Goal: Task Accomplishment & Management: Use online tool/utility

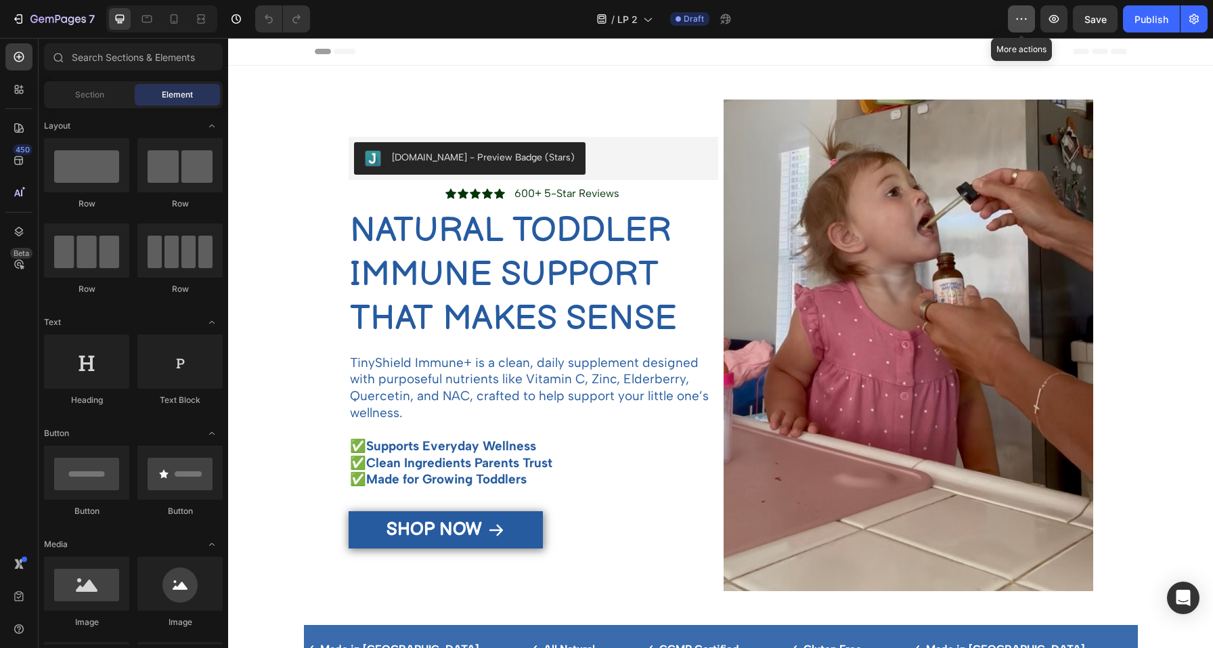
click at [1019, 23] on icon "button" at bounding box center [1022, 19] width 14 height 14
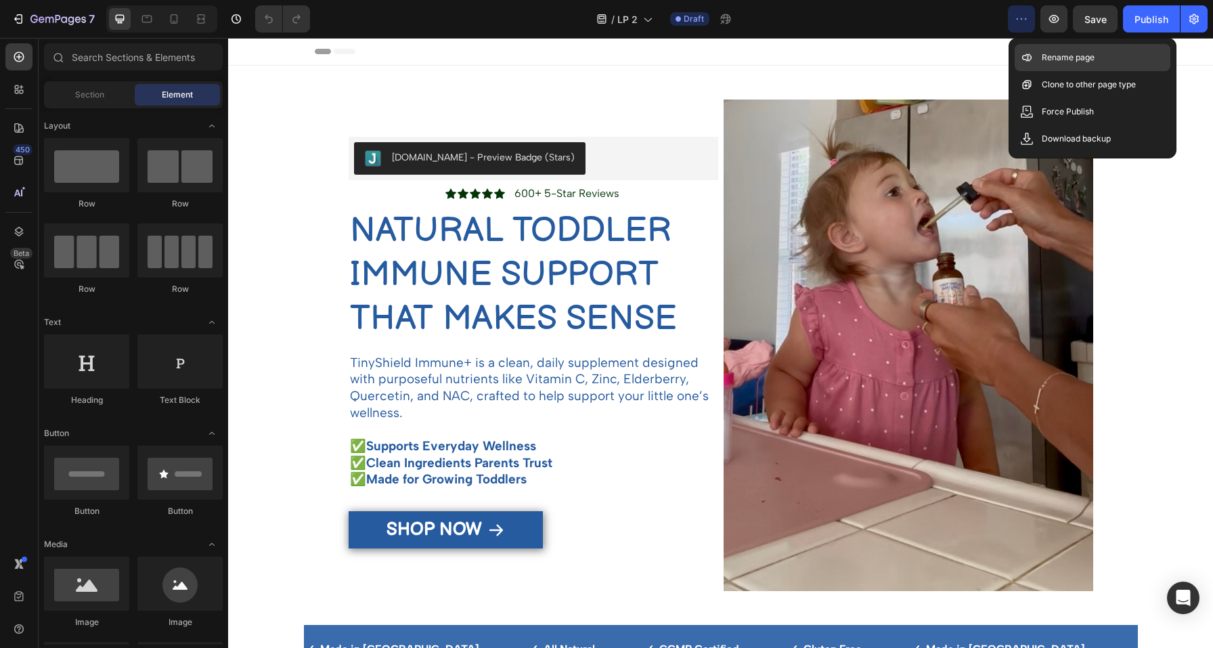
click at [1042, 56] on p "Rename page" at bounding box center [1068, 58] width 53 height 14
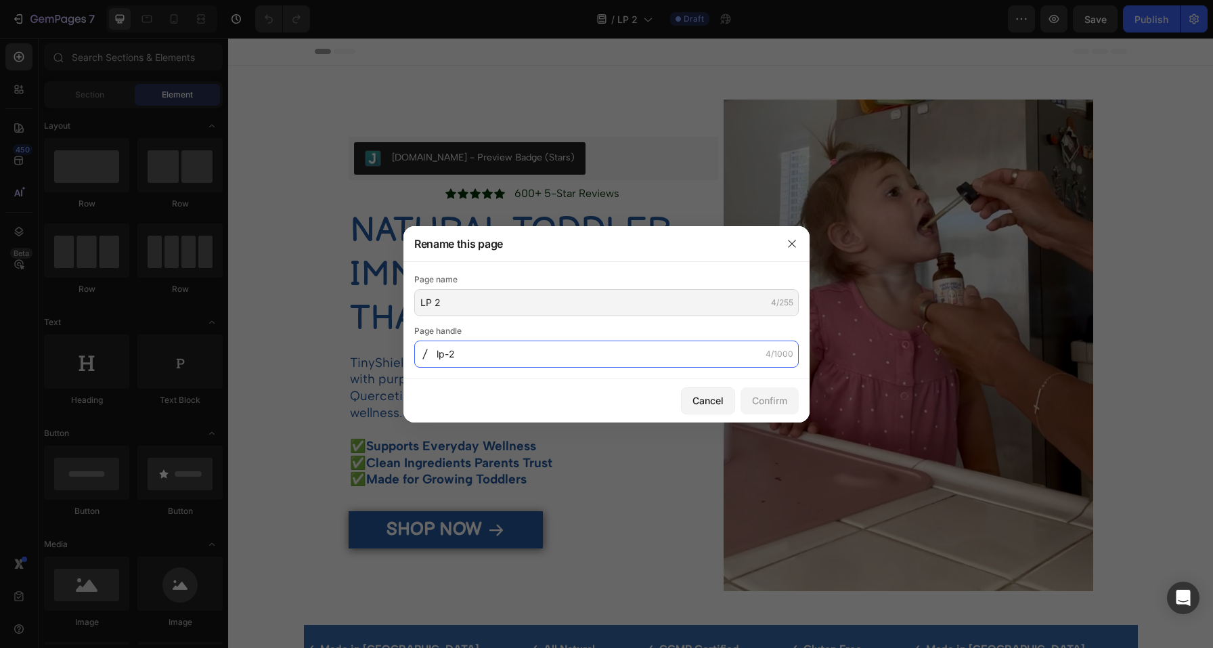
click at [473, 358] on input "lp-2" at bounding box center [606, 353] width 384 height 27
click at [718, 401] on div "Cancel" at bounding box center [707, 400] width 31 height 14
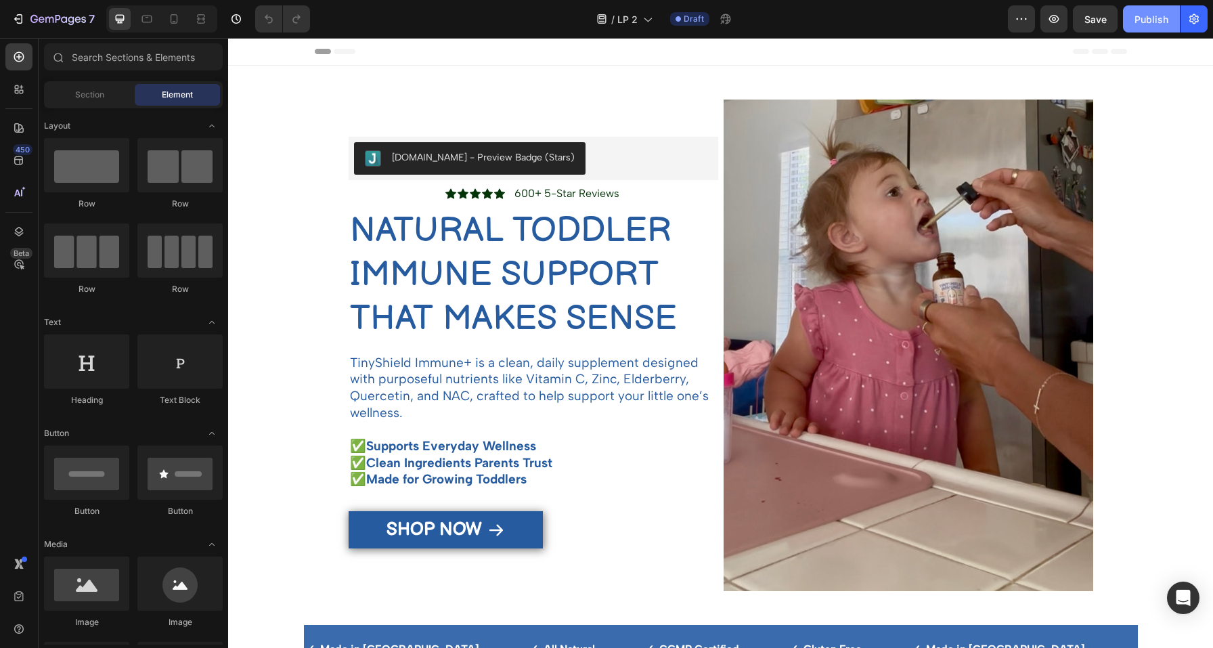
click at [1149, 20] on div "Publish" at bounding box center [1151, 19] width 34 height 14
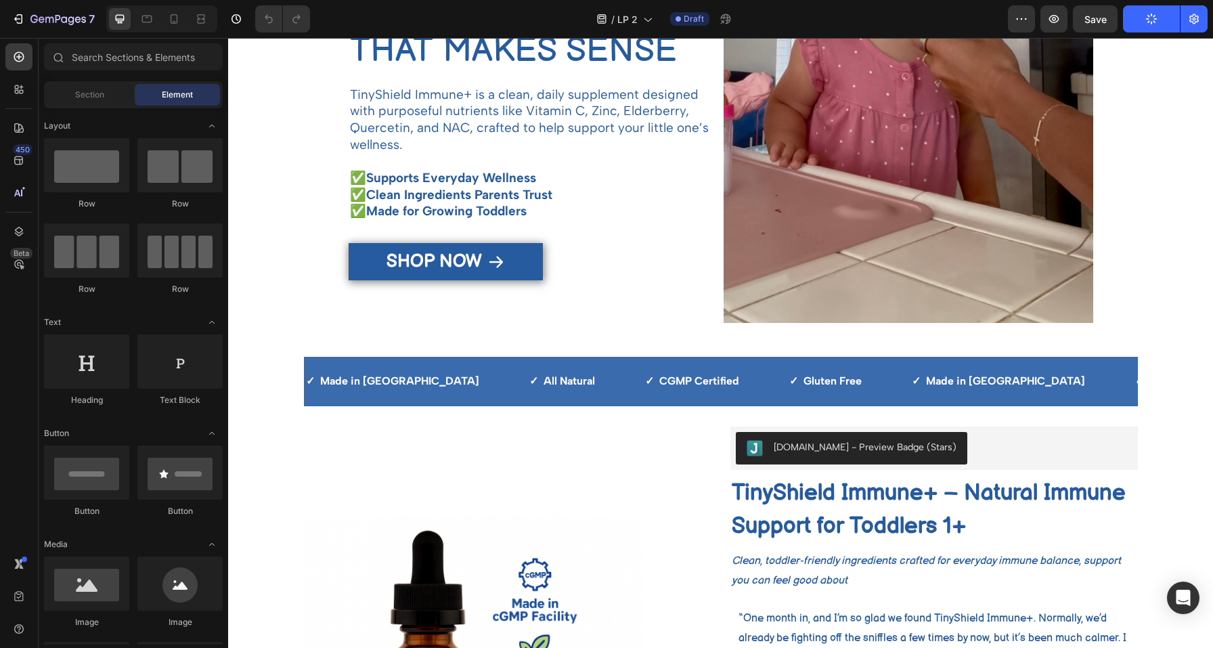
scroll to position [269, 0]
click at [381, 358] on div "✓ Made in USA Text ✓ All Natural Text ✓ CGMP Certified Text ✓ Gluten Free Text …" at bounding box center [721, 380] width 834 height 49
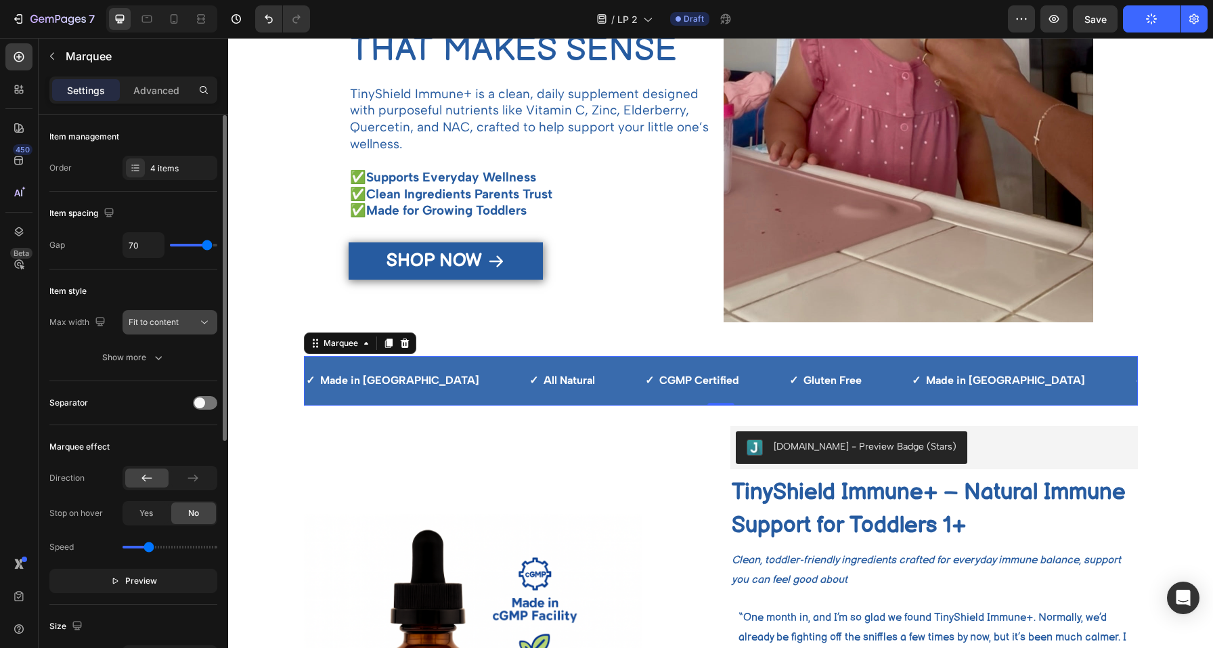
click at [163, 332] on button "Fit to content" at bounding box center [170, 322] width 95 height 24
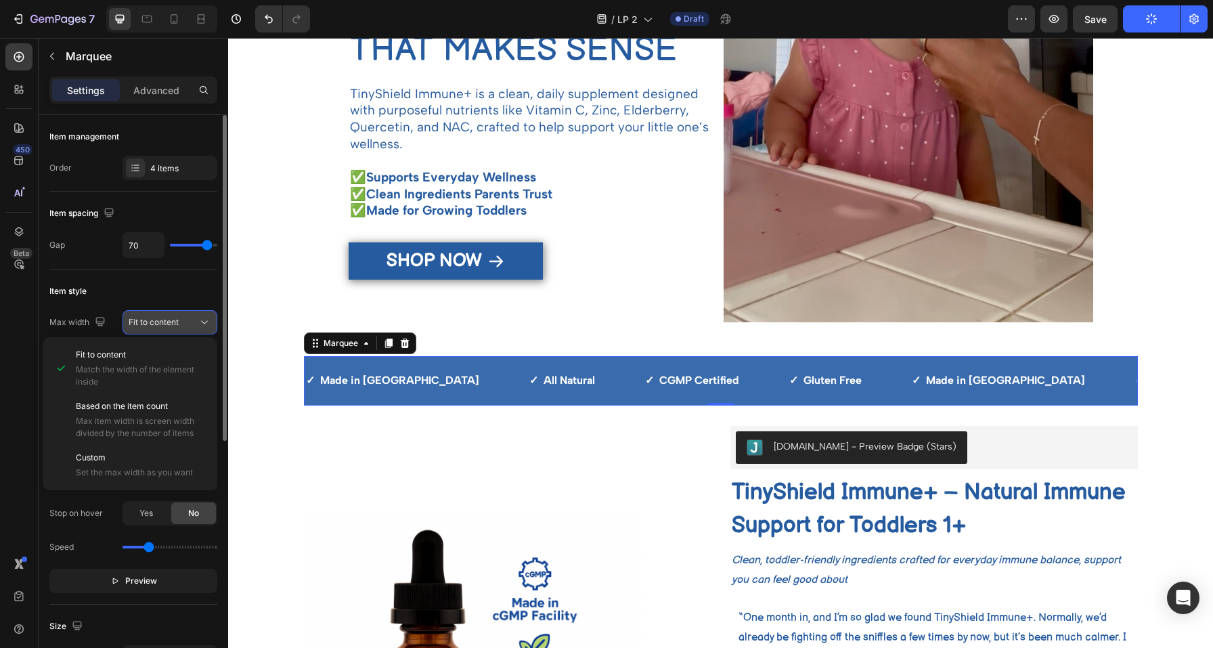
click at [163, 326] on span "Fit to content" at bounding box center [154, 322] width 50 height 10
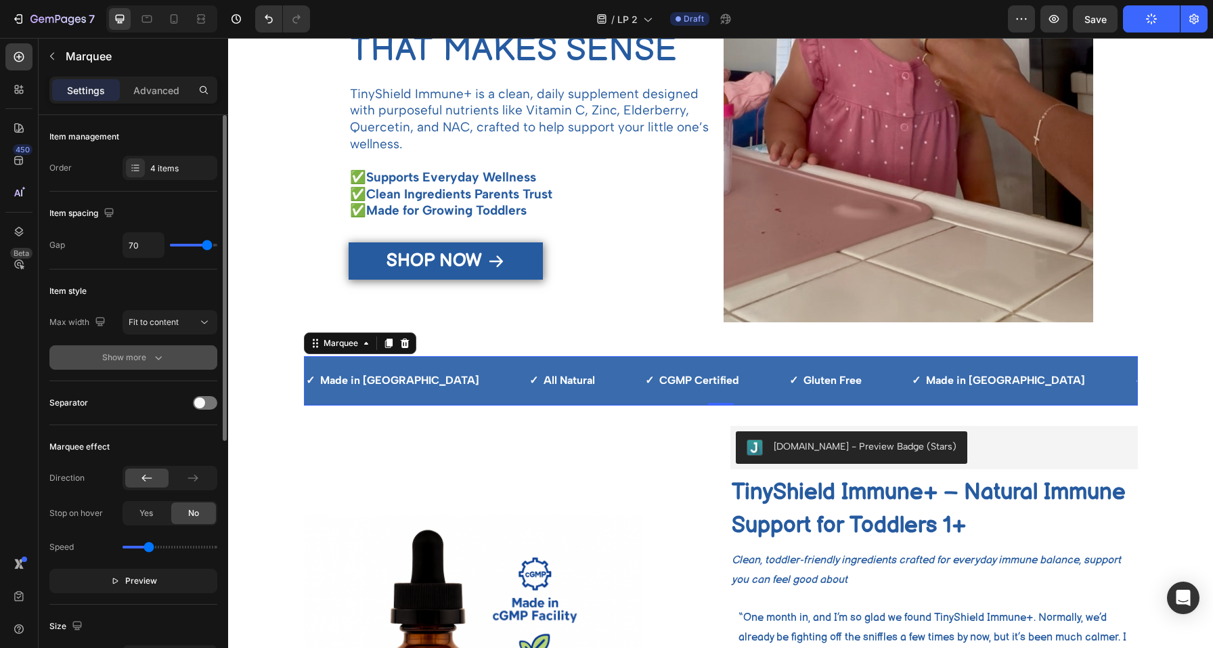
click at [125, 358] on div "Show more" at bounding box center [133, 358] width 63 height 14
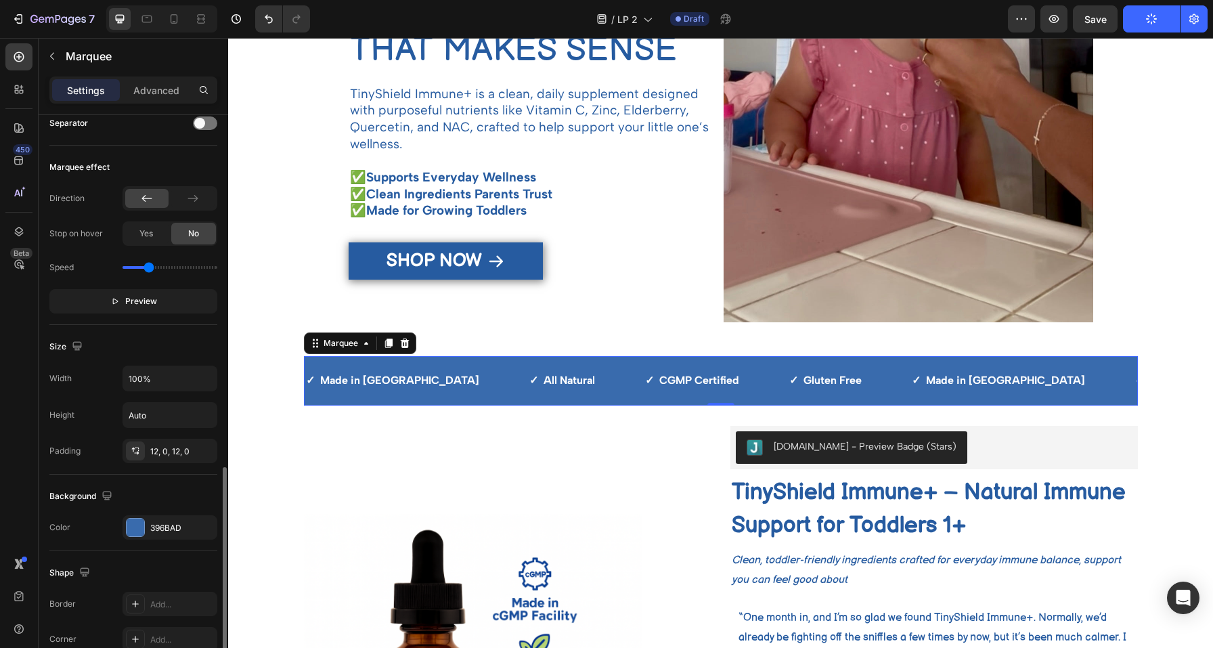
scroll to position [407, 0]
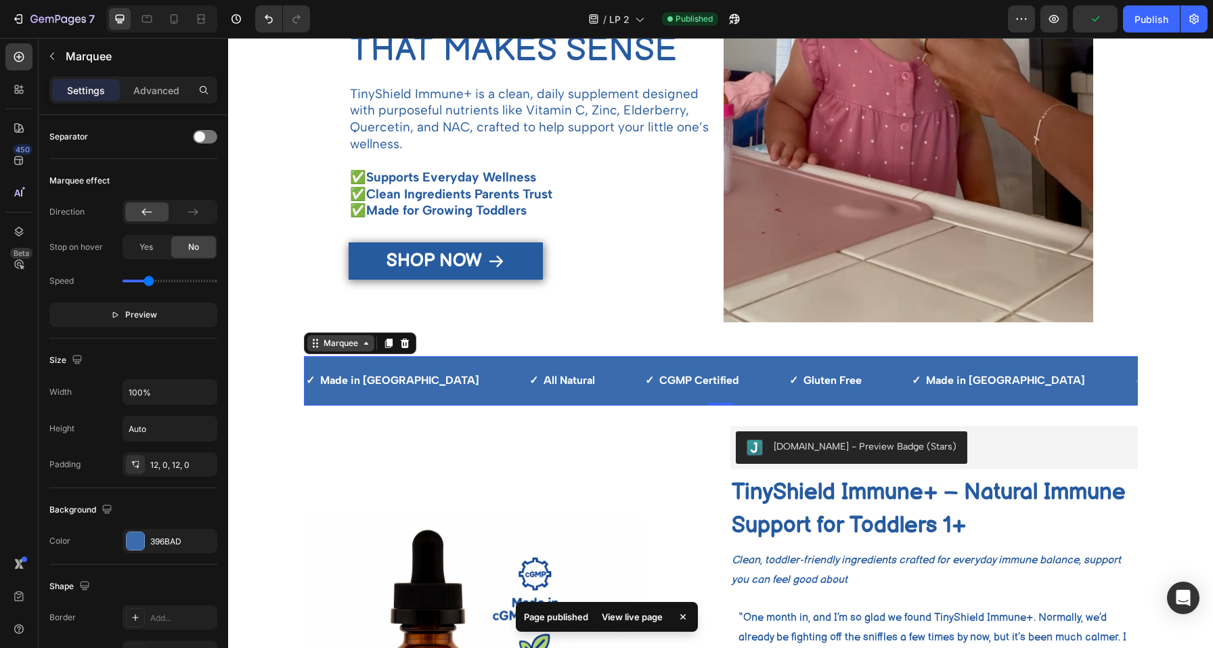
click at [341, 347] on div "Marquee" at bounding box center [341, 343] width 40 height 12
click at [321, 316] on div "Section" at bounding box center [327, 319] width 35 height 8
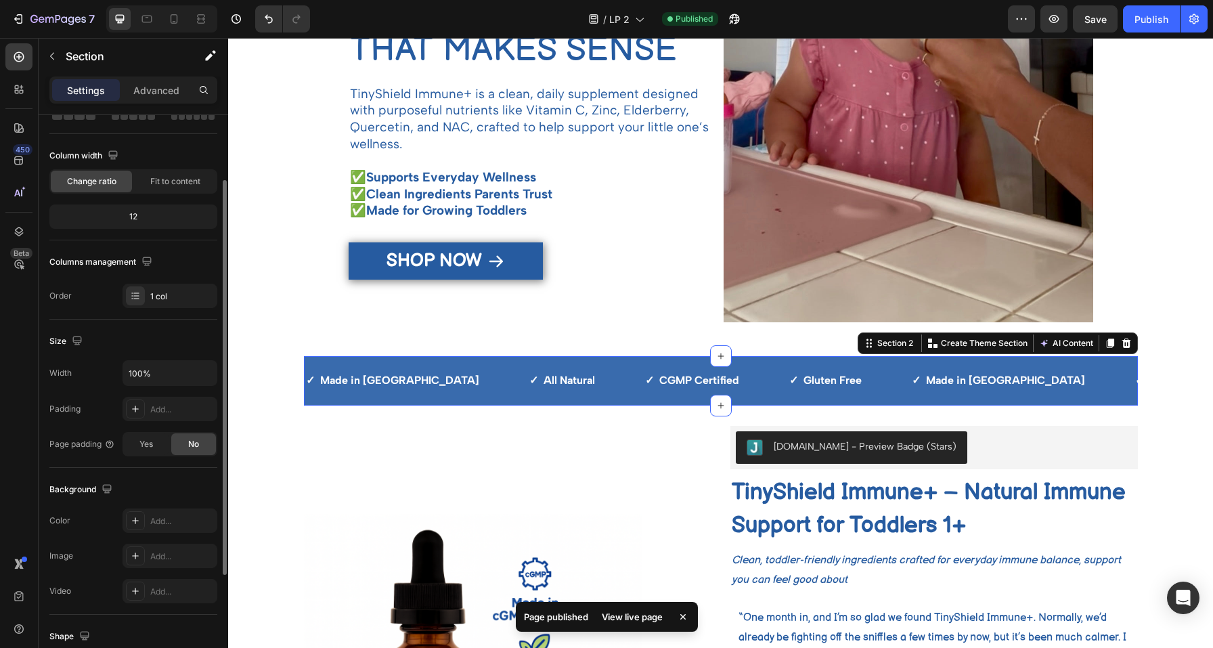
scroll to position [90, 0]
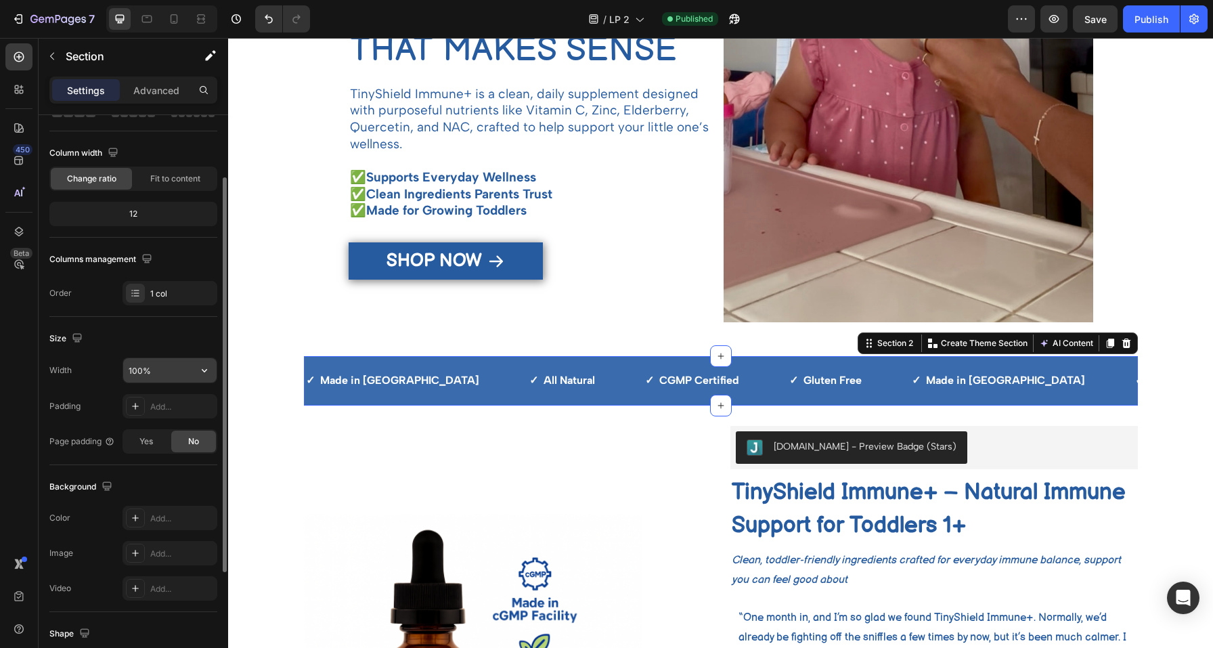
click at [177, 369] on input "100%" at bounding box center [169, 370] width 93 height 24
click at [195, 368] on button "button" at bounding box center [204, 370] width 24 height 24
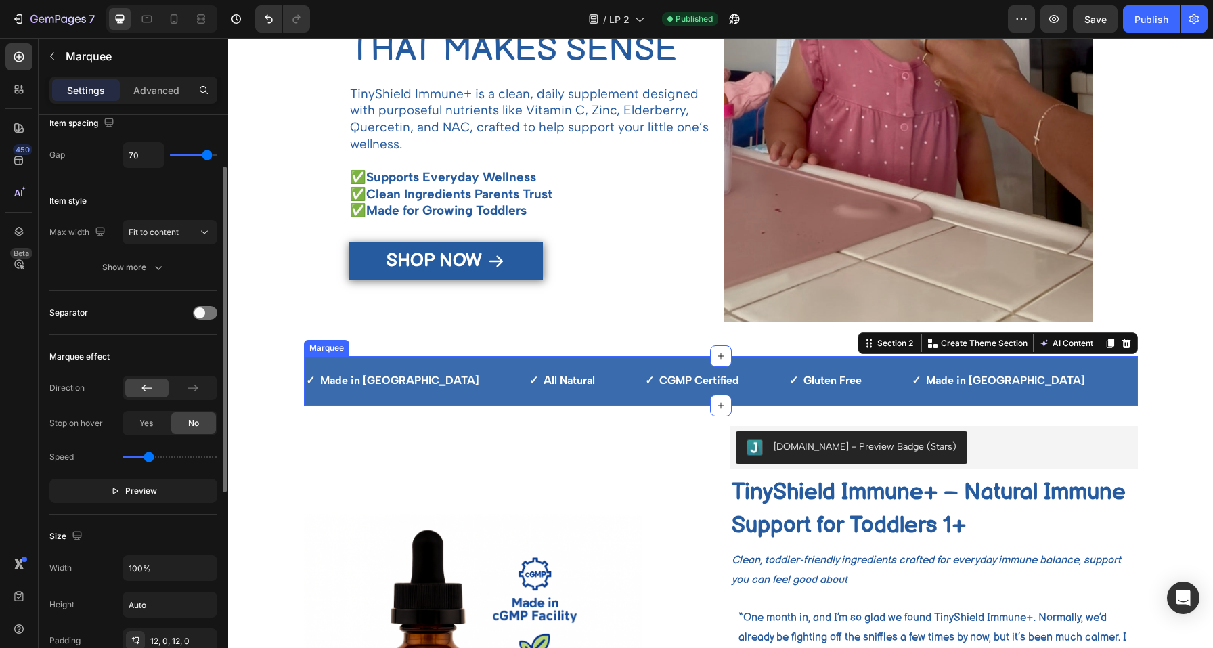
click at [380, 359] on div "✓ Made in USA Text ✓ All Natural Text ✓ CGMP Certified Text ✓ Gluten Free Text …" at bounding box center [721, 380] width 834 height 49
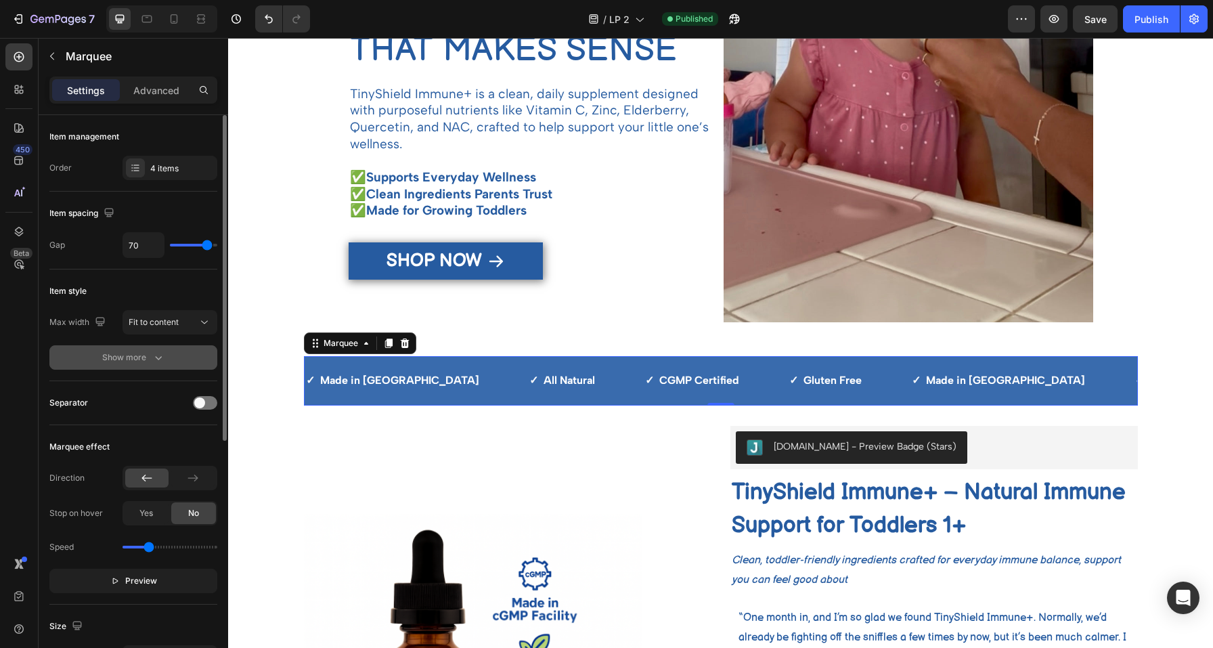
click at [154, 355] on icon "button" at bounding box center [159, 358] width 14 height 14
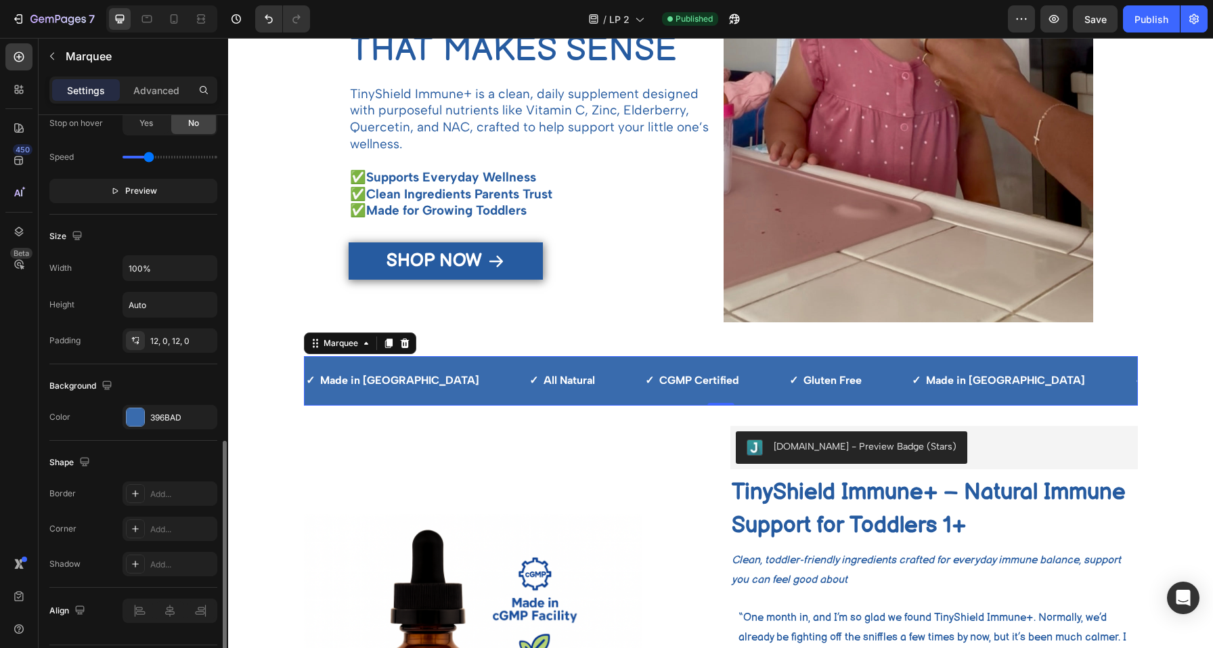
scroll to position [571, 0]
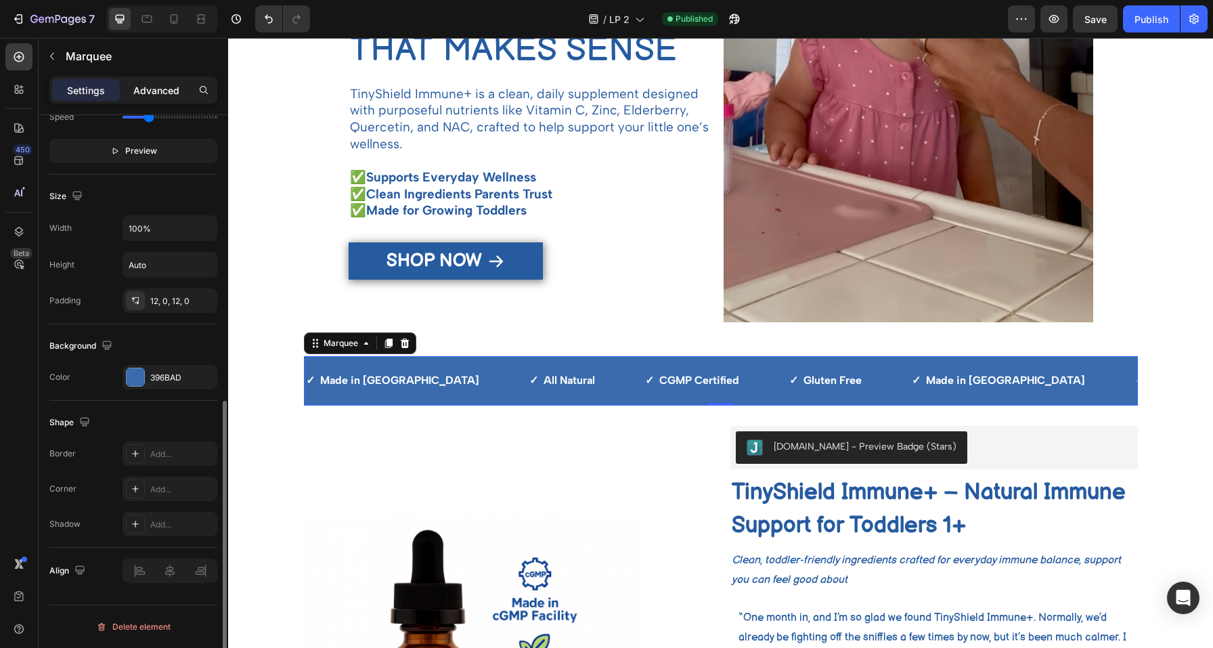
click at [154, 91] on p "Advanced" at bounding box center [156, 90] width 46 height 14
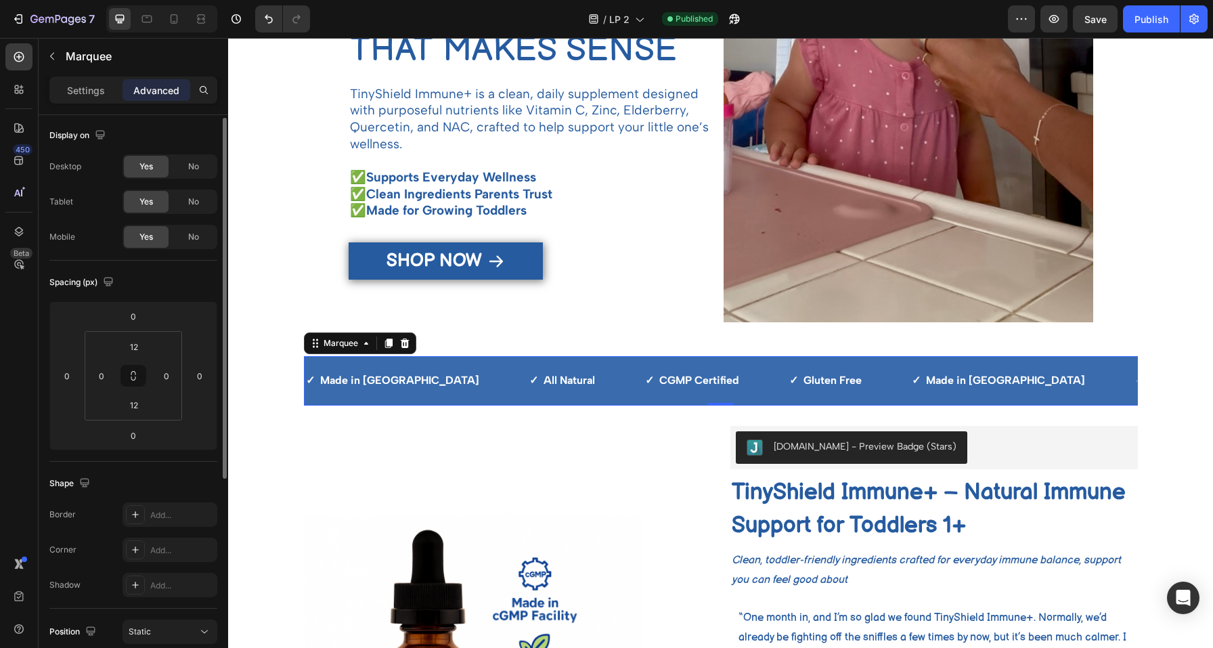
scroll to position [3, 0]
click at [90, 90] on p "Settings" at bounding box center [86, 90] width 38 height 14
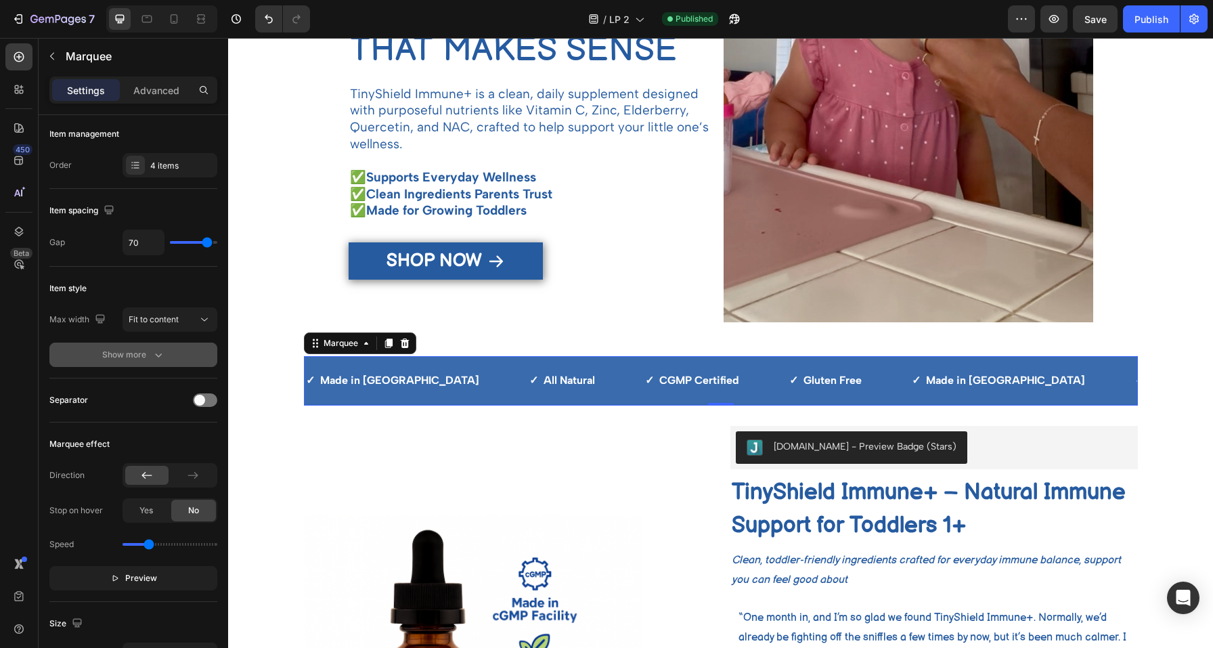
click at [102, 359] on div "Show more" at bounding box center [133, 355] width 63 height 14
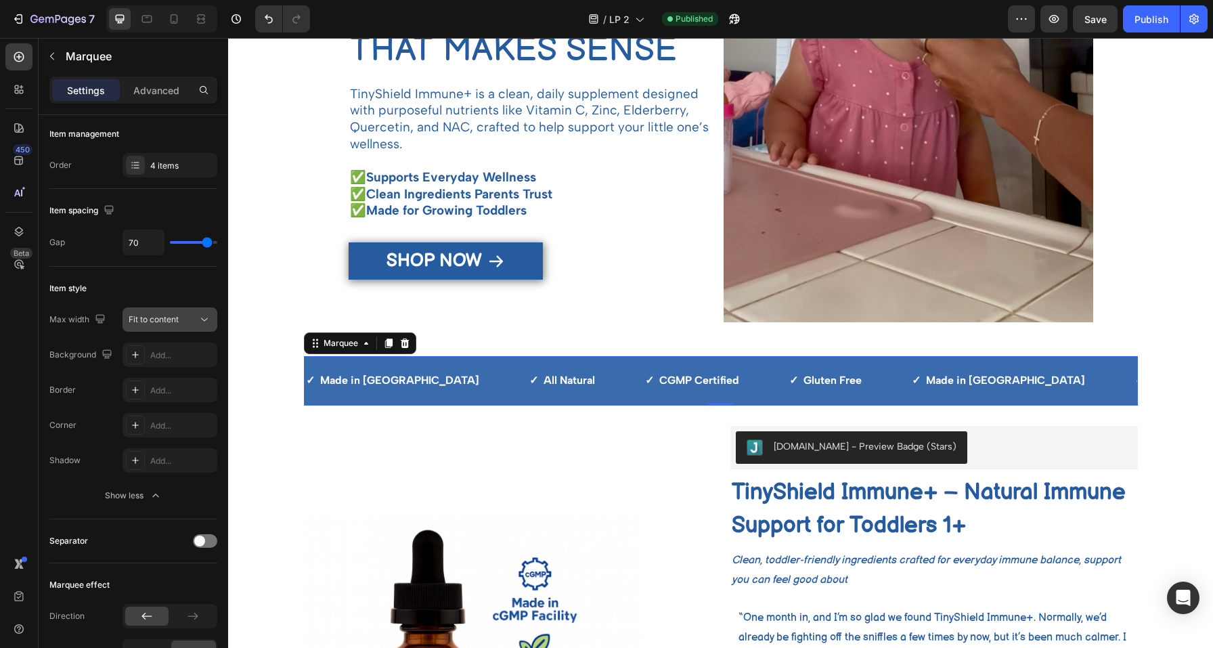
click at [204, 321] on icon at bounding box center [205, 320] width 14 height 14
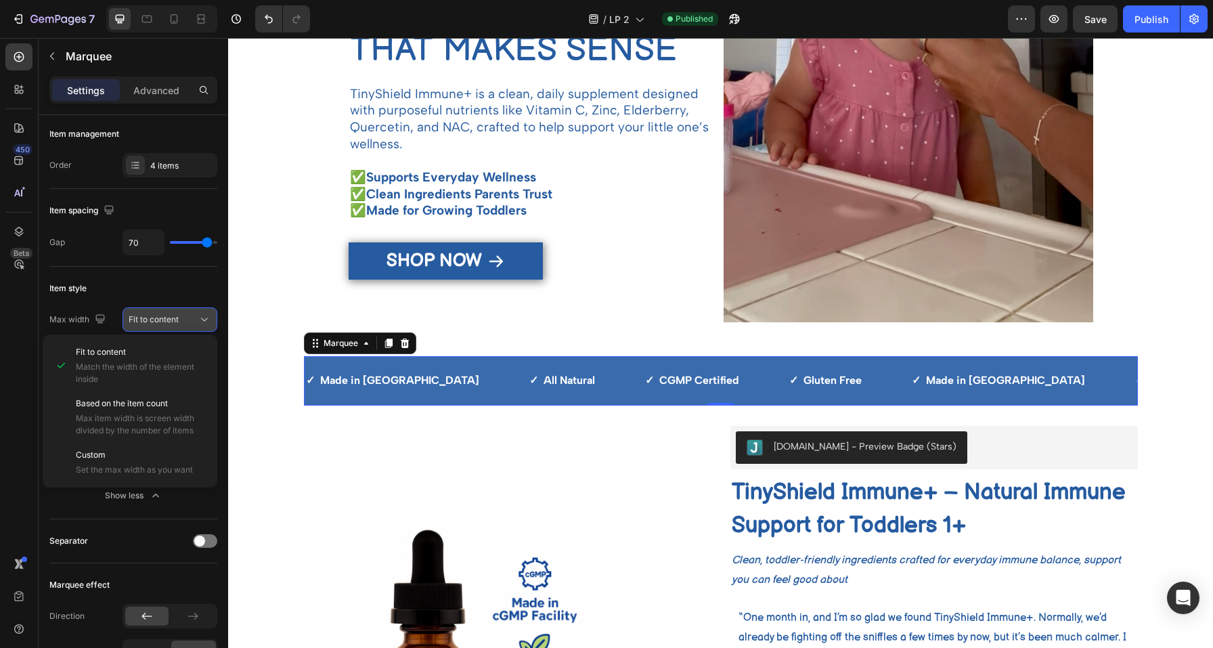
click at [204, 321] on icon at bounding box center [205, 320] width 14 height 14
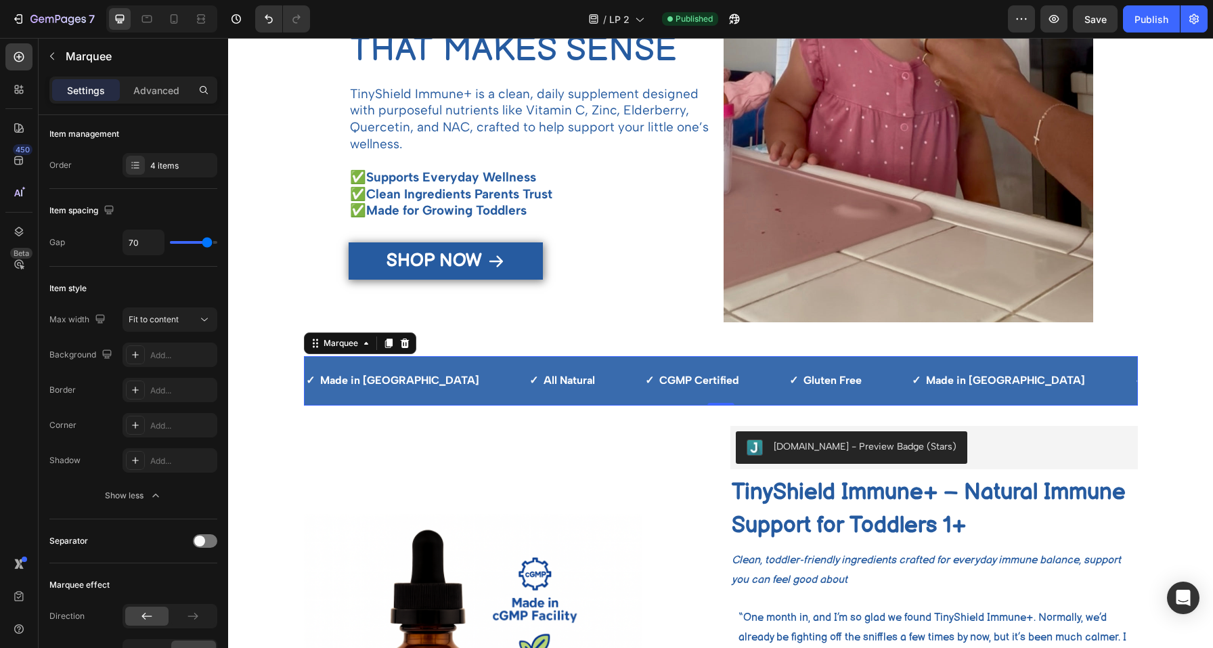
click at [122, 285] on div "Item style" at bounding box center [133, 289] width 168 height 22
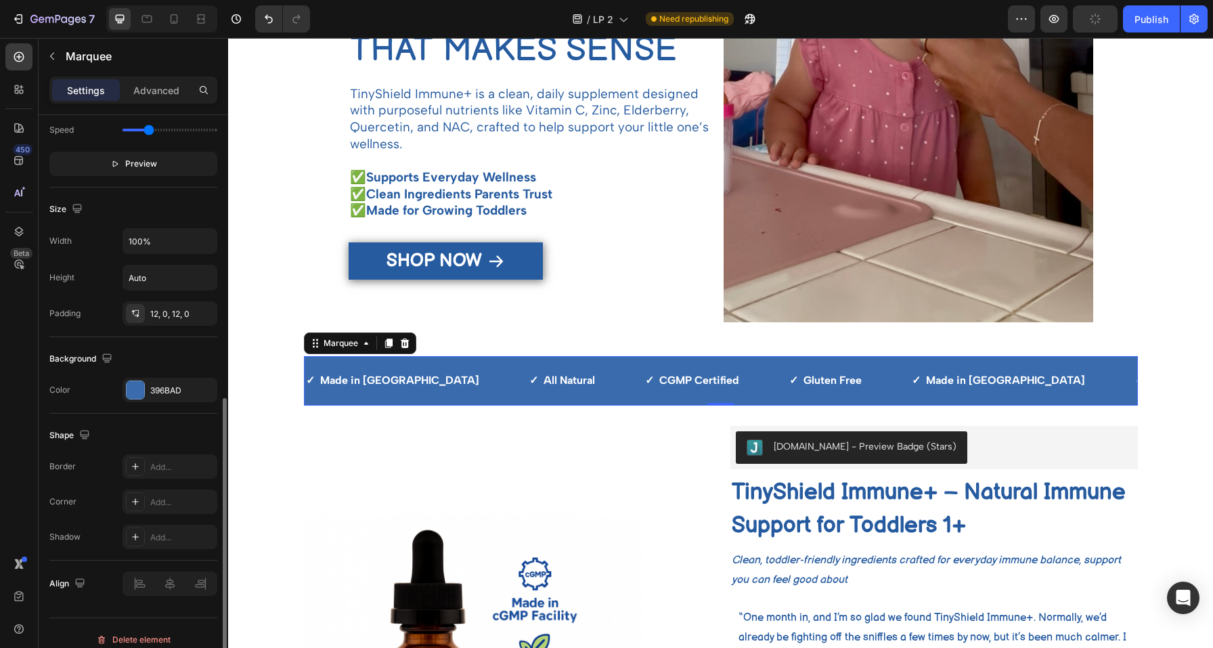
scroll to position [571, 0]
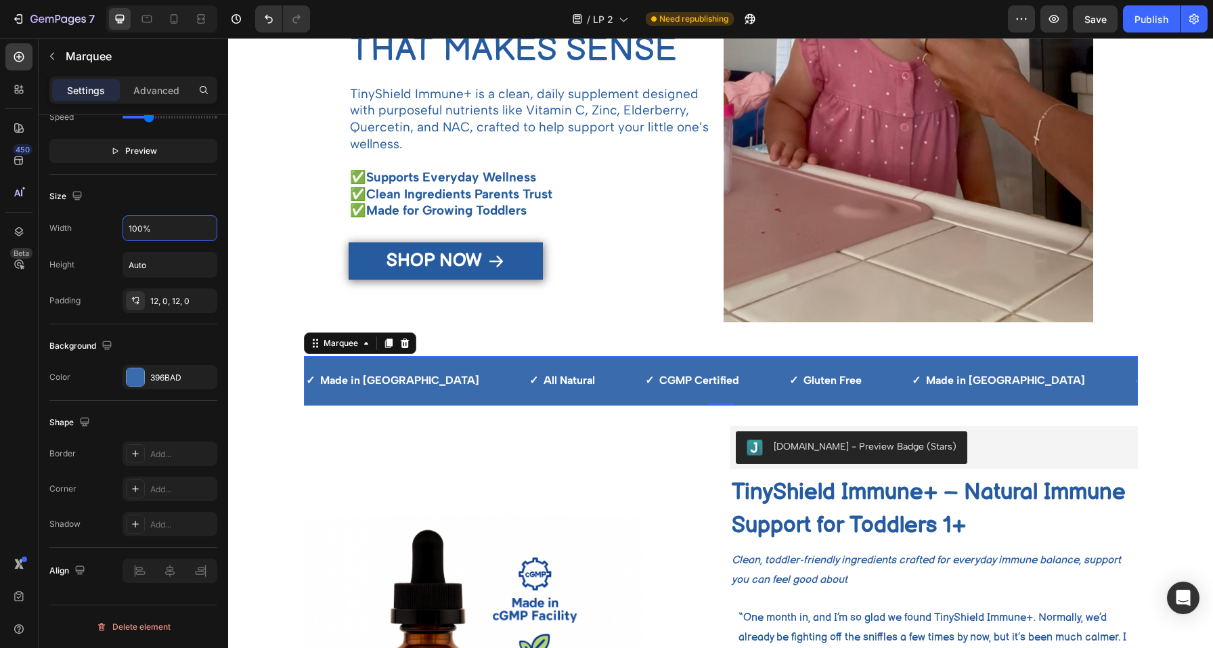
click at [188, 232] on input "100%" at bounding box center [169, 228] width 93 height 24
click at [210, 225] on input "100%" at bounding box center [169, 228] width 93 height 24
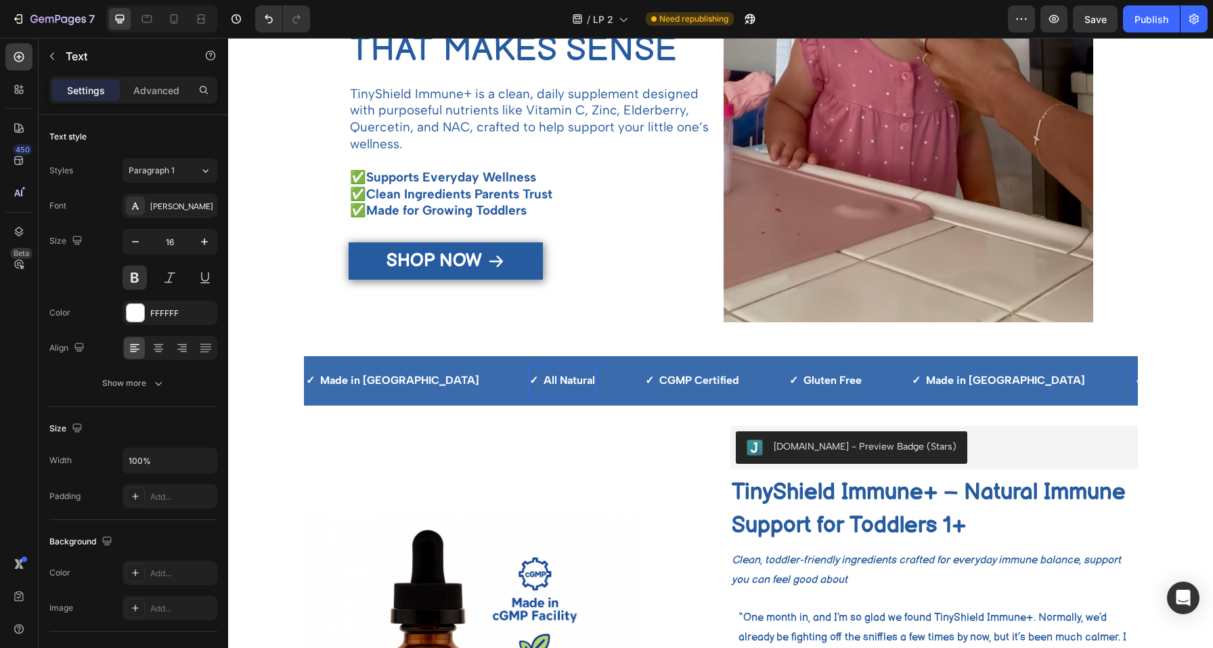
click at [528, 365] on div "✓ All Natural Text 0" at bounding box center [562, 380] width 68 height 33
click at [363, 336] on div "Judge.me - Preview Badge (Stars) Judge.me Icon Icon Icon Icon Icon Icon List 60…" at bounding box center [721, 76] width 745 height 559
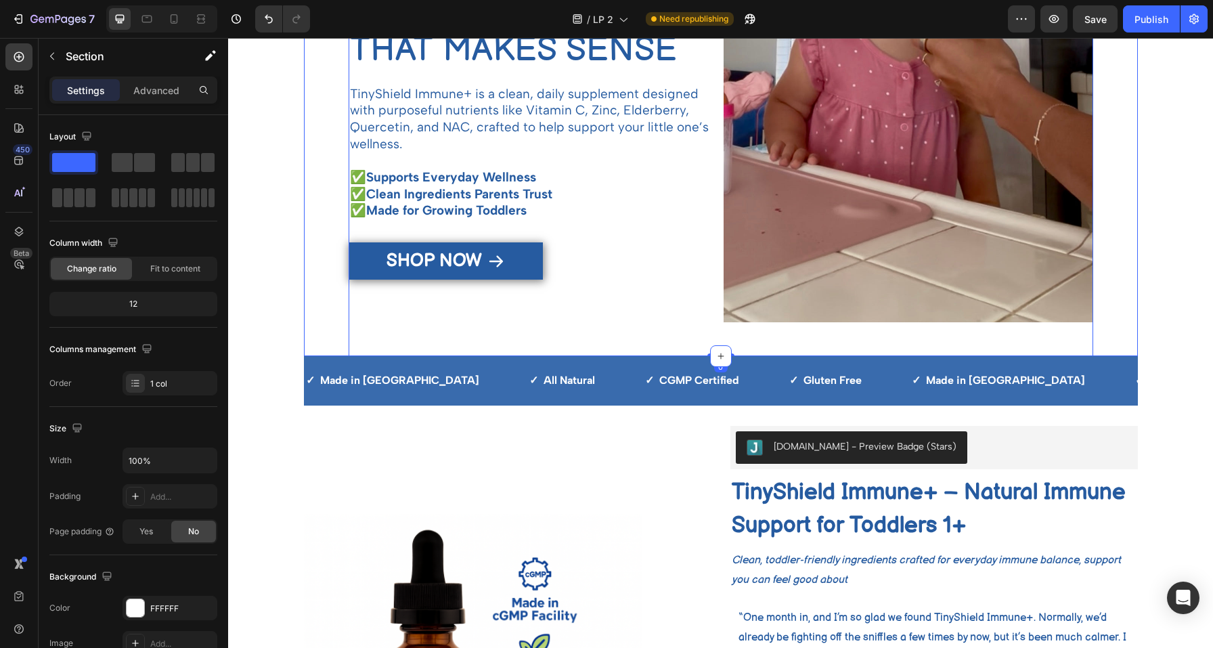
click at [322, 343] on div "Judge.me - Preview Badge (Stars) Judge.me Icon Icon Icon Icon Icon Icon List 60…" at bounding box center [721, 76] width 834 height 559
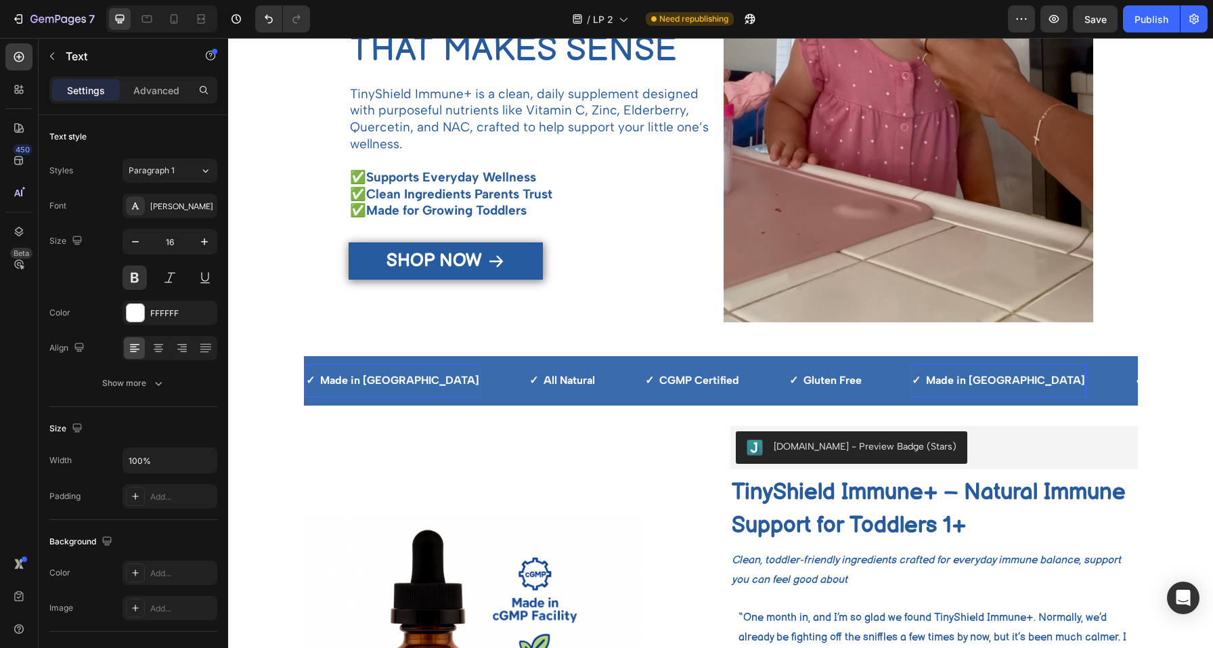
click at [332, 367] on div "✓ Made in USA Text 0" at bounding box center [393, 380] width 176 height 33
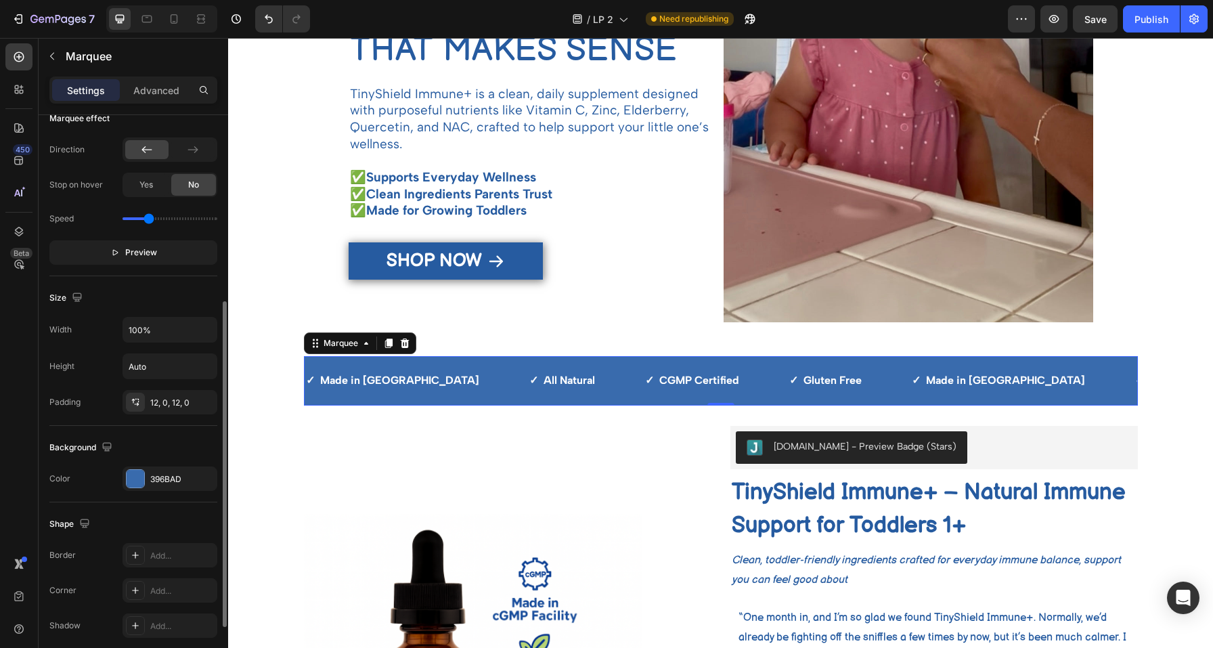
scroll to position [333, 0]
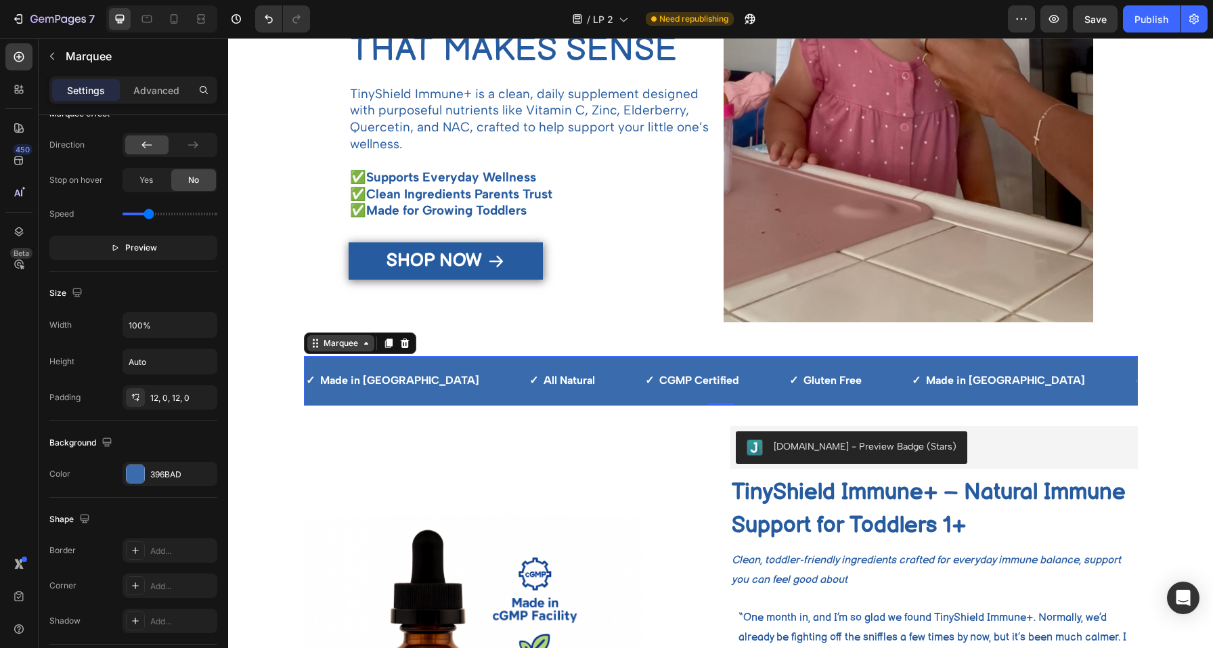
click at [343, 345] on div "Marquee" at bounding box center [341, 343] width 40 height 12
click at [319, 313] on div "Section" at bounding box center [327, 320] width 45 height 22
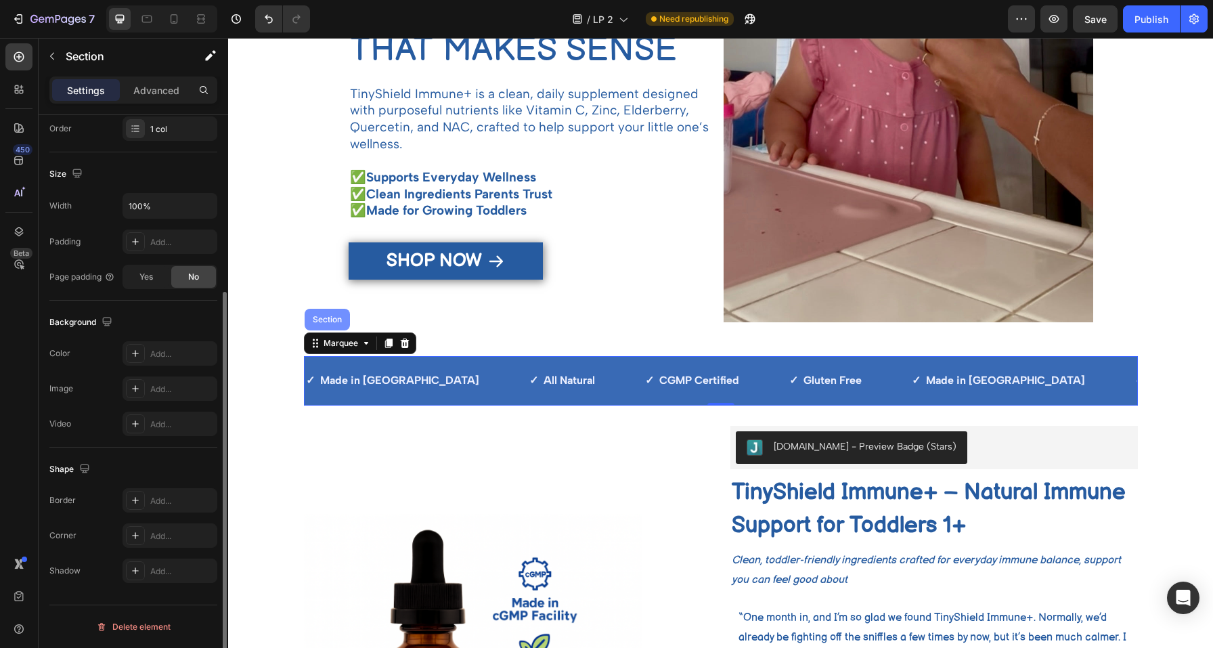
scroll to position [0, 0]
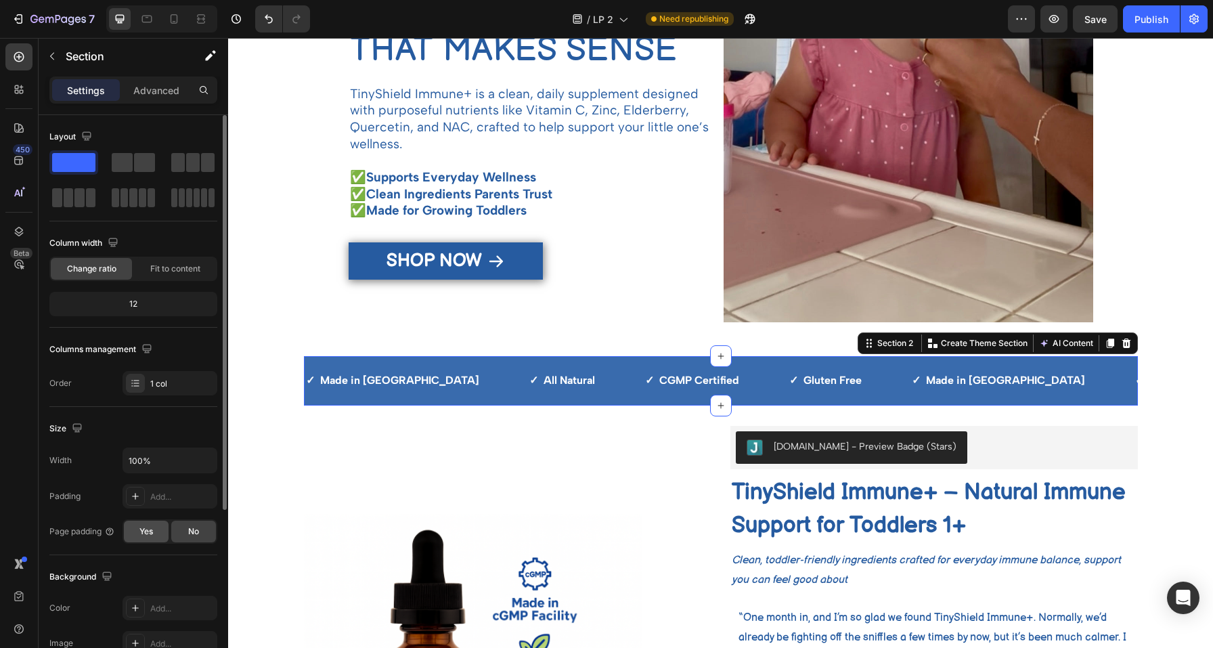
click at [148, 531] on span "Yes" at bounding box center [146, 531] width 14 height 12
click at [186, 533] on div "No" at bounding box center [193, 532] width 45 height 22
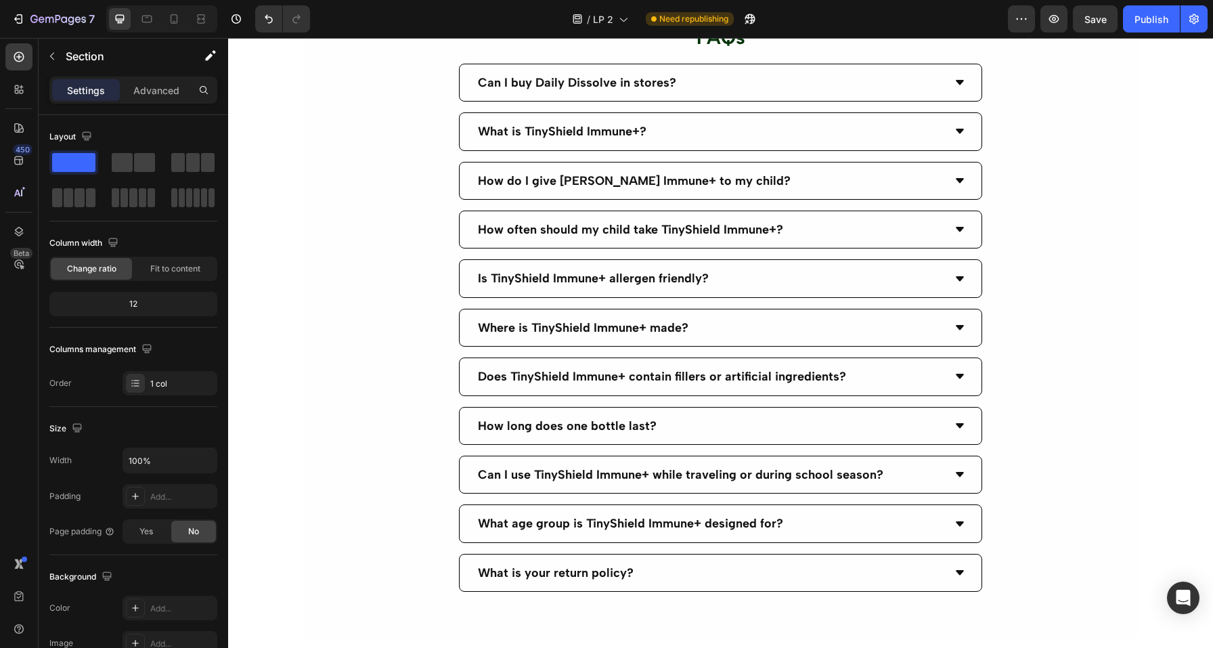
scroll to position [3052, 0]
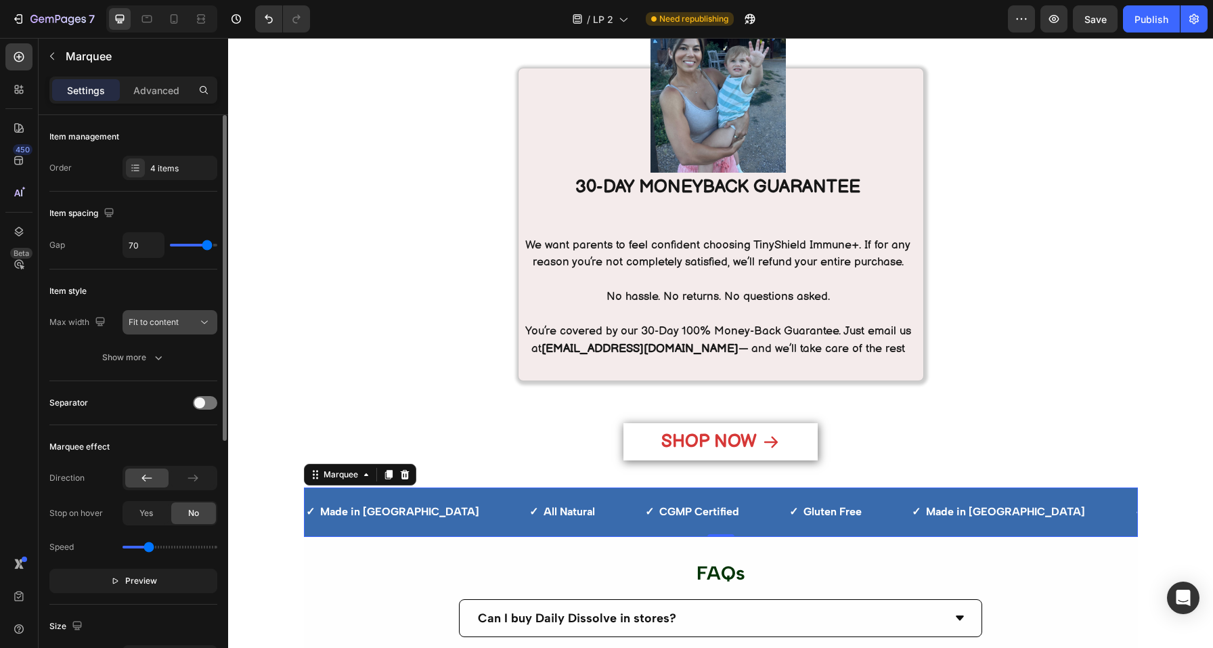
click at [169, 317] on span "Fit to content" at bounding box center [154, 322] width 50 height 10
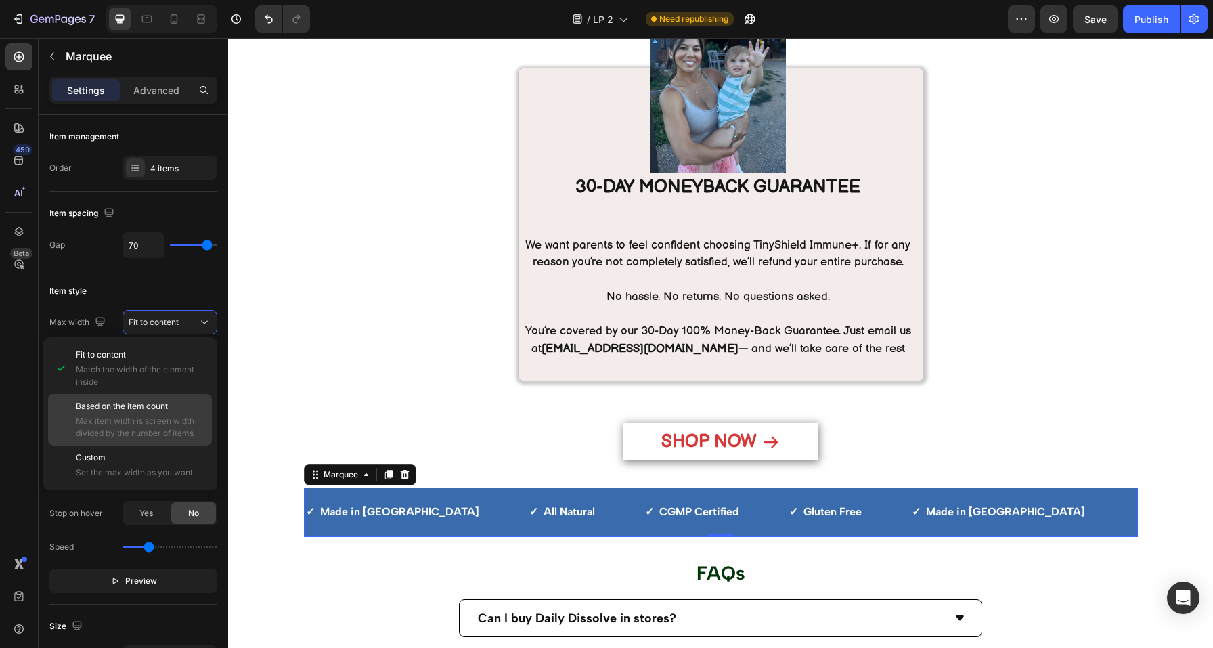
click at [140, 426] on span "Max item width is screen width divided by the number of items" at bounding box center [141, 427] width 130 height 24
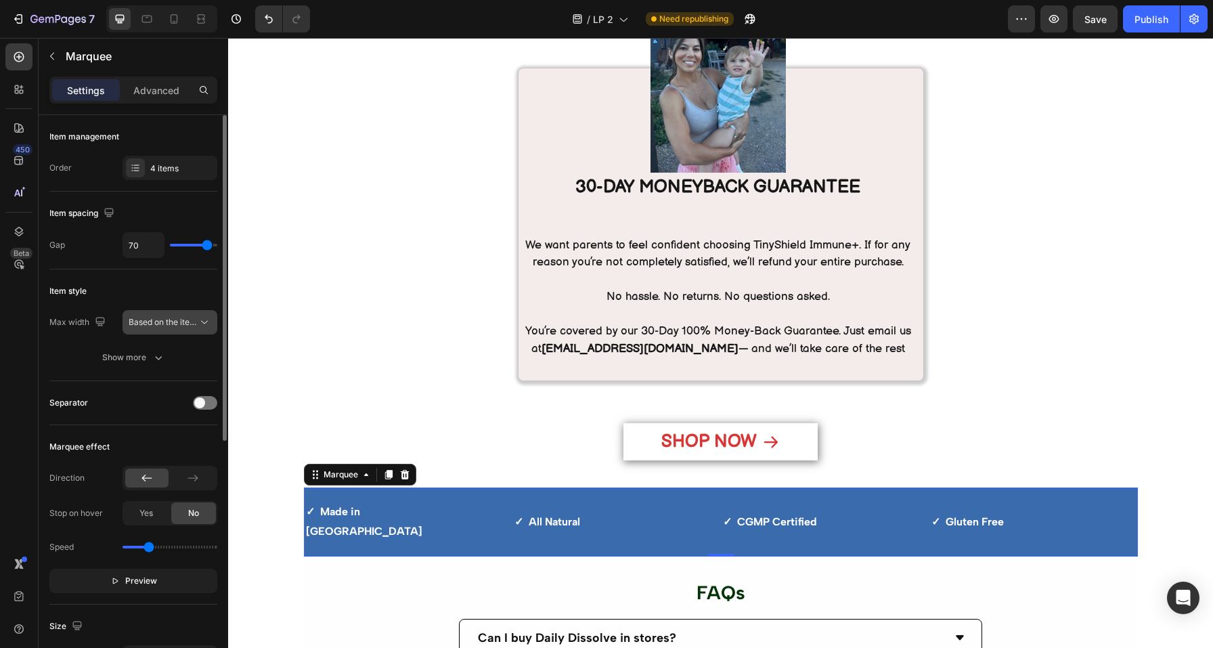
click at [172, 332] on button "Based on the item count" at bounding box center [170, 322] width 95 height 24
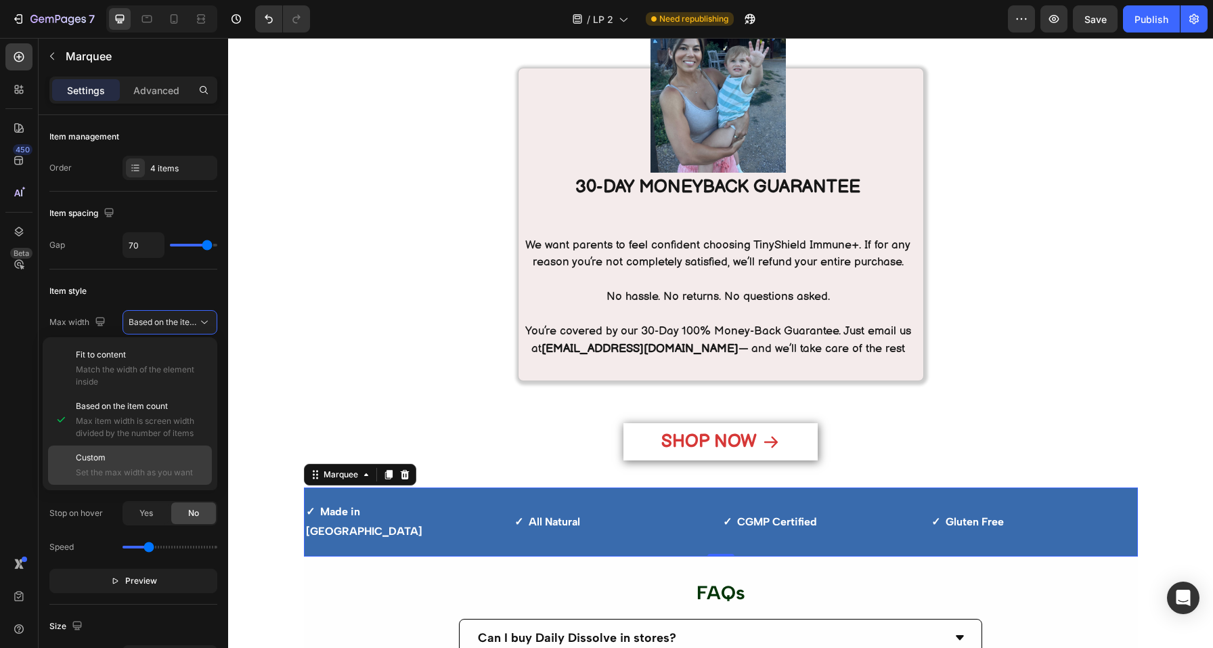
click at [118, 466] on div "Custom Set the max width as you want" at bounding box center [141, 464] width 130 height 27
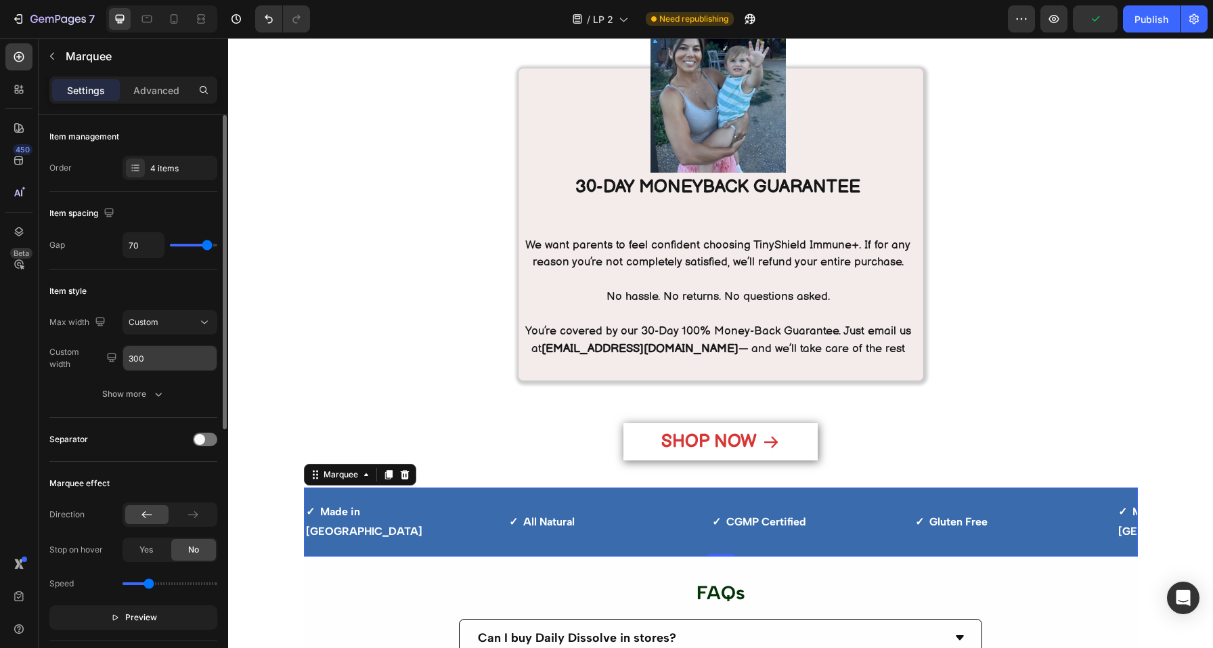
click at [162, 353] on input "300" at bounding box center [169, 358] width 93 height 24
click at [131, 396] on div "Show more" at bounding box center [133, 394] width 63 height 14
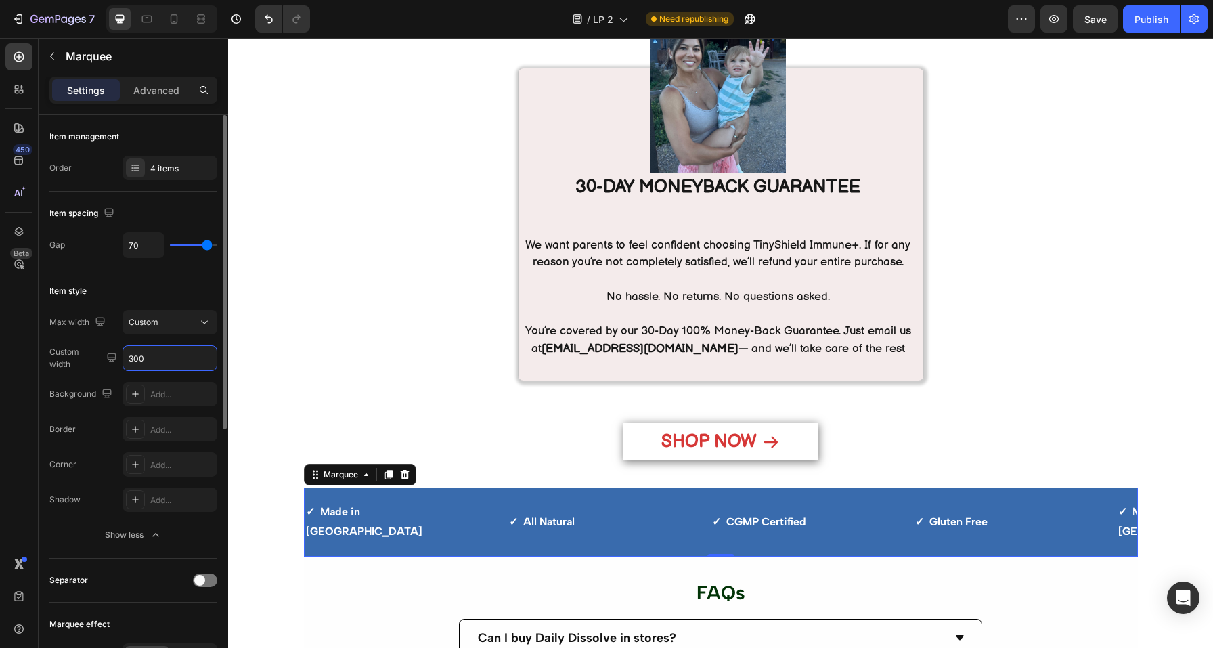
click at [155, 359] on input "300" at bounding box center [169, 358] width 93 height 24
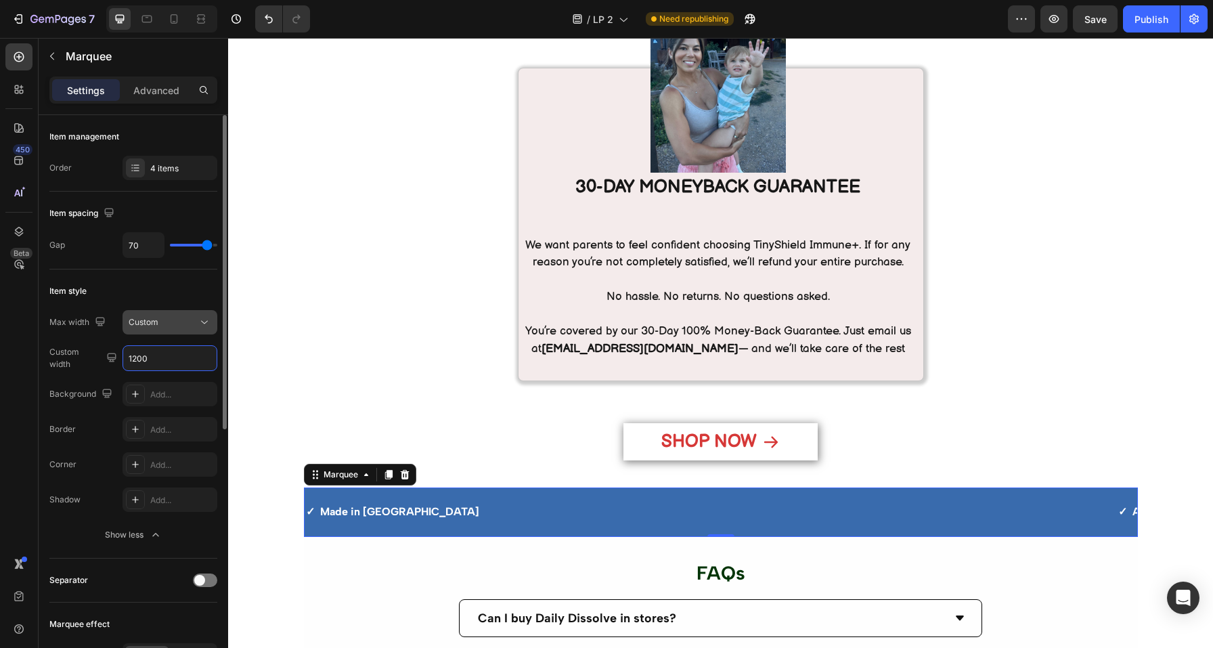
type input "1200"
click at [196, 326] on div "Custom" at bounding box center [163, 322] width 69 height 12
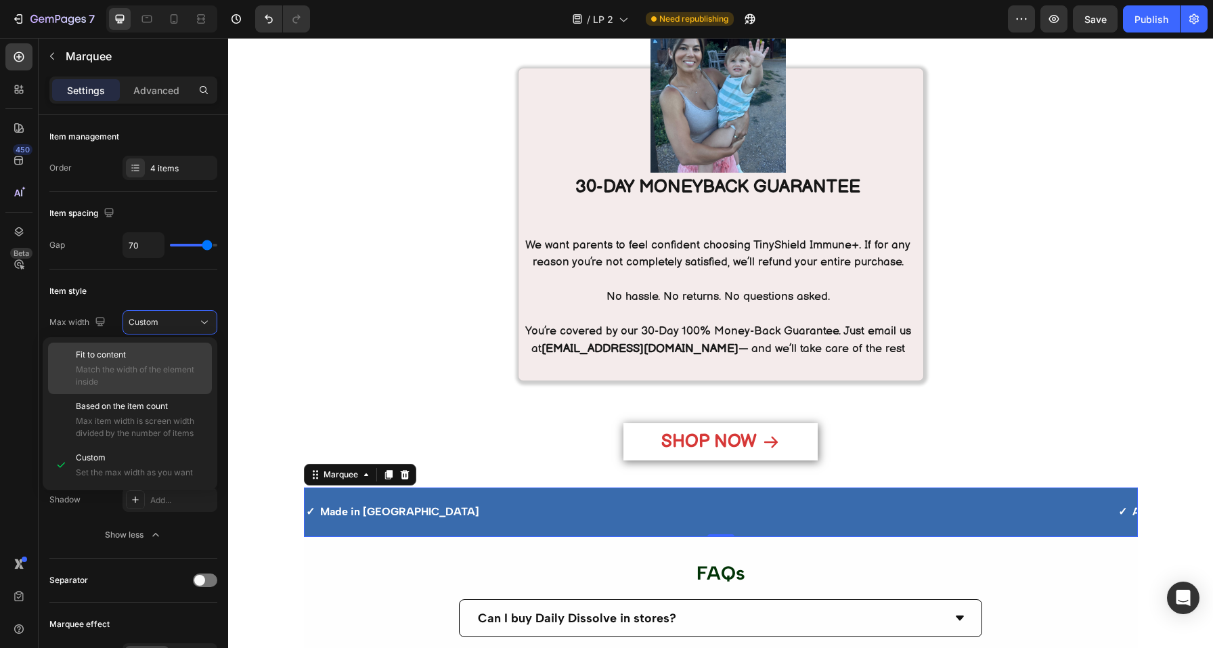
click at [175, 359] on p "Fit to content" at bounding box center [141, 355] width 130 height 12
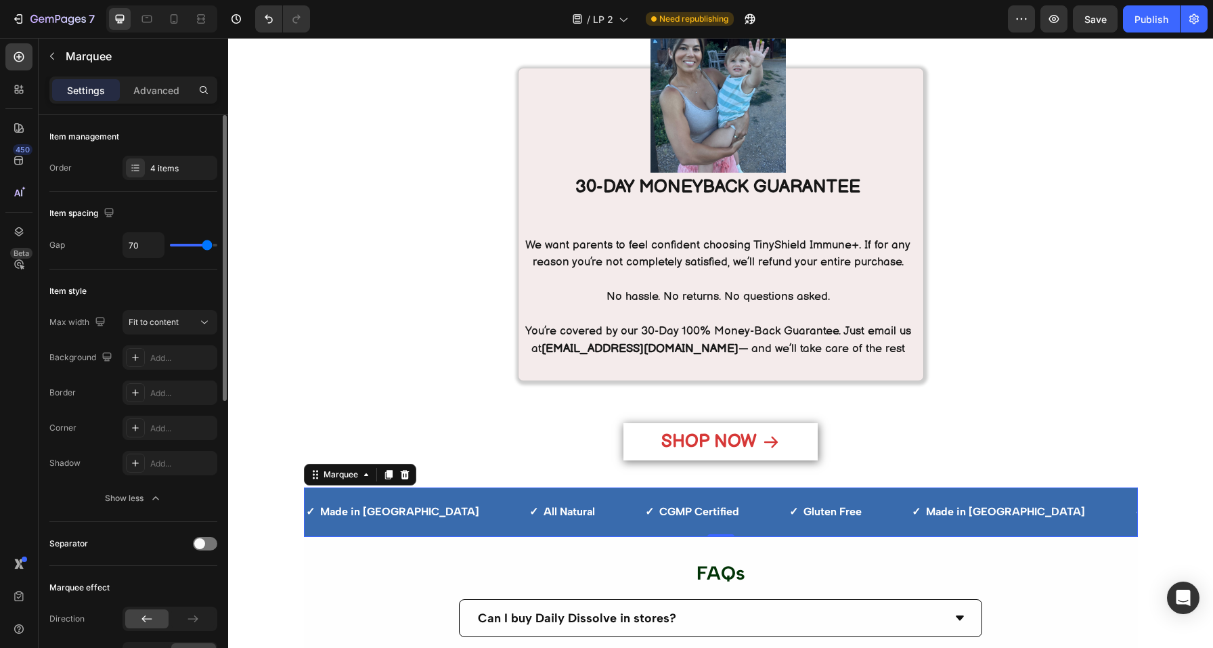
click at [148, 285] on div "Item style" at bounding box center [133, 291] width 168 height 22
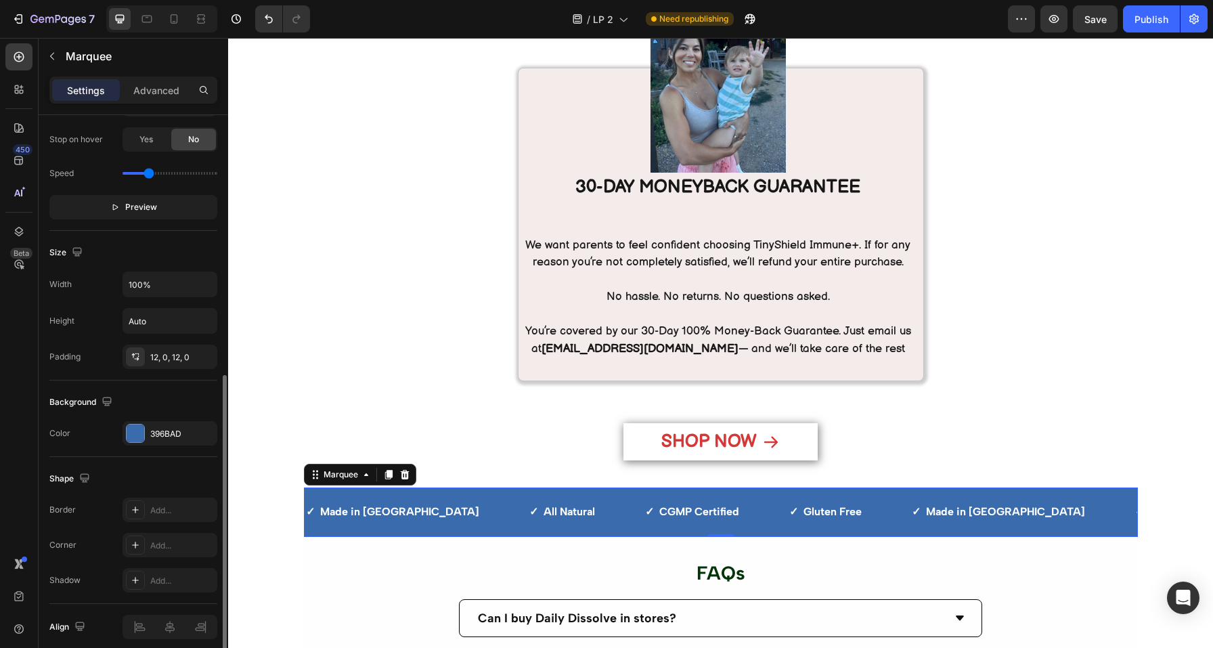
scroll to position [516, 0]
click at [198, 279] on input "100%" at bounding box center [169, 282] width 93 height 24
click at [207, 283] on input "100%" at bounding box center [169, 282] width 93 height 24
click at [216, 296] on div "Width 100% Height Auto Padding 12, 0, 12, 0" at bounding box center [133, 317] width 168 height 97
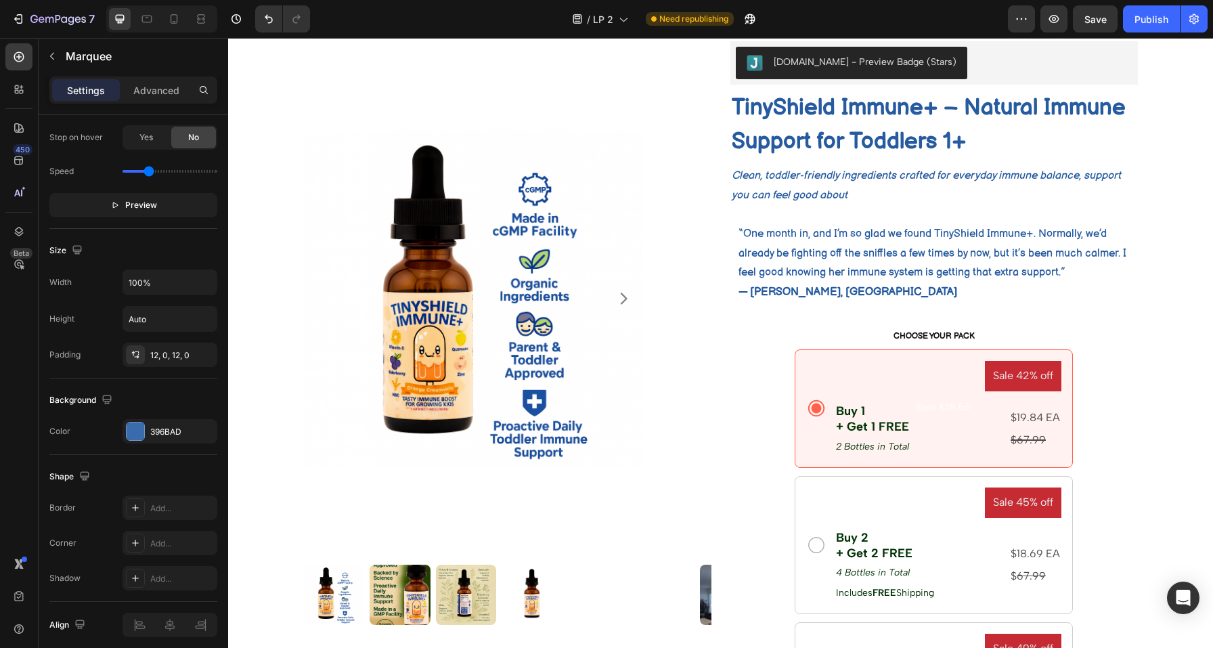
scroll to position [0, 0]
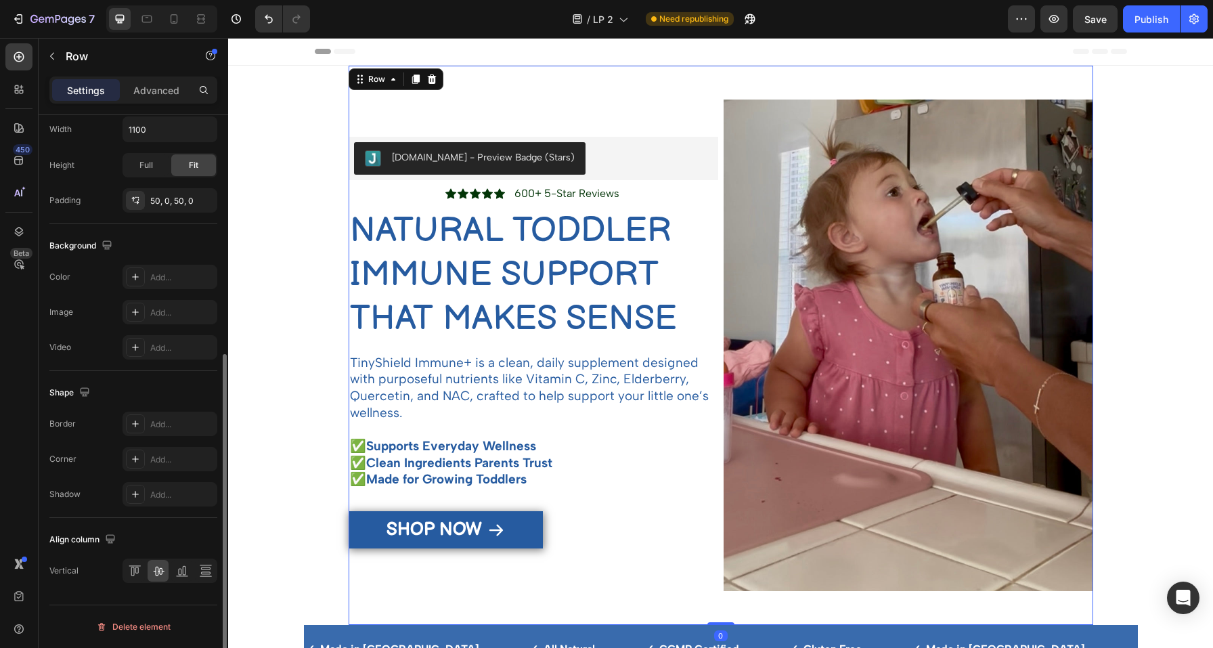
click at [522, 106] on div "Judge.me - Preview Badge (Stars) Judge.me Icon Icon Icon Icon Icon Icon List 60…" at bounding box center [534, 345] width 370 height 491
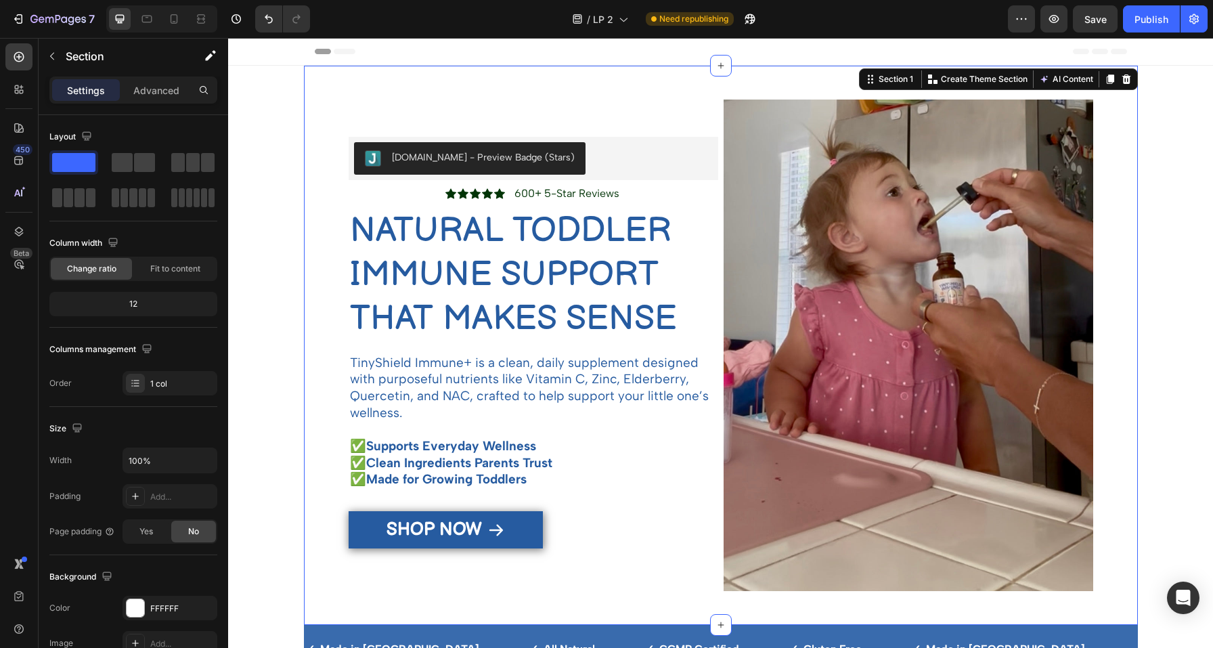
click at [332, 115] on div "Judge.me - Preview Badge (Stars) Judge.me Icon Icon Icon Icon Icon Icon List 60…" at bounding box center [721, 345] width 834 height 559
click at [1024, 16] on icon "button" at bounding box center [1022, 19] width 14 height 14
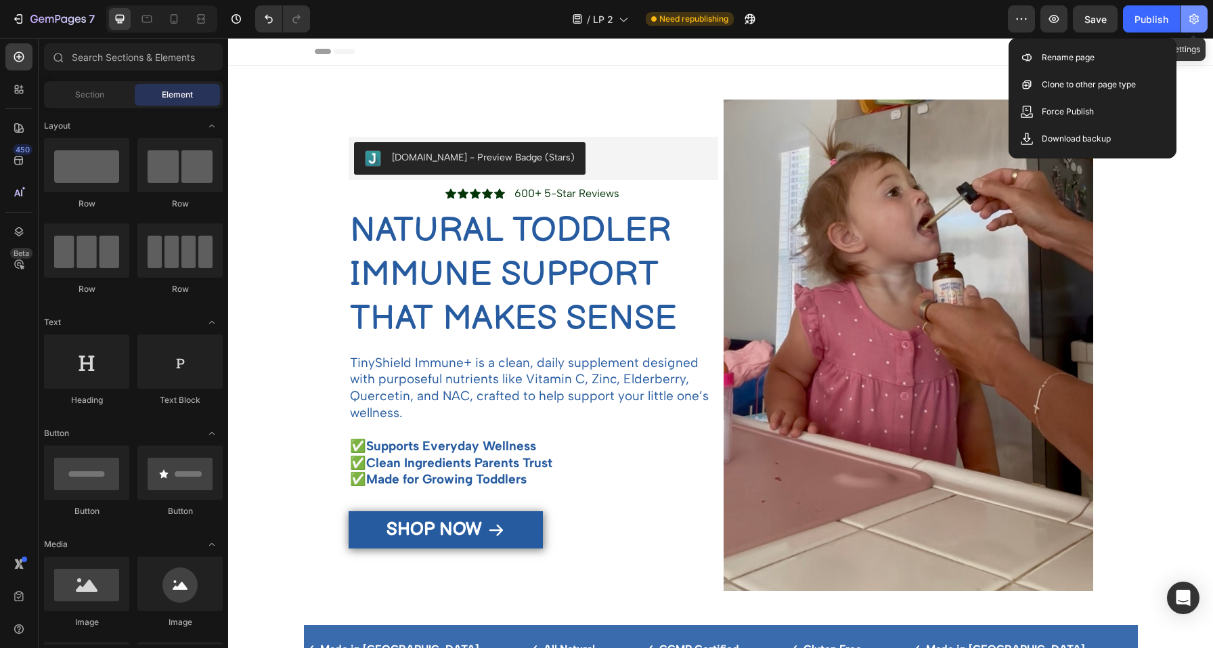
click at [1197, 14] on icon "button" at bounding box center [1194, 19] width 14 height 14
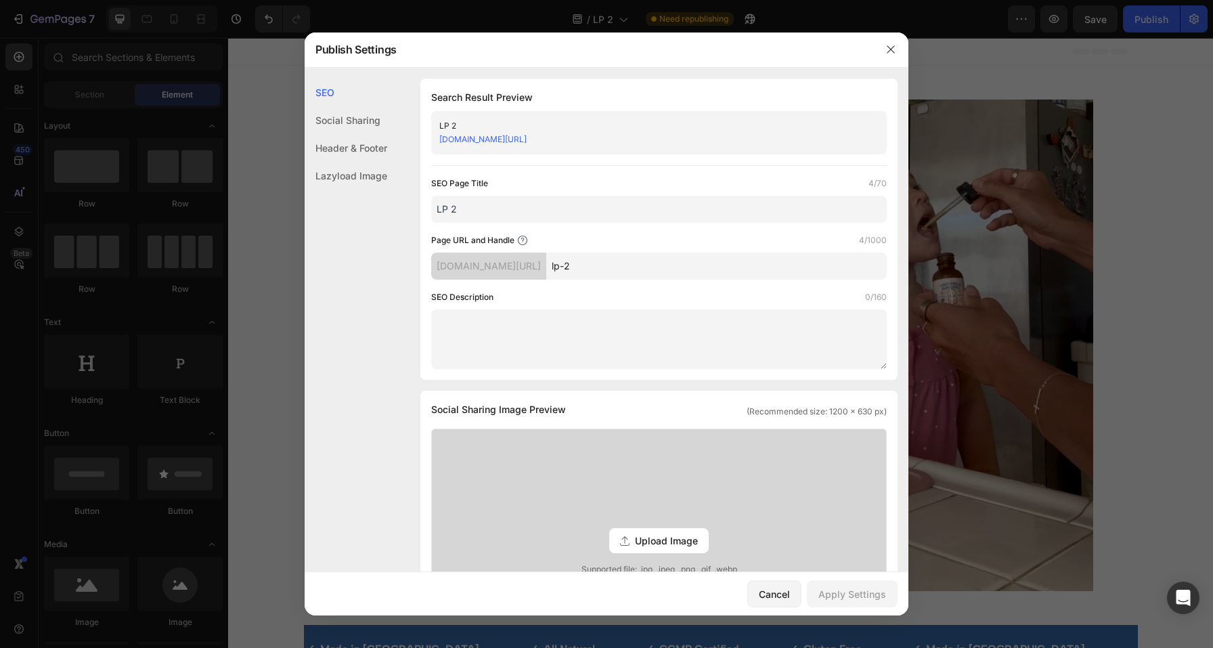
click at [1013, 295] on div at bounding box center [606, 324] width 1213 height 648
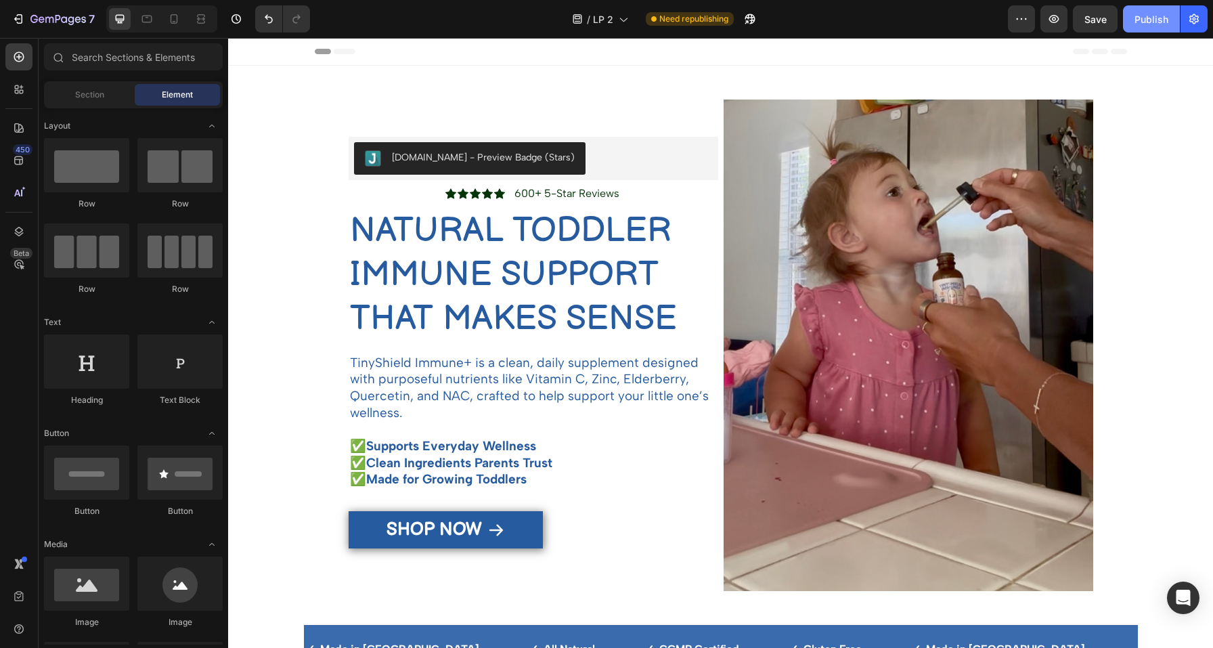
click at [1138, 23] on div "Publish" at bounding box center [1151, 19] width 34 height 14
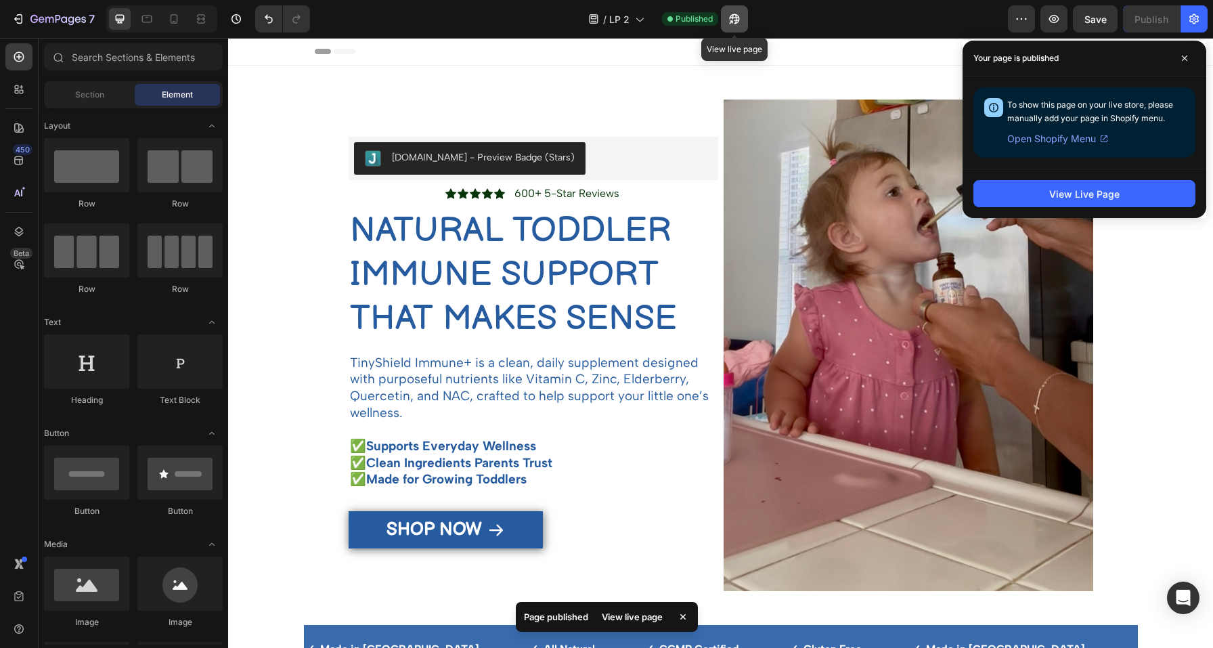
click at [731, 20] on icon "button" at bounding box center [735, 19] width 14 height 14
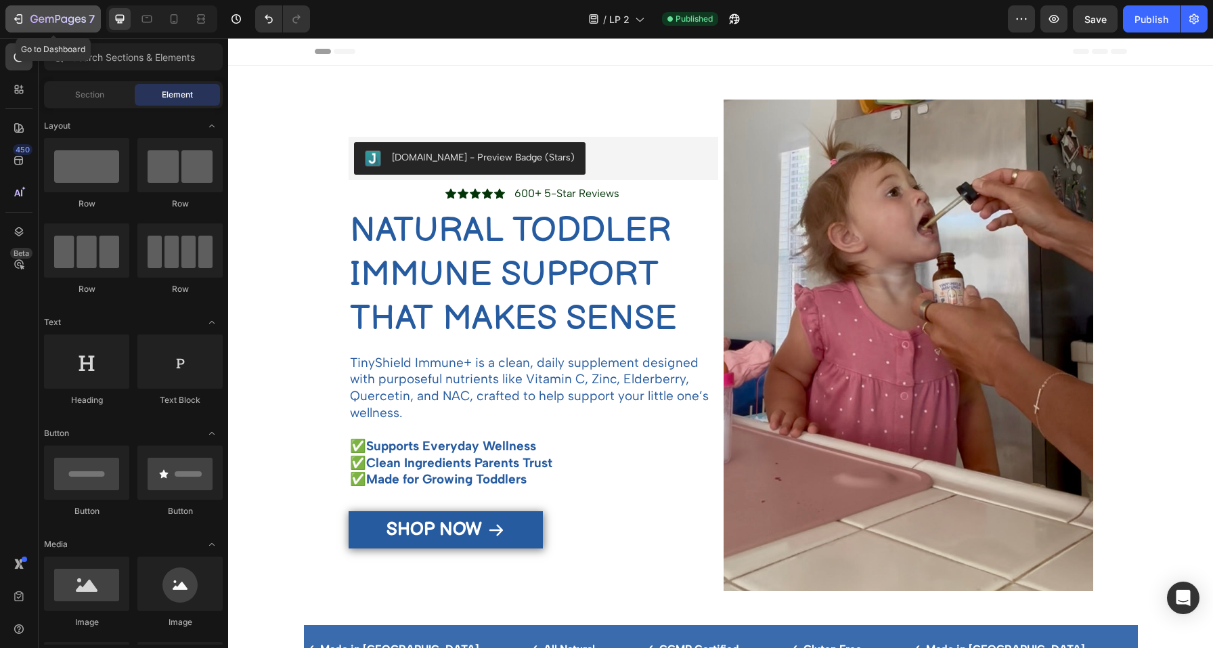
click at [37, 10] on button "7" at bounding box center [52, 18] width 95 height 27
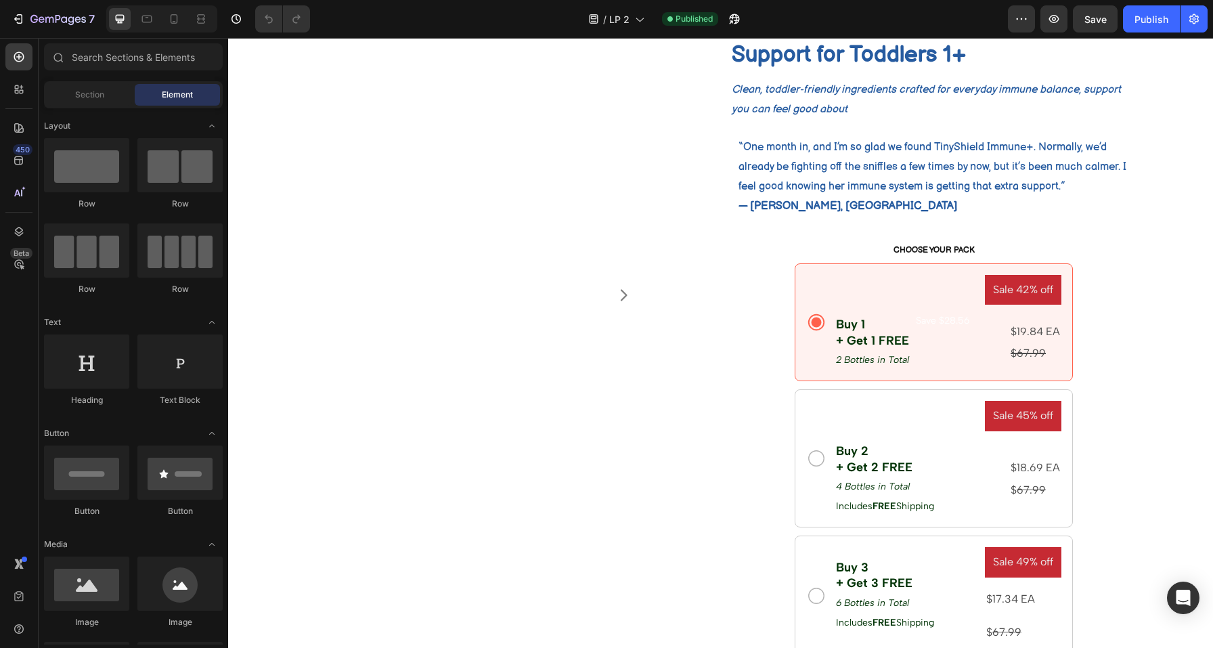
scroll to position [769, 0]
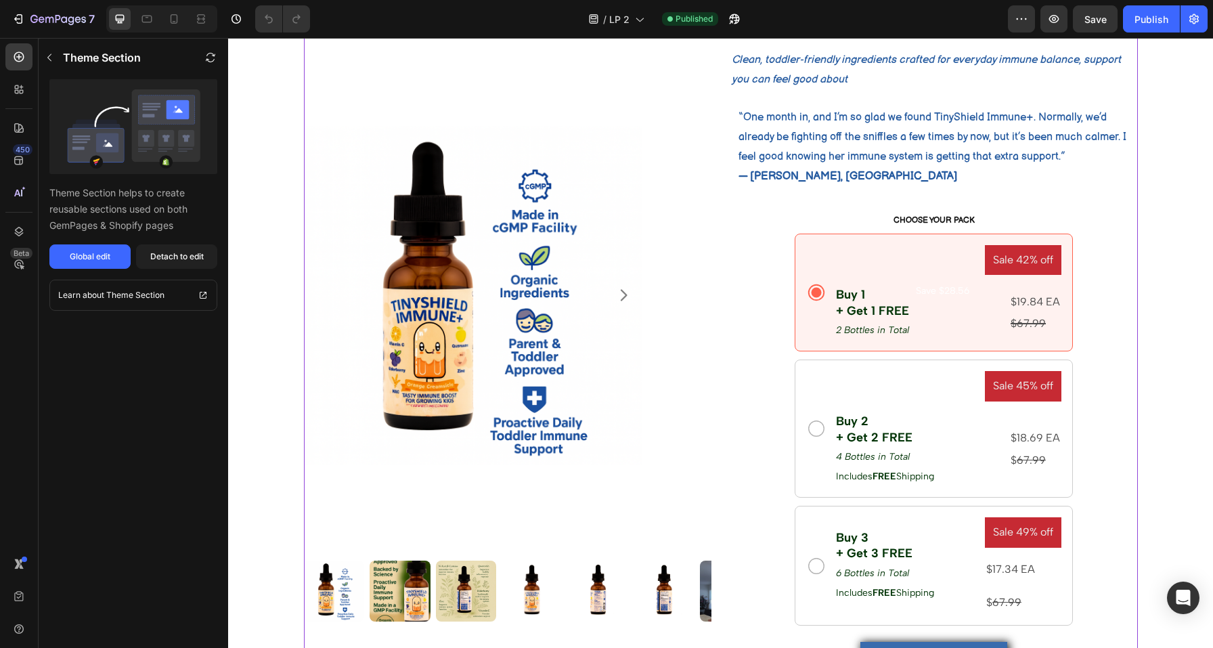
click at [861, 152] on p "“One month in, and I’m so glad we found TinyShield Immune+. Normally, we’d alre…" at bounding box center [937, 137] width 398 height 58
click at [79, 250] on button "Global edit" at bounding box center [89, 256] width 81 height 24
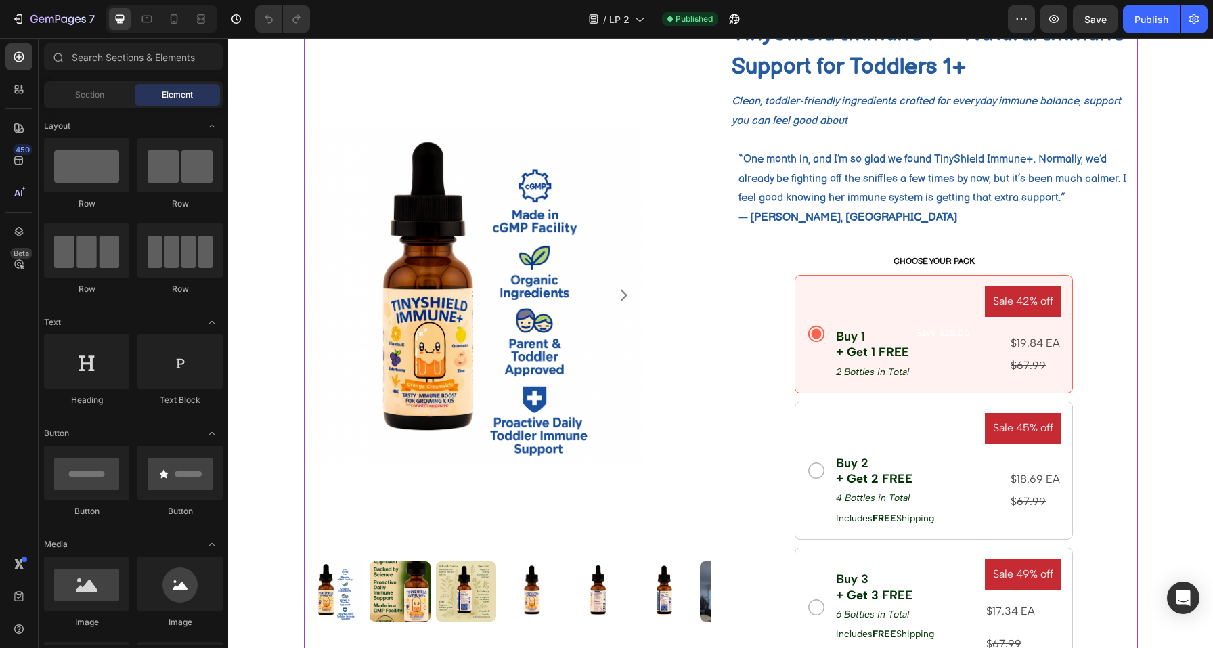
scroll to position [0, 0]
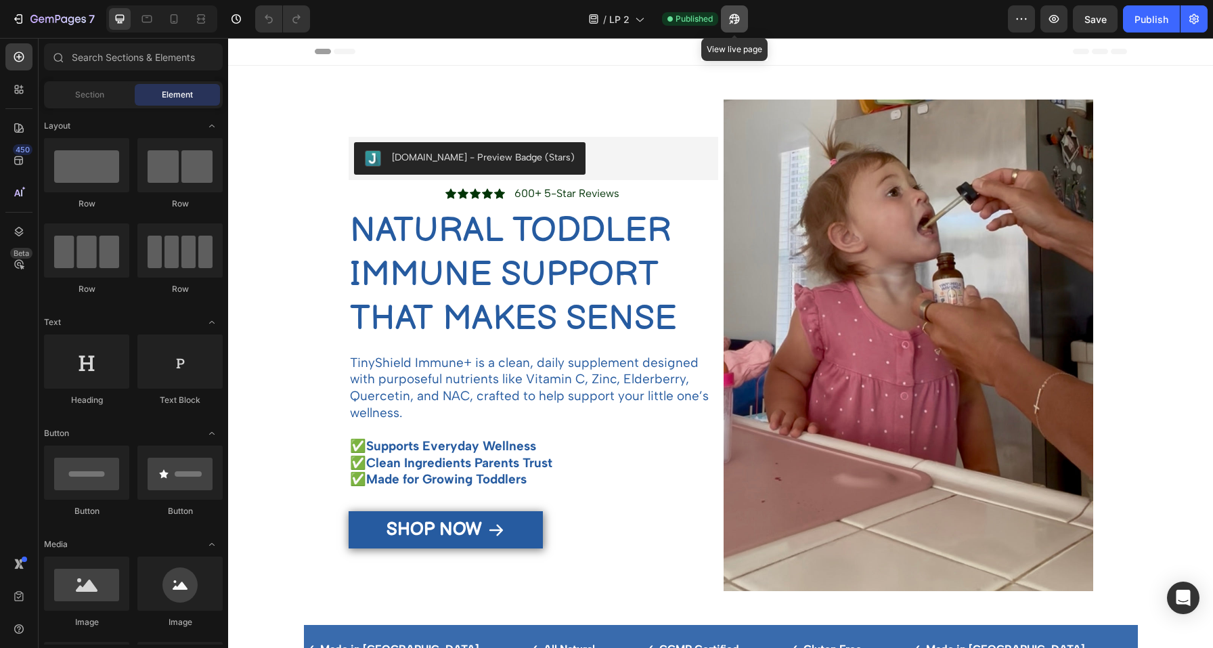
click at [736, 23] on icon "button" at bounding box center [735, 19] width 14 height 14
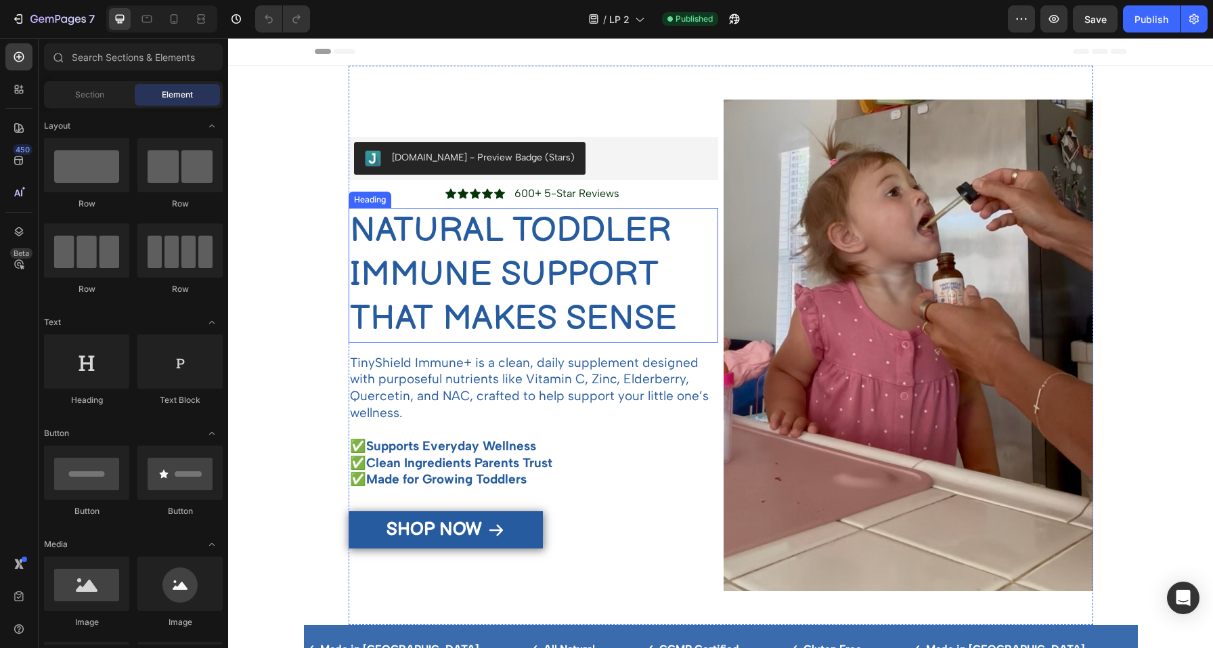
click at [468, 288] on h2 "NATURAL TODDLER IMMUNE SUPPORT THAT MAKES SENSE" at bounding box center [534, 275] width 370 height 135
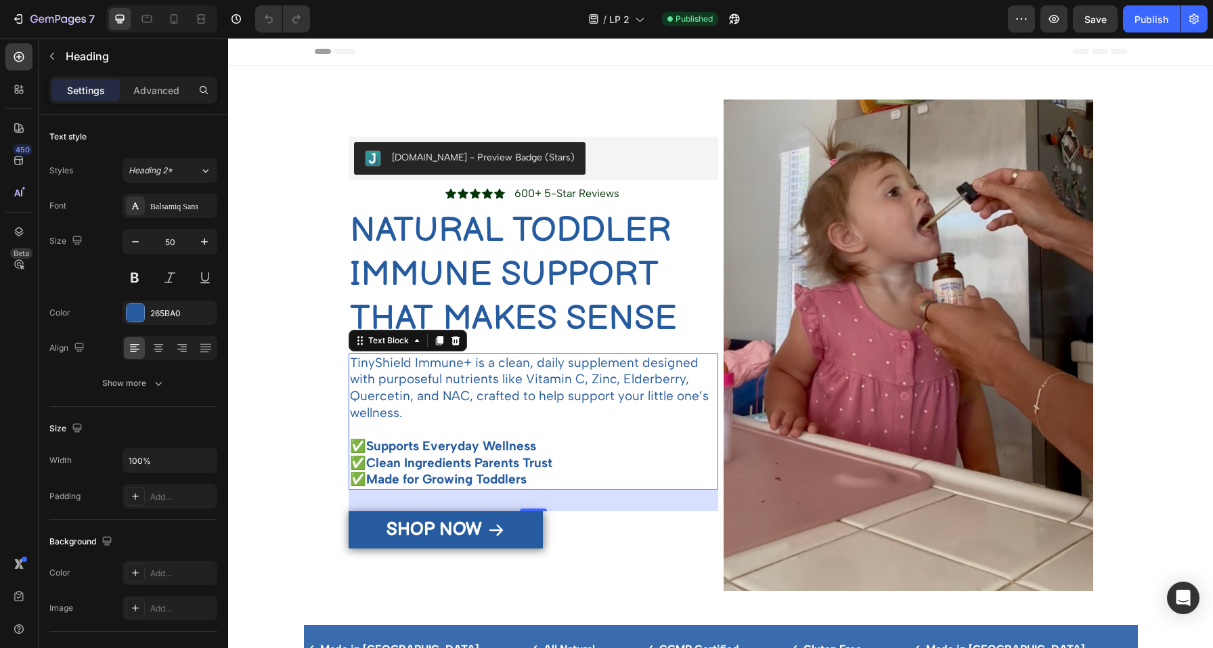
click at [510, 393] on p "TinyShield Immune+ is a clean, daily supplement designed with purposeful nutrie…" at bounding box center [533, 388] width 367 height 67
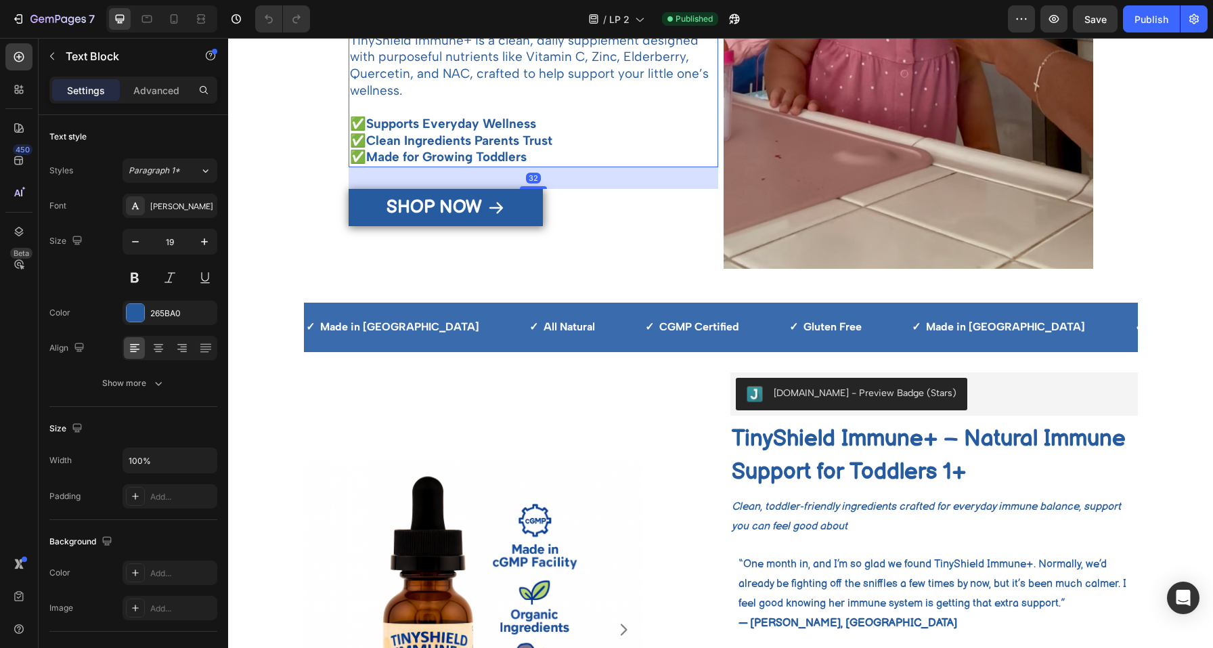
scroll to position [324, 0]
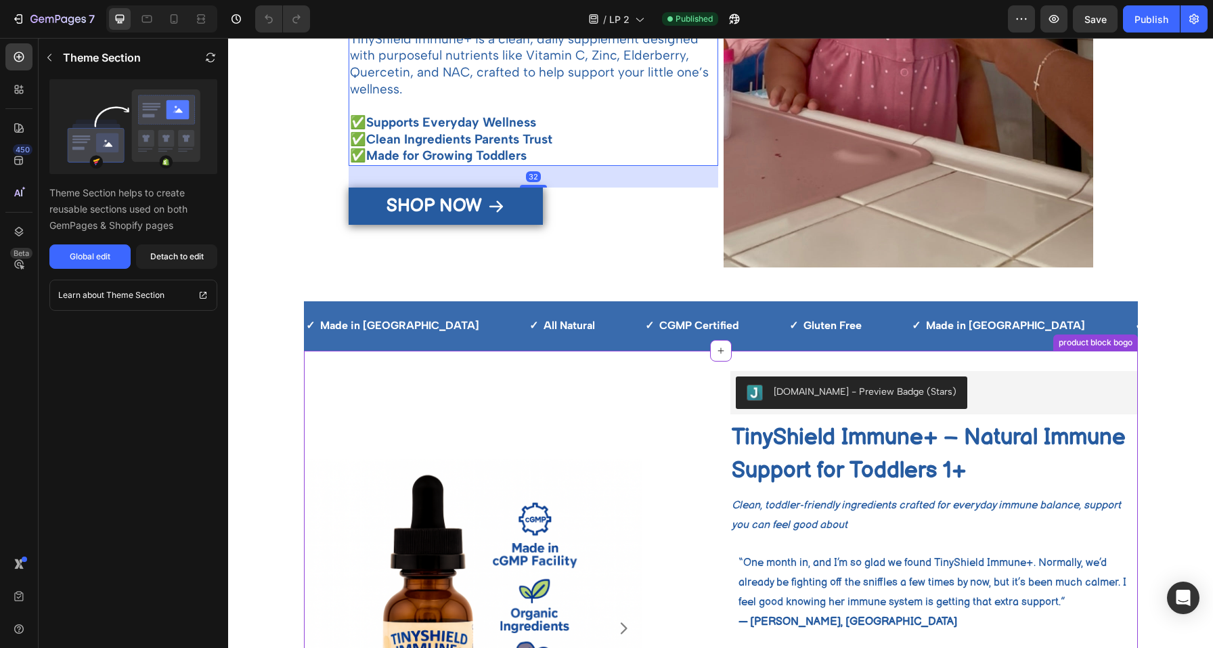
click at [893, 481] on strong "TinyShield Immune+ – Natural Immune Support for Toddlers 1+" at bounding box center [929, 454] width 394 height 61
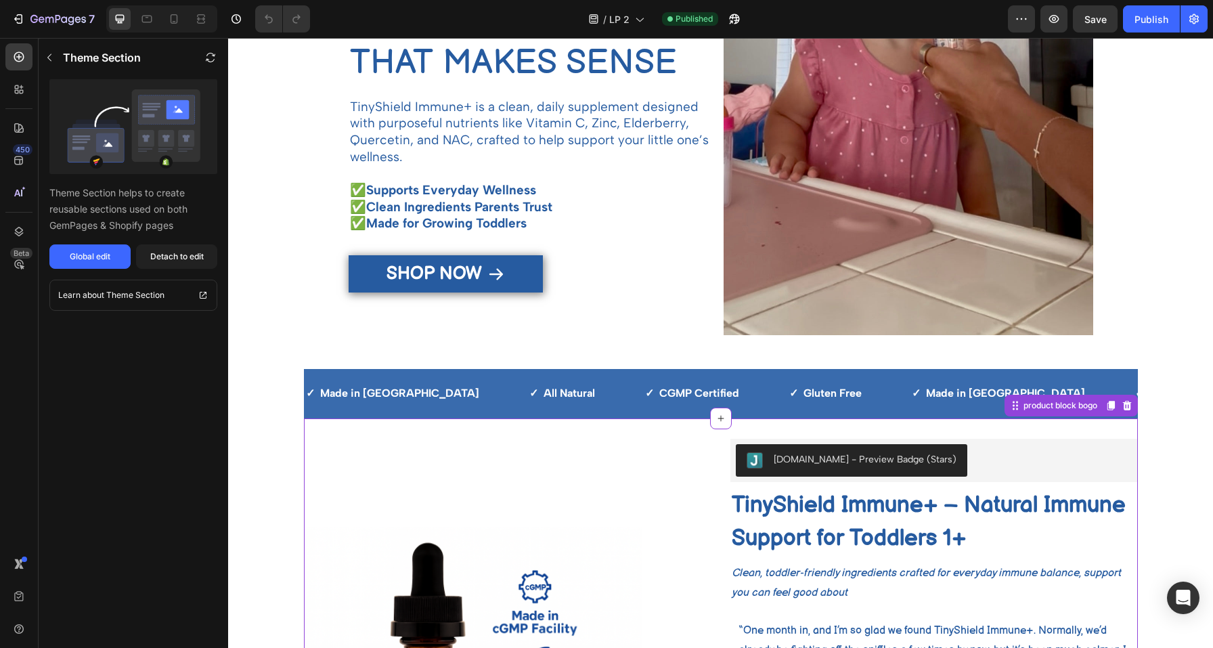
scroll to position [0, 0]
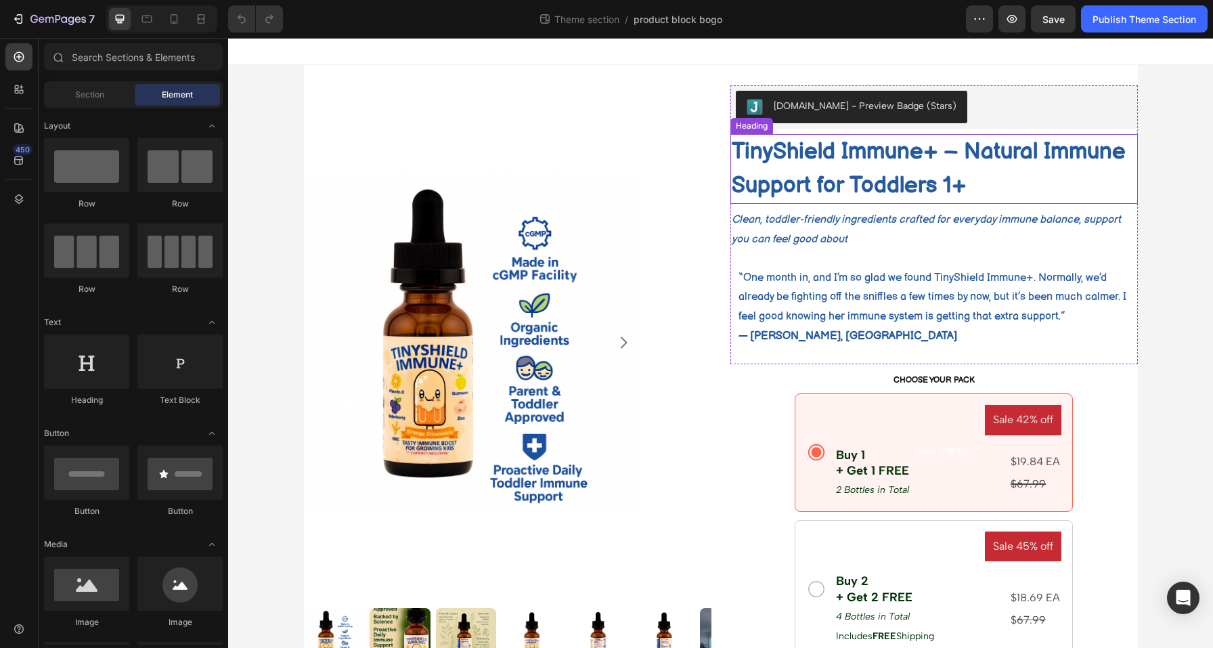
click at [801, 176] on strong "TinyShield Immune+ – Natural Immune Support for Toddlers 1+" at bounding box center [929, 168] width 394 height 61
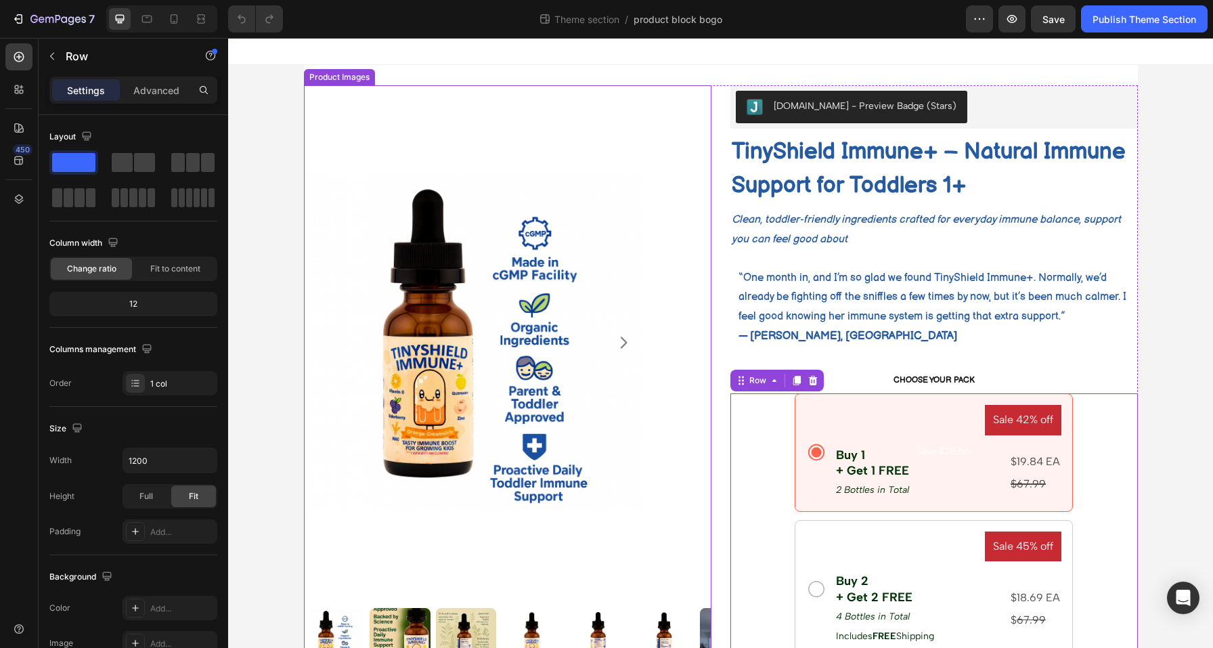
click at [650, 370] on div at bounding box center [507, 342] width 407 height 514
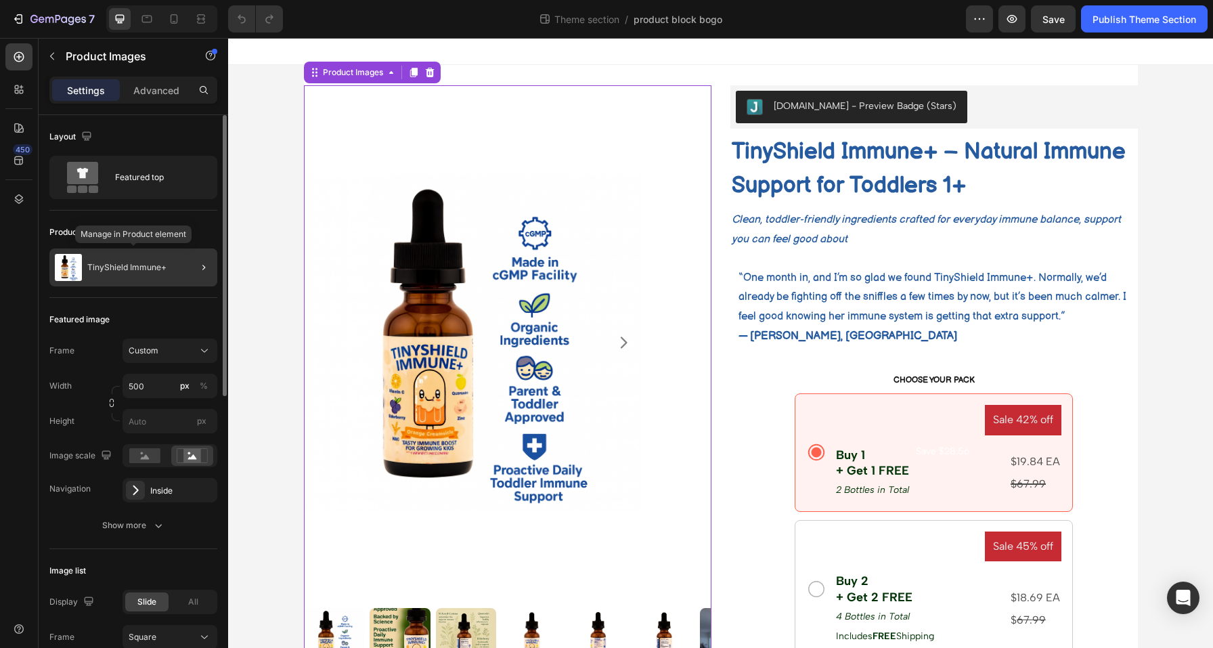
click at [118, 270] on p "TinyShield Immune+" at bounding box center [126, 267] width 79 height 9
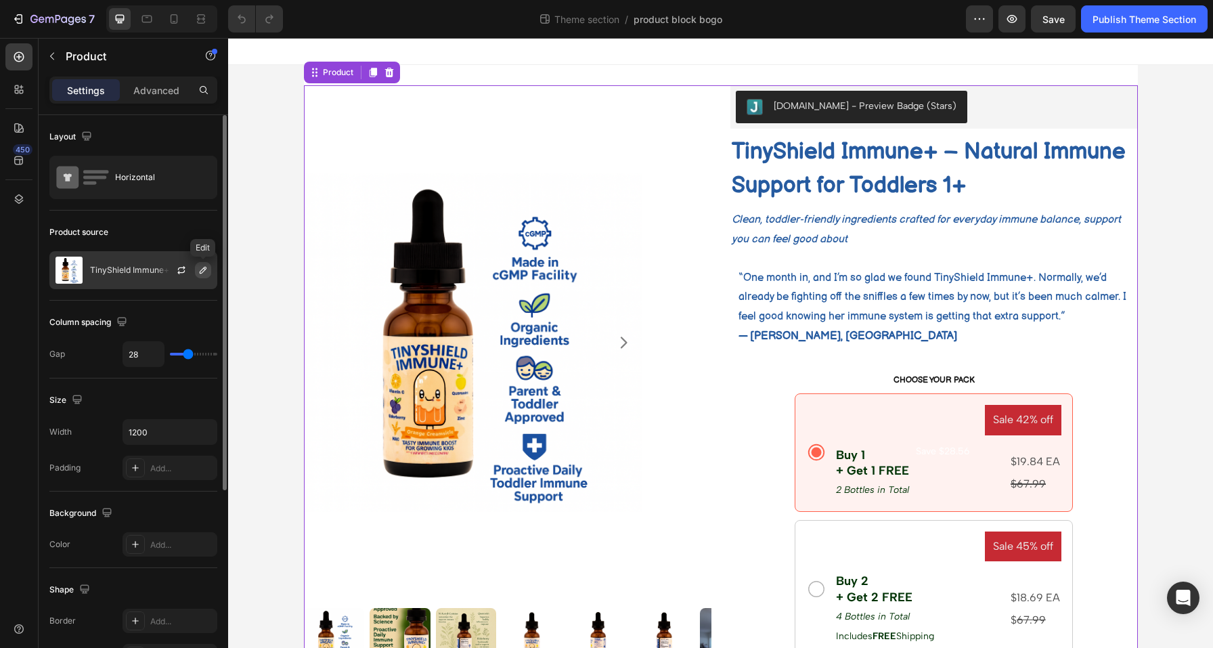
click at [202, 271] on icon "button" at bounding box center [203, 270] width 11 height 11
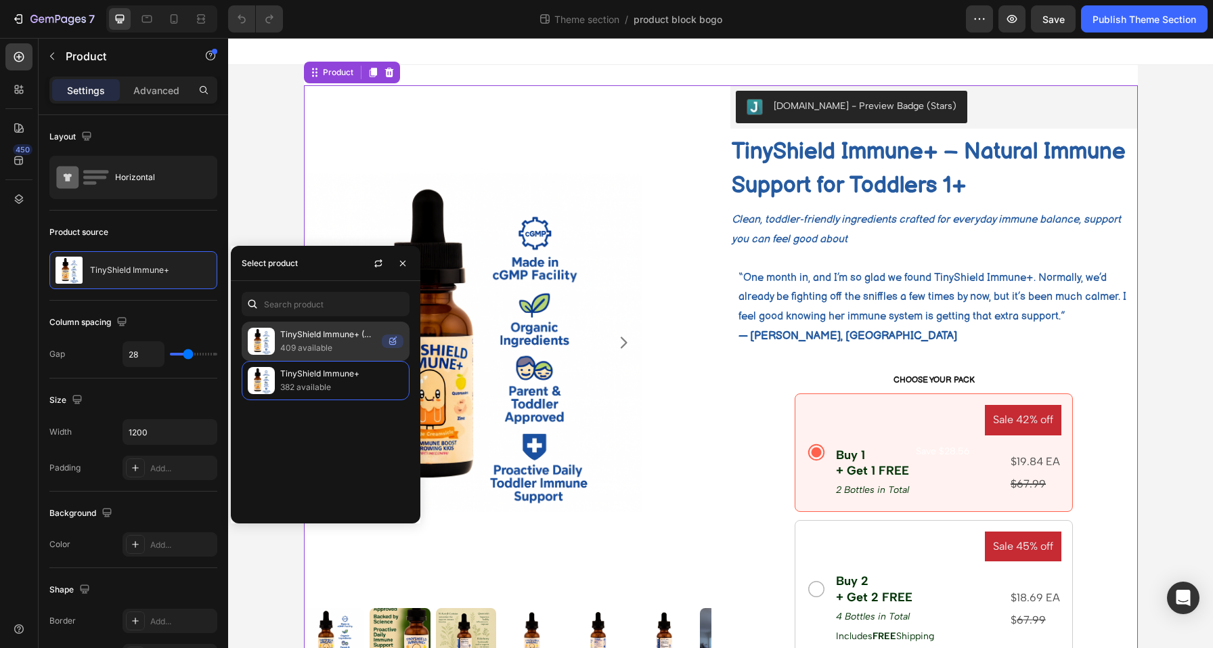
click at [315, 343] on p "409 available" at bounding box center [328, 348] width 96 height 14
click at [292, 340] on p "TinyShield Immune+ (Copy)" at bounding box center [328, 335] width 96 height 14
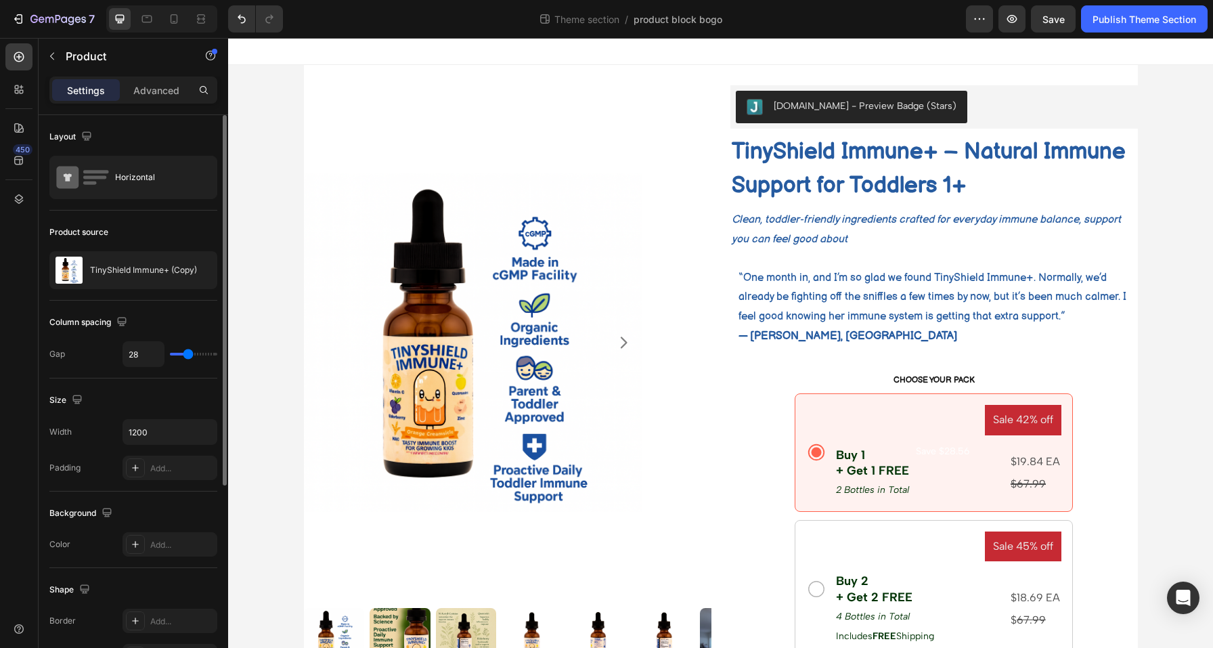
click at [123, 223] on div "Product source" at bounding box center [133, 232] width 168 height 22
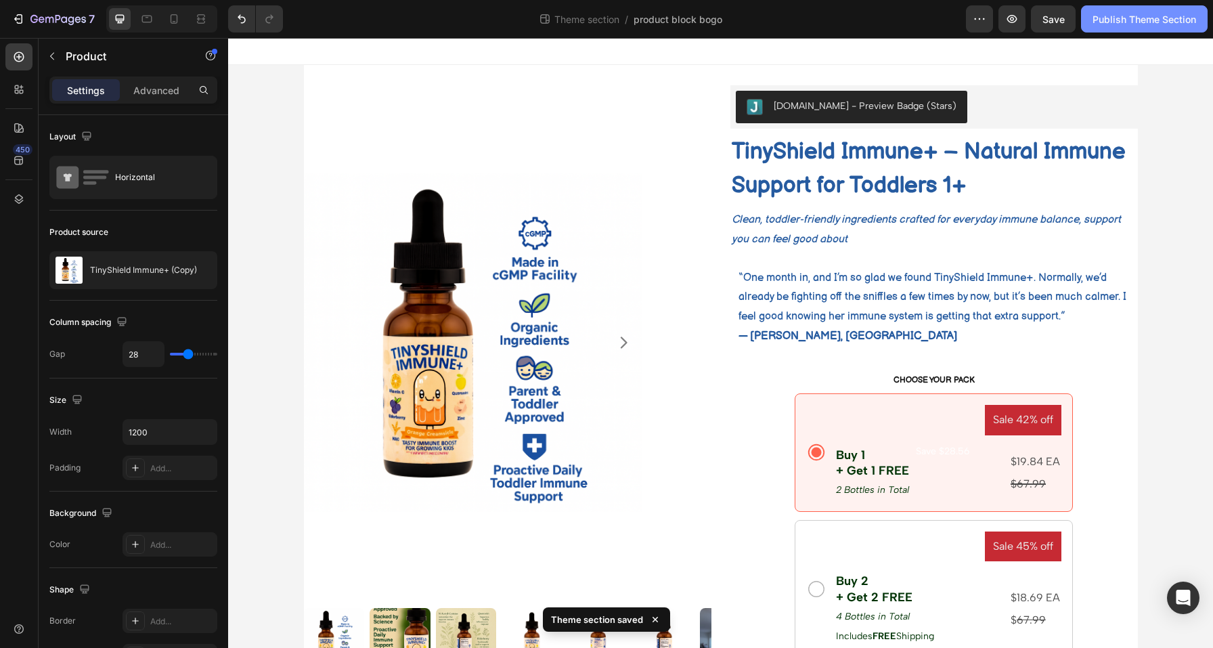
click at [1155, 16] on div "Publish Theme Section" at bounding box center [1145, 19] width 104 height 14
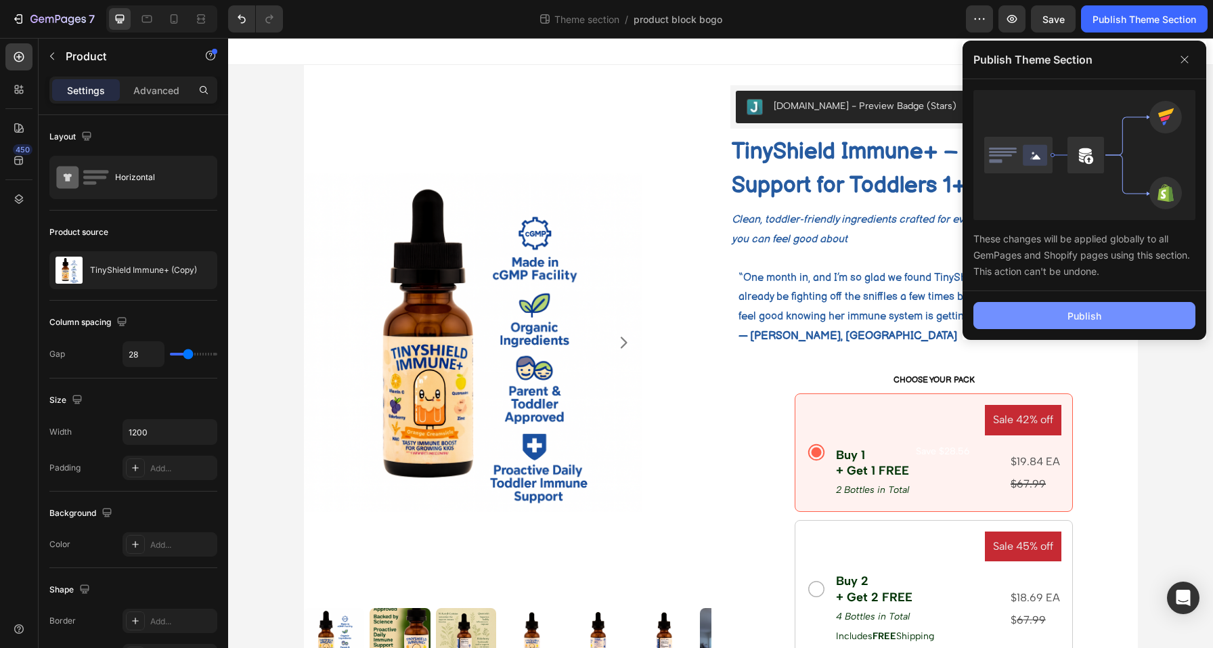
click at [1132, 317] on button "Publish" at bounding box center [1084, 315] width 222 height 27
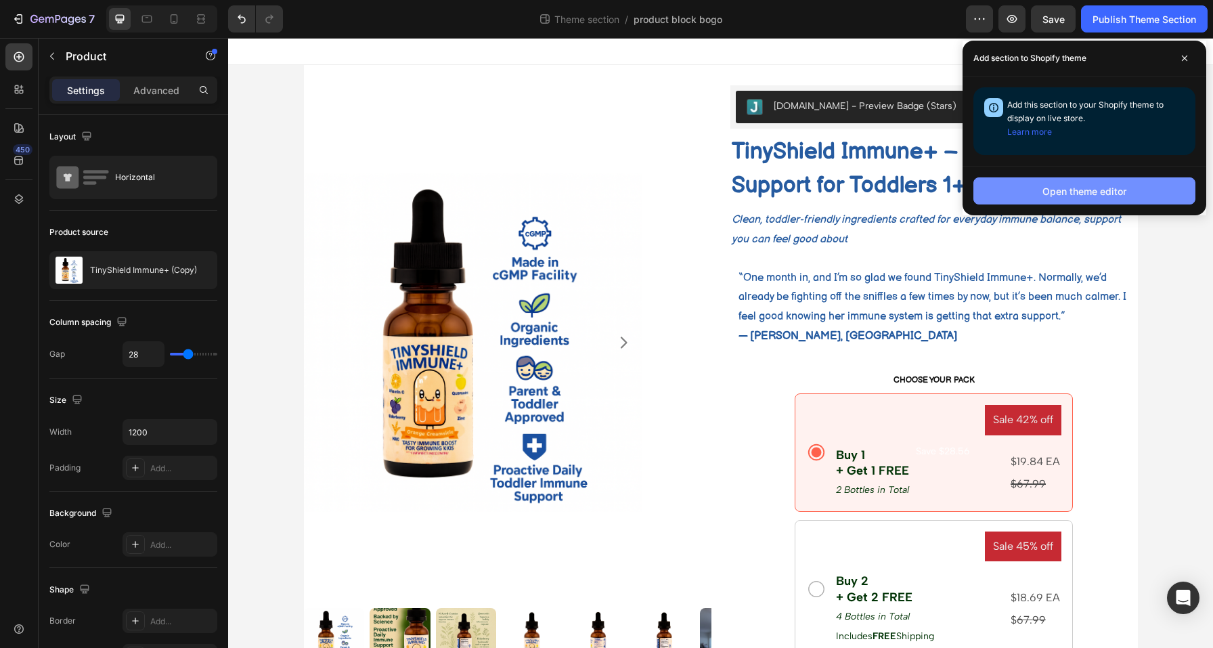
click at [1118, 195] on div "Open theme editor" at bounding box center [1084, 191] width 84 height 14
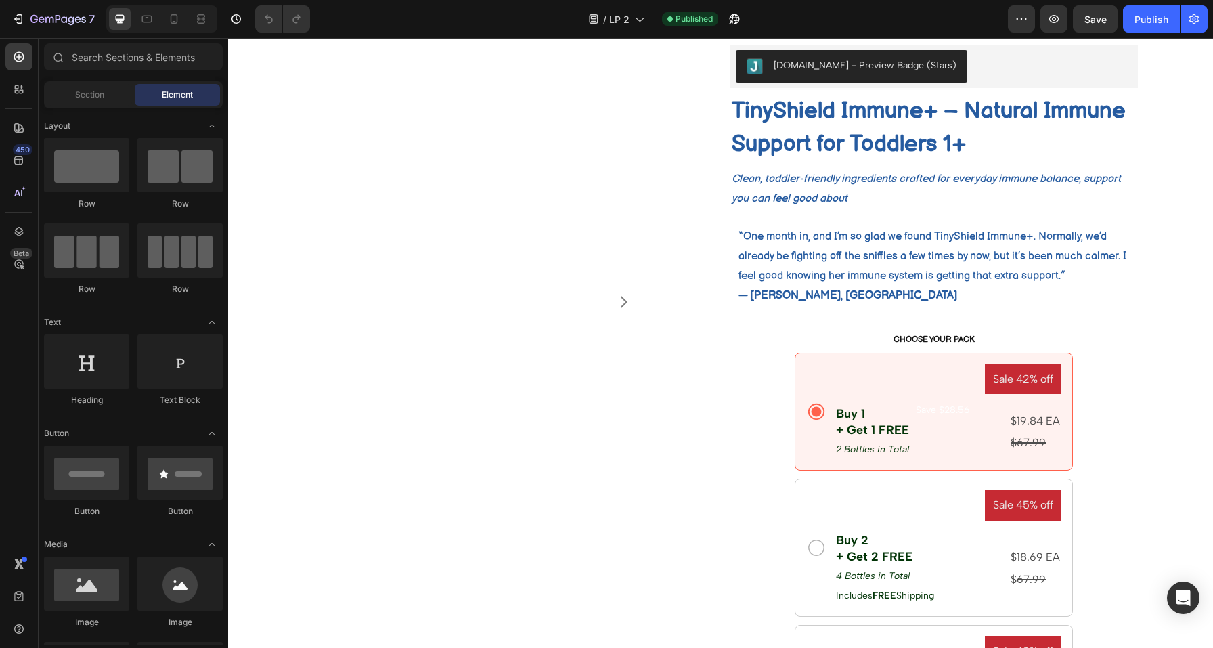
scroll to position [669, 0]
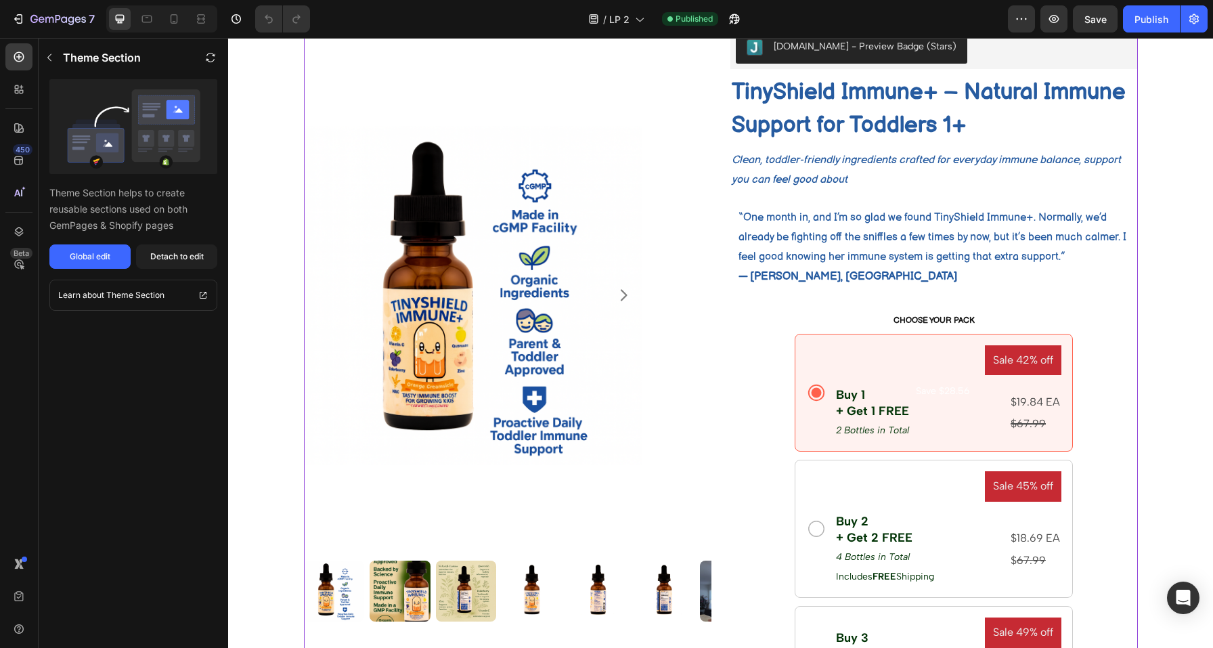
click at [557, 231] on img at bounding box center [473, 295] width 338 height 514
click at [95, 257] on div "Global edit" at bounding box center [90, 256] width 41 height 12
click at [179, 252] on div "Detach to edit" at bounding box center [176, 256] width 53 height 12
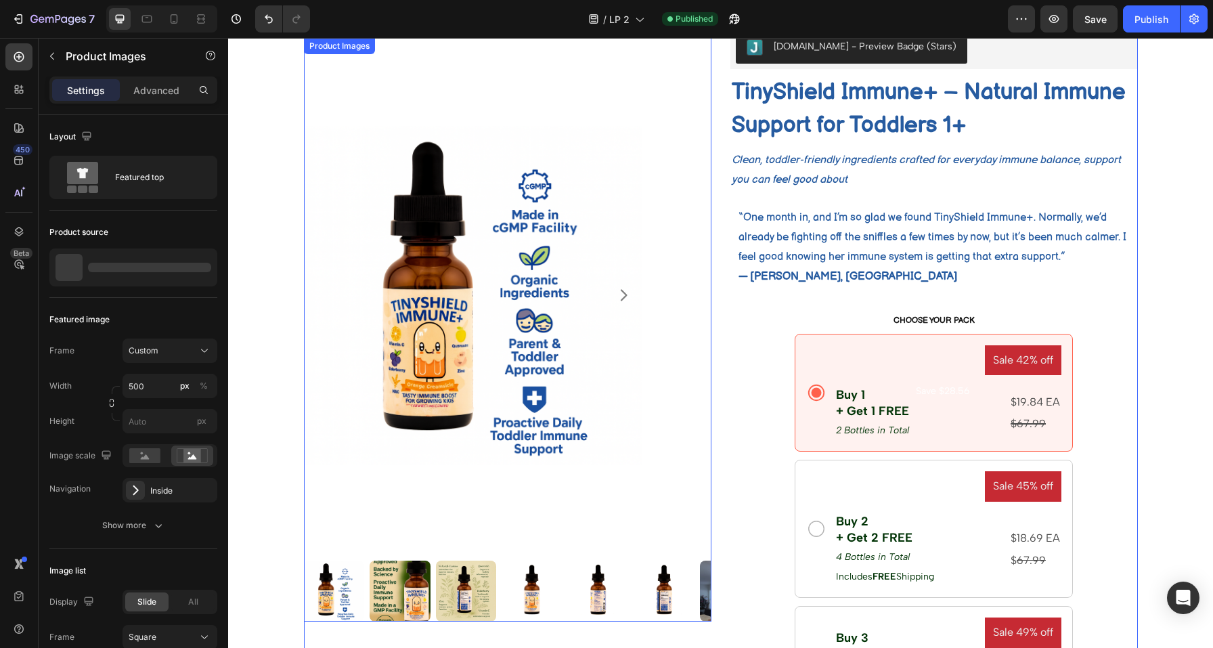
click at [593, 180] on img at bounding box center [473, 295] width 338 height 514
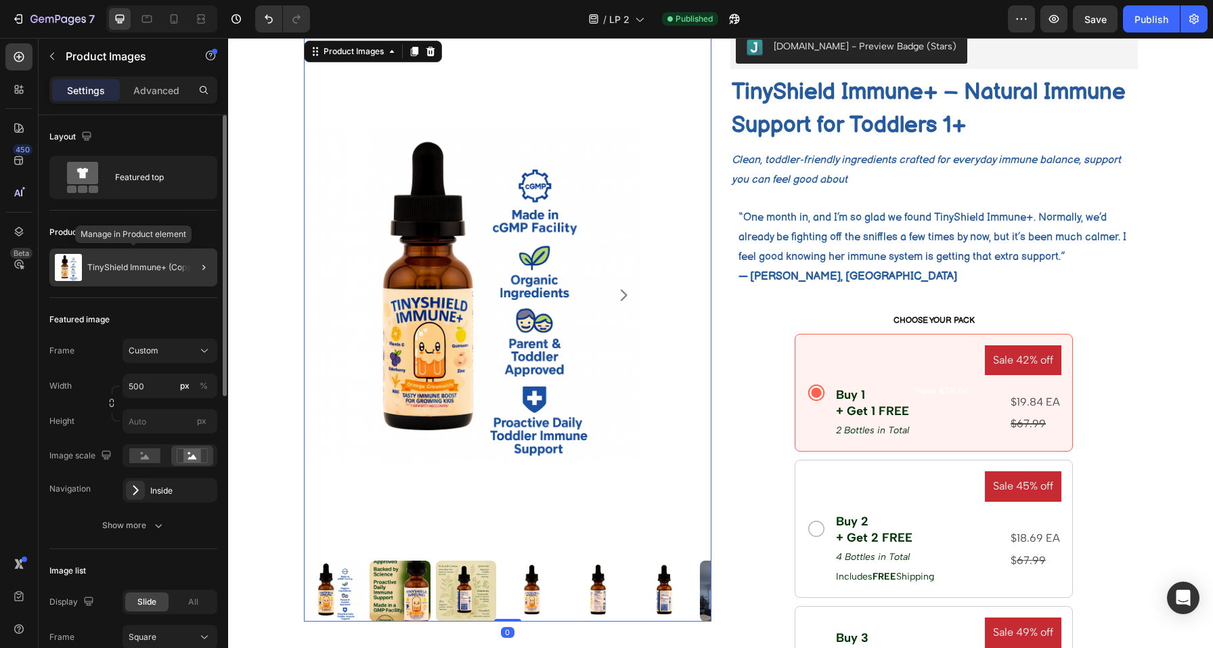
click at [119, 264] on p "TinyShield Immune+ (Copy)" at bounding box center [140, 267] width 107 height 9
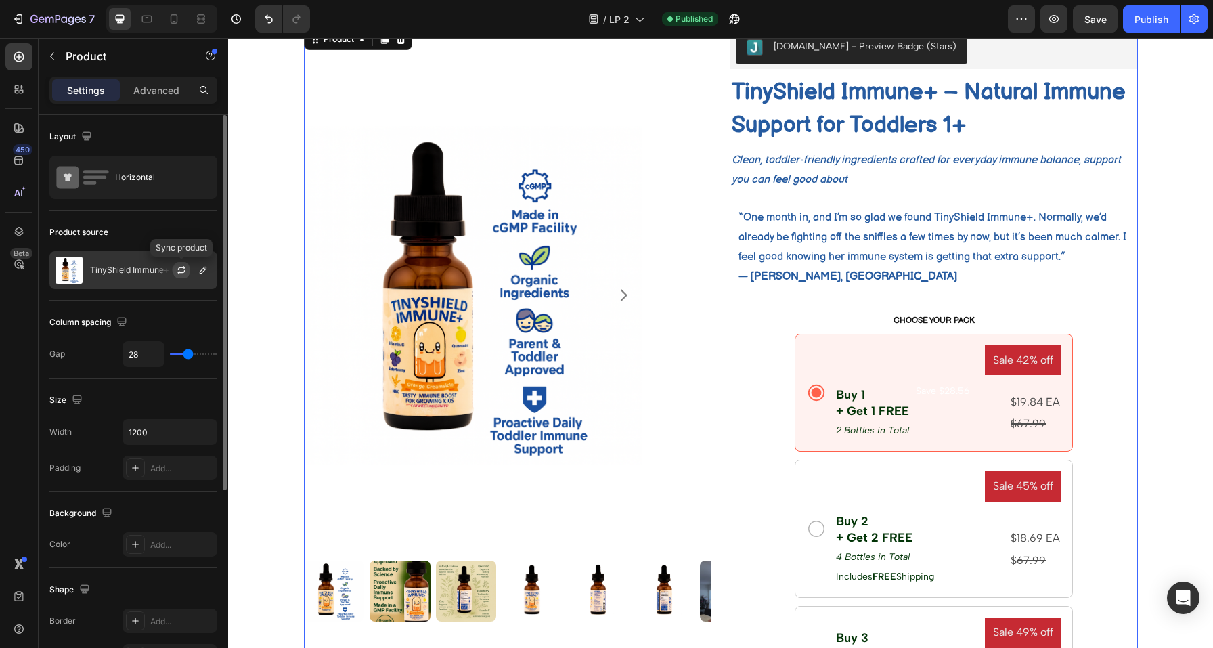
click at [179, 271] on icon "button" at bounding box center [181, 270] width 11 height 11
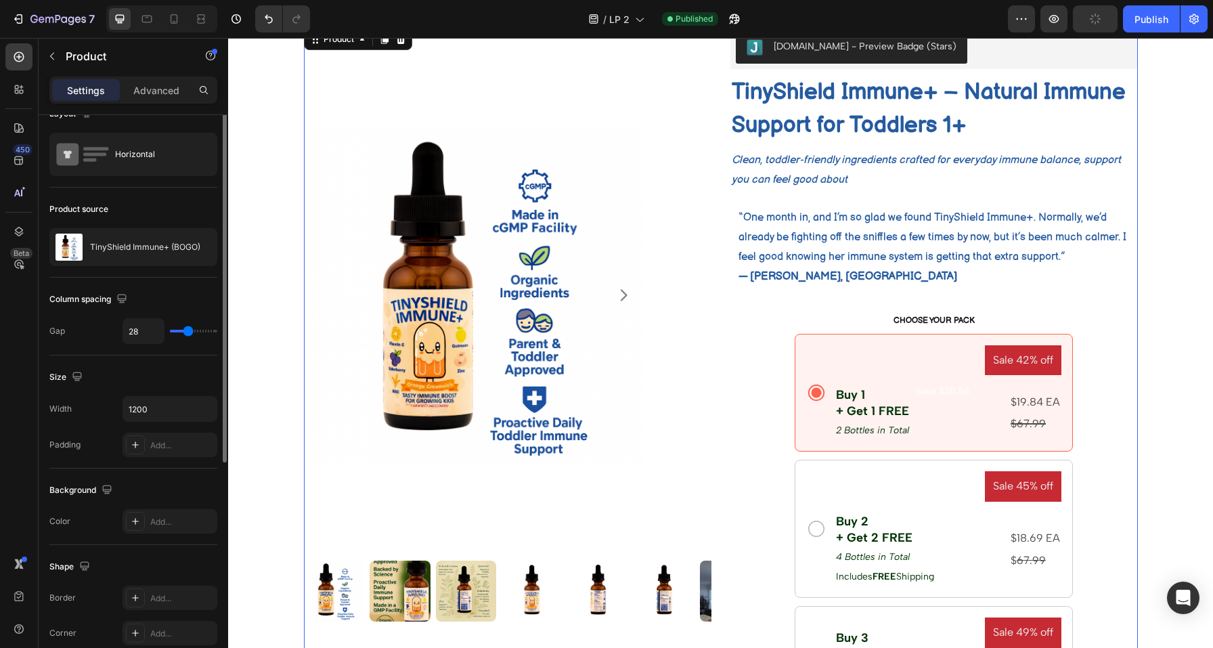
scroll to position [0, 0]
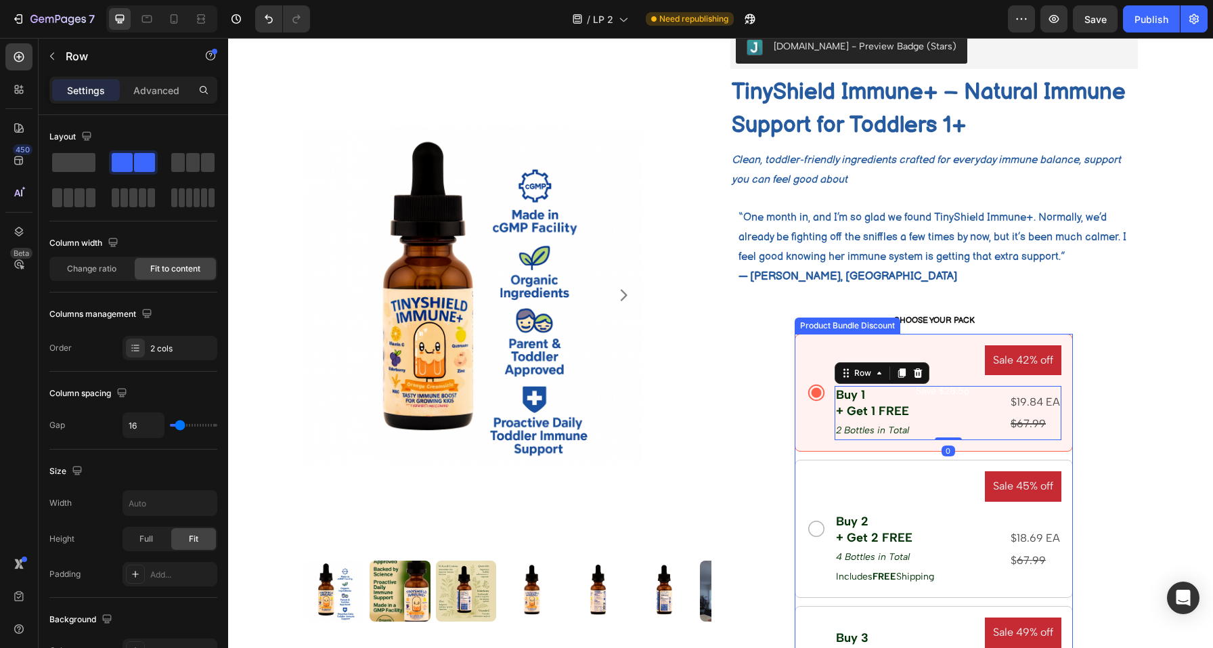
click at [966, 379] on div "Sale 42% off Product Badge Buy 1 + Get 1 FREE Text Block 2 Bottles in Total Tex…" at bounding box center [948, 392] width 227 height 95
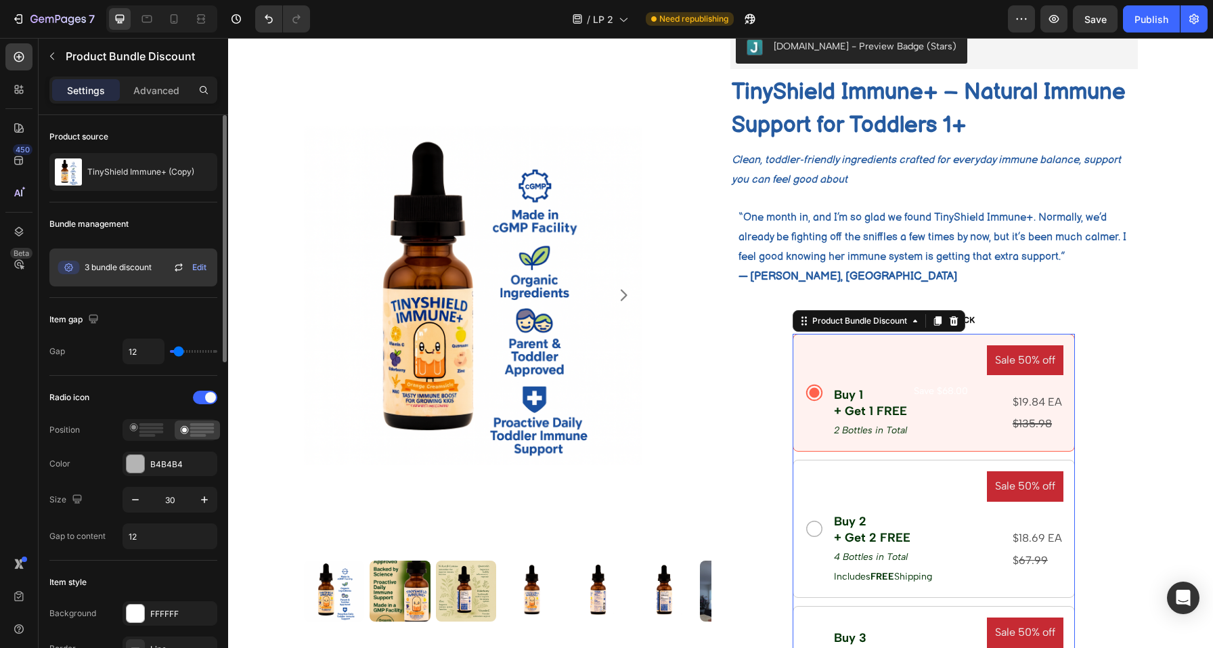
click at [179, 267] on icon at bounding box center [179, 267] width 16 height 16
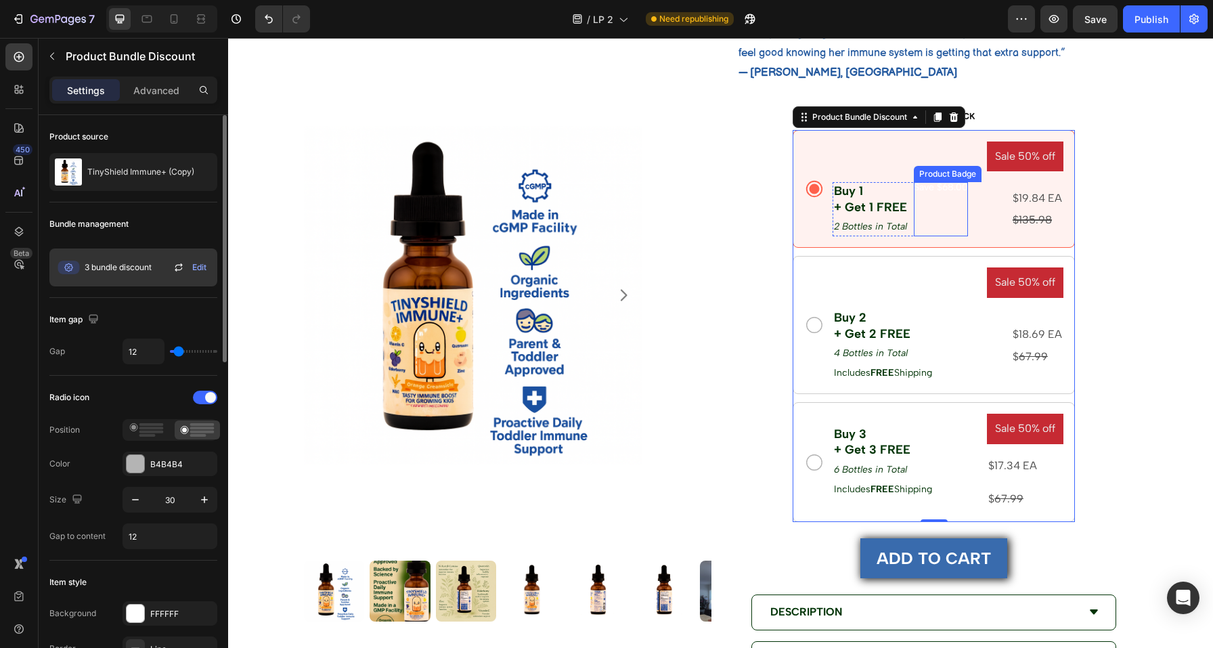
scroll to position [874, 0]
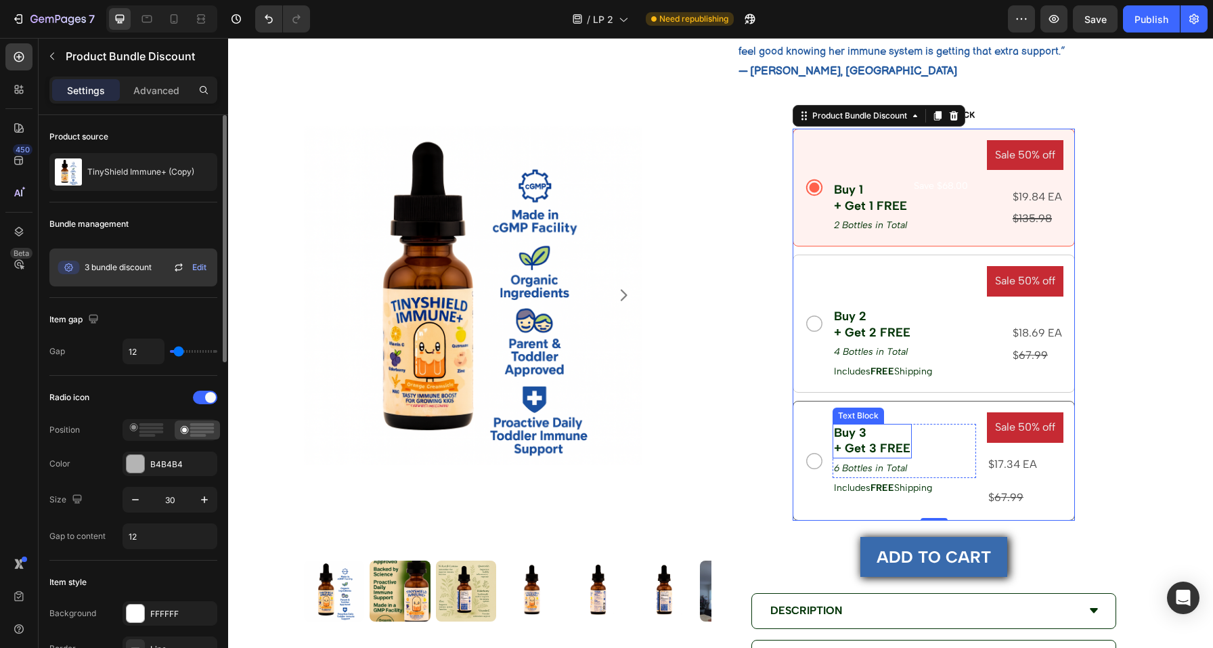
click at [839, 441] on p "Buy 3 + Get 3 FREE" at bounding box center [872, 441] width 76 height 32
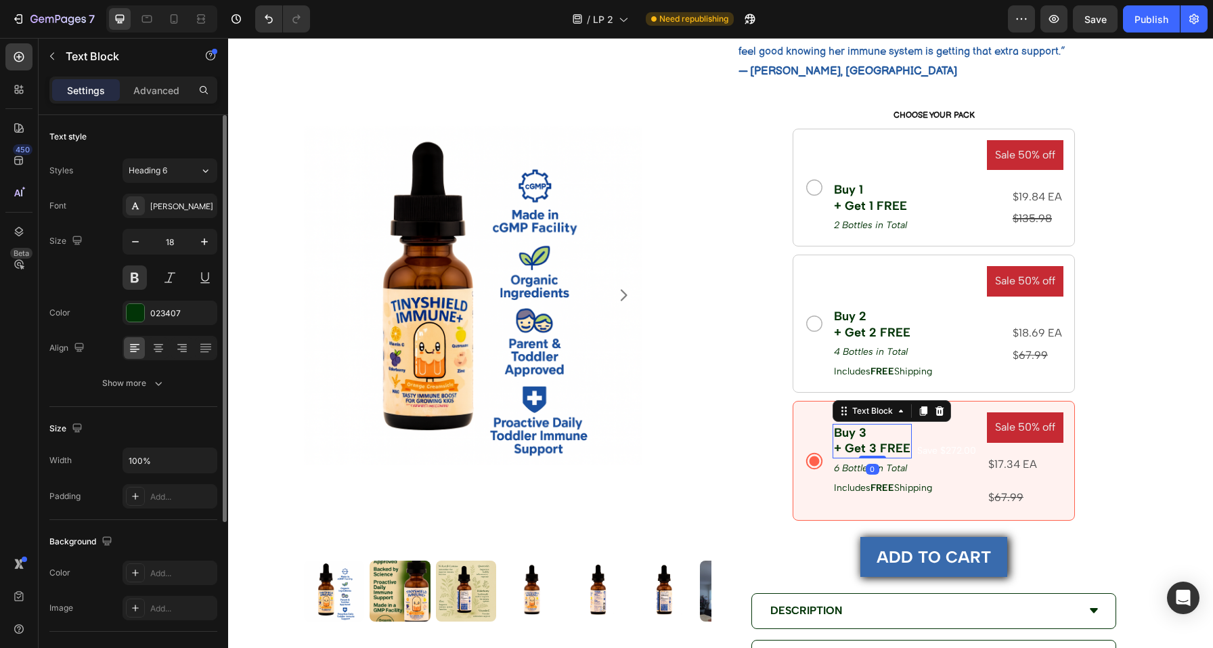
click at [839, 441] on p "Buy 3 + Get 3 FREE" at bounding box center [872, 441] width 76 height 32
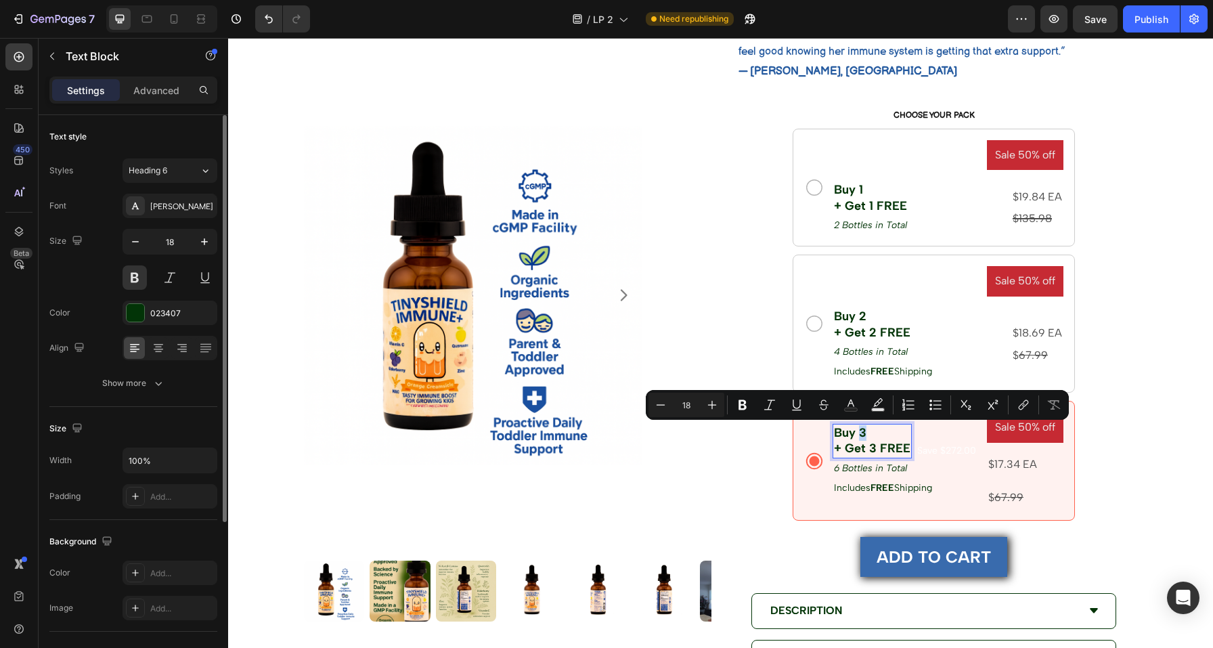
click at [858, 435] on p "Buy 3 + Get 3 FREE" at bounding box center [872, 441] width 76 height 32
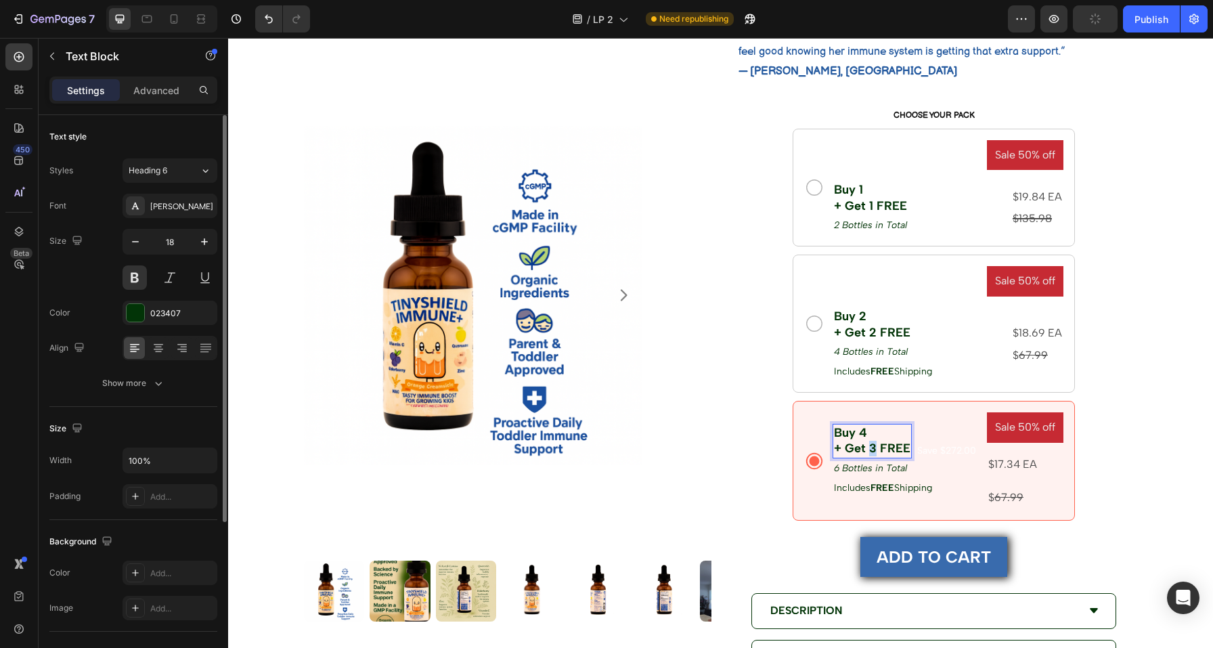
click at [868, 447] on p "Buy 4 + Get 3 FREE" at bounding box center [872, 441] width 76 height 32
click at [839, 472] on p "6 Bottles in Total" at bounding box center [872, 468] width 77 height 17
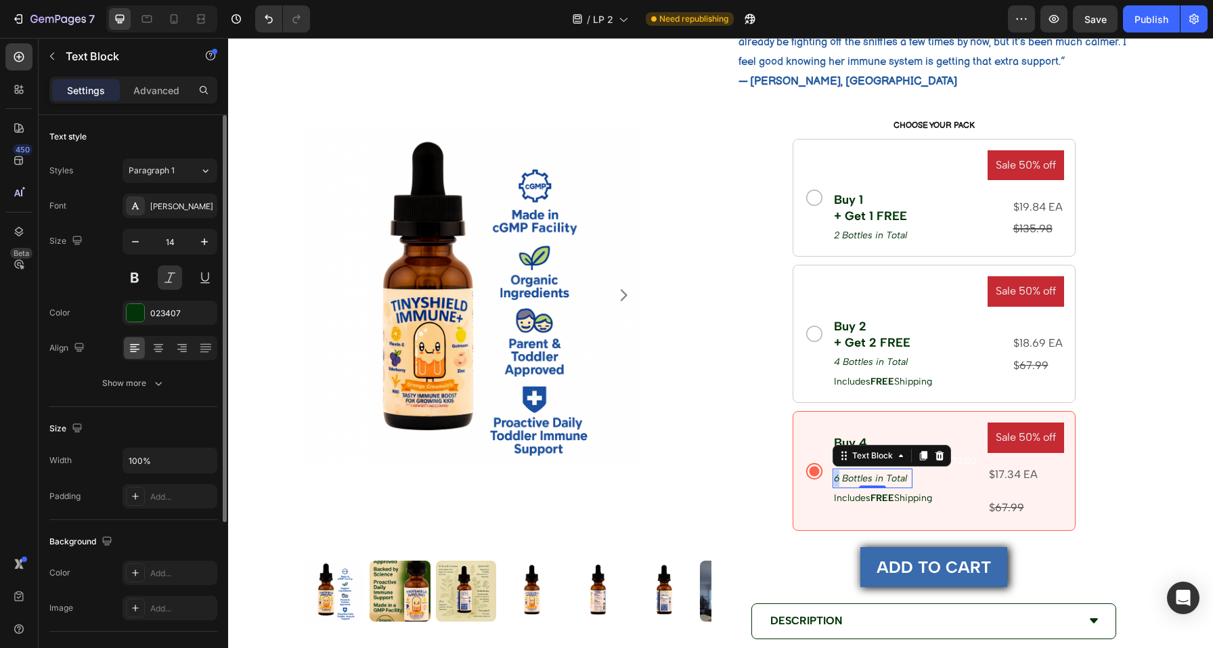
click at [834, 477] on p "6 Bottles in Total" at bounding box center [872, 478] width 77 height 17
click at [1012, 469] on p "$17.34 EA" at bounding box center [1026, 475] width 74 height 20
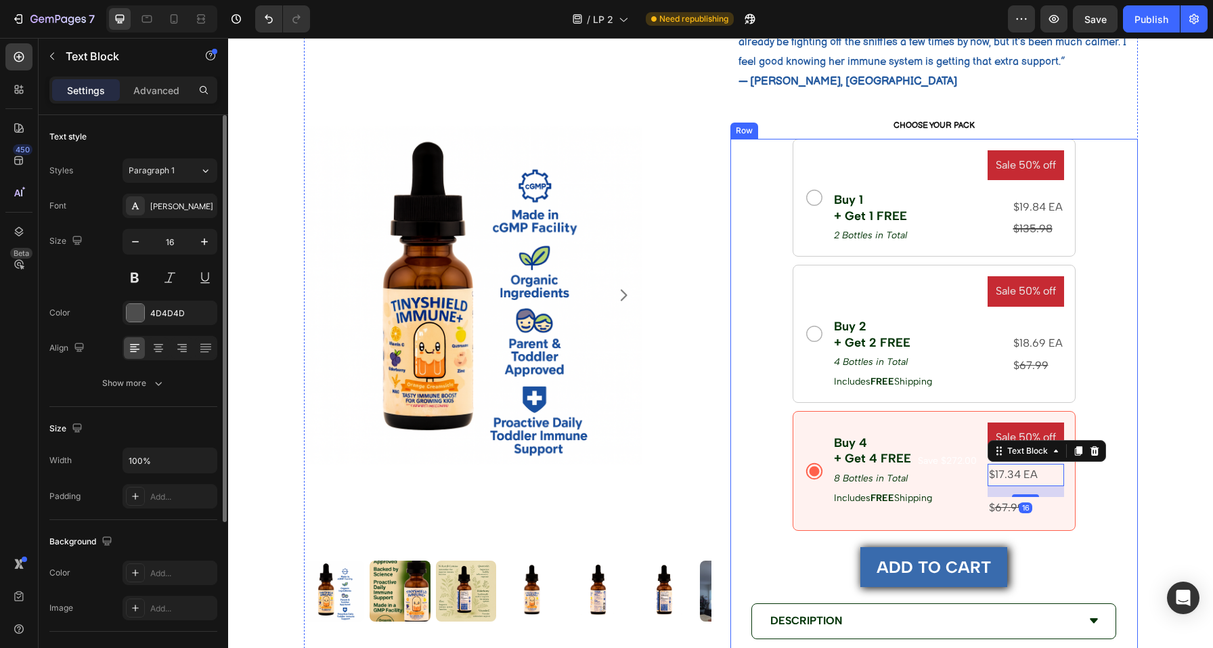
click at [1112, 301] on div "Sale 50% off Product Badge Buy 1 + Get 1 FREE Text Block 2 Bottles in Total Tex…" at bounding box center [933, 504] width 407 height 730
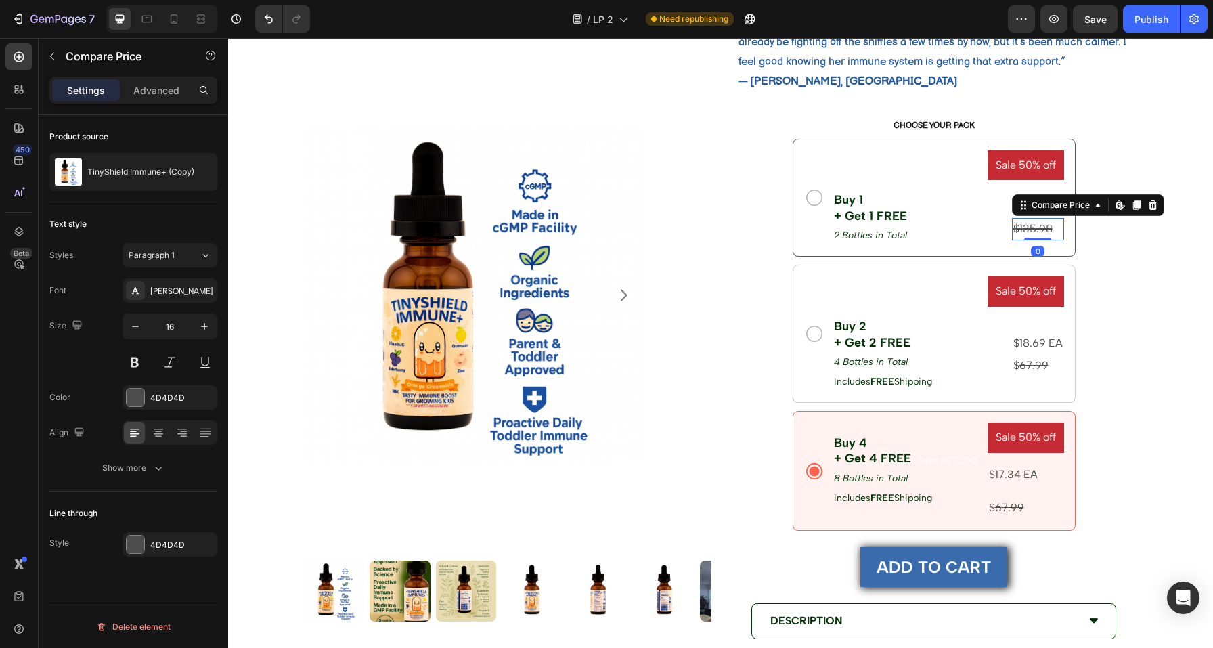
click at [1024, 229] on div "$135.98" at bounding box center [1038, 229] width 52 height 22
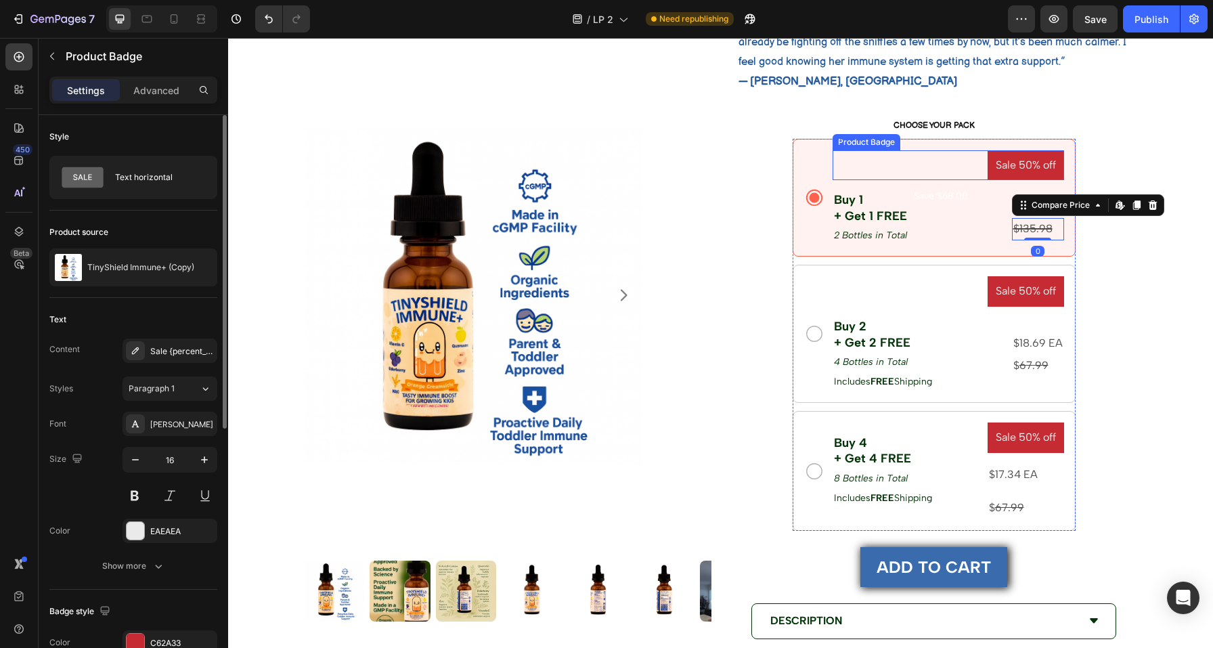
click at [1021, 163] on pre "Sale 50% off" at bounding box center [1026, 165] width 76 height 30
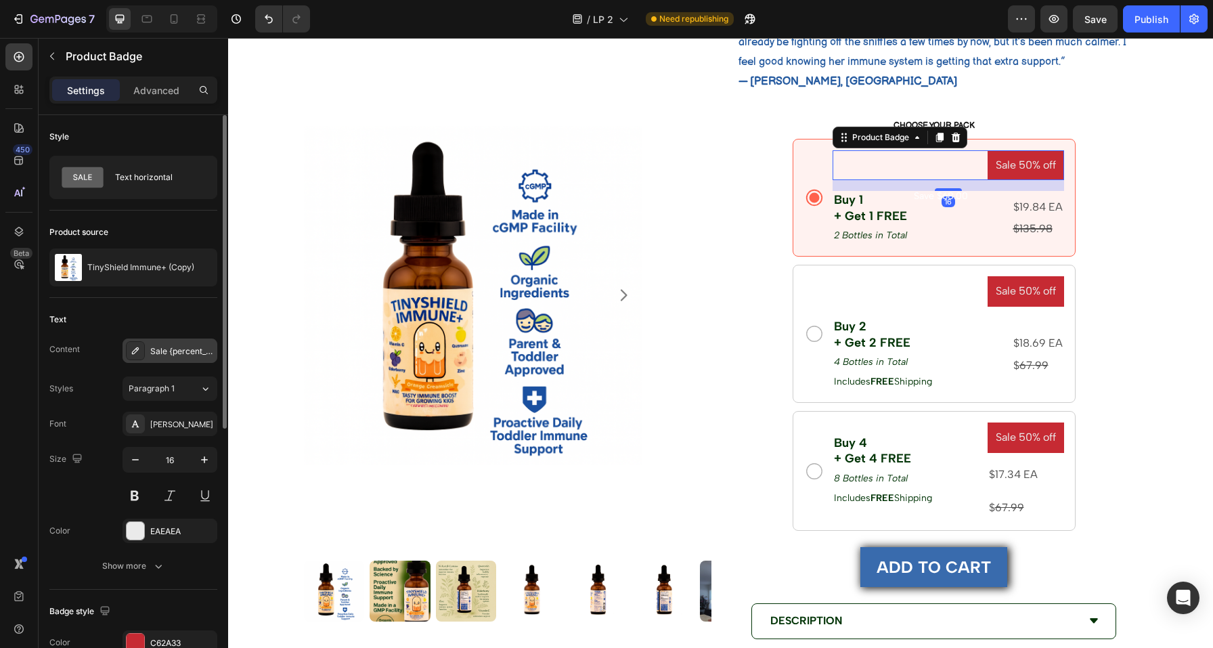
click at [158, 345] on div "Sale {percent_discount} off" at bounding box center [182, 351] width 64 height 12
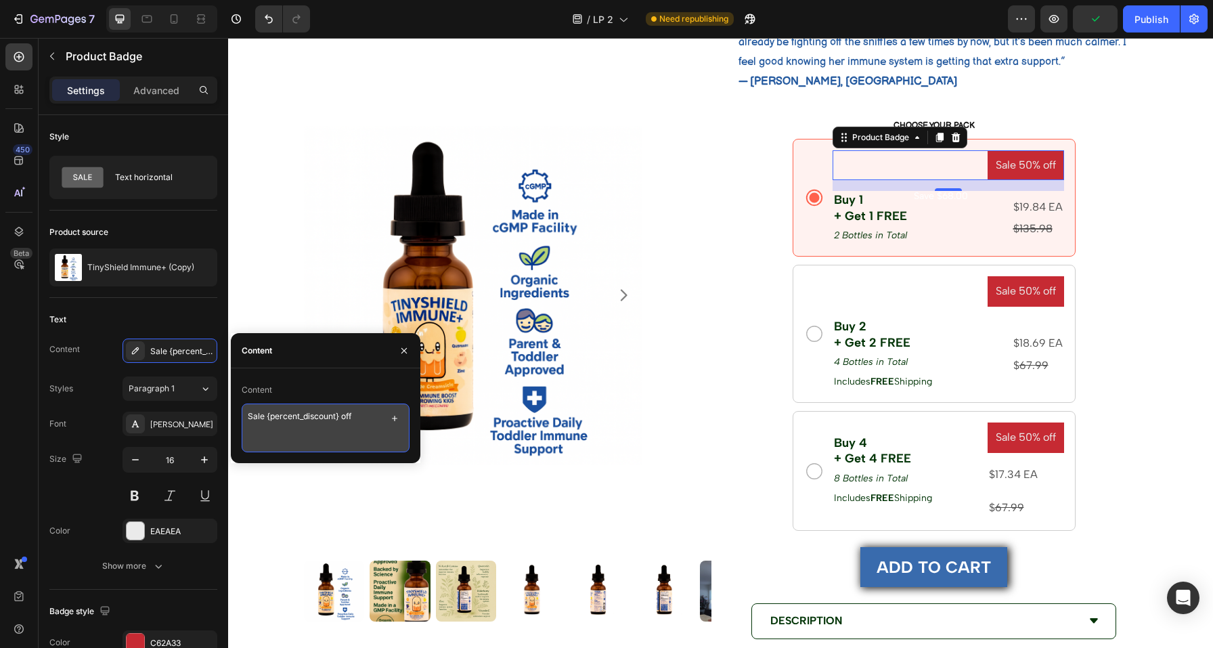
click at [255, 418] on textarea "Sale {percent_discount} off" at bounding box center [326, 427] width 168 height 49
click at [363, 418] on textarea "Save {percent_discount} off" at bounding box center [326, 427] width 168 height 49
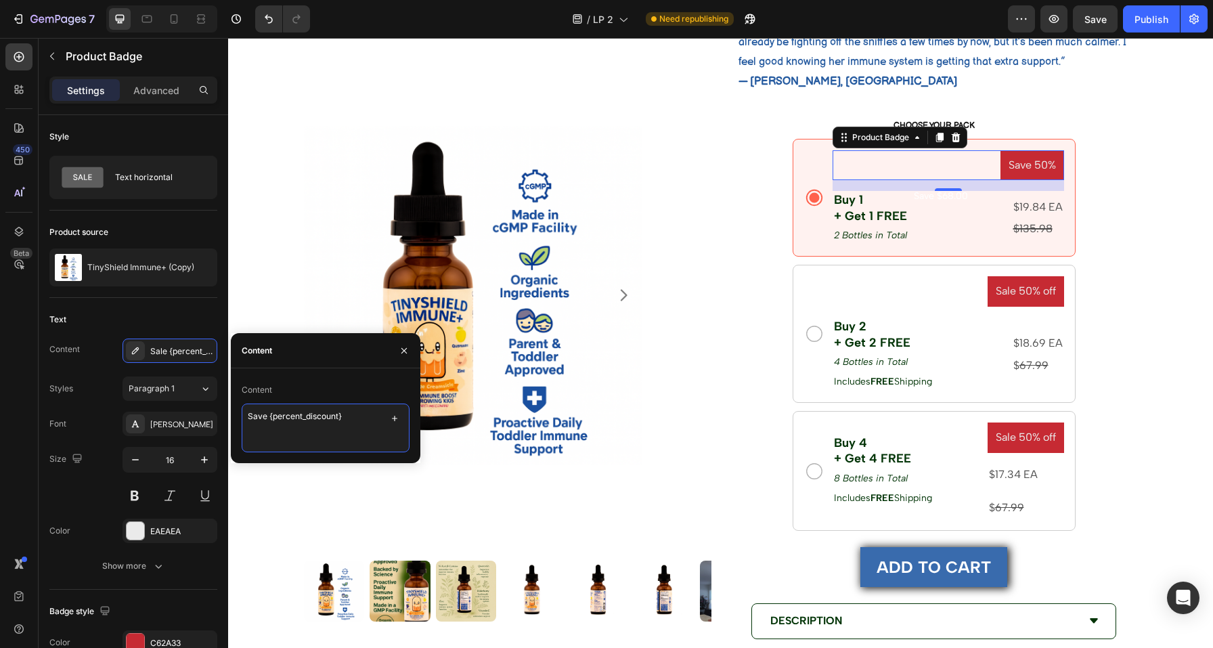
drag, startPoint x: 302, startPoint y: 417, endPoint x: 273, endPoint y: 417, distance: 28.4
click at [273, 417] on textarea "Save {percent_discount}" at bounding box center [326, 427] width 168 height 49
type textarea "Save {amount_discount}"
click at [1016, 296] on pre "Sale 50% off" at bounding box center [1026, 291] width 76 height 30
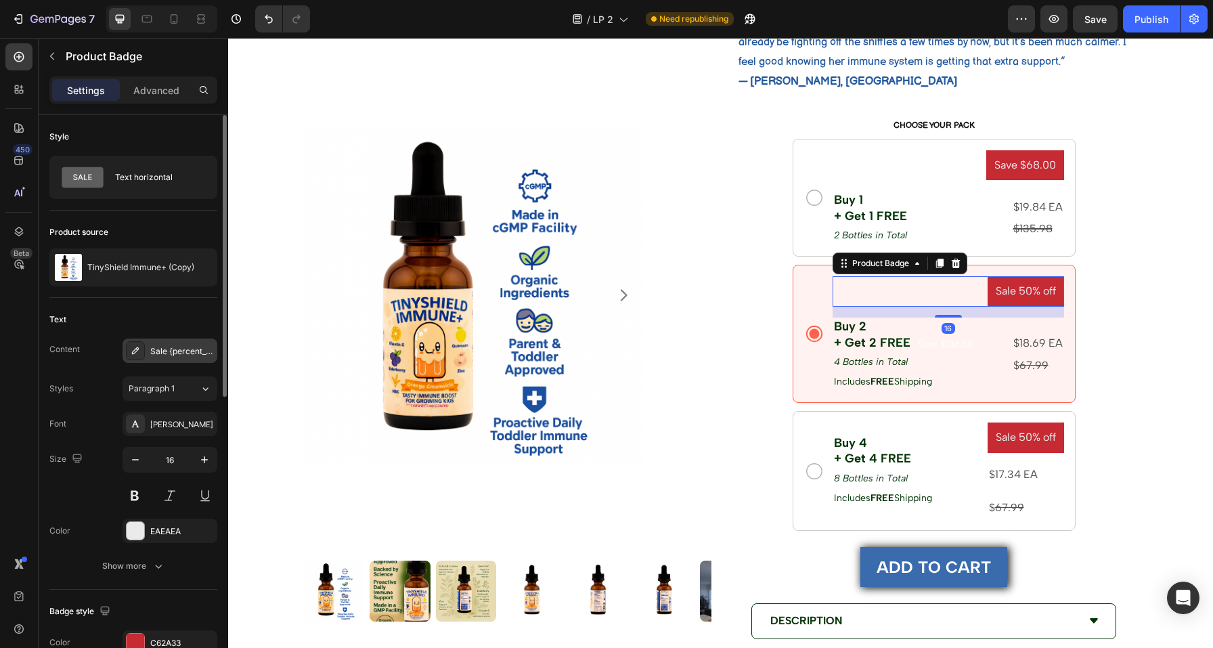
click at [167, 355] on div "Sale {percent_discount} off" at bounding box center [182, 351] width 64 height 12
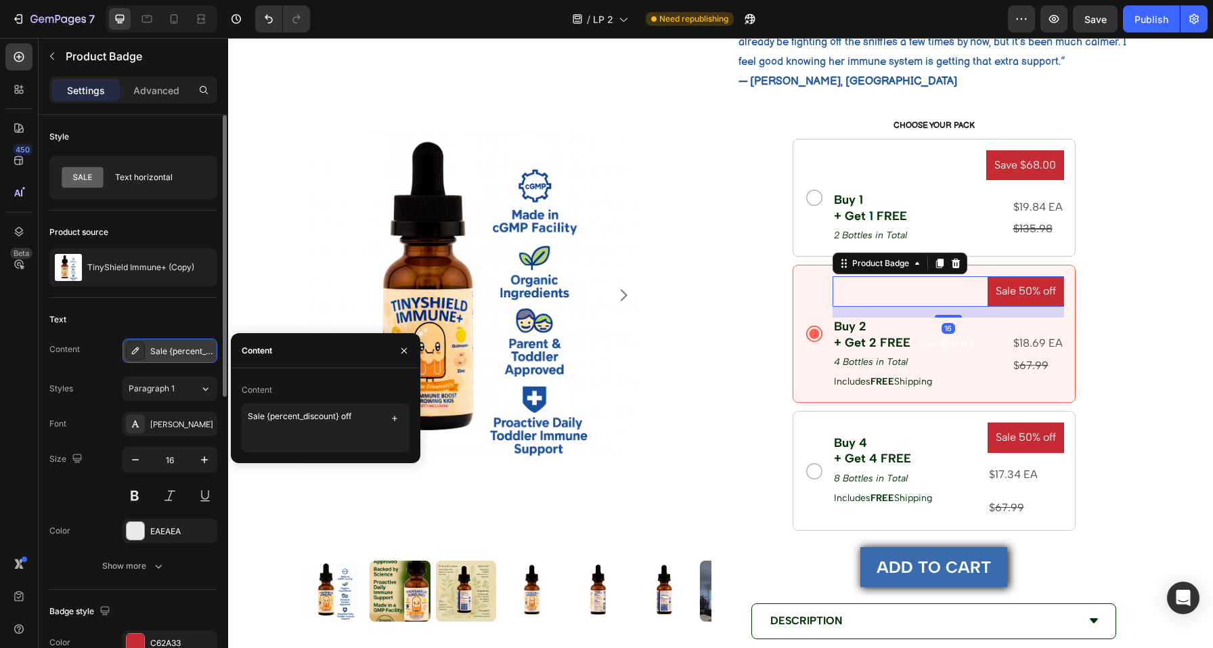
click at [167, 355] on div "Sale {percent_discount} off" at bounding box center [182, 351] width 64 height 12
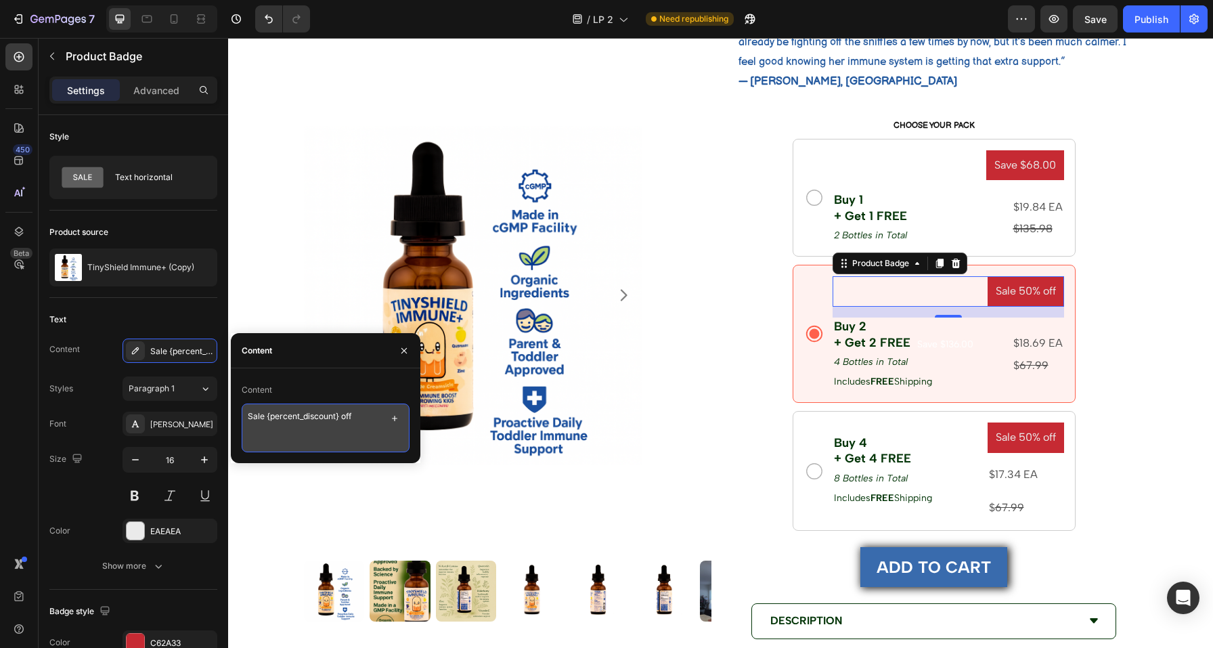
click at [311, 424] on textarea "Sale {percent_discount} off" at bounding box center [326, 427] width 168 height 49
paste textarea "ve {amount_discount}"
type textarea "Save {amount_discount}"
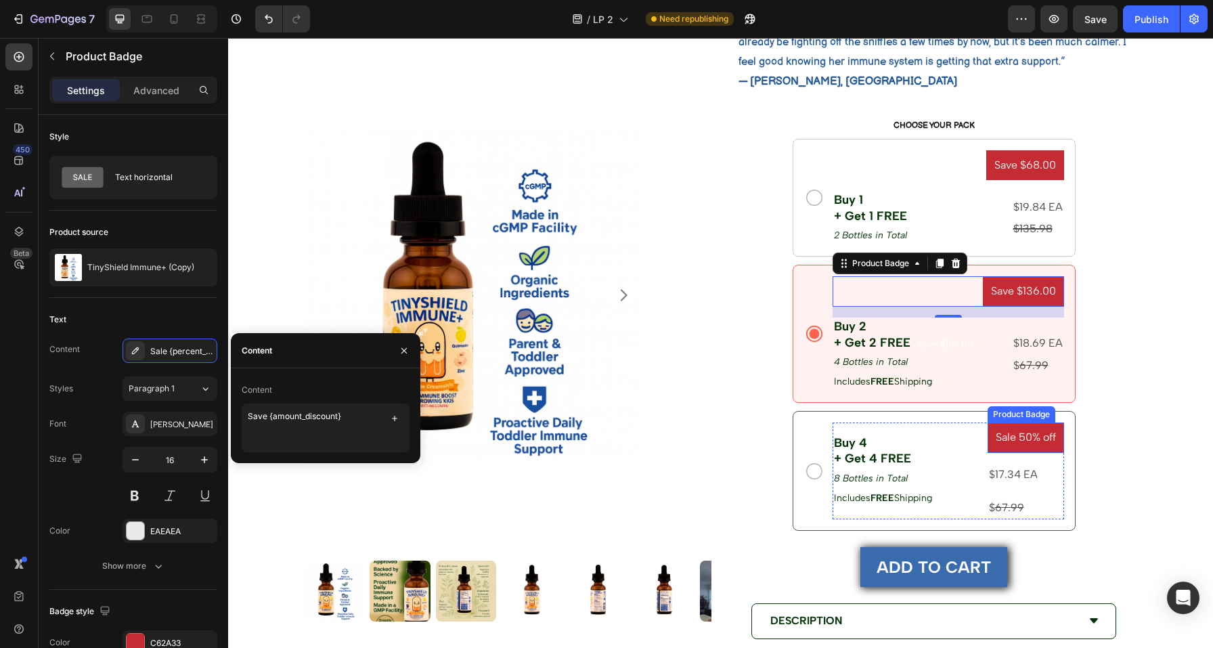
click at [1005, 437] on pre "Sale 50% off" at bounding box center [1026, 437] width 76 height 30
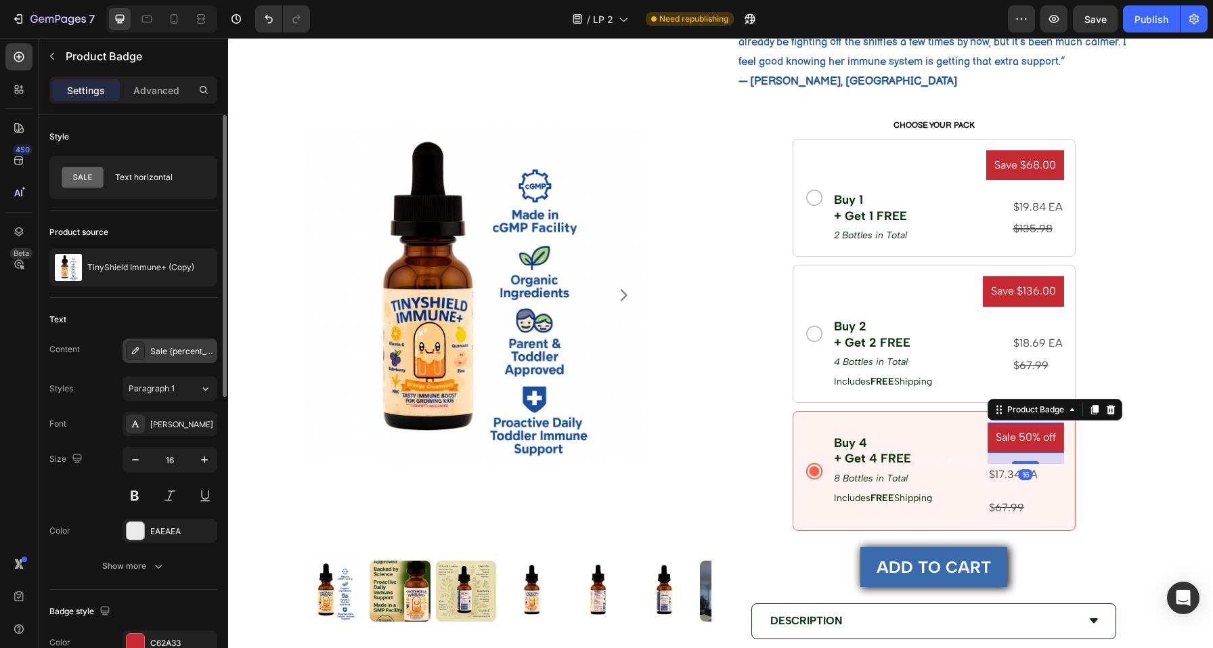
click at [190, 351] on div "Sale {percent_discount} off" at bounding box center [182, 351] width 64 height 12
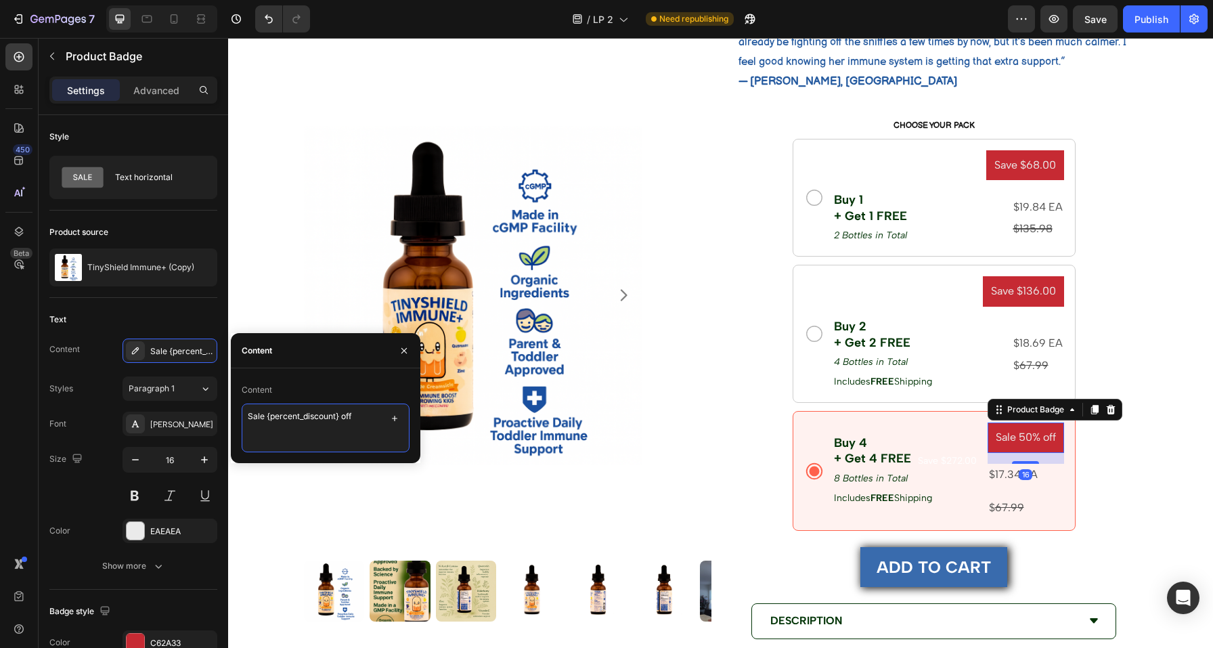
click at [305, 409] on textarea "Sale {percent_discount} off" at bounding box center [326, 427] width 168 height 49
paste textarea "ve {amount_discount}"
type textarea "Save {amount_discount}"
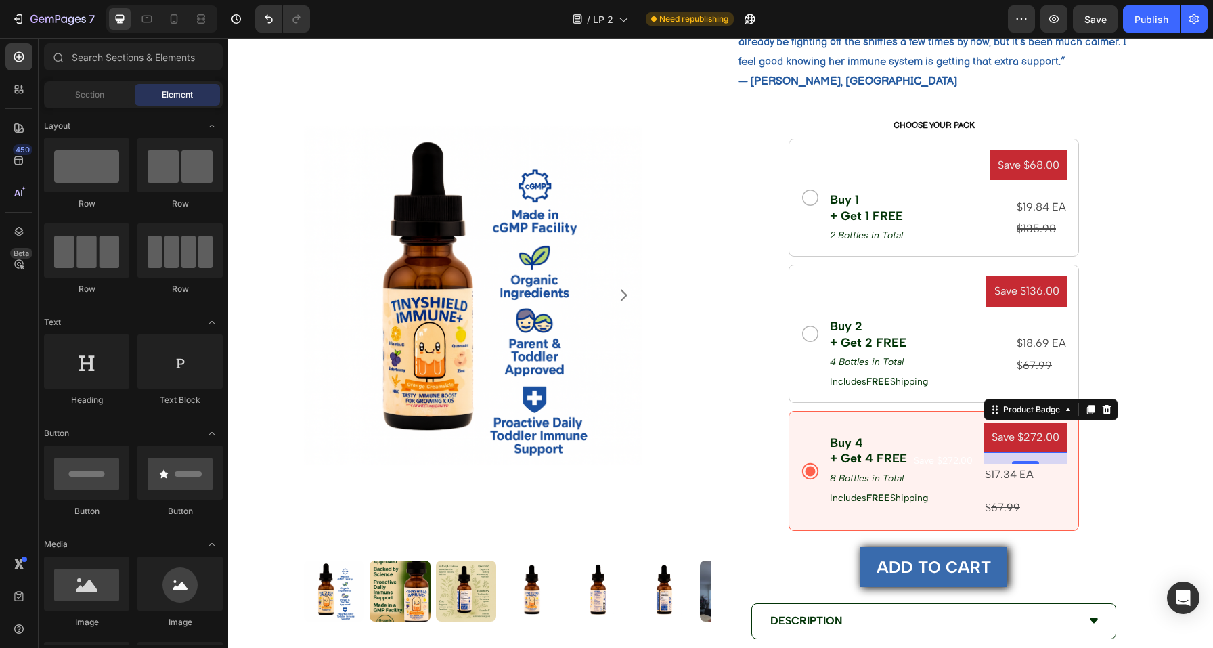
click at [1028, 471] on p "$17.34 EA" at bounding box center [1025, 475] width 81 height 20
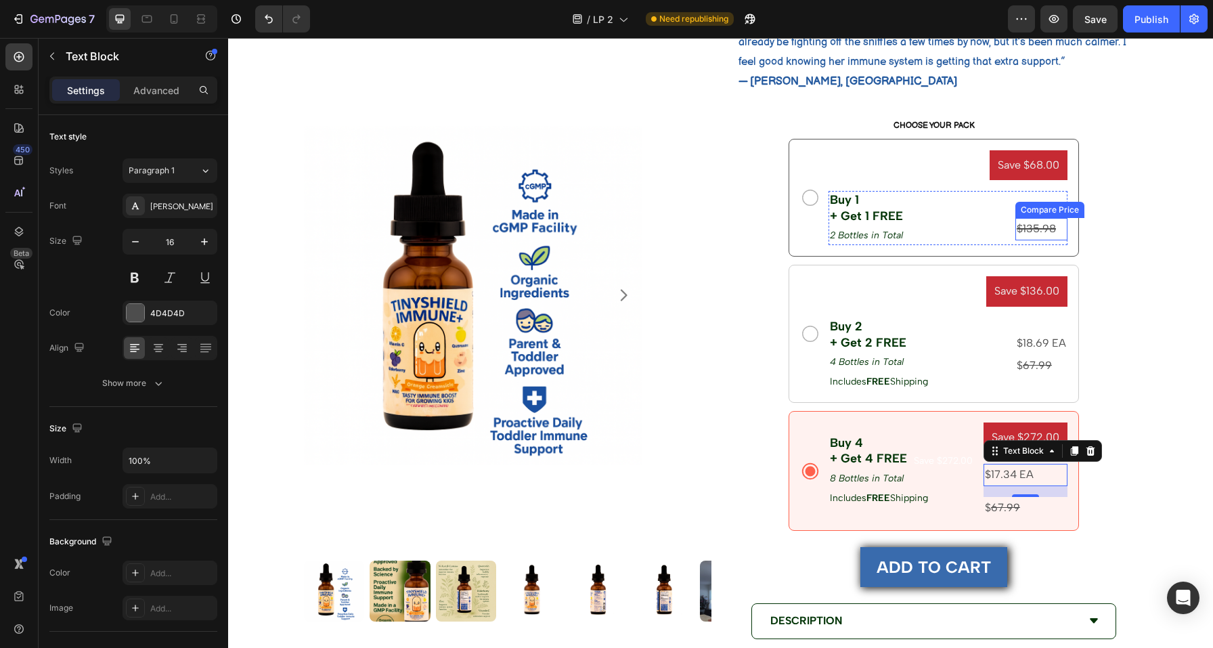
click at [1030, 229] on div "$135.98" at bounding box center [1041, 229] width 52 height 22
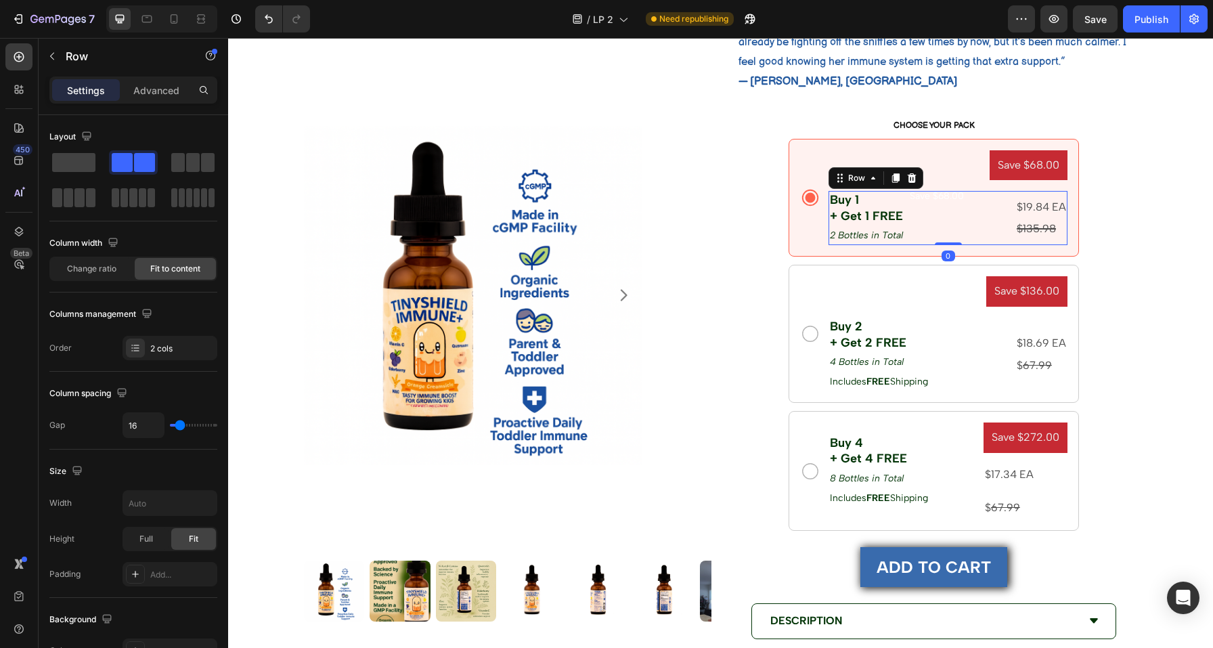
click at [990, 221] on div "Buy 1 + Get 1 FREE Text Block 2 Bottles in Total Text Block Save $68.00 Product…" at bounding box center [948, 218] width 239 height 54
click at [1040, 204] on p "$19.84 EA" at bounding box center [1041, 208] width 49 height 20
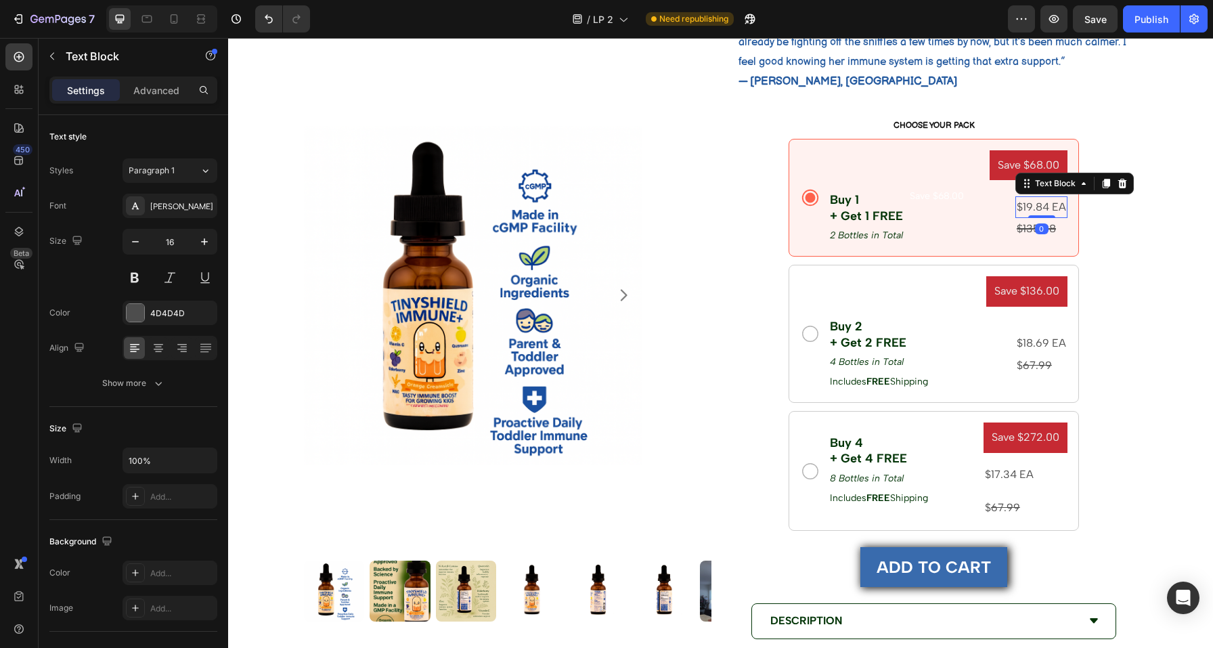
click at [1040, 204] on p "$19.84 EA" at bounding box center [1041, 208] width 49 height 20
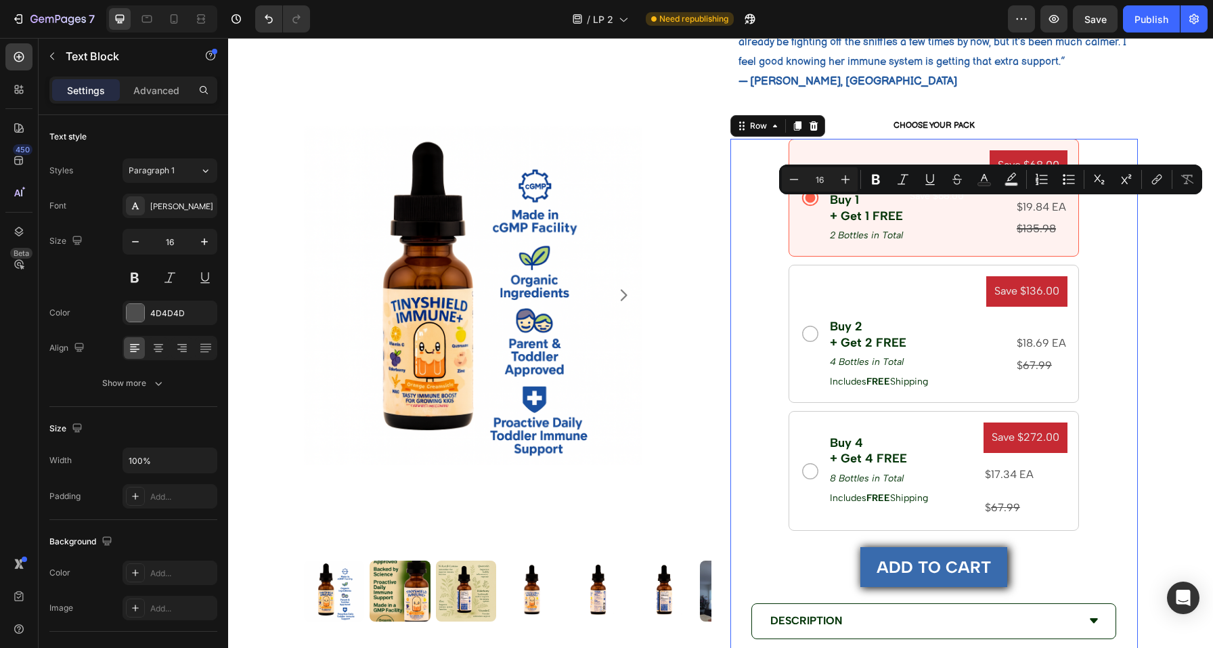
click at [1097, 216] on div "Save $68.00 Product Badge Buy 1 + Get 1 FREE Text Block 2 Bottles in Total Text…" at bounding box center [933, 504] width 407 height 730
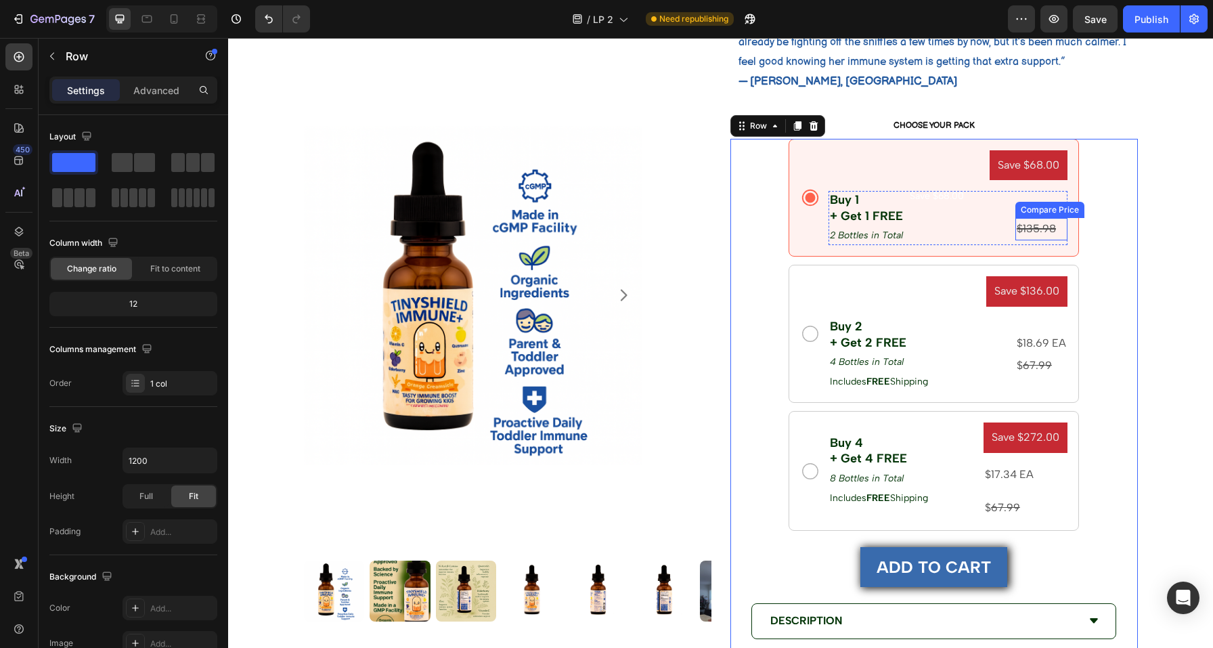
click at [1021, 225] on div "$135.98" at bounding box center [1041, 229] width 52 height 22
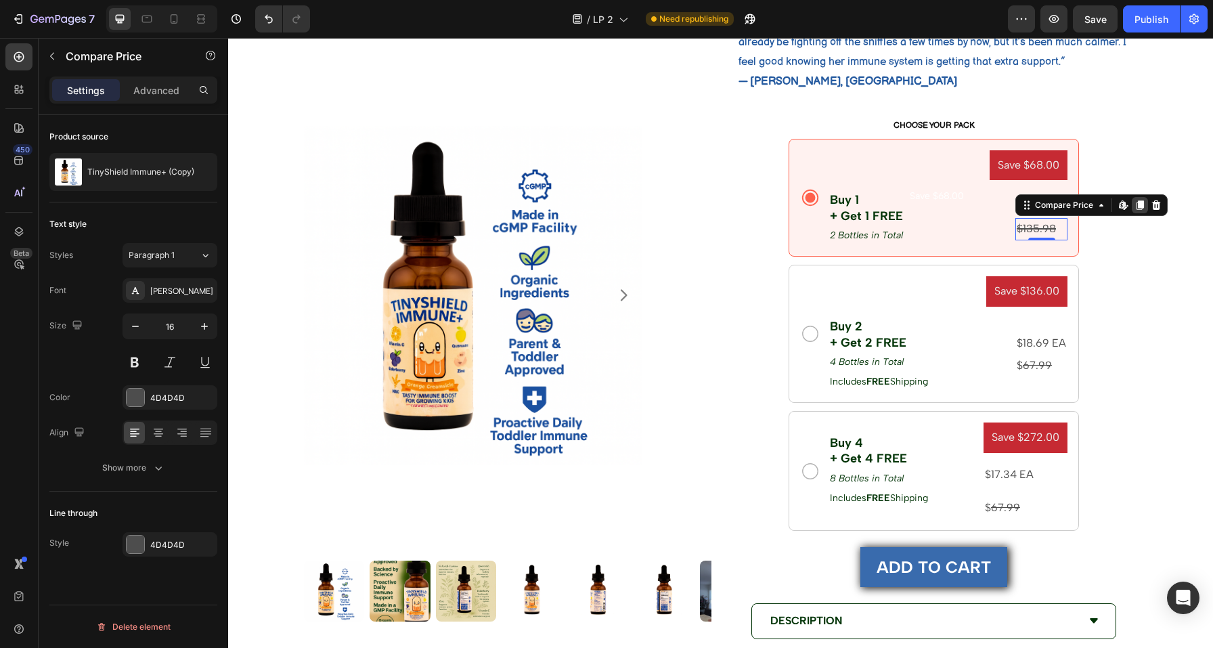
click at [1137, 206] on icon at bounding box center [1140, 205] width 7 height 9
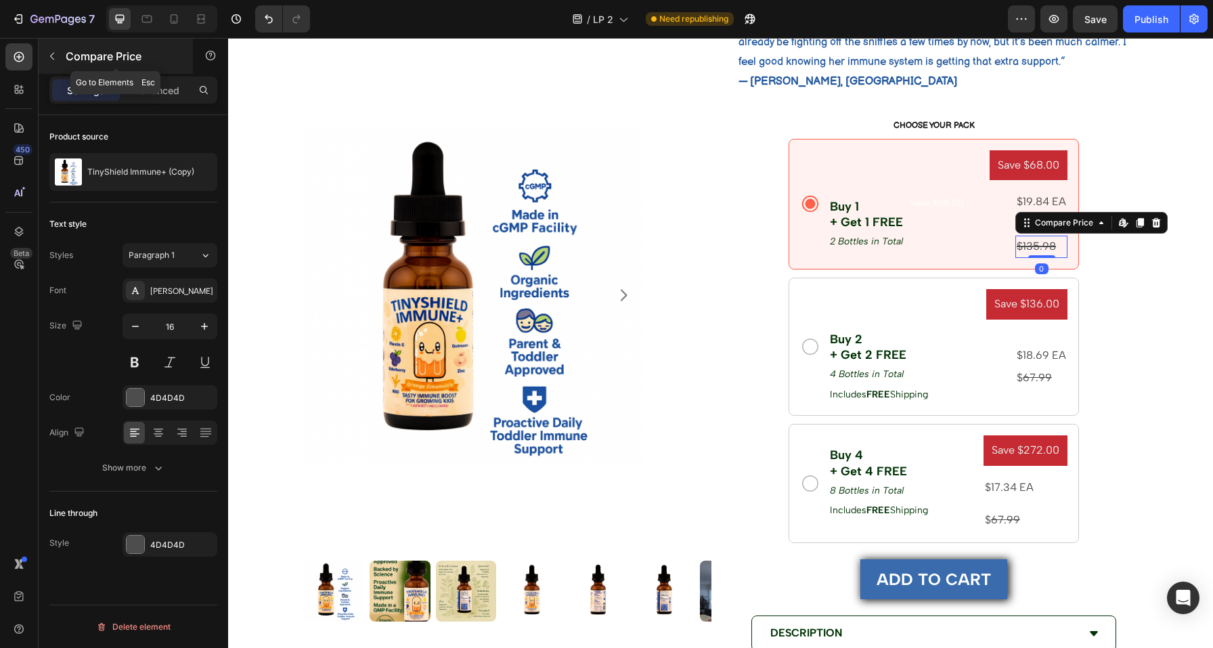
click at [61, 63] on button "button" at bounding box center [52, 56] width 22 height 22
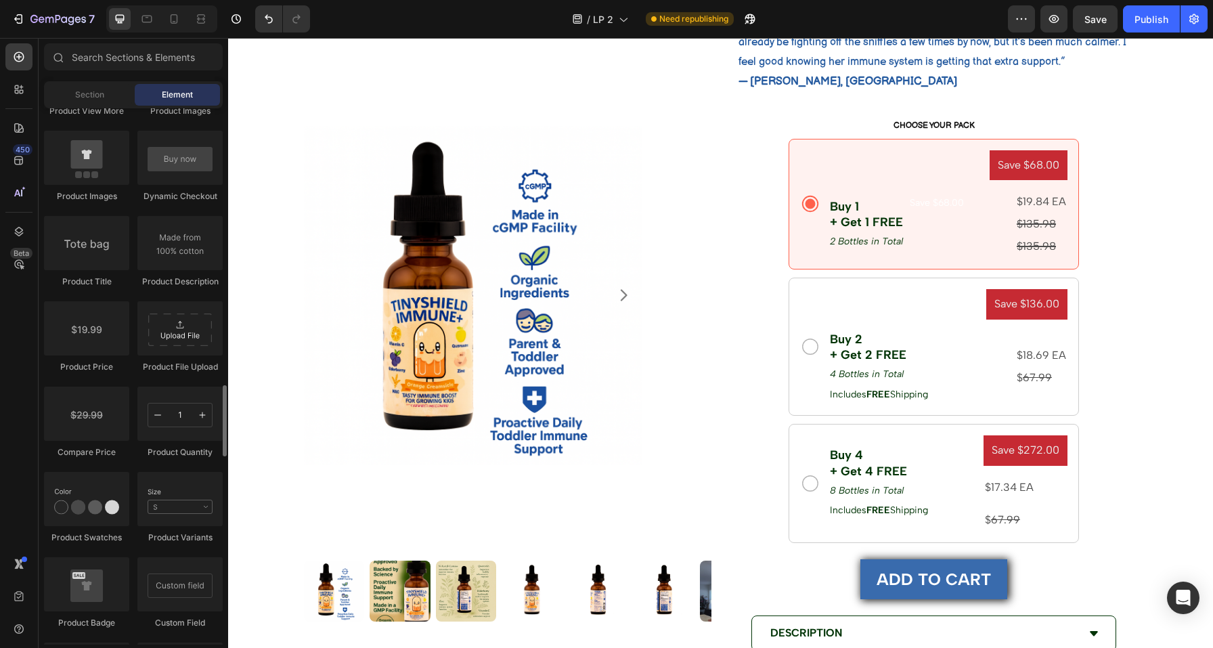
scroll to position [2075, 0]
drag, startPoint x: 323, startPoint y: 361, endPoint x: 1040, endPoint y: 213, distance: 732.7
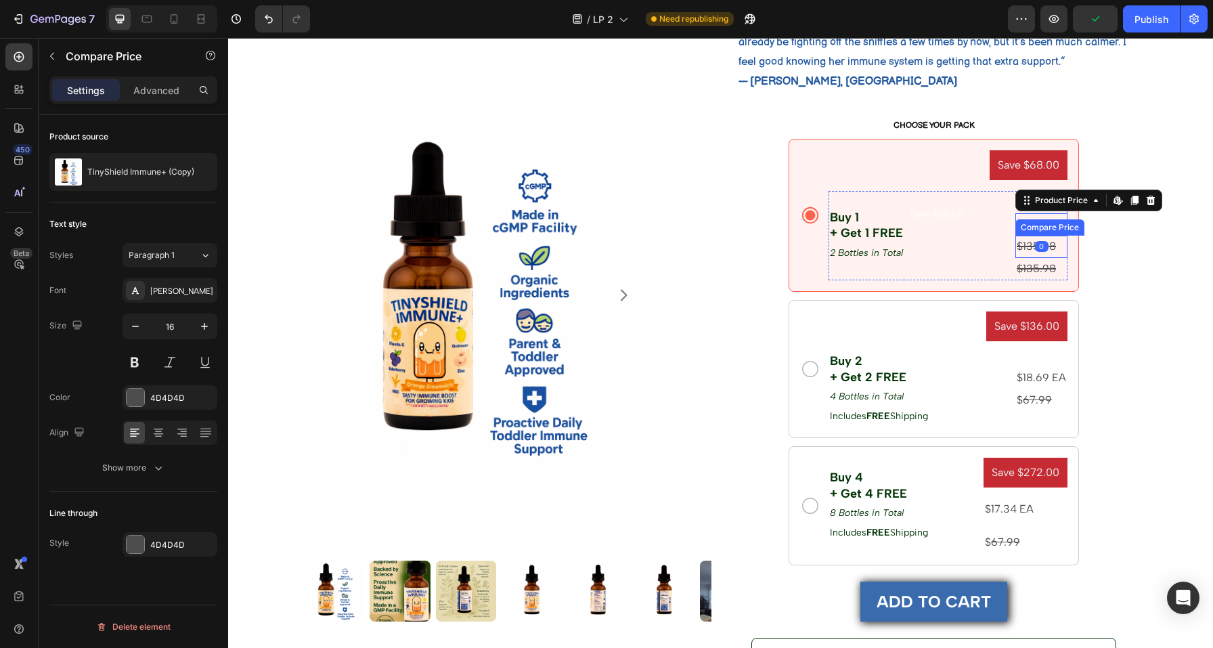
click at [1049, 247] on div "$135.98" at bounding box center [1041, 247] width 52 height 22
click at [1152, 221] on icon at bounding box center [1156, 222] width 9 height 9
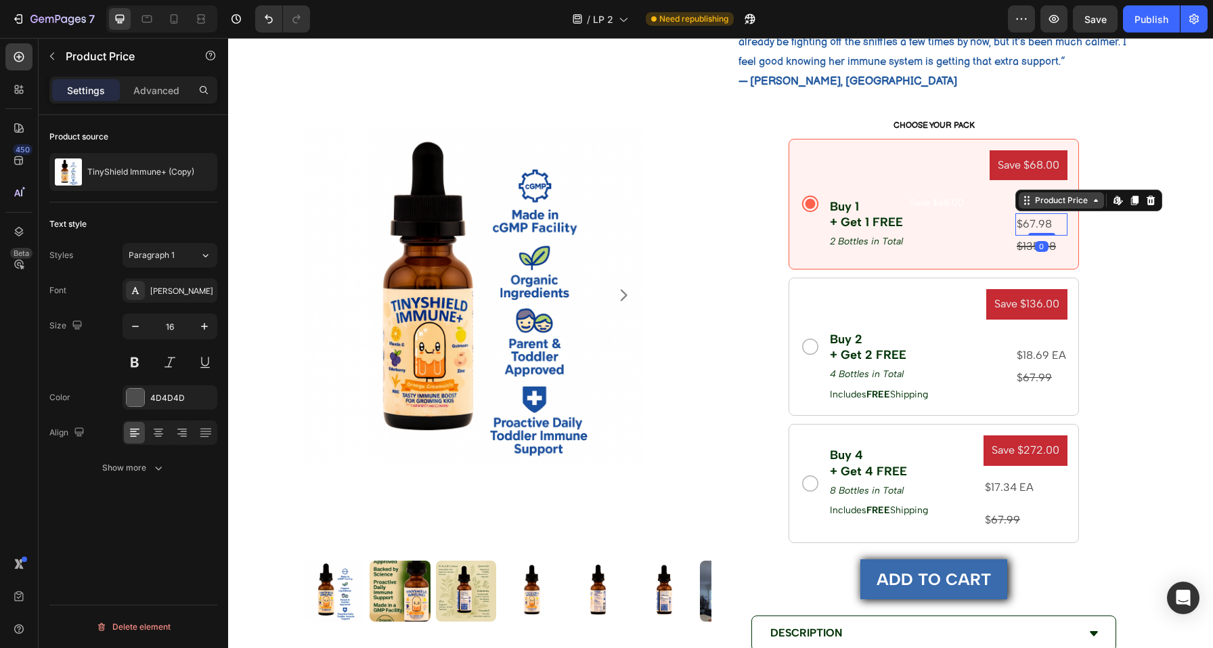
click at [1032, 206] on div "Product Price" at bounding box center [1061, 200] width 58 height 12
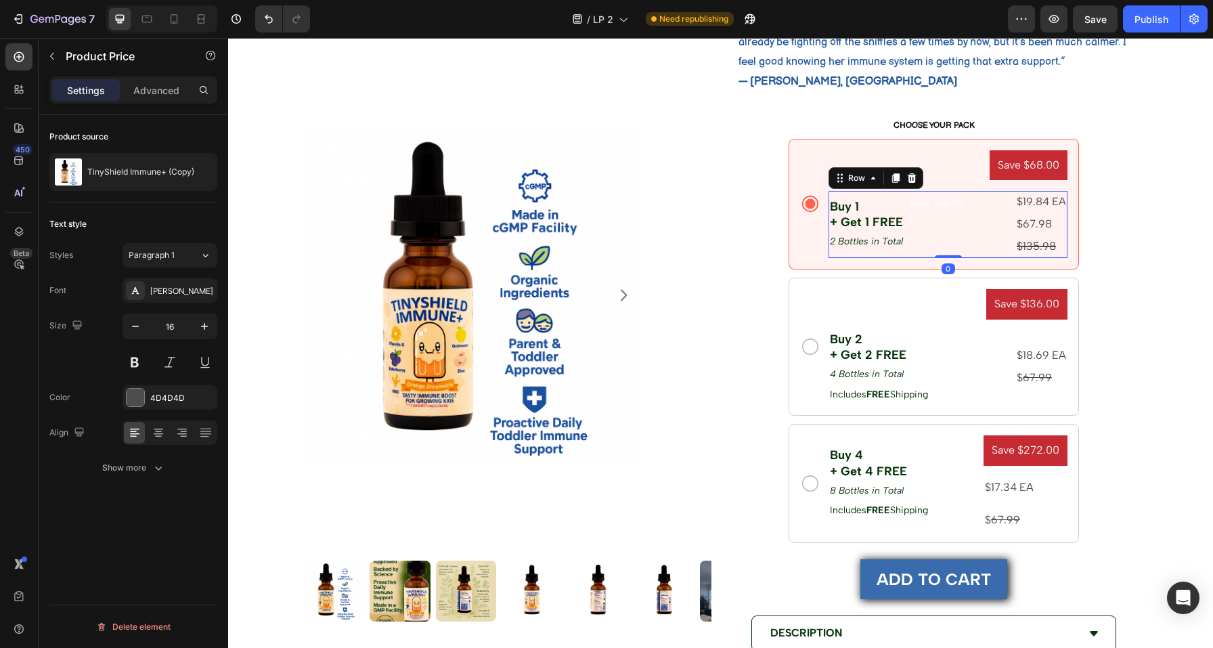
click at [971, 215] on div "Buy 1 + Get 1 FREE Text Block 2 Bottles in Total Text Block Save $68.00 Product…" at bounding box center [948, 224] width 239 height 66
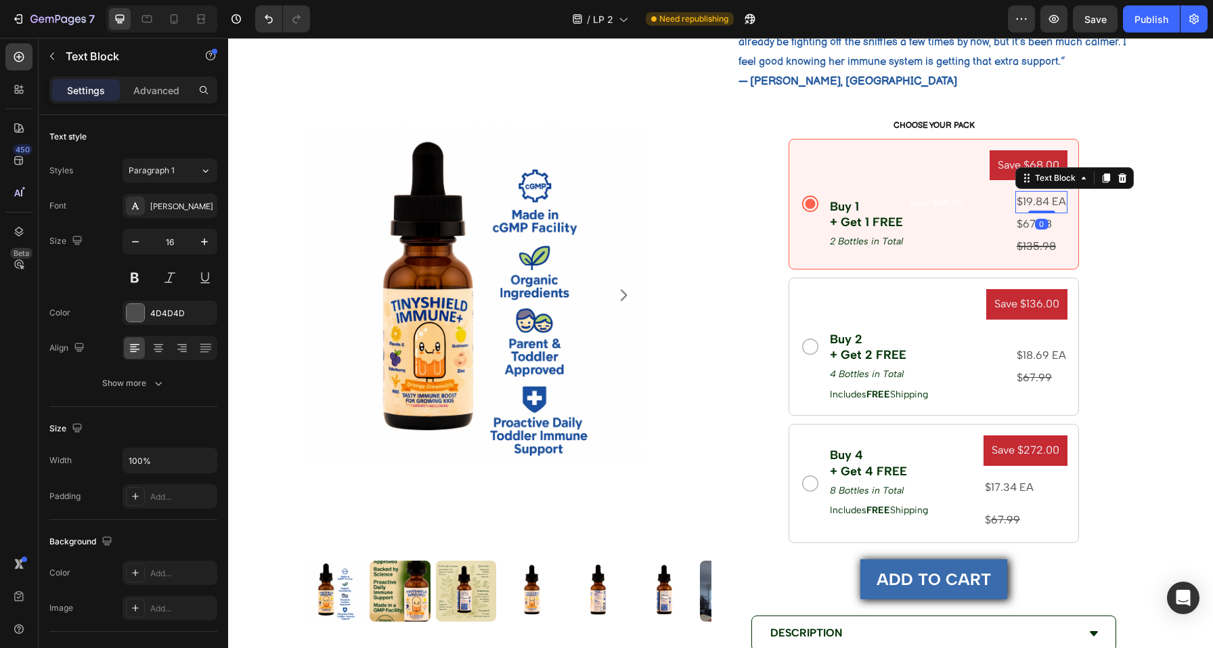
click at [1038, 204] on p "$19.84 EA" at bounding box center [1041, 202] width 49 height 20
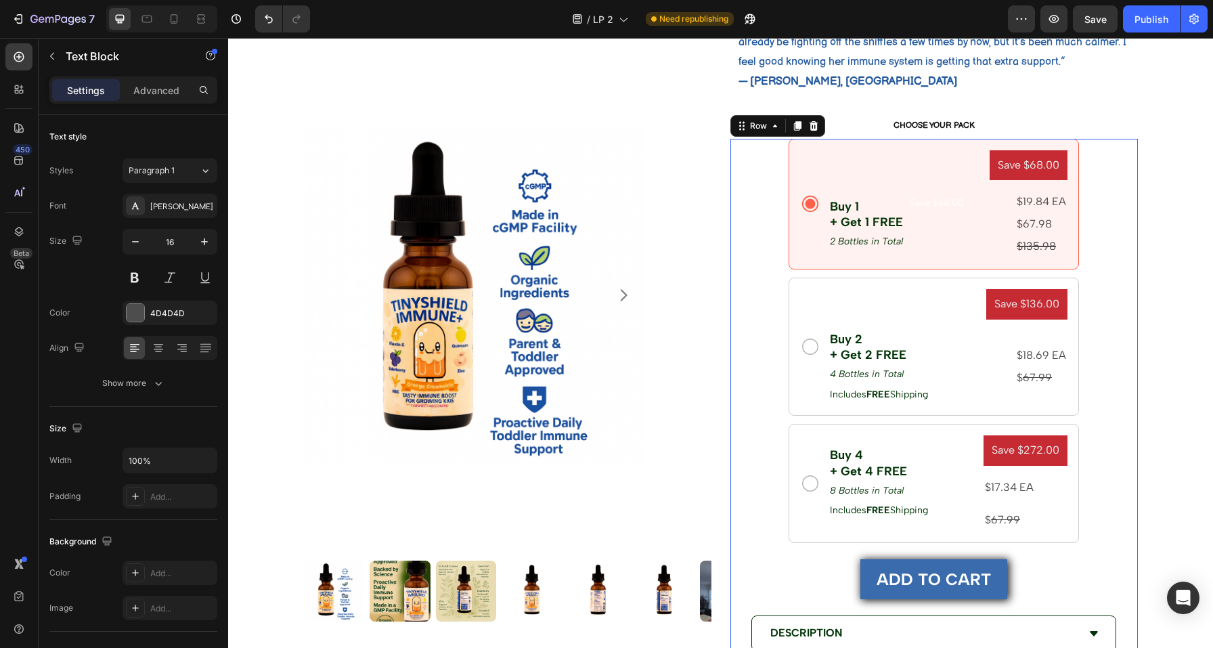
click at [1094, 242] on div "Save $68.00 Product Badge Buy 1 + Get 1 FREE Text Block 2 Bottles in Total Text…" at bounding box center [933, 510] width 407 height 742
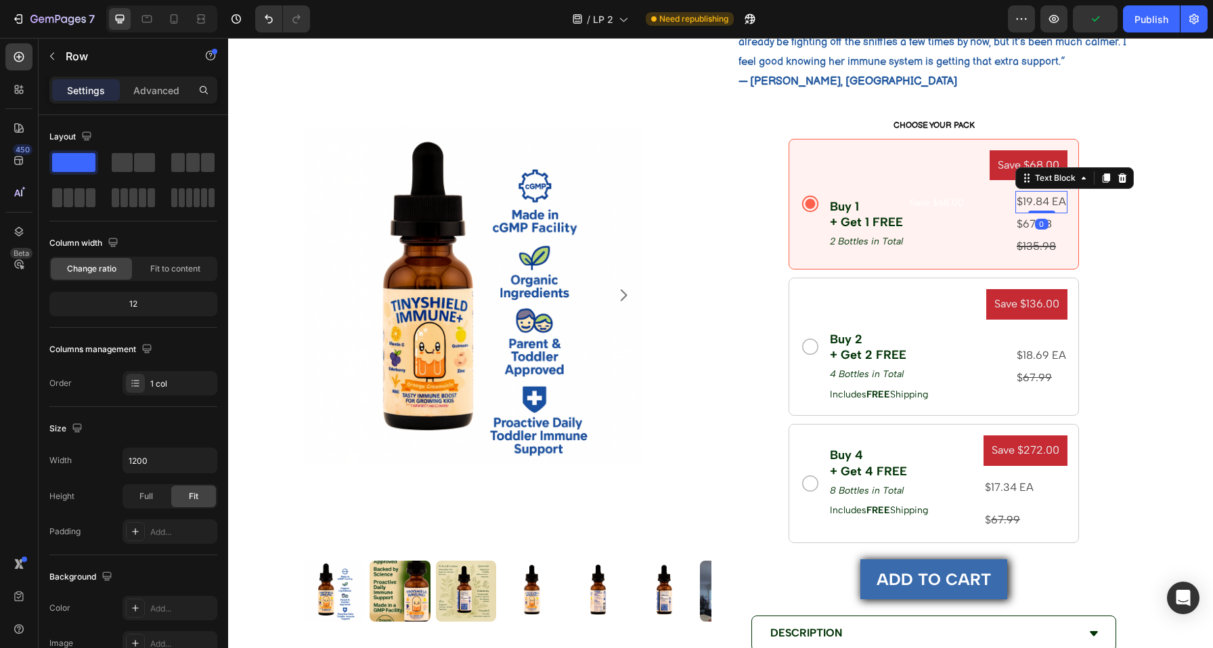
click at [1027, 197] on p "$19.84 EA" at bounding box center [1041, 202] width 49 height 20
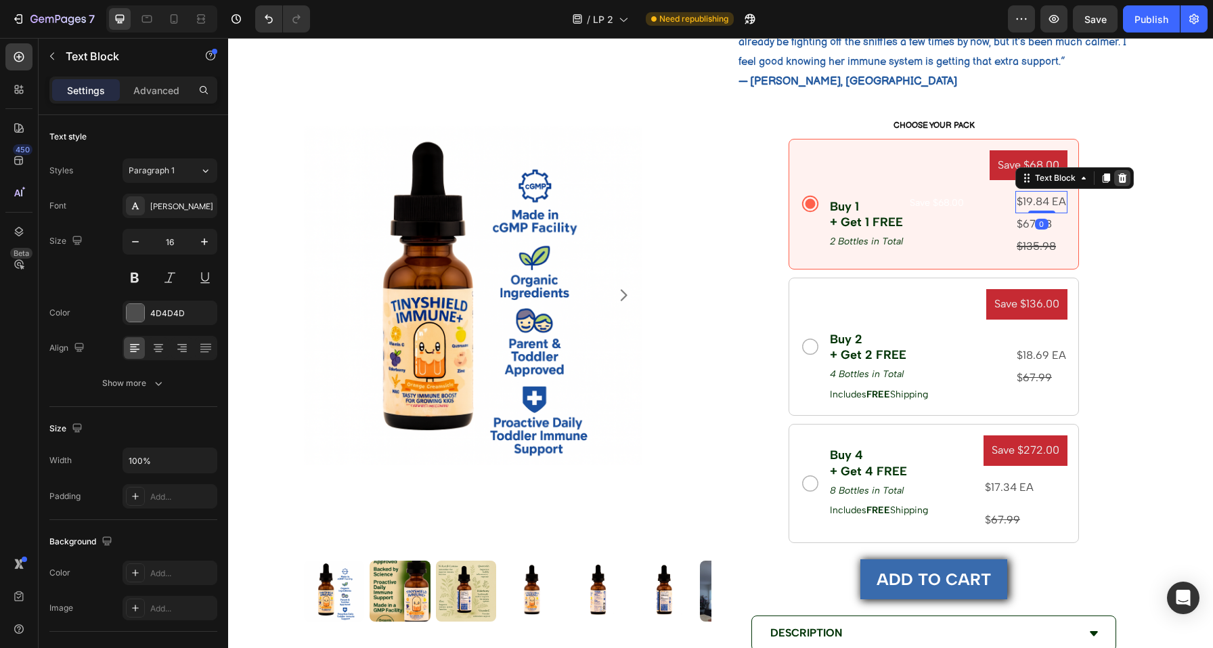
click at [1119, 175] on icon at bounding box center [1122, 177] width 9 height 9
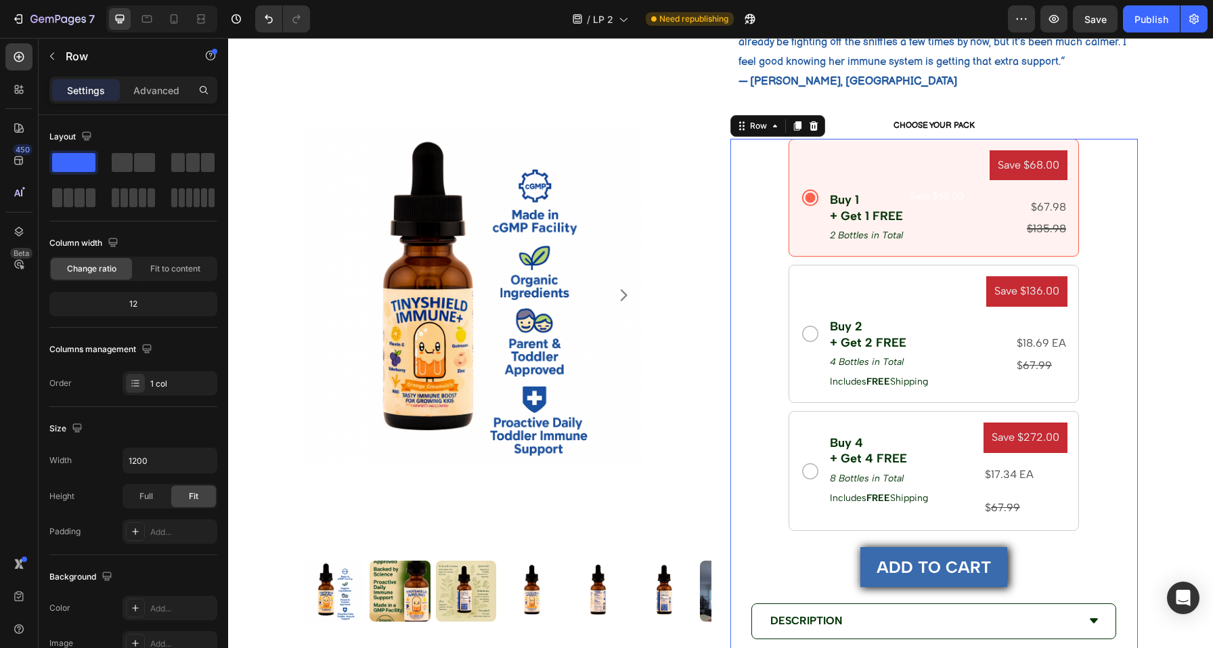
click at [1123, 265] on div "Save $68.00 Product Badge Buy 1 + Get 1 FREE Text Block 2 Bottles in Total Text…" at bounding box center [933, 504] width 407 height 730
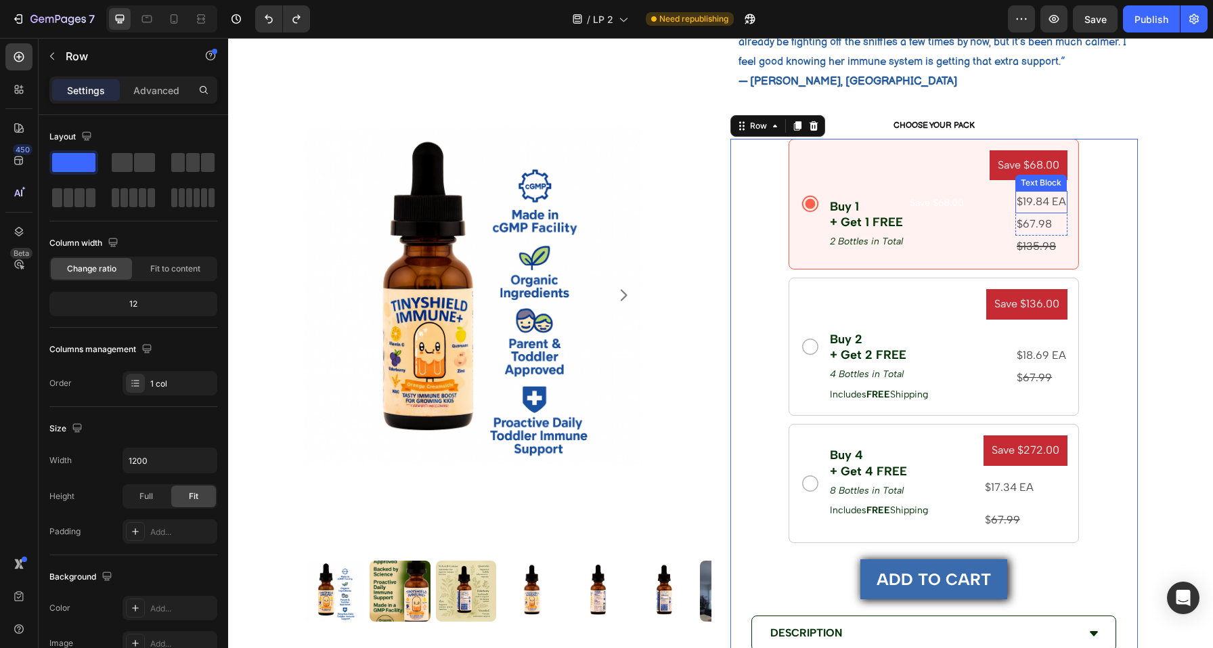
click at [1046, 200] on p "$19.84 EA" at bounding box center [1041, 202] width 49 height 20
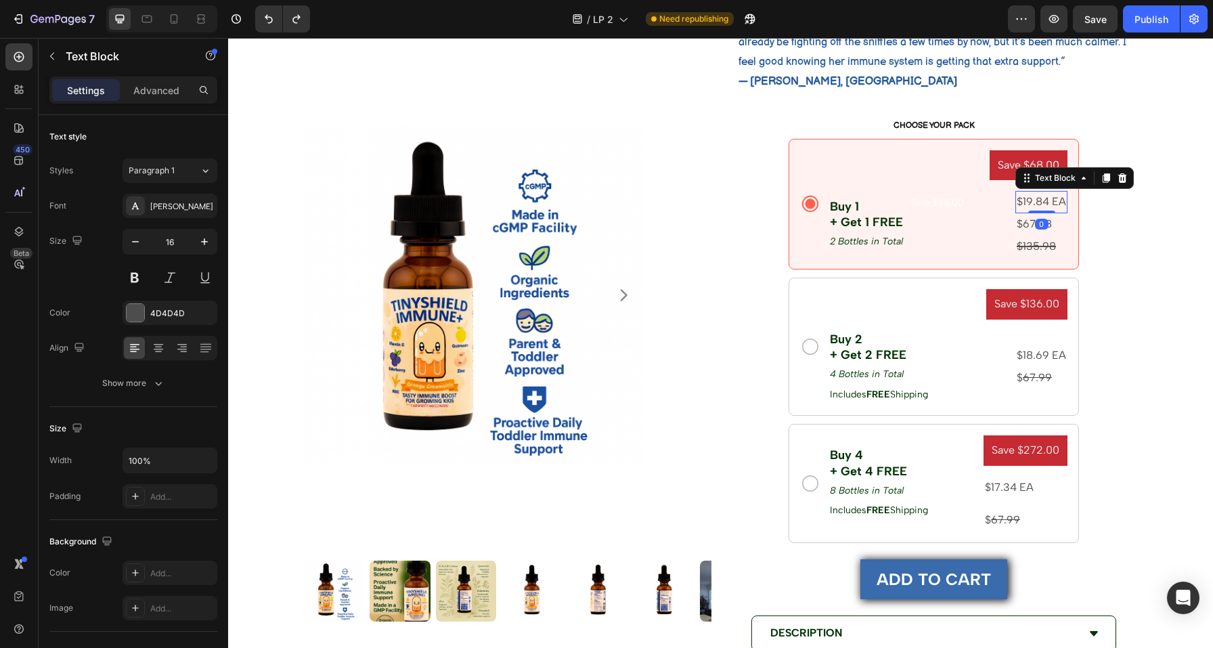
click at [1046, 200] on p "$19.84 EA" at bounding box center [1041, 202] width 49 height 20
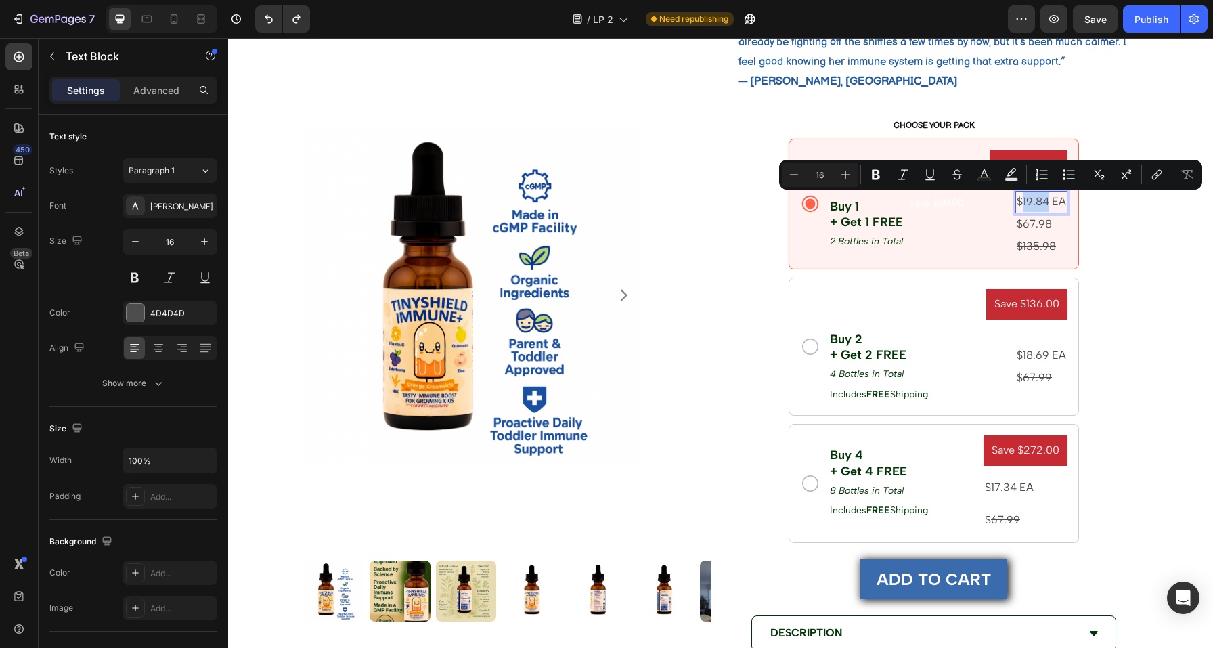
drag, startPoint x: 1017, startPoint y: 202, endPoint x: 1041, endPoint y: 205, distance: 24.6
click at [1041, 205] on p "$19.84 EA" at bounding box center [1041, 202] width 49 height 20
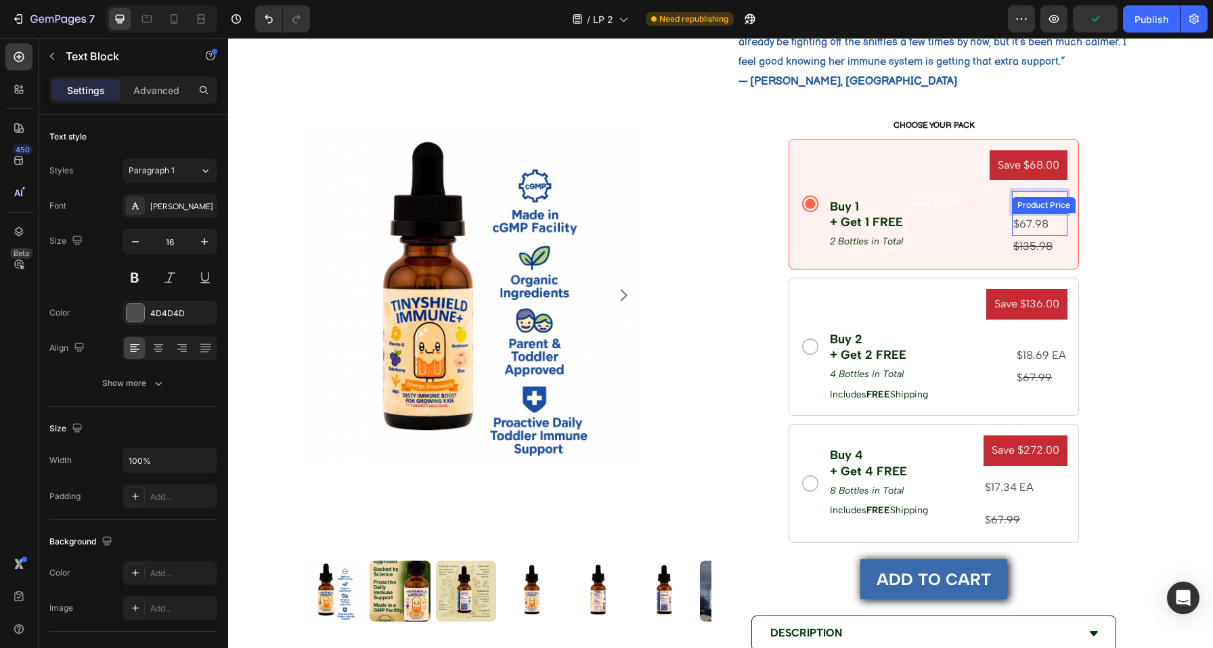
click at [1046, 219] on div "$67.98" at bounding box center [1040, 224] width 56 height 22
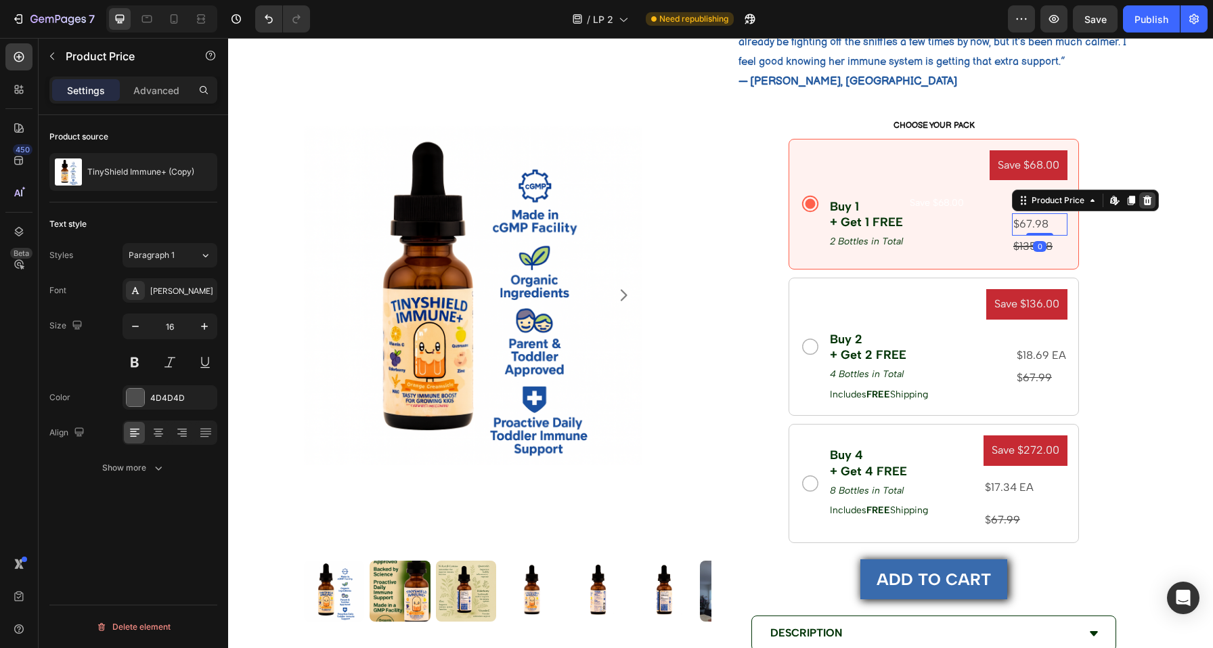
click at [1143, 200] on icon at bounding box center [1147, 200] width 9 height 9
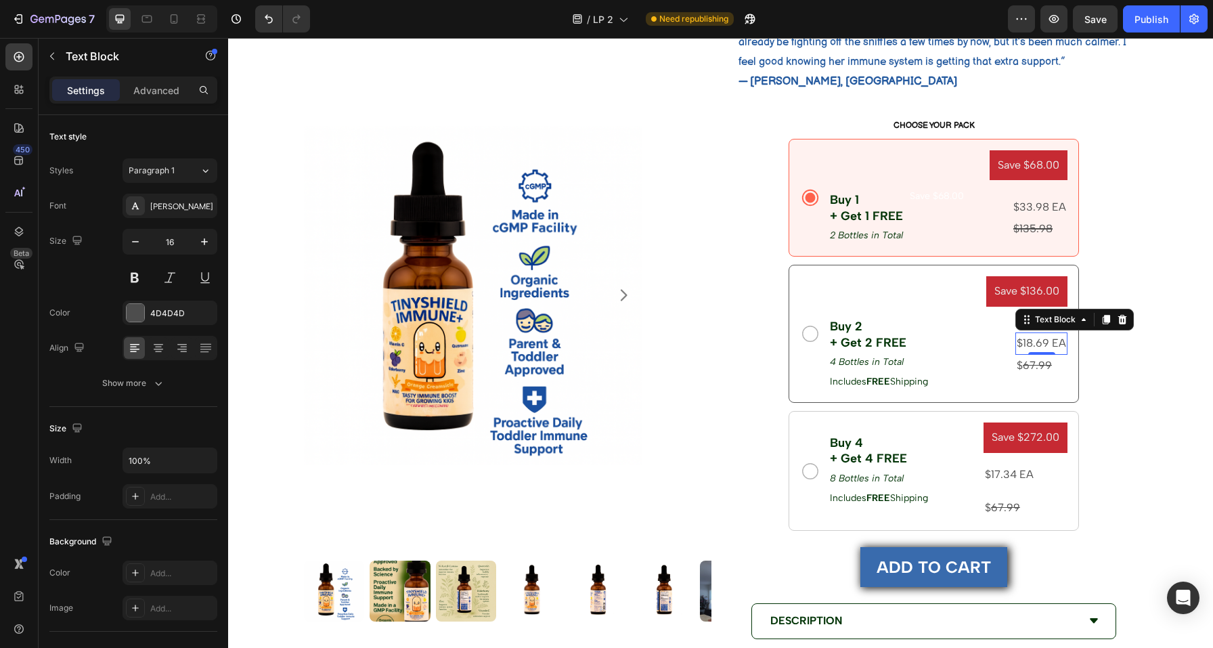
click at [1036, 343] on p "$18.69 EA" at bounding box center [1041, 344] width 49 height 20
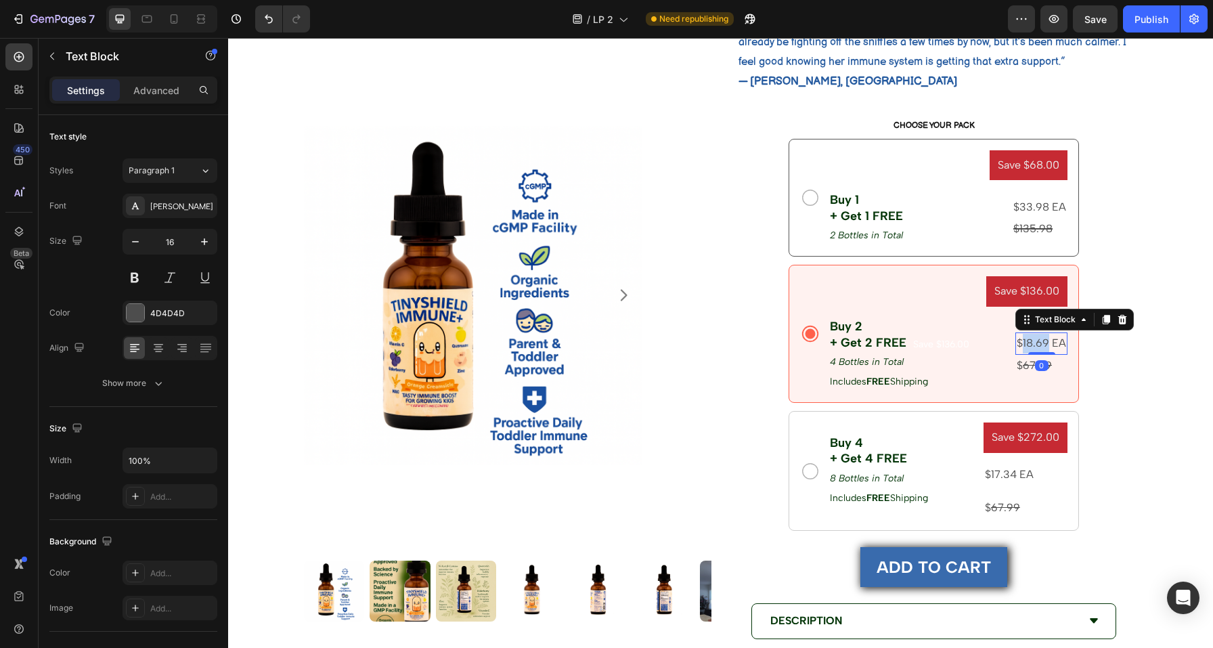
click at [1036, 343] on p "$18.69 EA" at bounding box center [1041, 344] width 49 height 20
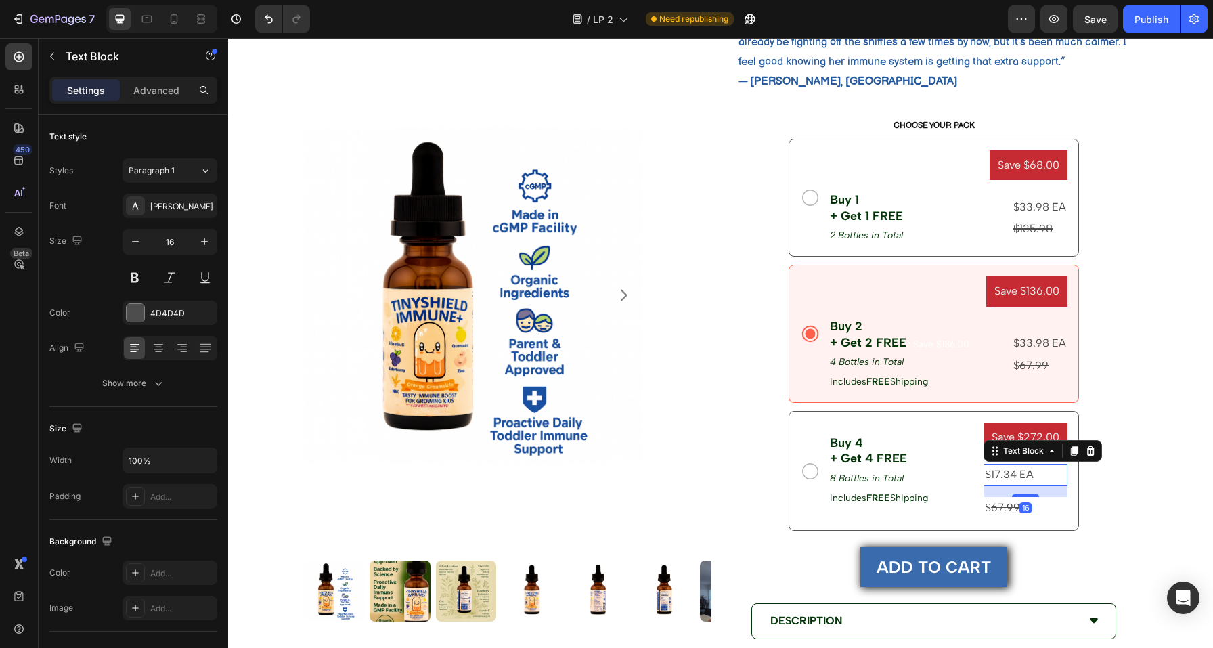
click at [1008, 470] on p "$17.34 EA" at bounding box center [1025, 475] width 81 height 20
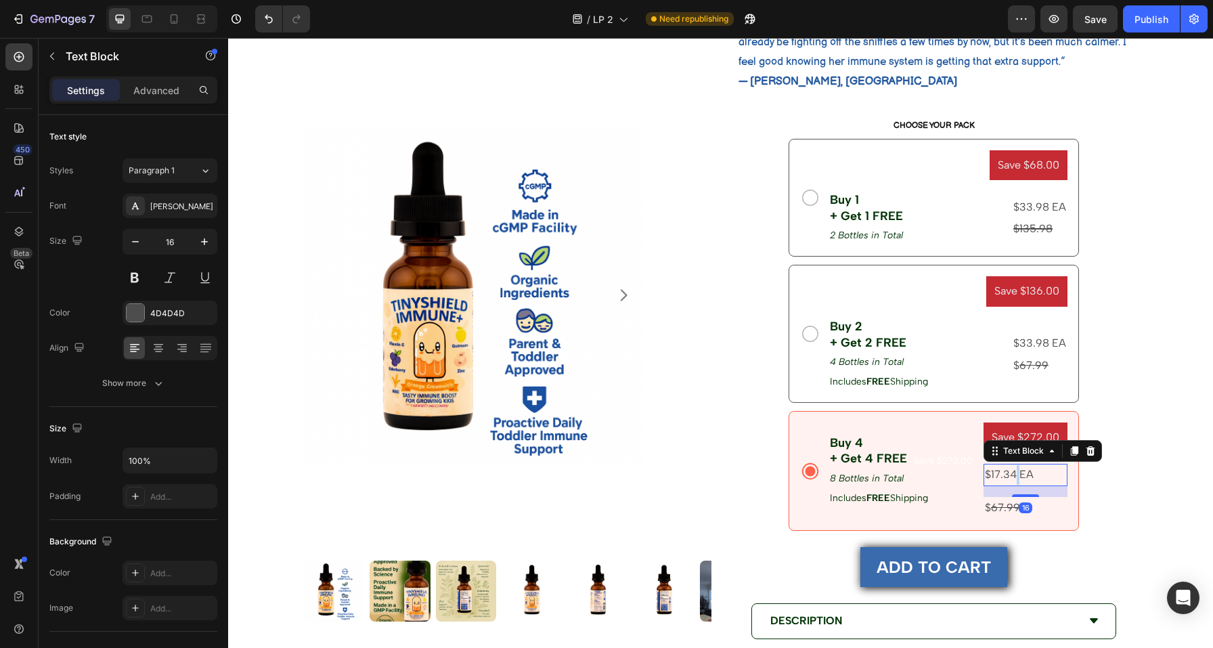
click at [1008, 470] on p "$17.34 EA" at bounding box center [1025, 475] width 81 height 20
click at [986, 472] on p "$17.34 EA" at bounding box center [1025, 475] width 81 height 20
click at [1014, 505] on p "$ 67.99" at bounding box center [1025, 508] width 81 height 20
click at [1087, 484] on icon at bounding box center [1090, 483] width 9 height 9
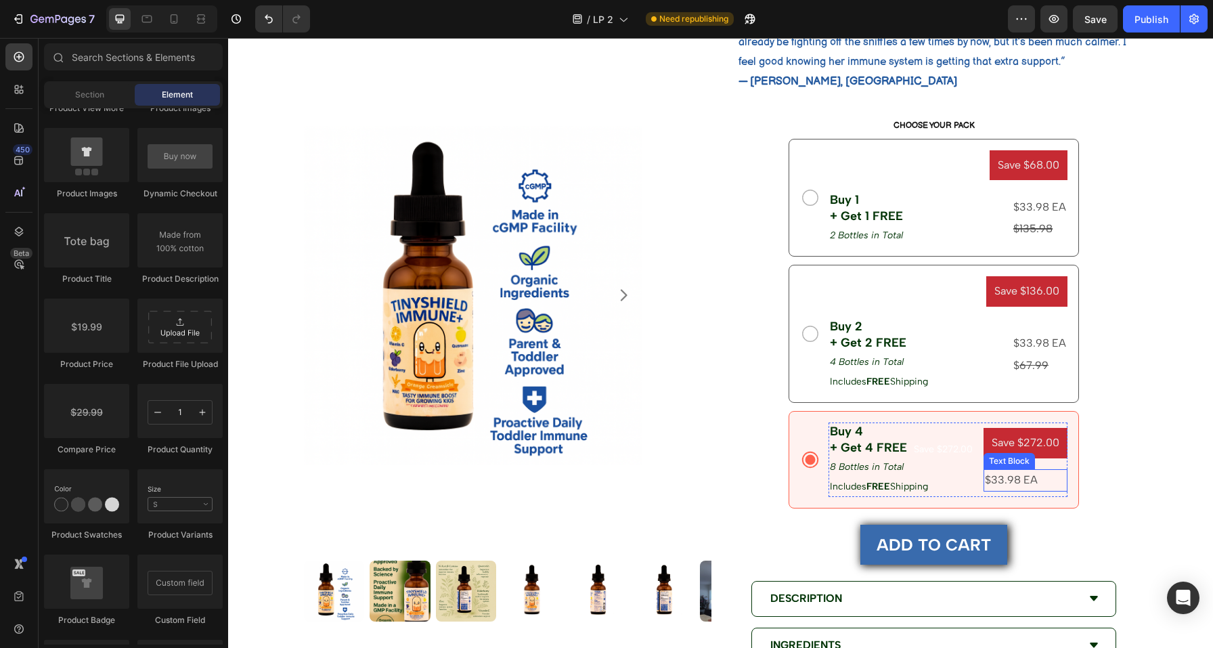
click at [1006, 480] on p "$33.98 EA" at bounding box center [1025, 480] width 81 height 20
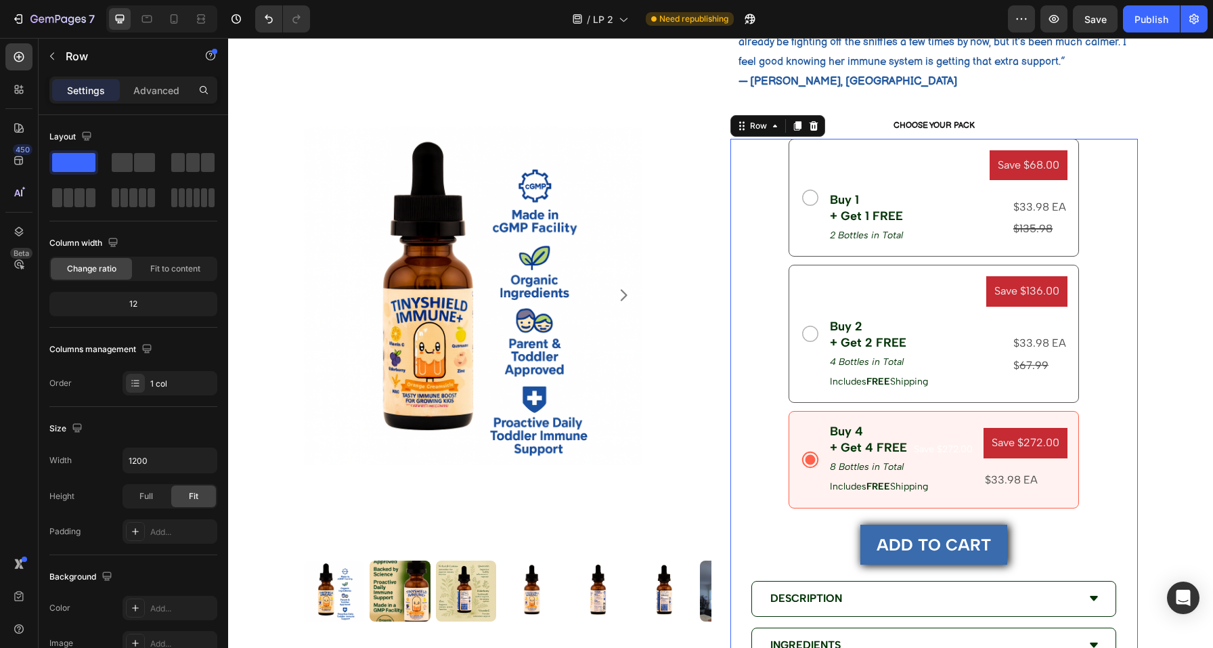
click at [1117, 404] on div "Save $68.00 Product Badge Buy 1 + Get 1 FREE Text Block 2 Bottles in Total Text…" at bounding box center [933, 492] width 407 height 707
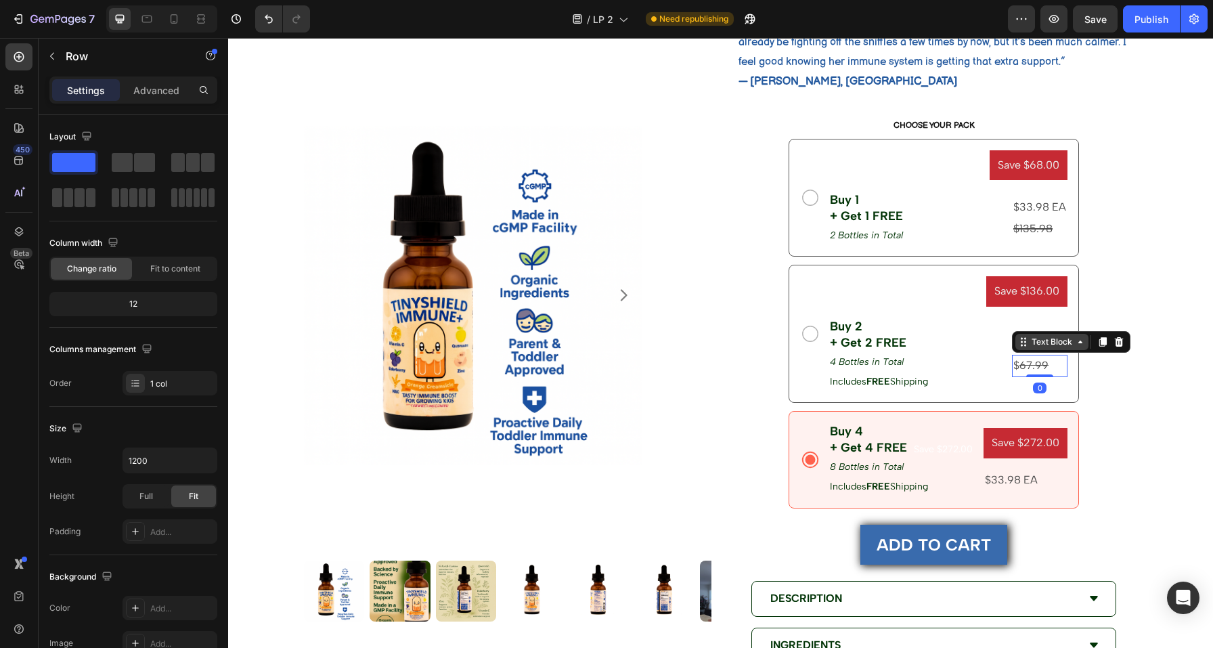
click at [1025, 351] on div "Text Block" at bounding box center [1071, 342] width 118 height 22
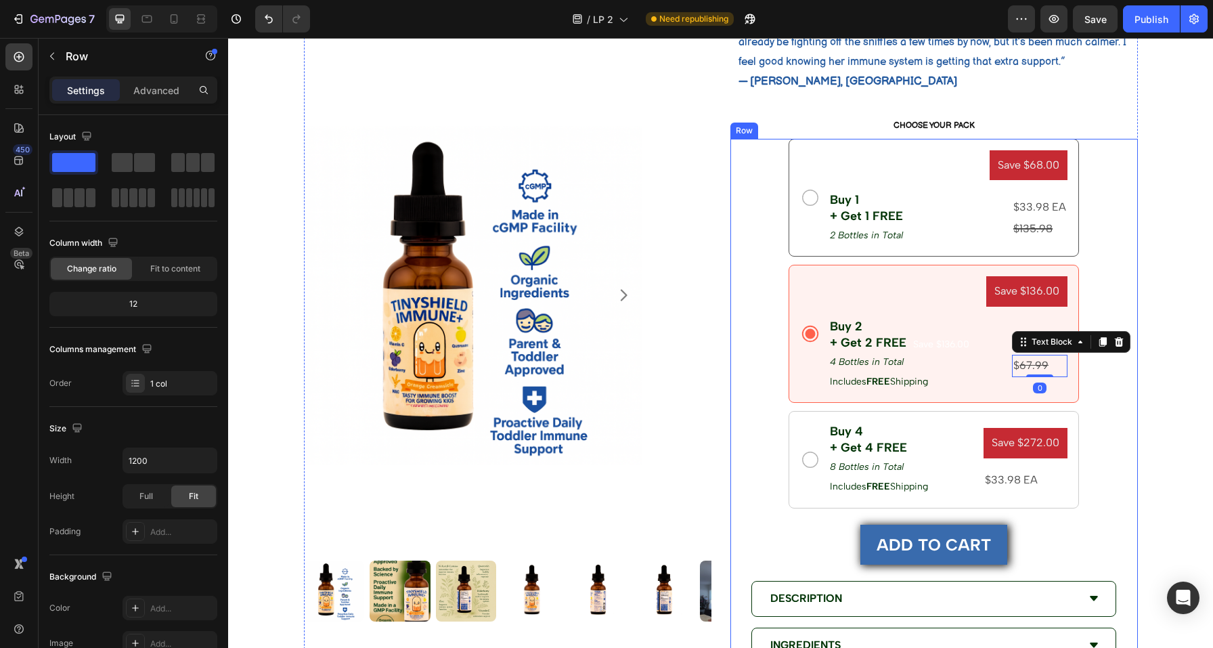
click at [1109, 306] on div "Save $68.00 Product Badge Buy 1 + Get 1 FREE Text Block 2 Bottles in Total Text…" at bounding box center [933, 492] width 407 height 707
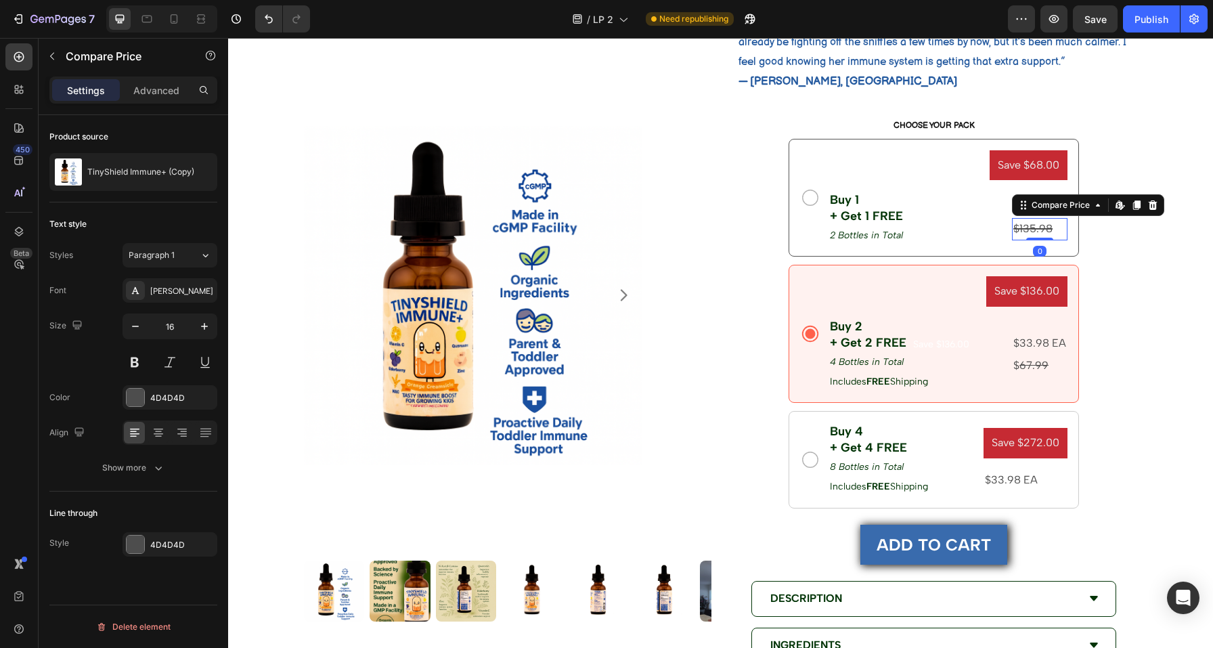
click at [1039, 229] on div "$135.98" at bounding box center [1040, 229] width 56 height 22
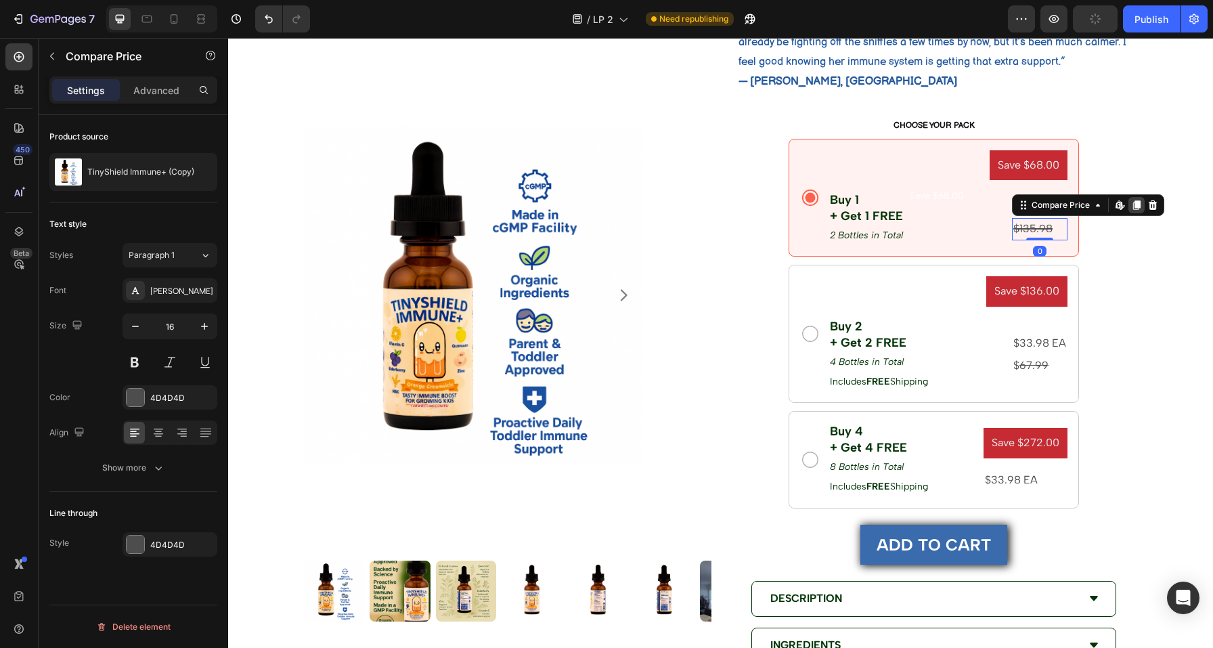
click at [1131, 204] on icon at bounding box center [1136, 205] width 11 height 11
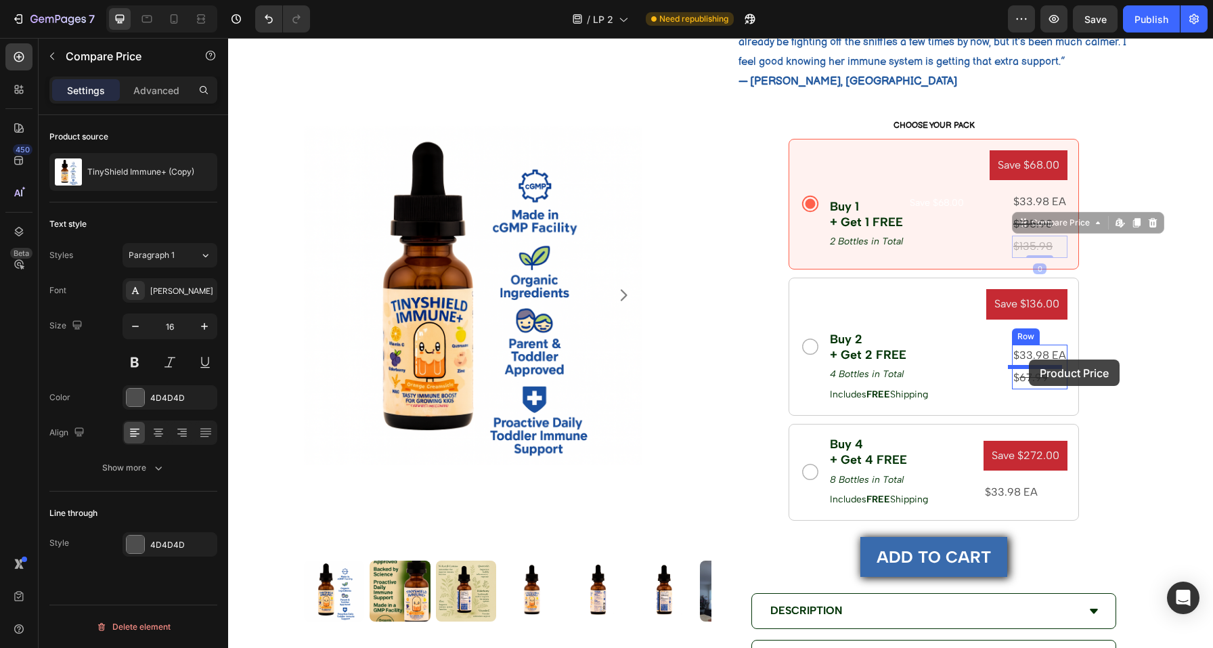
drag, startPoint x: 1017, startPoint y: 224, endPoint x: 1029, endPoint y: 359, distance: 135.9
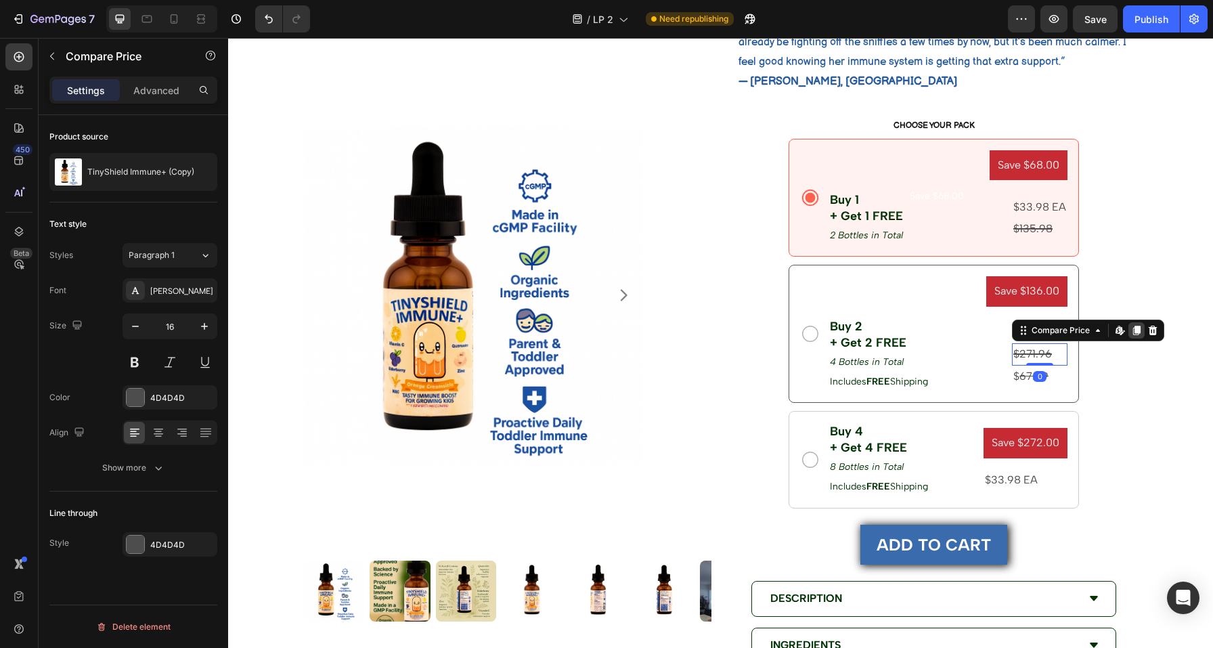
click at [1133, 331] on icon at bounding box center [1136, 330] width 7 height 9
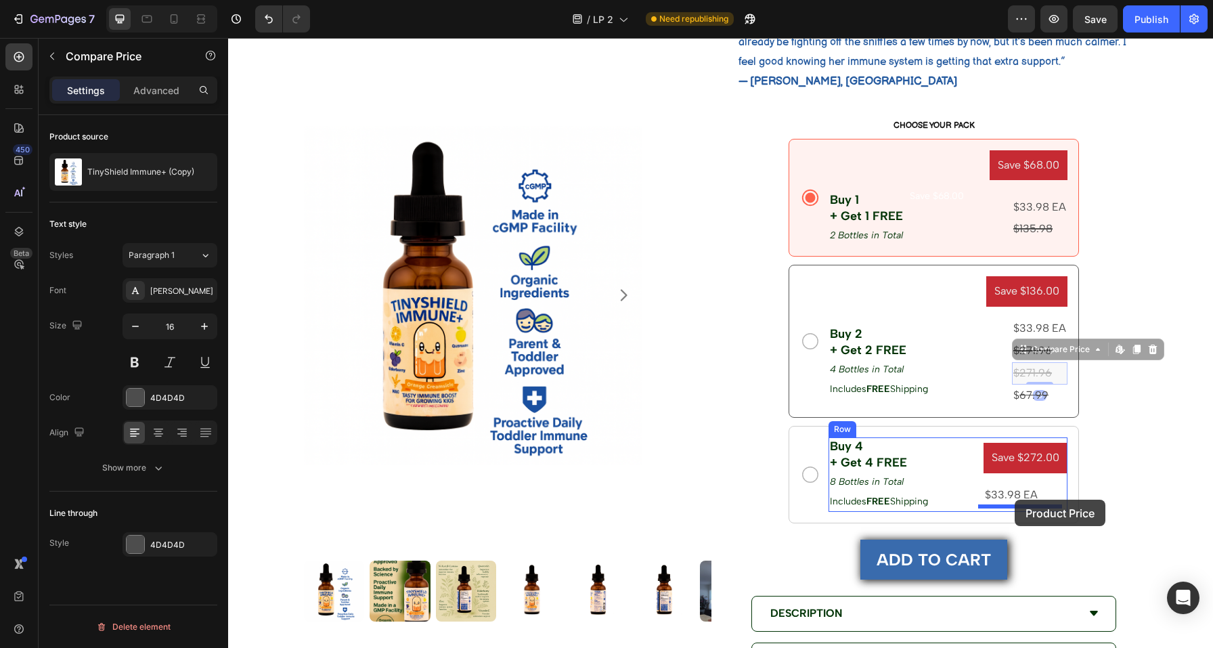
drag, startPoint x: 1018, startPoint y: 346, endPoint x: 1015, endPoint y: 500, distance: 153.7
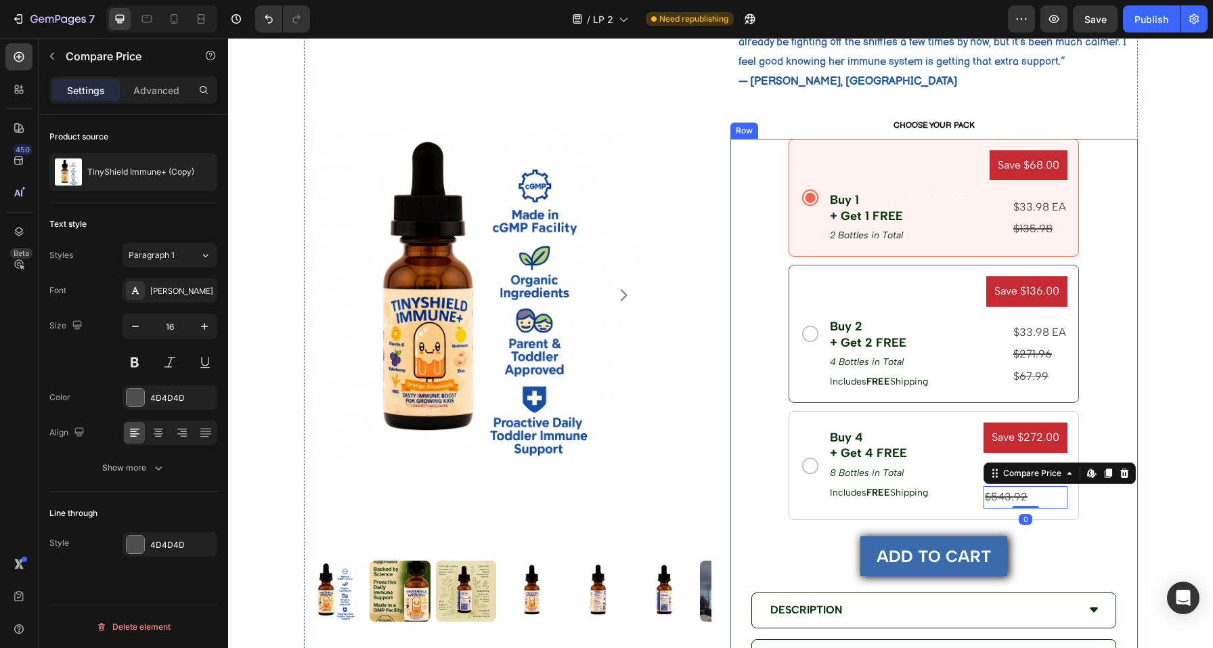
click at [1088, 505] on div "Save $68.00 Product Badge Buy 1 + Get 1 FREE Text Block 2 Bottles in Total Text…" at bounding box center [933, 498] width 407 height 719
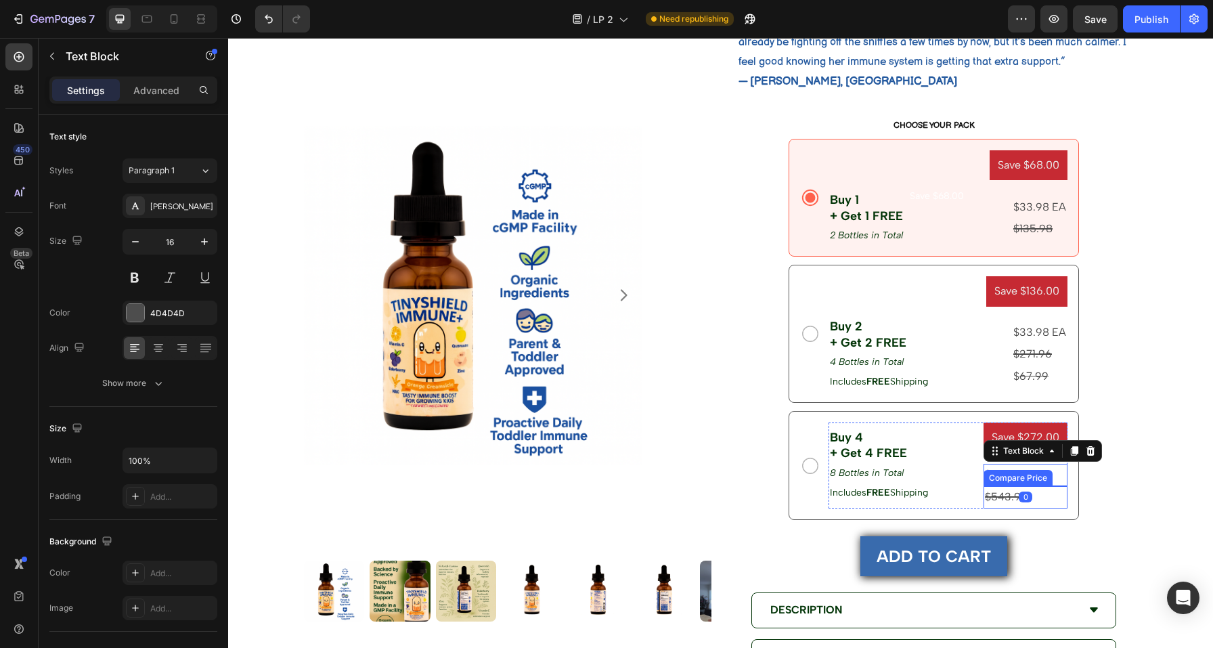
click at [1042, 495] on div "$543.92" at bounding box center [1026, 497] width 84 height 22
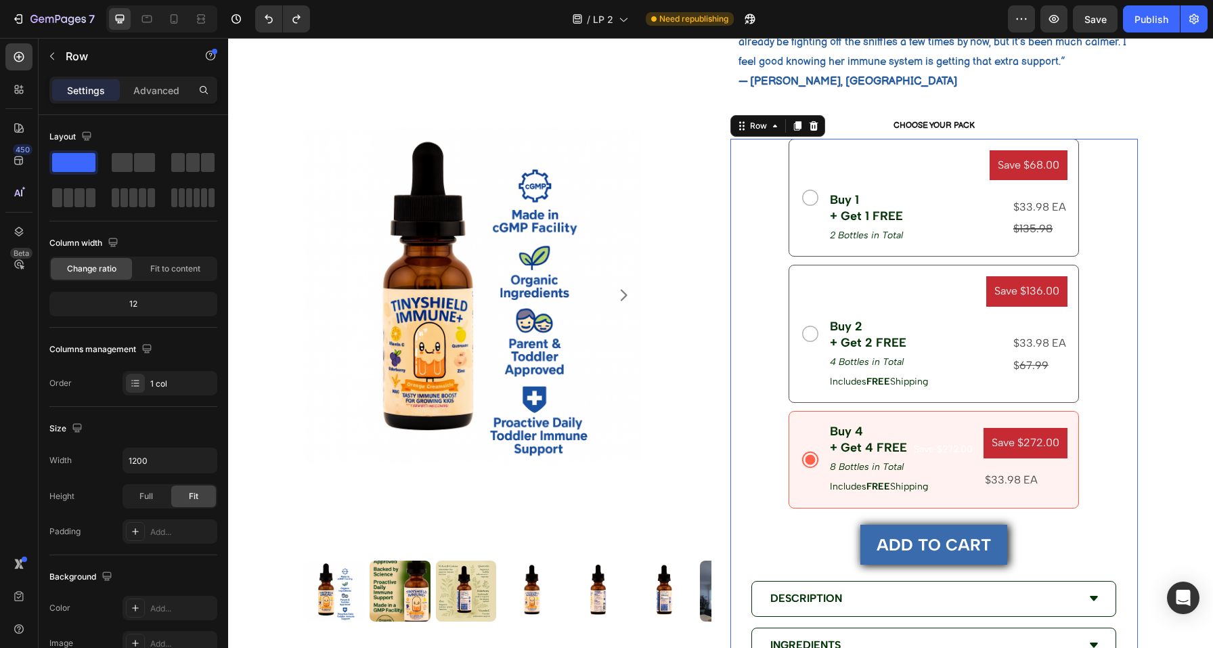
click at [1093, 263] on div "Save $68.00 Product Badge Buy 1 + Get 1 FREE Text Block 2 Bottles in Total Text…" at bounding box center [933, 492] width 407 height 707
click at [1036, 368] on s "67.99" at bounding box center [1033, 365] width 29 height 13
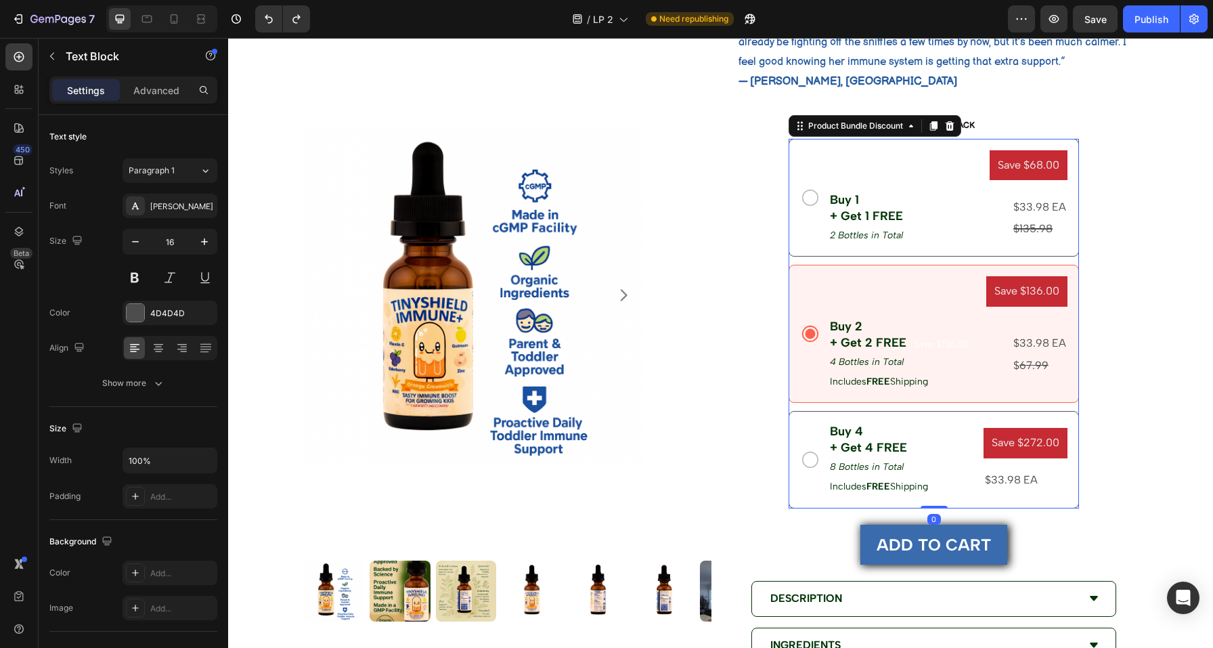
click at [1057, 396] on div "Save $136.00 Product Badge Buy 2 + Get 2 FREE Text Block 4 Bottles in Total Tex…" at bounding box center [934, 334] width 290 height 138
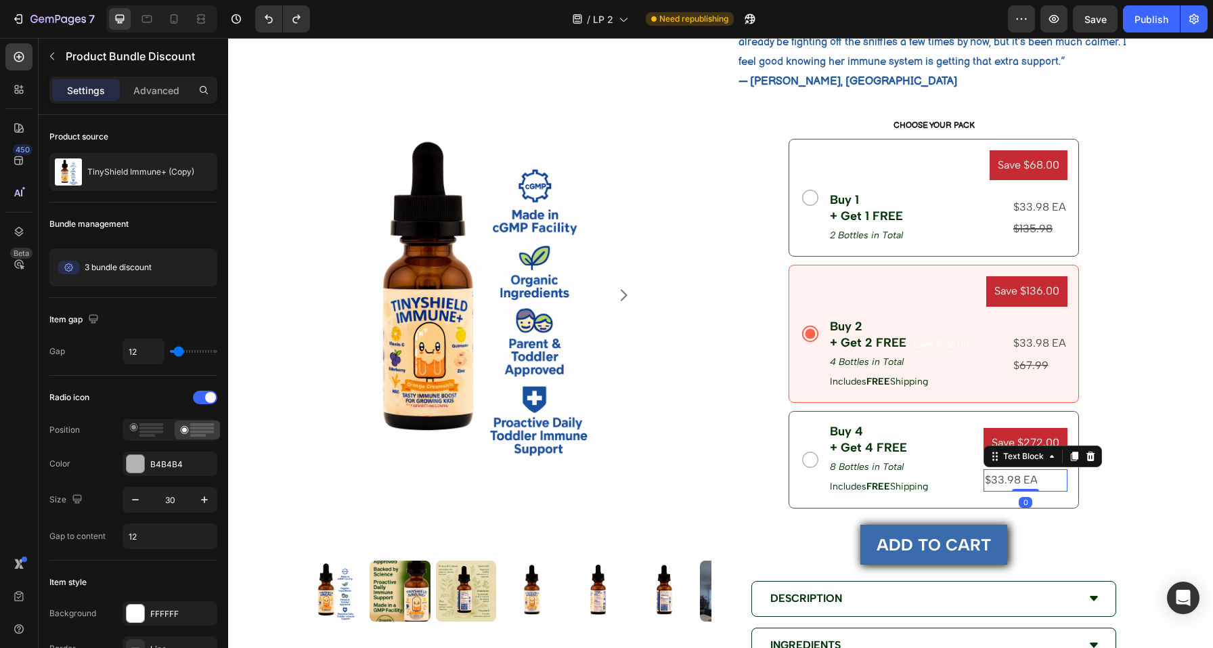
click at [1007, 483] on p "$33.98 EA" at bounding box center [1025, 480] width 81 height 20
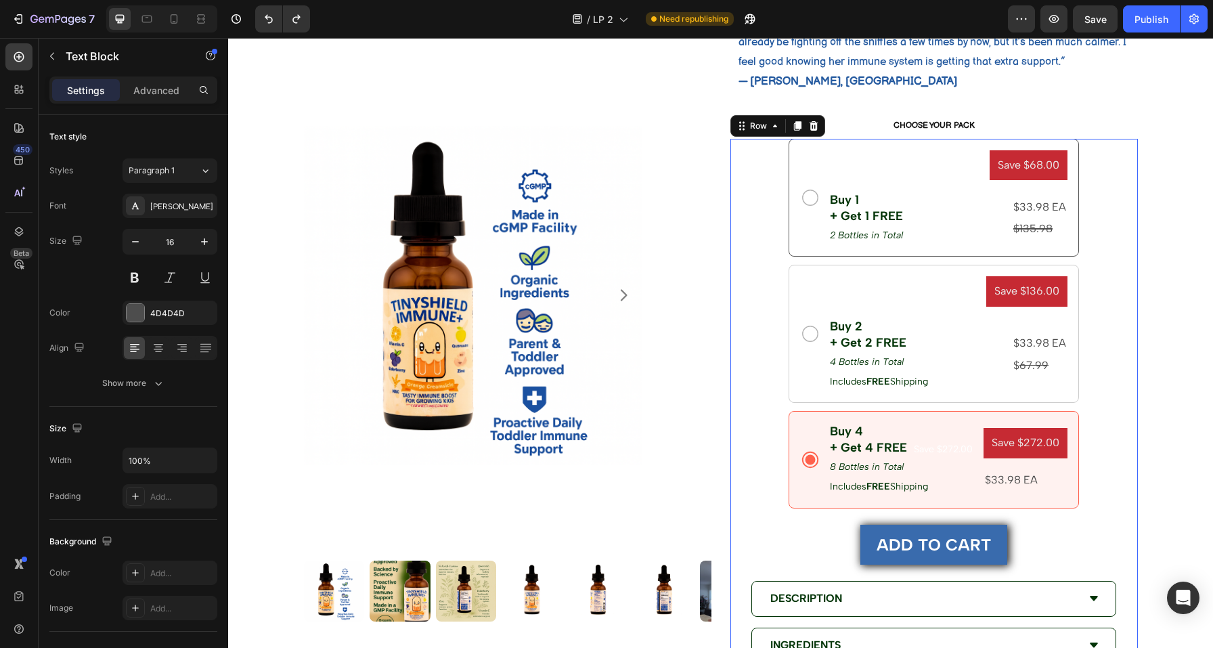
click at [1116, 481] on div "Save $68.00 Product Badge Buy 1 + Get 1 FREE Text Block 2 Bottles in Total Text…" at bounding box center [933, 492] width 407 height 707
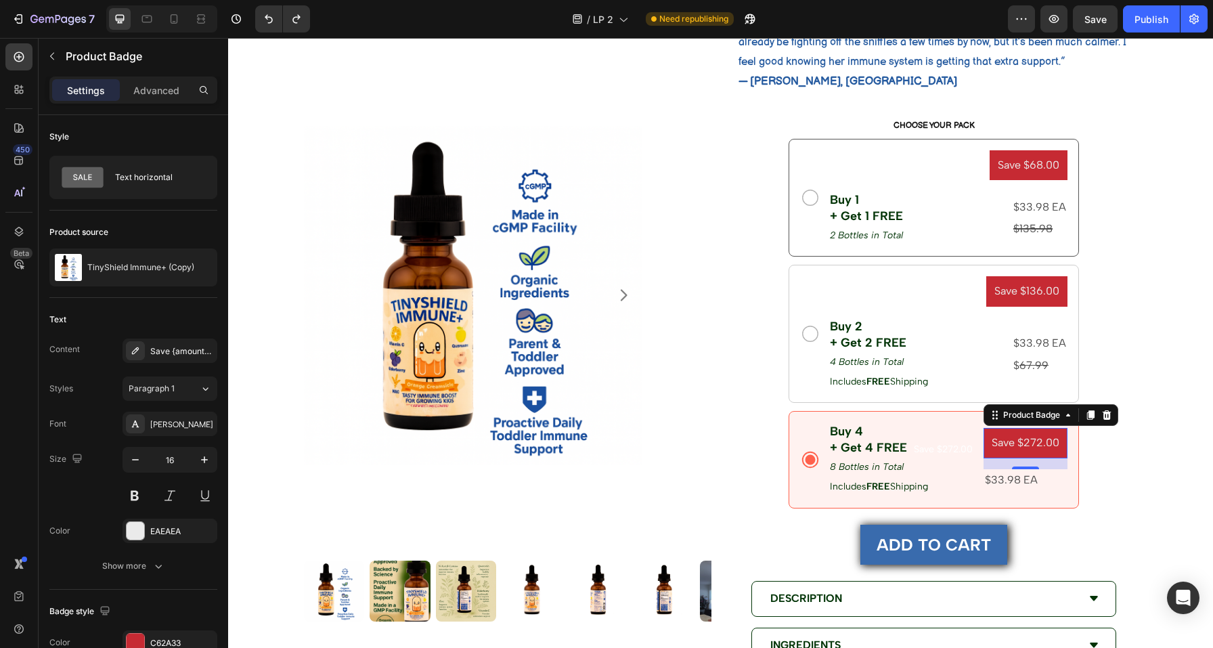
click at [1044, 445] on pre "Save $272.00" at bounding box center [1026, 443] width 84 height 30
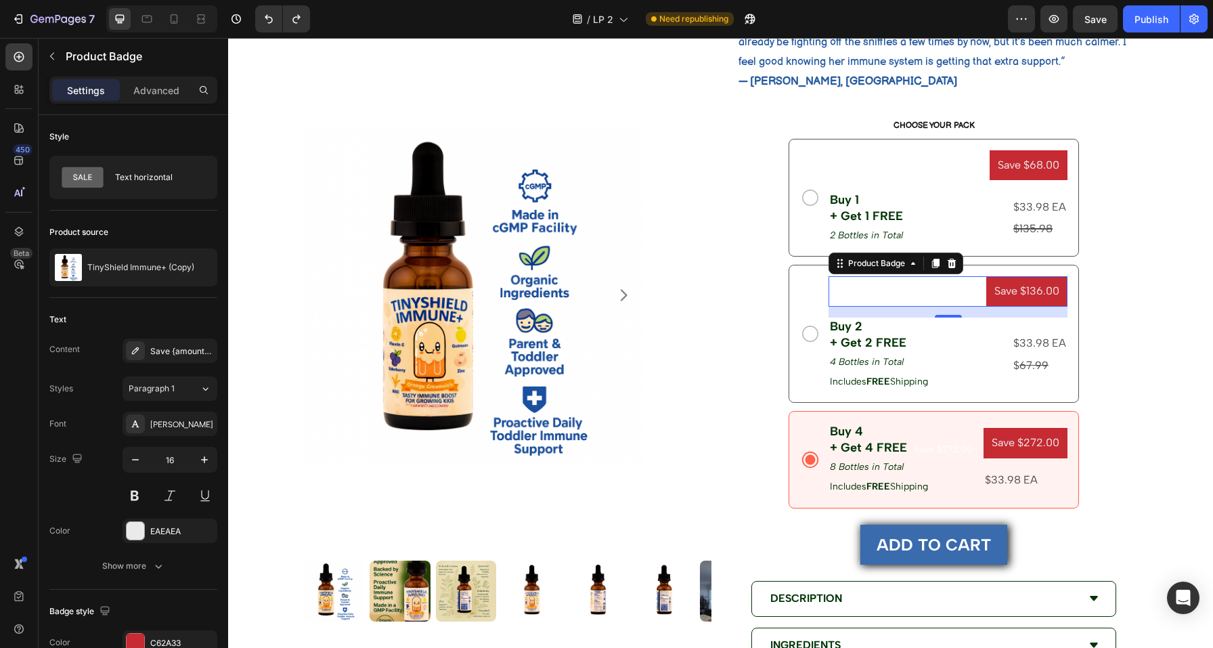
click at [1037, 293] on pre "Save $136.00" at bounding box center [1026, 291] width 81 height 30
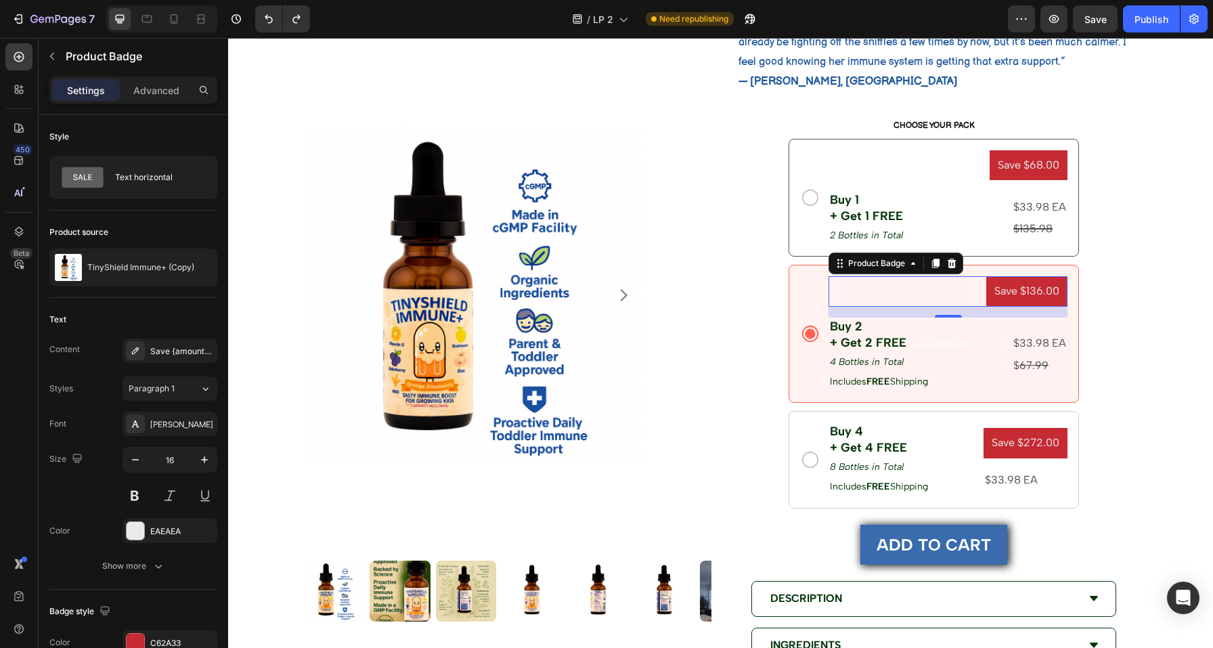
click at [1037, 293] on pre "Save $136.00" at bounding box center [1026, 291] width 81 height 30
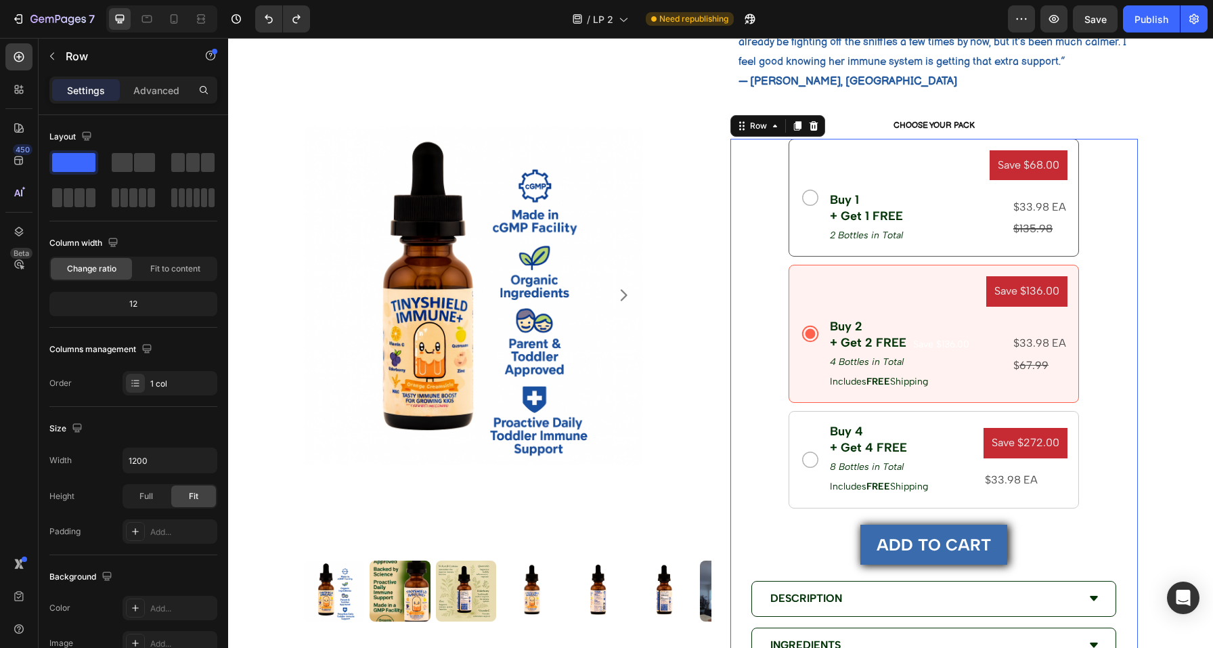
click at [1099, 309] on div "Save $68.00 Product Badge Buy 1 + Get 1 FREE Text Block 2 Bottles in Total Text…" at bounding box center [933, 492] width 407 height 707
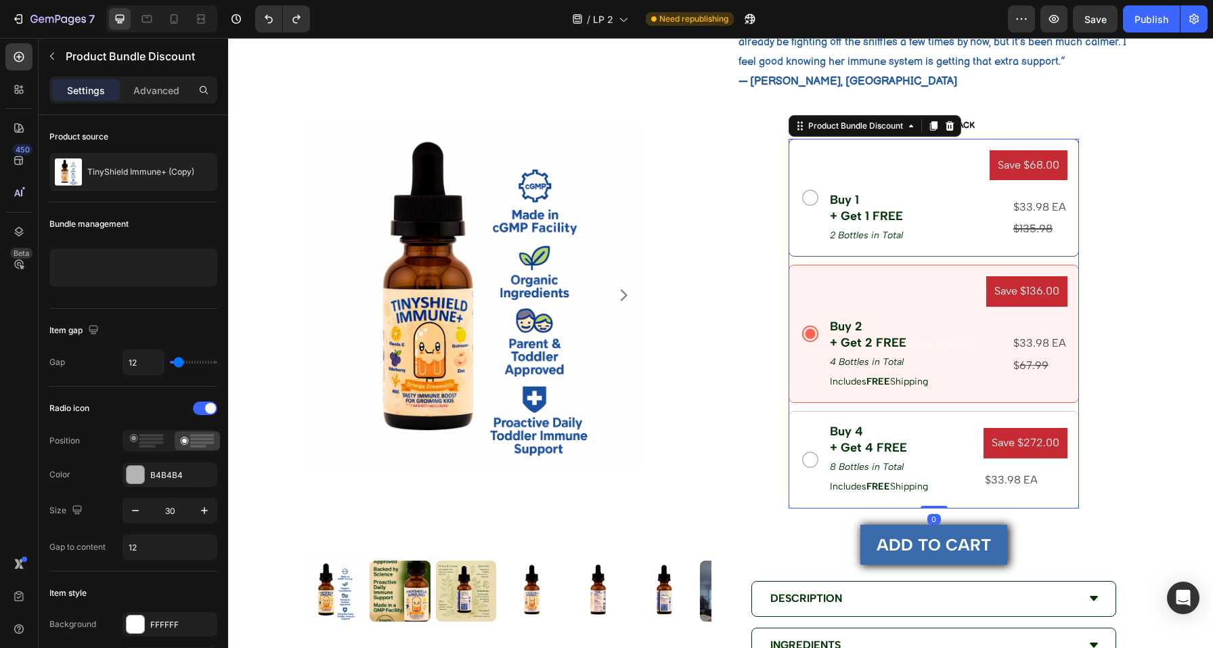
click at [1055, 396] on div "Save $136.00 Product Badge Buy 2 + Get 2 FREE Text Block 4 Bottles in Total Tex…" at bounding box center [934, 334] width 290 height 138
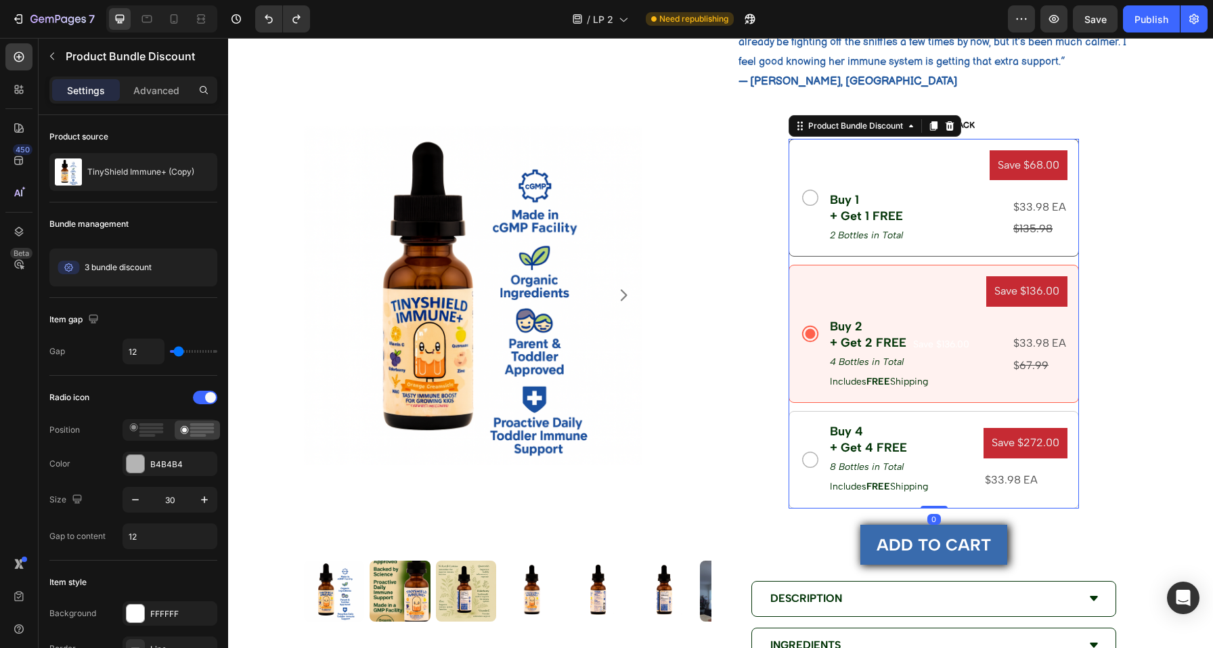
click at [906, 252] on div "Save $68.00 Product Badge Buy 1 + Get 1 FREE Text Block 2 Bottles in Total Text…" at bounding box center [934, 198] width 290 height 118
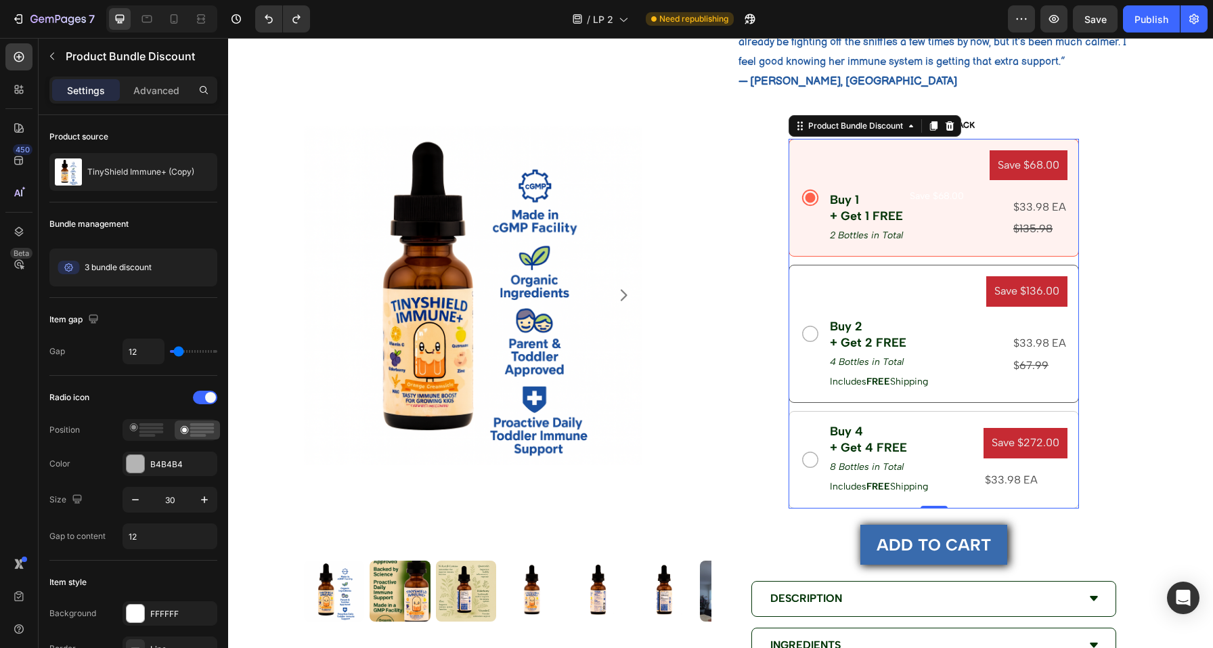
click at [912, 272] on div "Save $136.00 Product Badge Buy 2 + Get 2 FREE Text Block 4 Bottles in Total Tex…" at bounding box center [934, 334] width 290 height 138
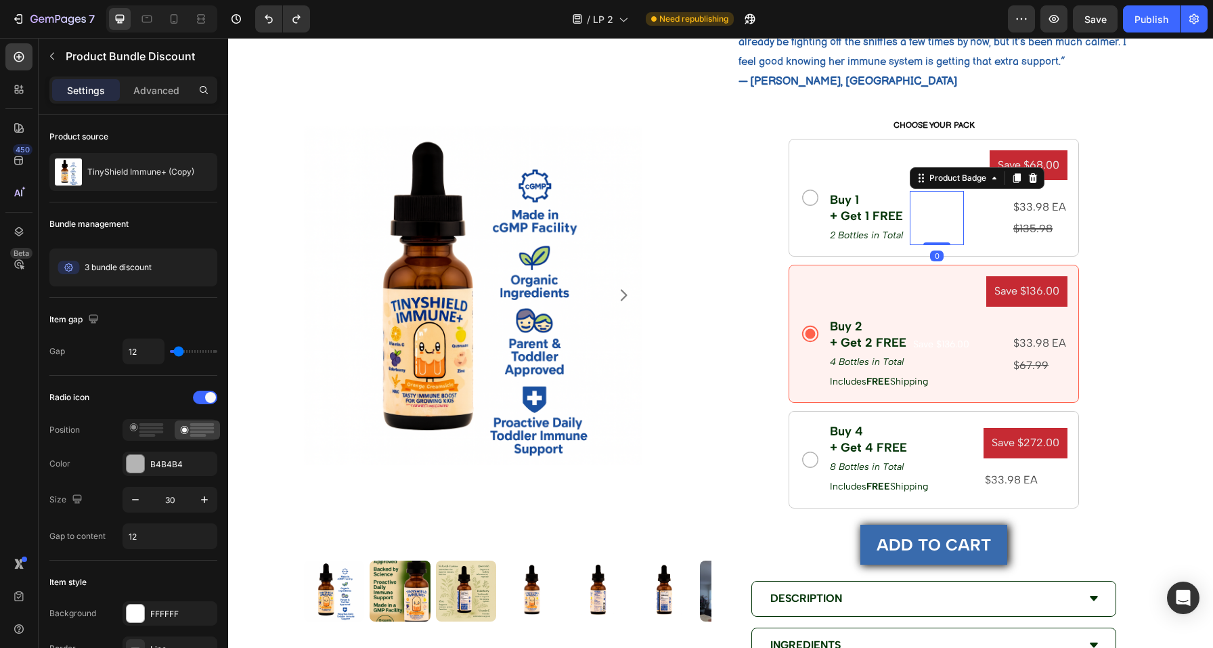
click at [916, 196] on pre "Save $68.00" at bounding box center [937, 197] width 54 height 12
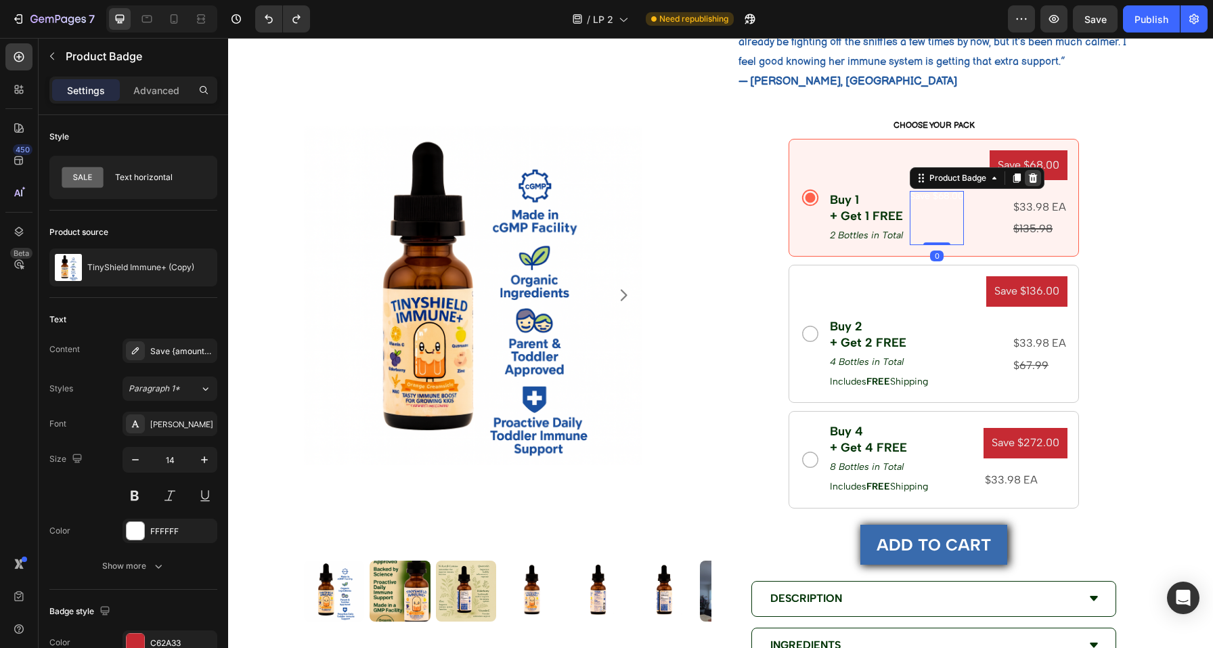
click at [1030, 173] on icon at bounding box center [1033, 177] width 9 height 9
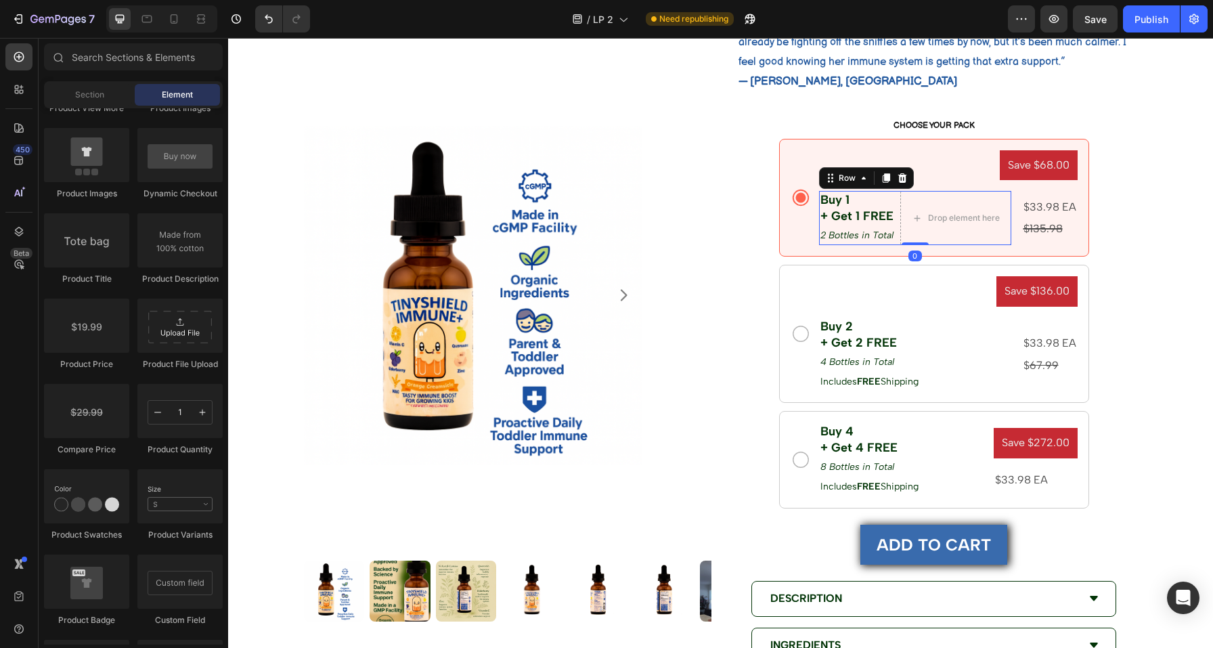
click at [890, 196] on div "Buy 1 + Get 1 FREE Text Block 2 Bottles in Total Text Block Drop element here R…" at bounding box center [915, 218] width 192 height 54
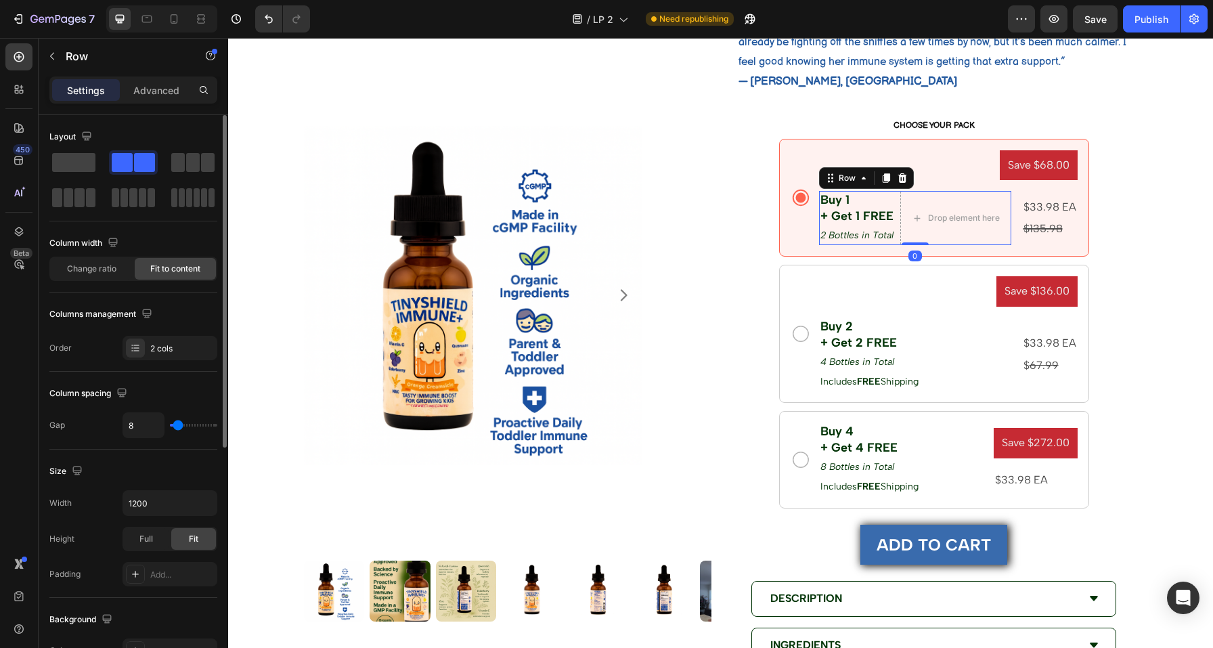
click at [136, 162] on span at bounding box center [144, 162] width 21 height 19
click at [88, 166] on span at bounding box center [73, 162] width 43 height 19
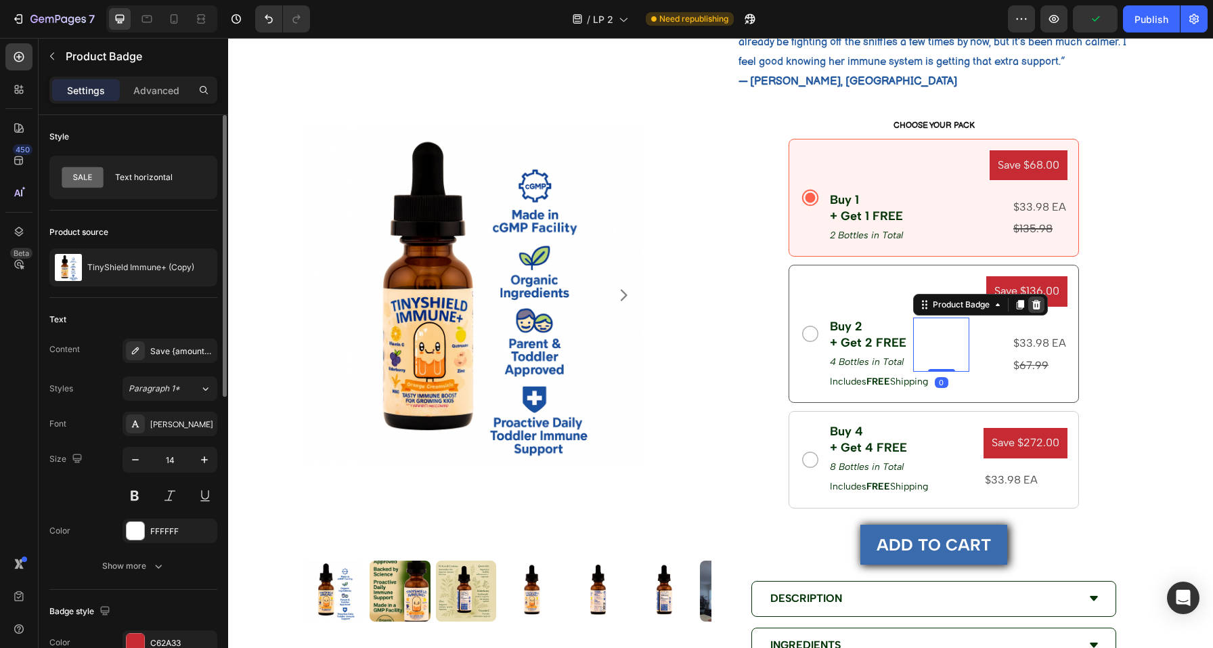
click at [1036, 306] on div at bounding box center [1036, 304] width 16 height 16
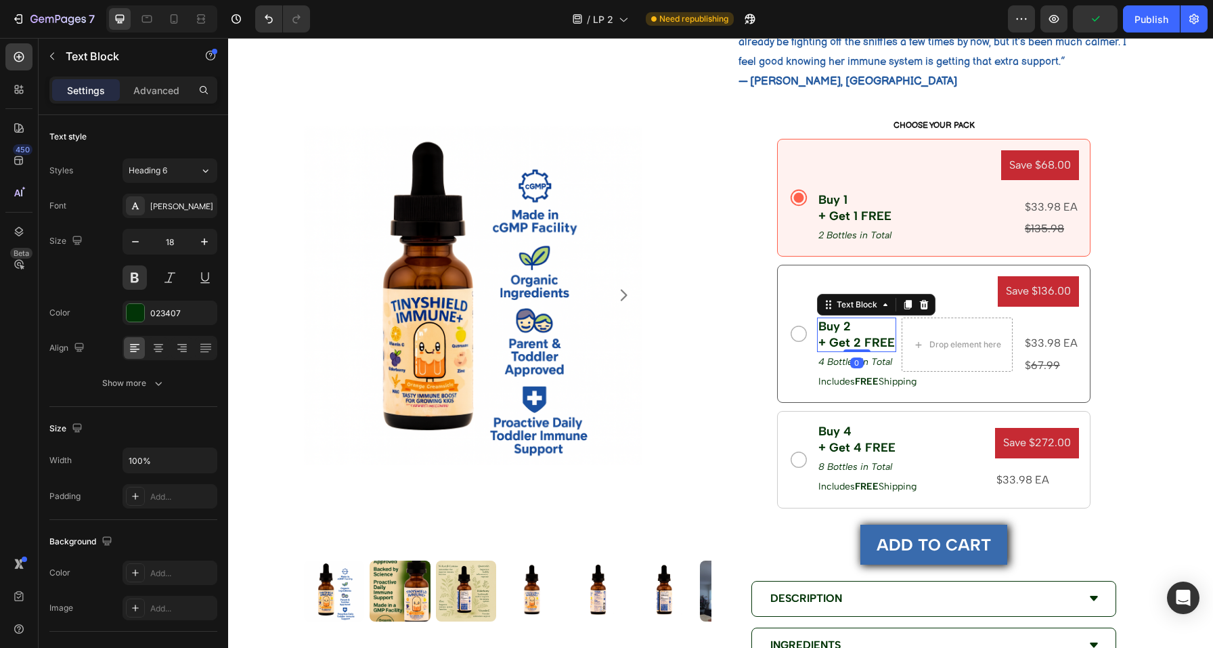
click at [879, 320] on p "Buy 2 + Get 2 FREE" at bounding box center [856, 335] width 76 height 32
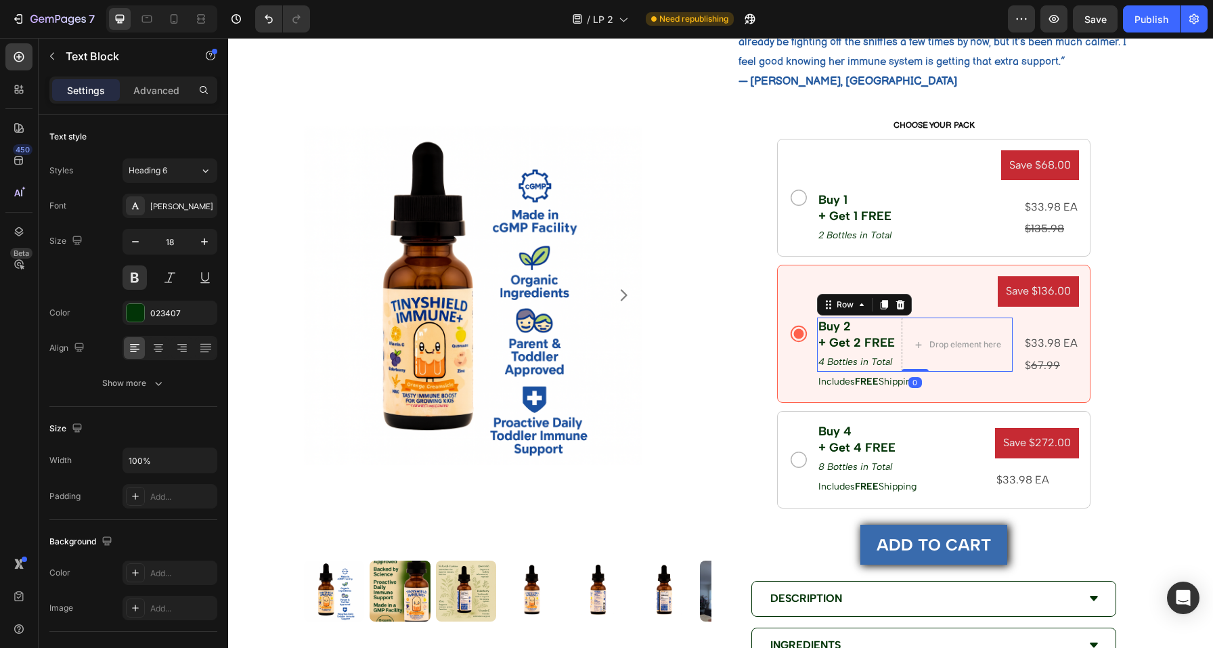
click at [894, 345] on div "Buy 2 + Get 2 FREE Text Block 4 Bottles in Total Text Block Drop element here R…" at bounding box center [915, 344] width 196 height 54
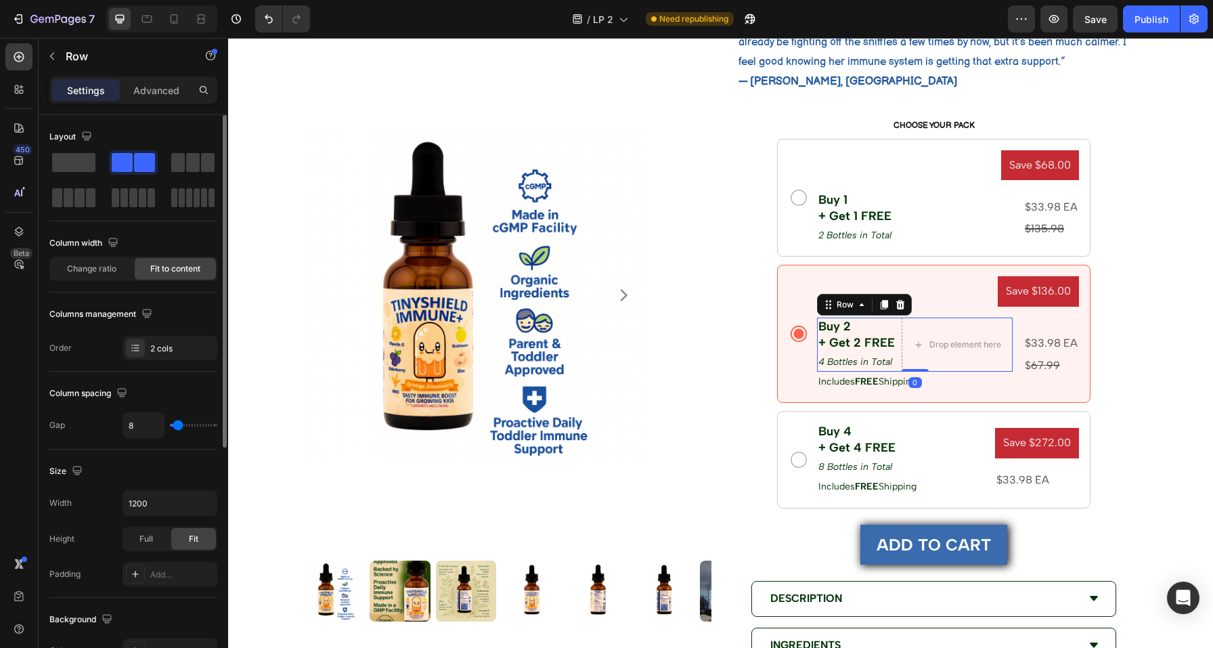
click at [76, 158] on span at bounding box center [73, 162] width 43 height 19
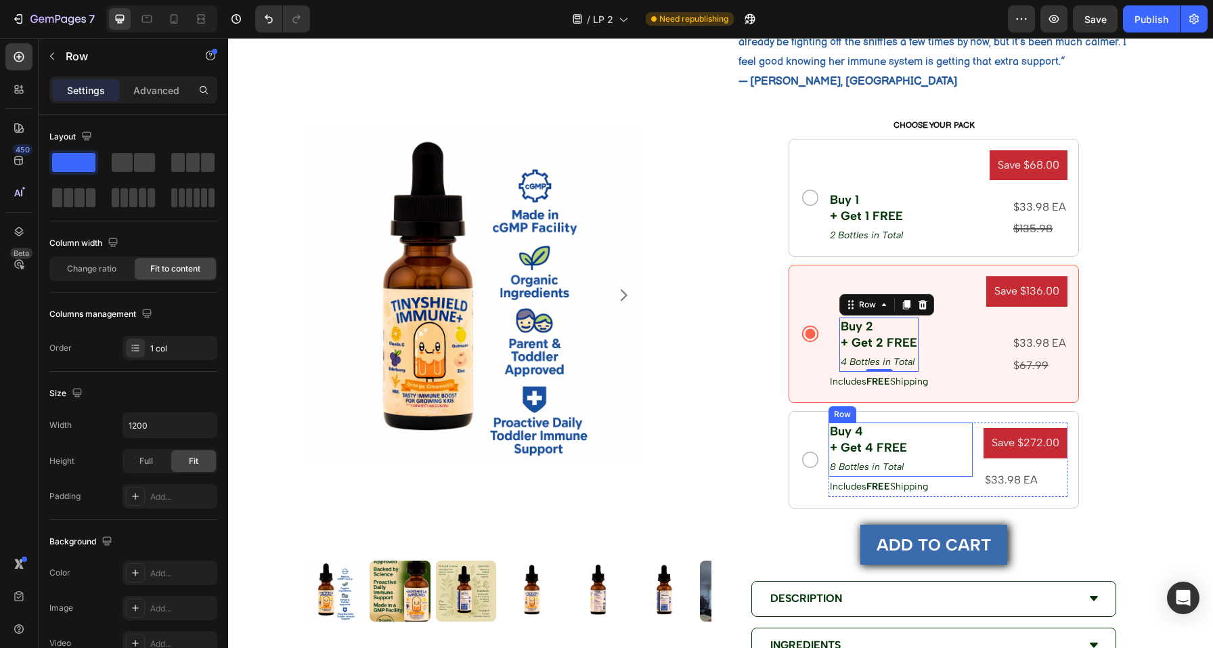
click at [904, 431] on div "Buy 4 + Get 4 FREE Text Block 8 Bottles in Total Text Block Save $272.00 Produc…" at bounding box center [901, 449] width 144 height 54
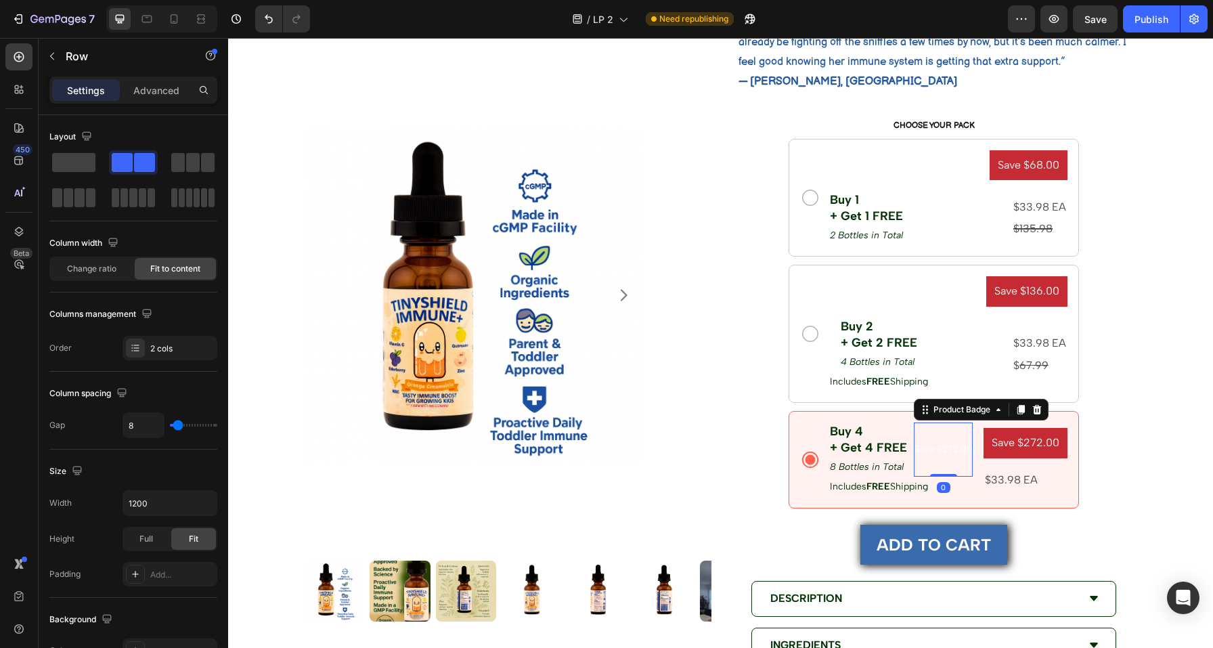
click at [933, 451] on pre "Save $272.00" at bounding box center [943, 450] width 59 height 12
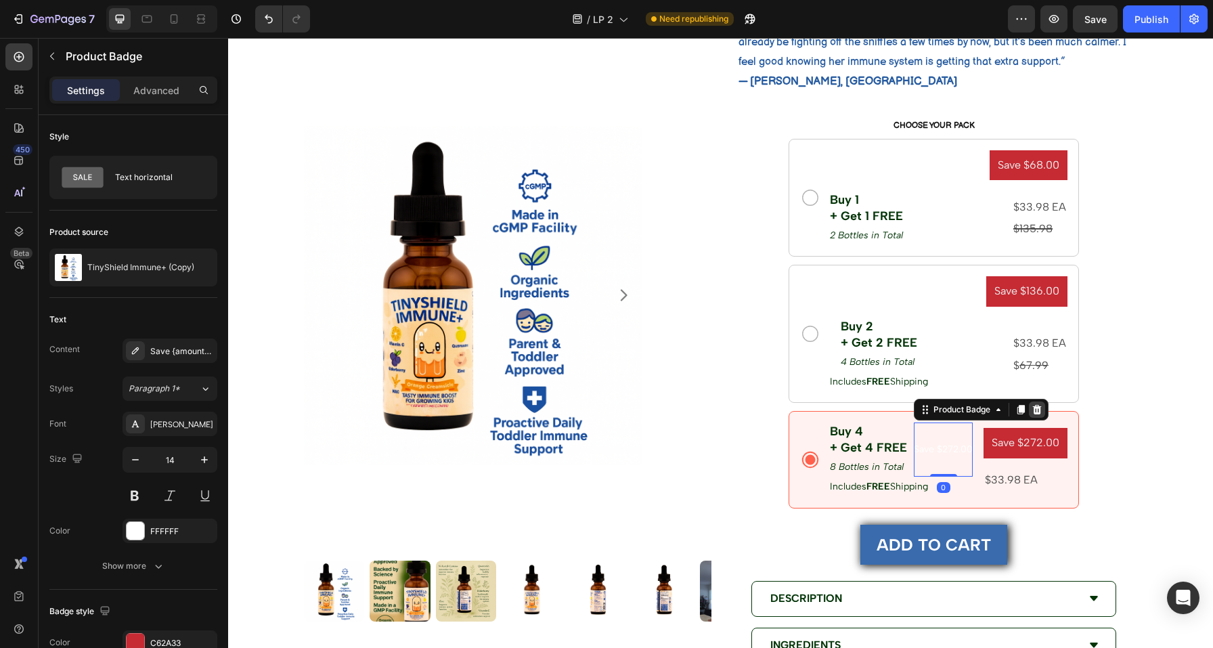
click at [1033, 407] on icon at bounding box center [1037, 409] width 9 height 9
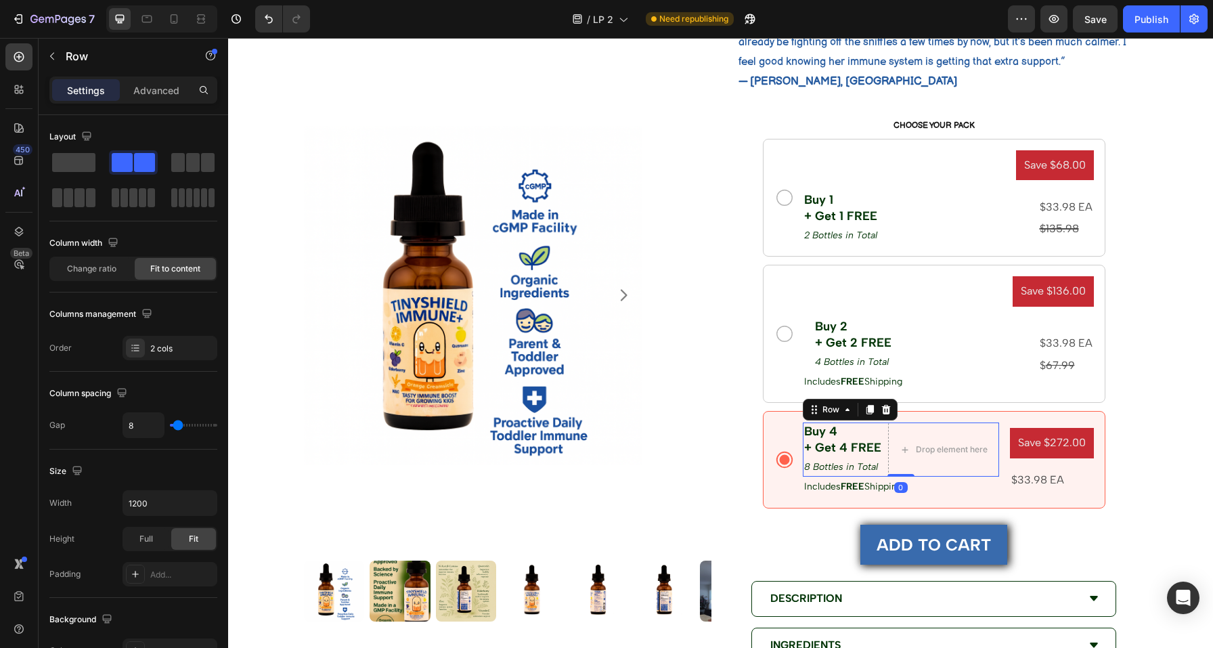
click at [879, 431] on div "Buy 4 + Get 4 FREE Text Block 8 Bottles in Total Text Block Drop element here R…" at bounding box center [901, 449] width 196 height 54
click at [69, 169] on span at bounding box center [73, 162] width 43 height 19
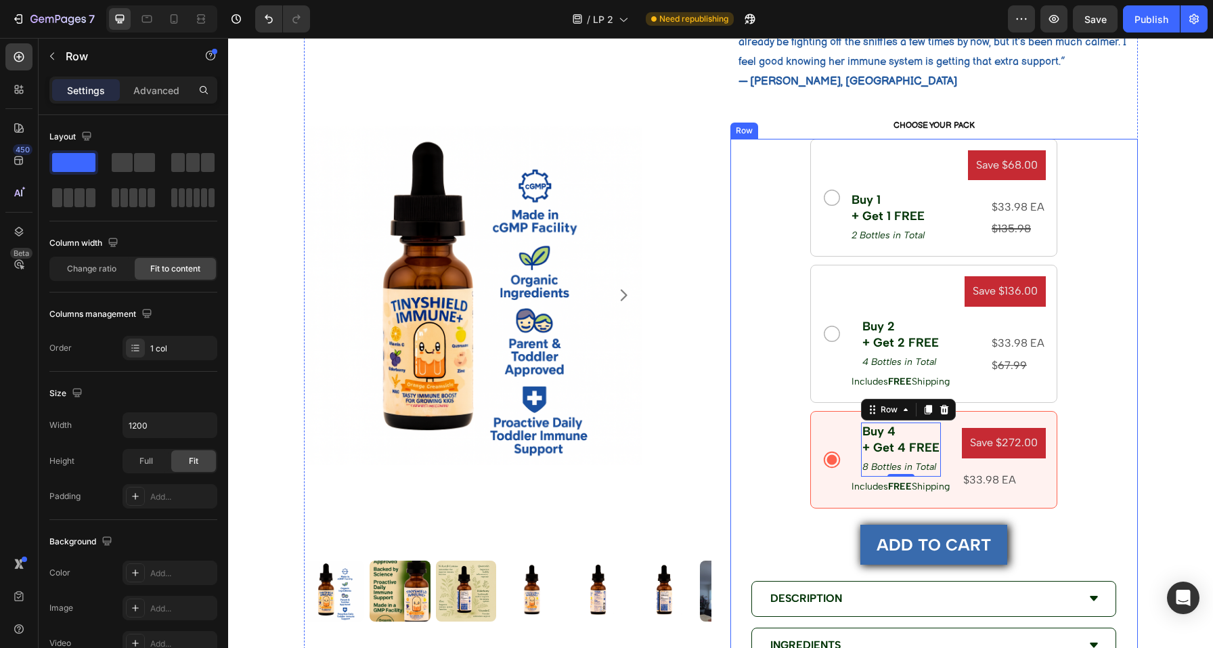
click at [1117, 440] on div "Save $68.00 Product Badge Buy 1 + Get 1 FREE Text Block 2 Bottles in Total Text…" at bounding box center [933, 492] width 407 height 707
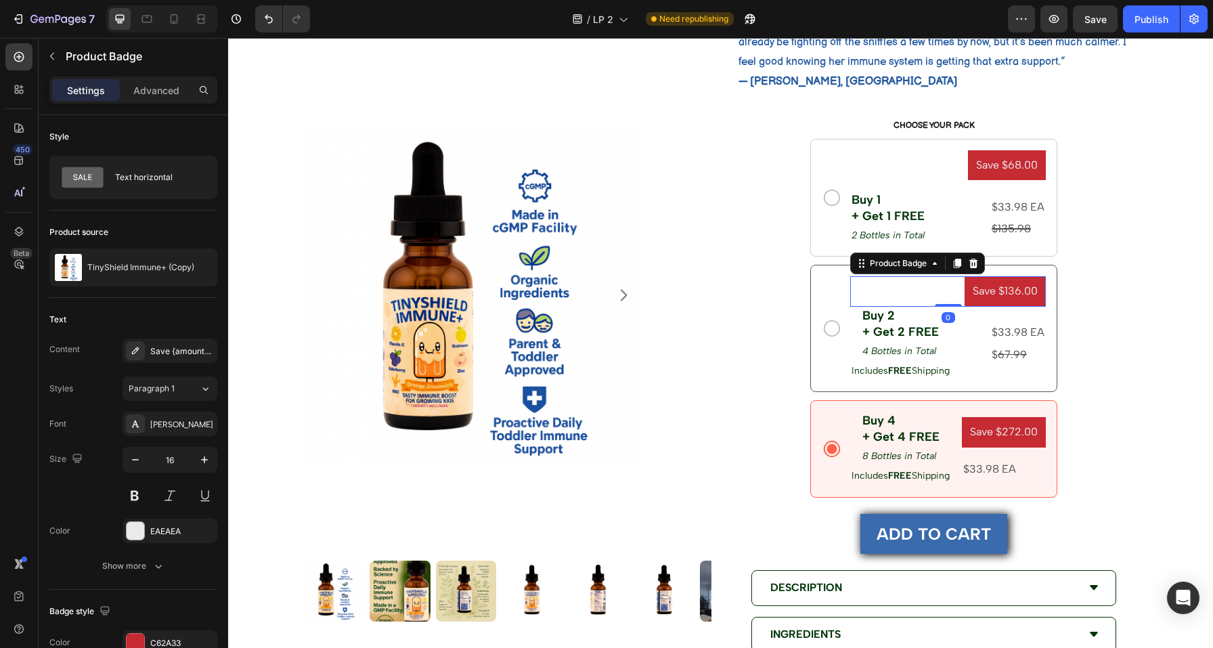
drag, startPoint x: 944, startPoint y: 315, endPoint x: 945, endPoint y: 286, distance: 29.1
click at [945, 286] on div "Save $136.00 Product Badge 0" at bounding box center [948, 291] width 196 height 30
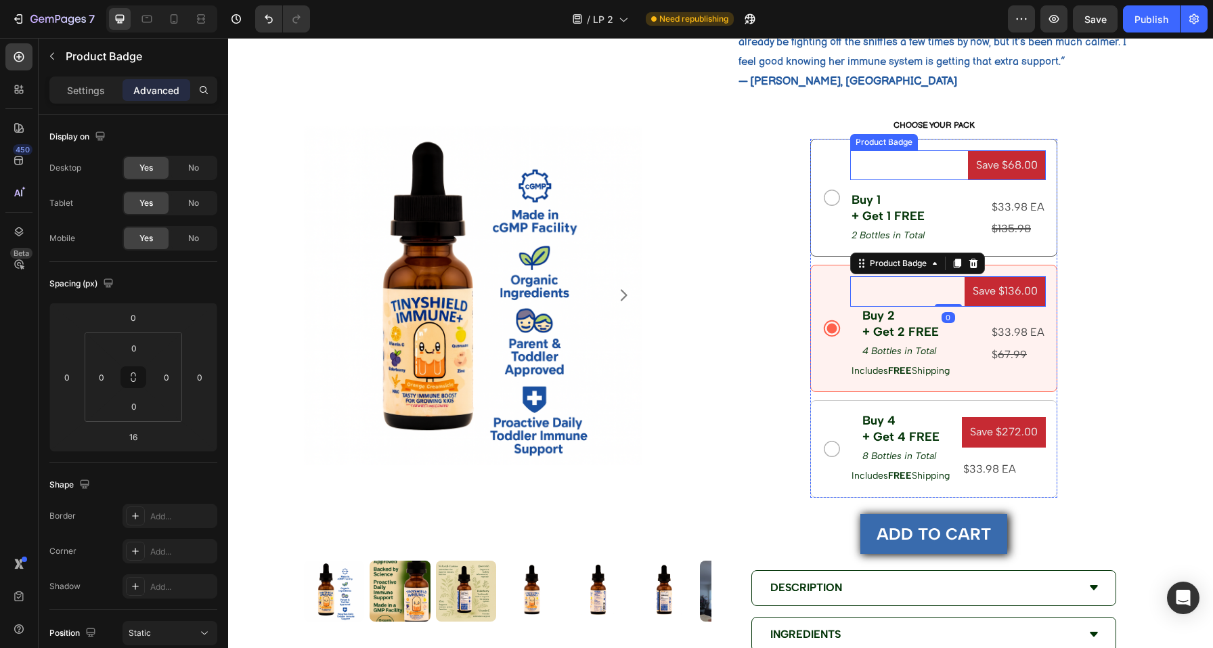
click at [960, 157] on div "Save $68.00" at bounding box center [948, 165] width 196 height 30
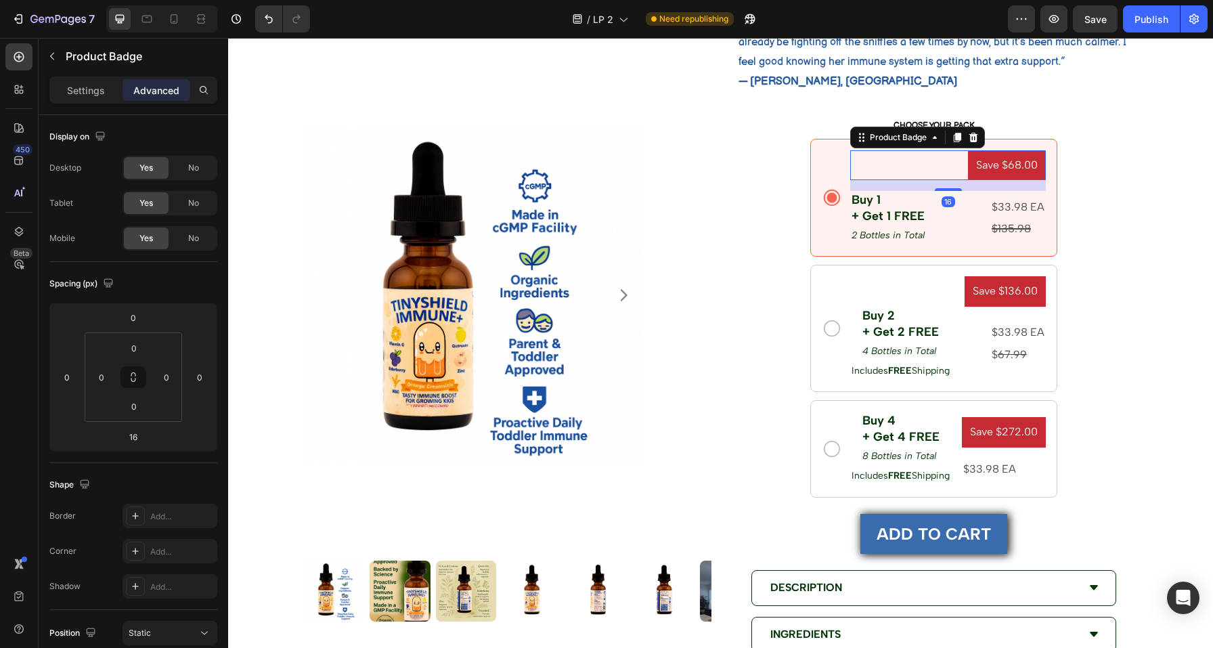
drag, startPoint x: 949, startPoint y: 188, endPoint x: 950, endPoint y: 154, distance: 34.5
click at [950, 154] on div "Save $68.00 Product Badge 16" at bounding box center [948, 165] width 196 height 30
type input "0"
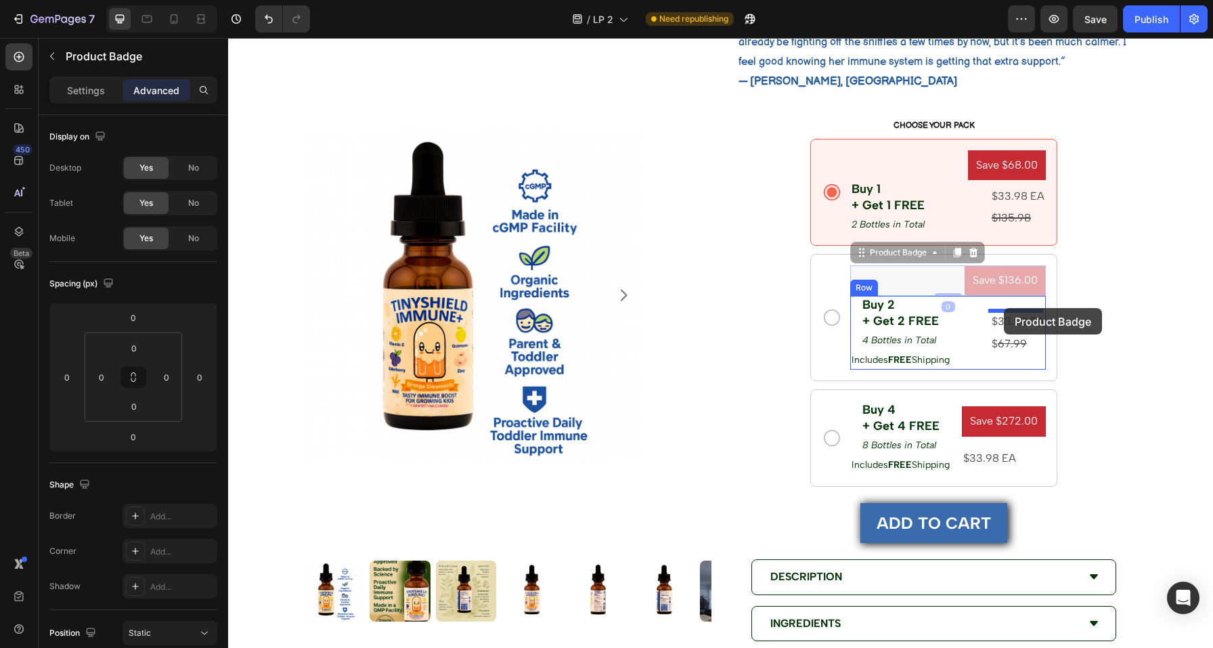
drag, startPoint x: 1002, startPoint y: 280, endPoint x: 1004, endPoint y: 307, distance: 26.4
type input "16"
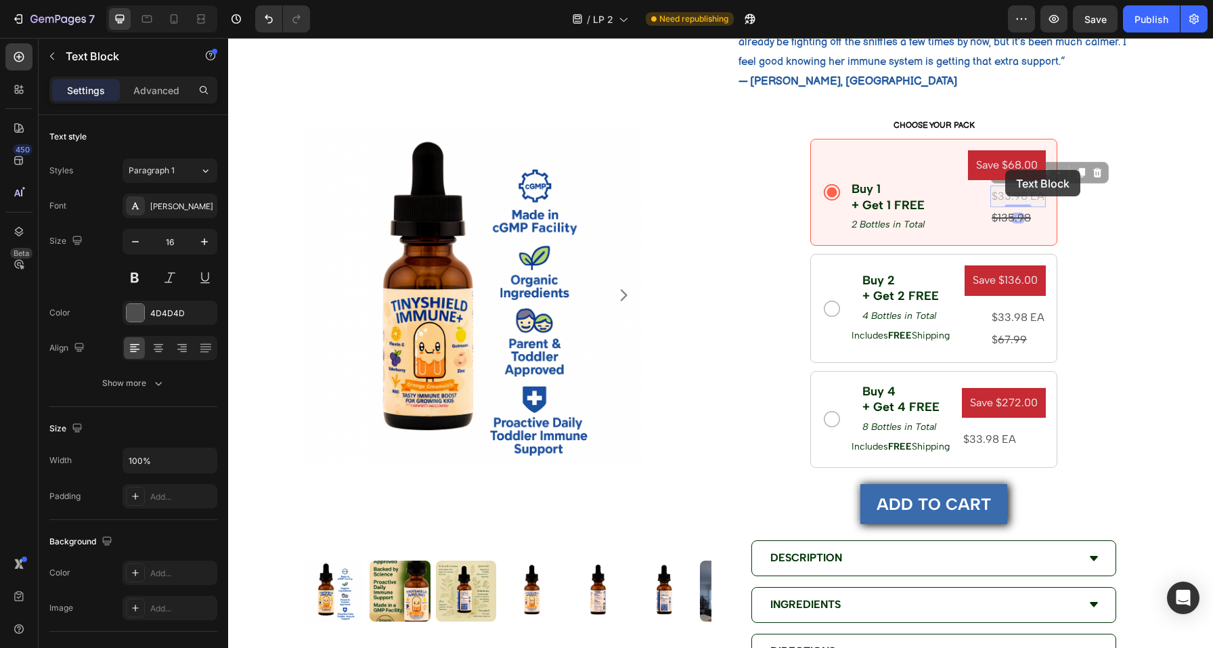
click at [1005, 170] on div "Save $68.00 Product Badge Buy 1 + Get 1 FREE Text Block 2 Bottles in Total Text…" at bounding box center [948, 192] width 196 height 85
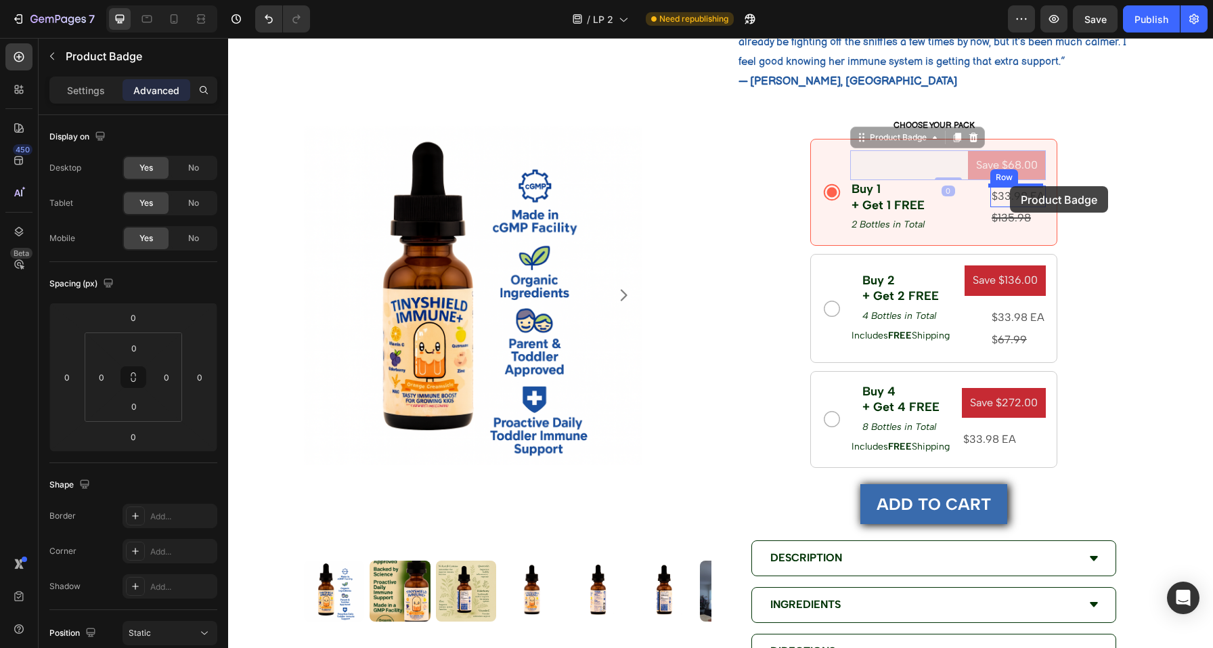
drag, startPoint x: 986, startPoint y: 155, endPoint x: 1010, endPoint y: 186, distance: 39.5
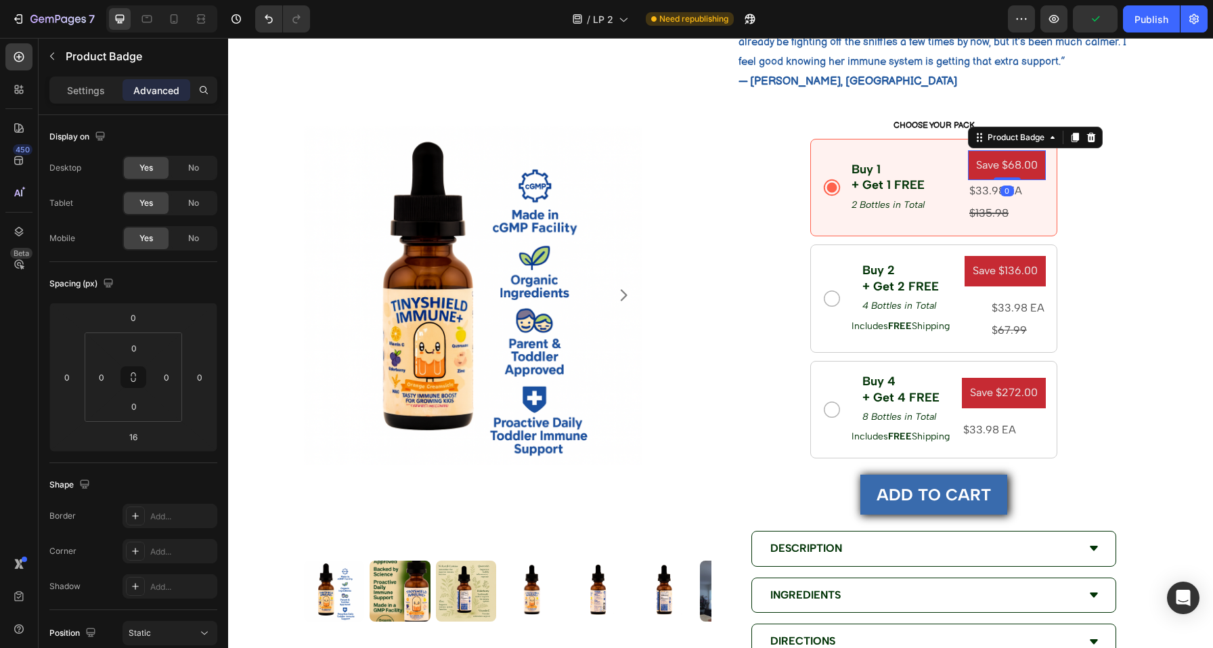
drag, startPoint x: 1009, startPoint y: 189, endPoint x: 1009, endPoint y: 162, distance: 26.4
click at [1009, 162] on div "Save $68.00 Product Badge 0" at bounding box center [1007, 165] width 78 height 30
type input "0"
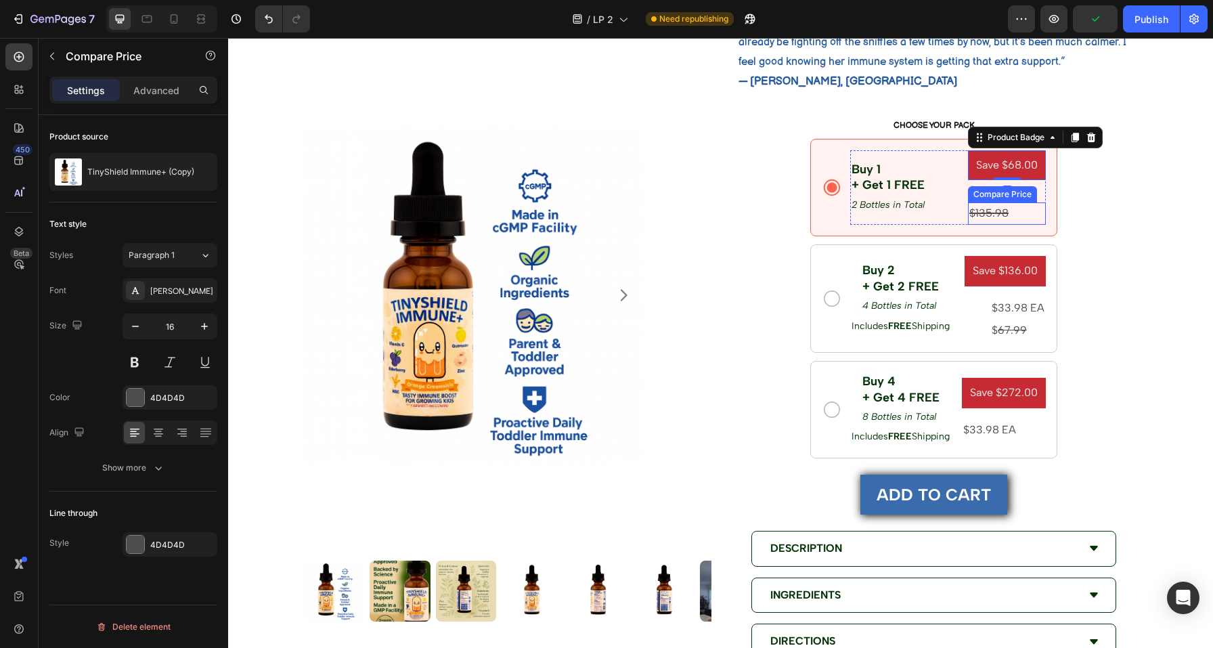
click at [1016, 206] on div "$135.98" at bounding box center [1007, 213] width 78 height 22
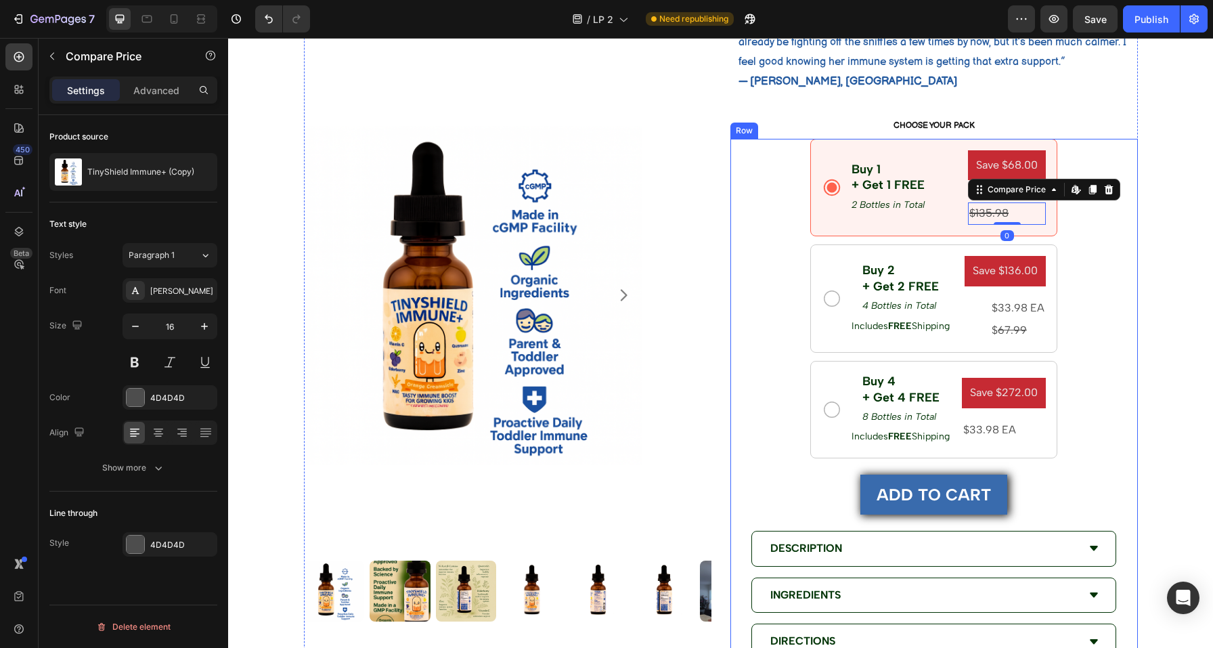
click at [1075, 223] on div "Buy 1 + Get 1 FREE Text Block 2 Bottles in Total Text Block Row Save $68.00 Pro…" at bounding box center [933, 467] width 407 height 657
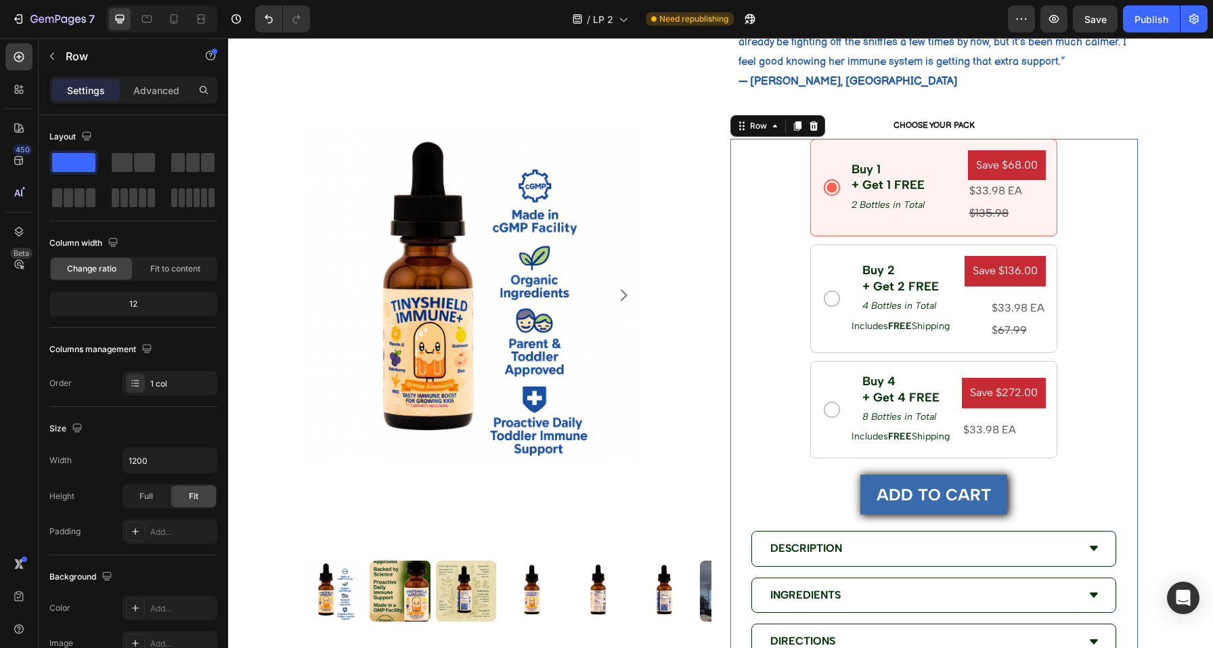
click at [1073, 217] on div "Buy 1 + Get 1 FREE Text Block 2 Bottles in Total Text Block Row Save $68.00 Pro…" at bounding box center [933, 467] width 407 height 657
click at [1032, 190] on p "$33.98 EA" at bounding box center [1006, 191] width 75 height 20
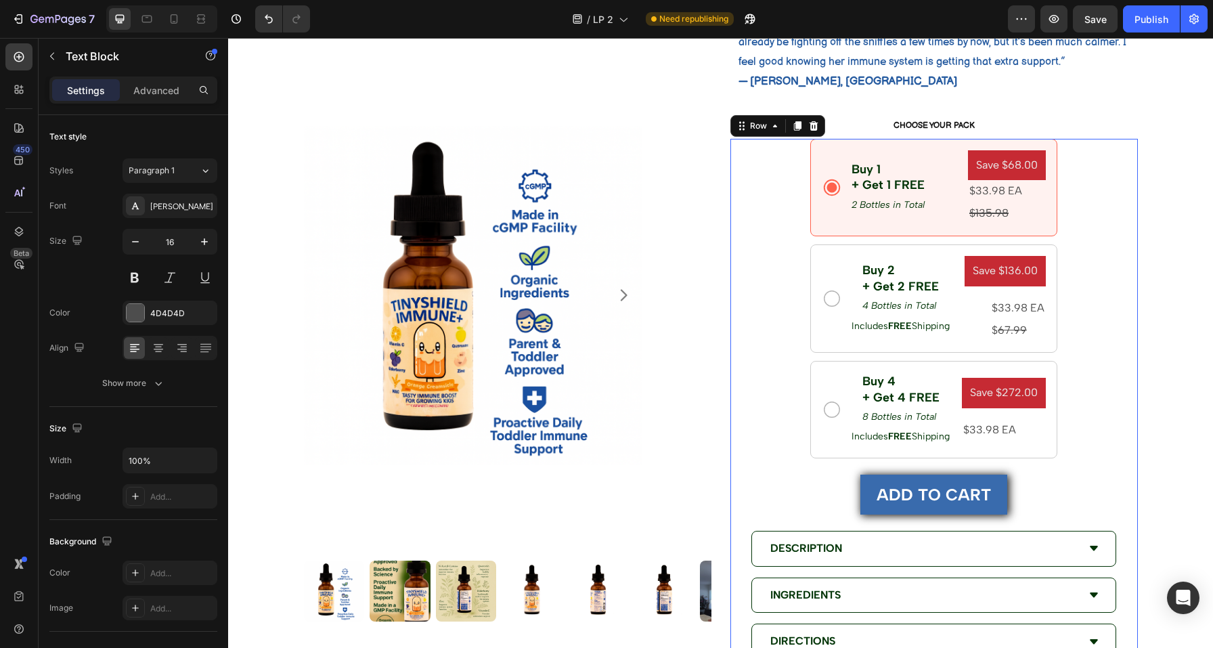
click at [1101, 299] on div "Buy 1 + Get 1 FREE Text Block 2 Bottles in Total Text Block Row Save $68.00 Pro…" at bounding box center [933, 467] width 407 height 657
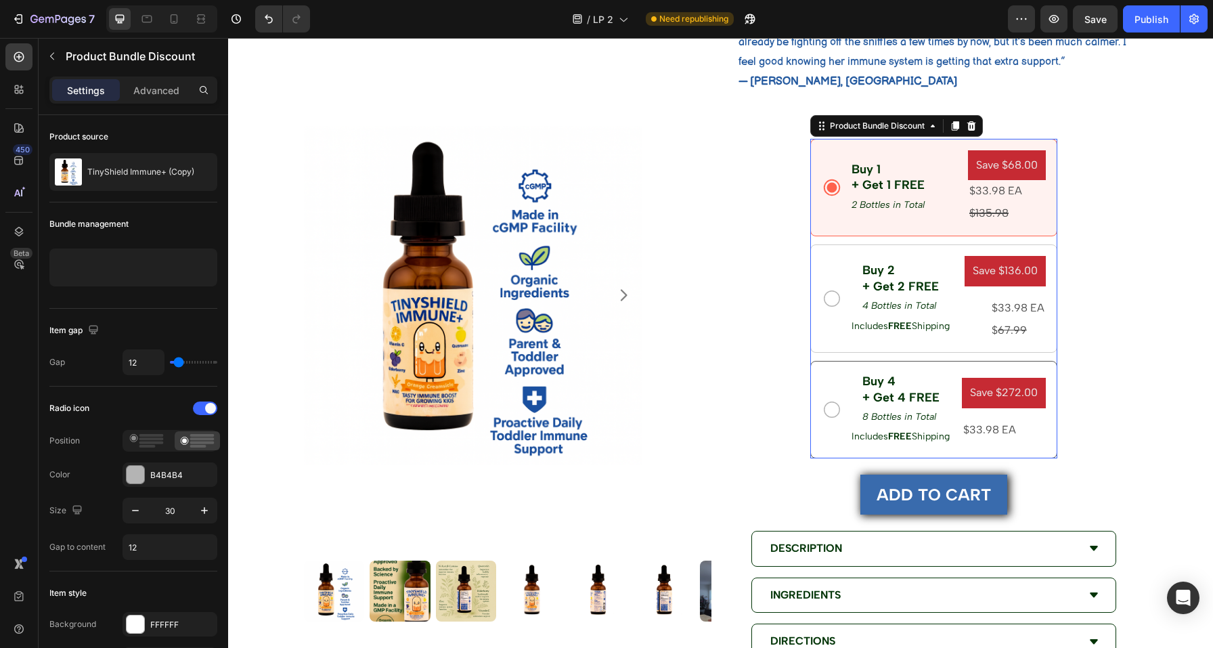
click at [938, 452] on div "Buy 4 + Get 4 FREE Text Block 8 Bottles in Total Text Block Row Includes FREE S…" at bounding box center [933, 409] width 247 height 97
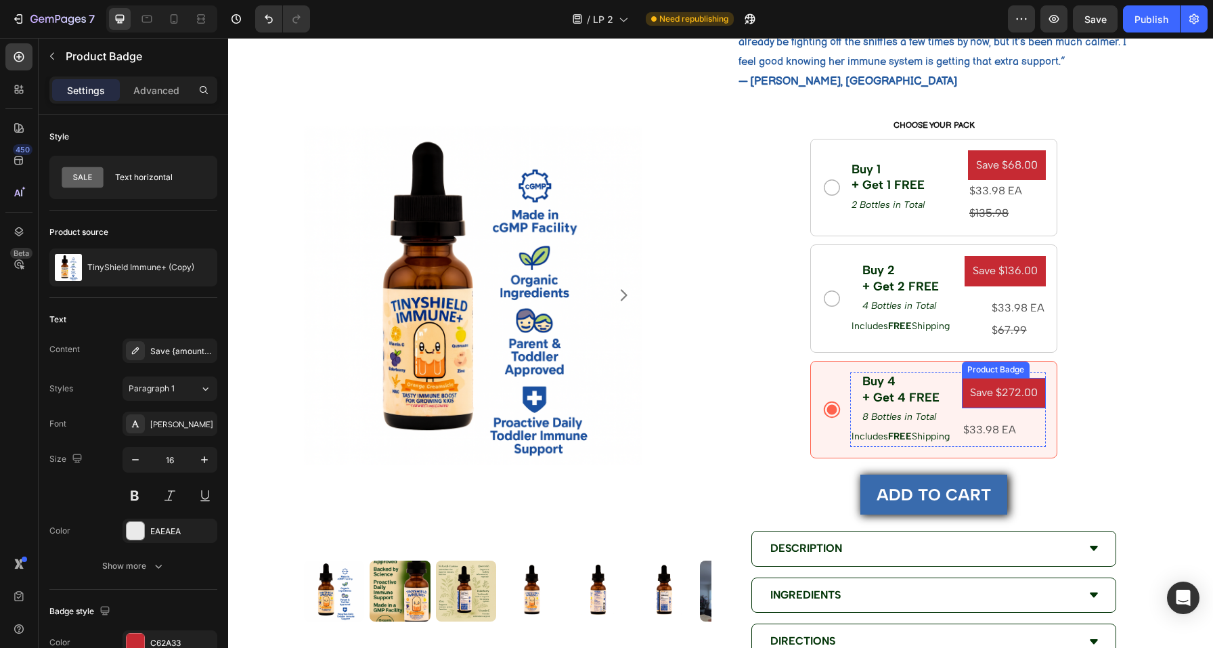
click at [998, 397] on pre "Save $272.00" at bounding box center [1004, 393] width 84 height 30
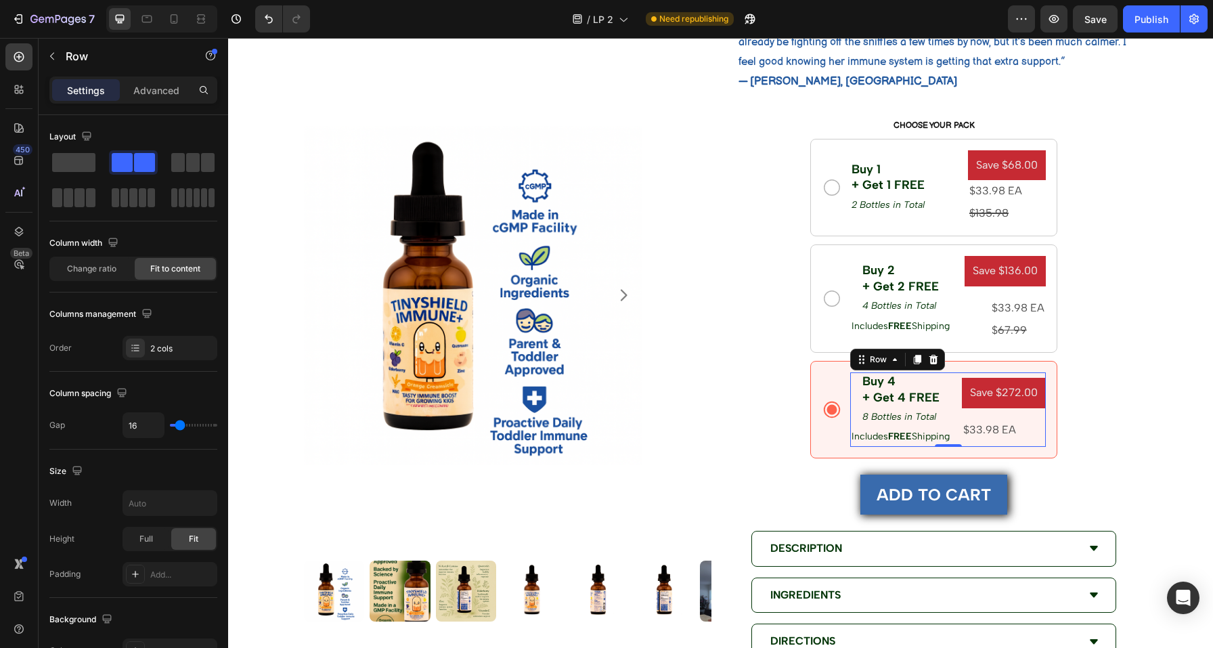
click at [943, 396] on div "Buy 4 + Get 4 FREE Text Block 8 Bottles in Total Text Block Row Includes FREE S…" at bounding box center [900, 409] width 101 height 74
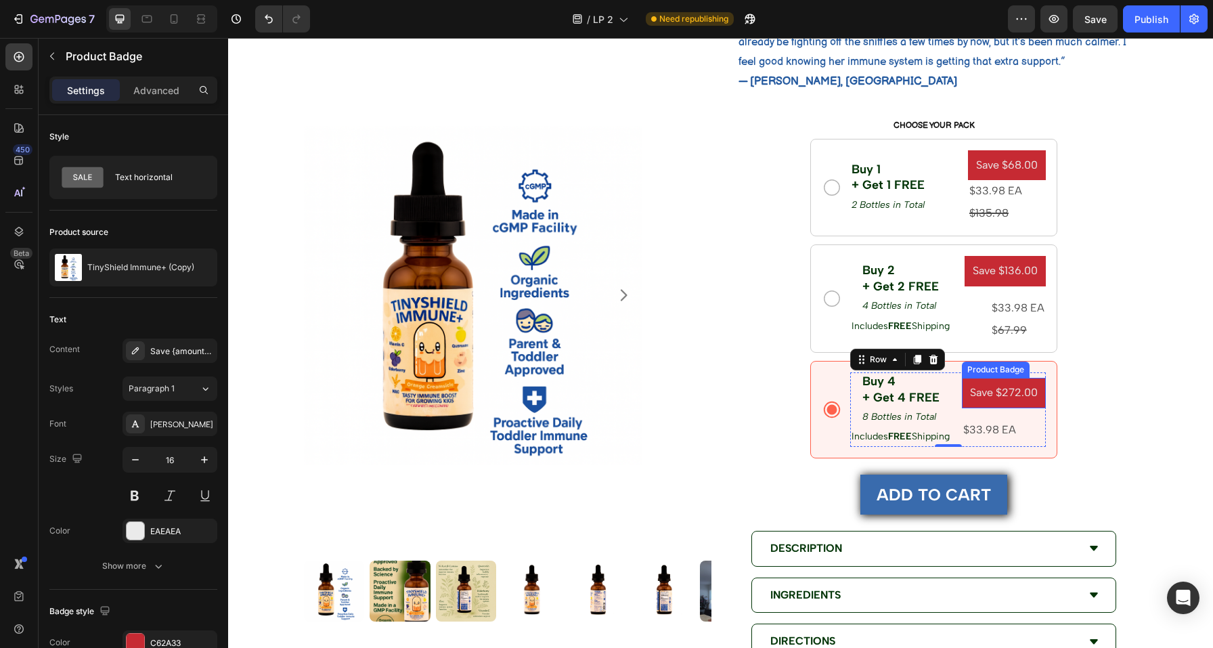
click at [1007, 401] on pre "Save $272.00" at bounding box center [1004, 393] width 84 height 30
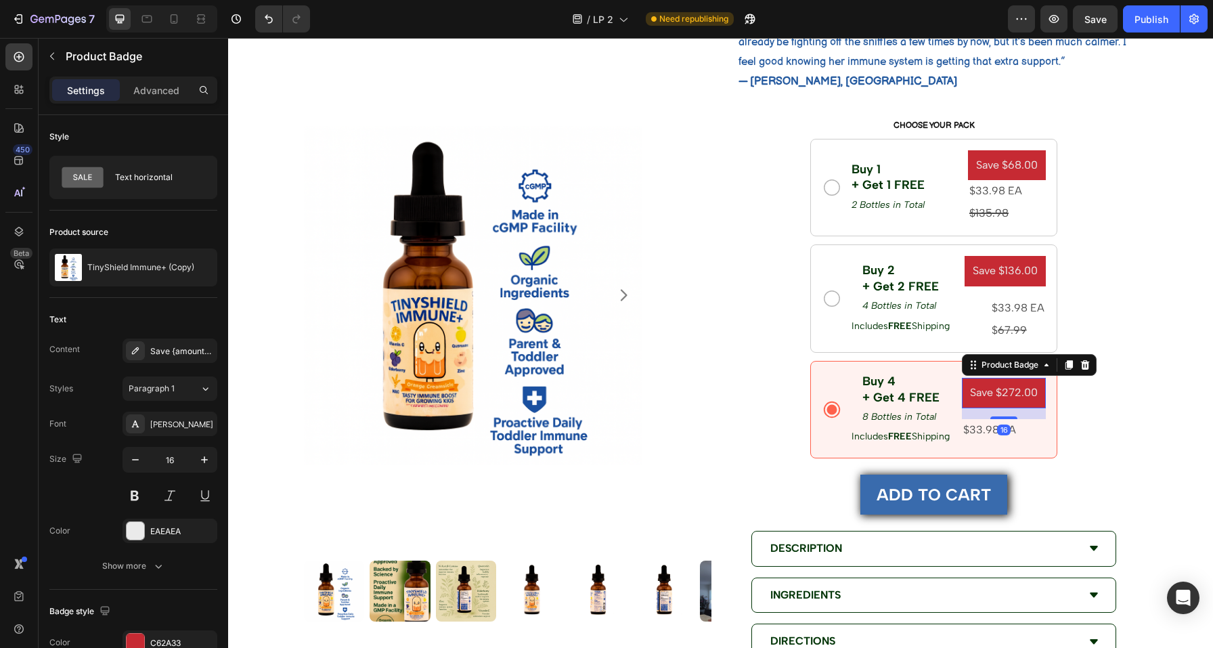
click at [1007, 401] on pre "Save $272.00" at bounding box center [1004, 393] width 84 height 30
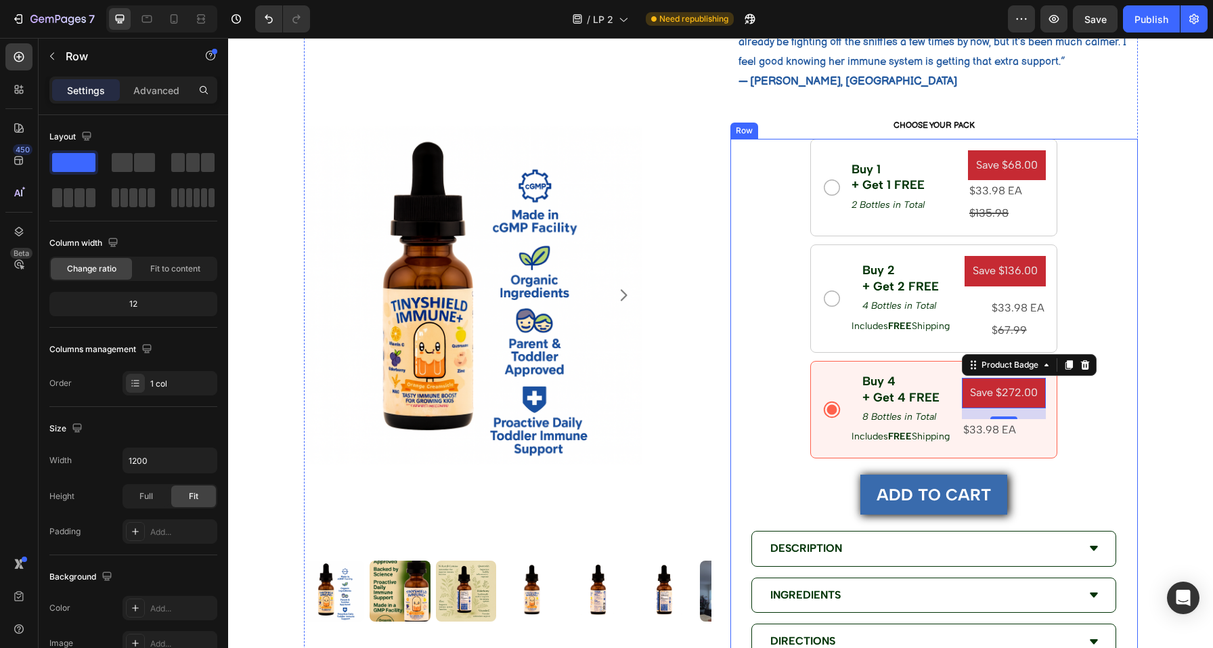
click at [1084, 408] on div "Buy 1 + Get 1 FREE Text Block 2 Bottles in Total Text Block Row Save $68.00 Pro…" at bounding box center [933, 467] width 407 height 657
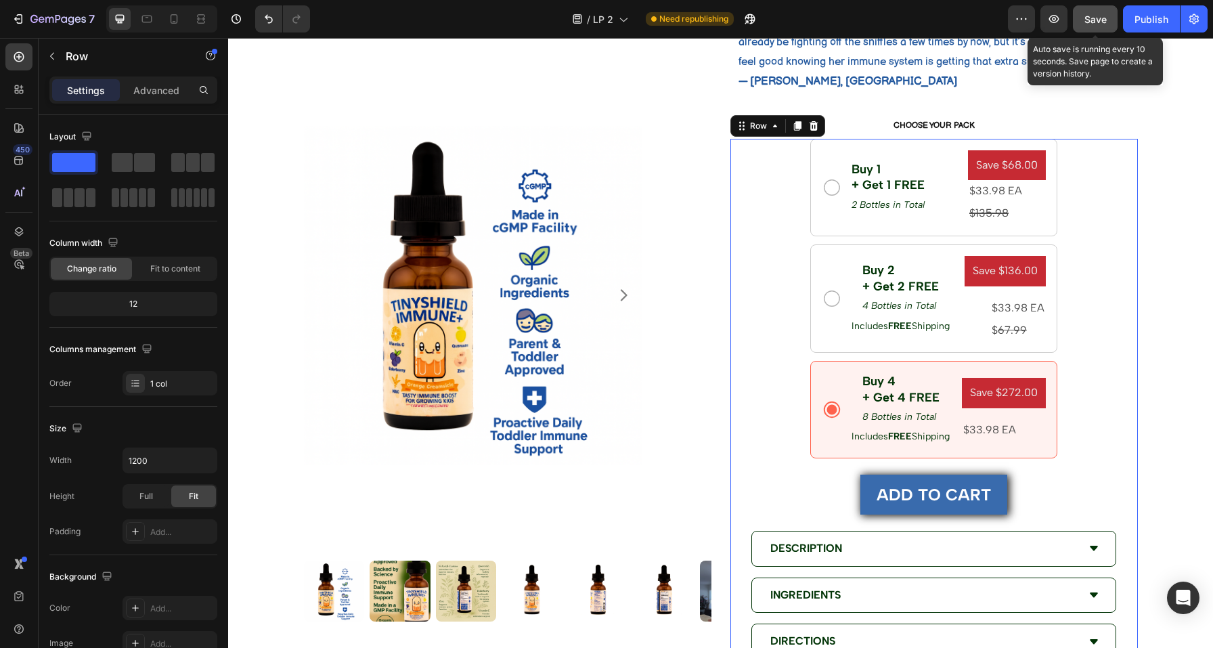
click at [1091, 24] on span "Save" at bounding box center [1095, 20] width 22 height 12
click at [1082, 409] on div "Buy 1 + Get 1 FREE Text Block 2 Bottles in Total Text Block Row Save $68.00 Pro…" at bounding box center [933, 467] width 407 height 657
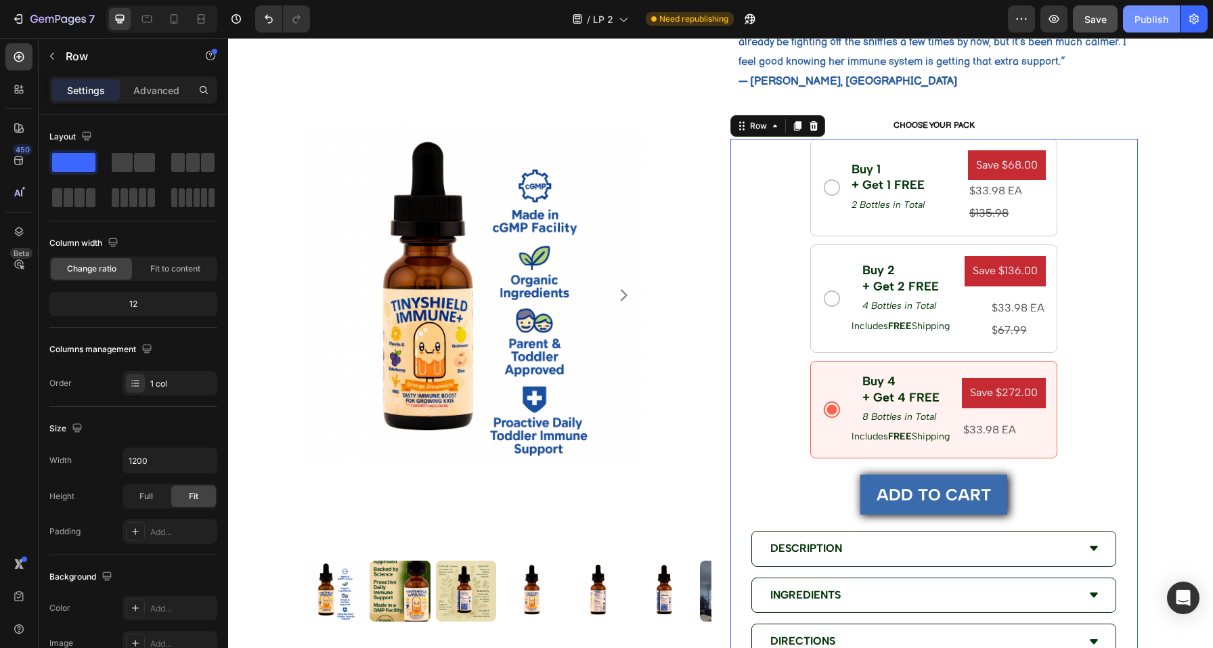
click at [1153, 16] on div "Publish" at bounding box center [1151, 19] width 34 height 14
click at [1153, 16] on icon "button" at bounding box center [1151, 19] width 13 height 13
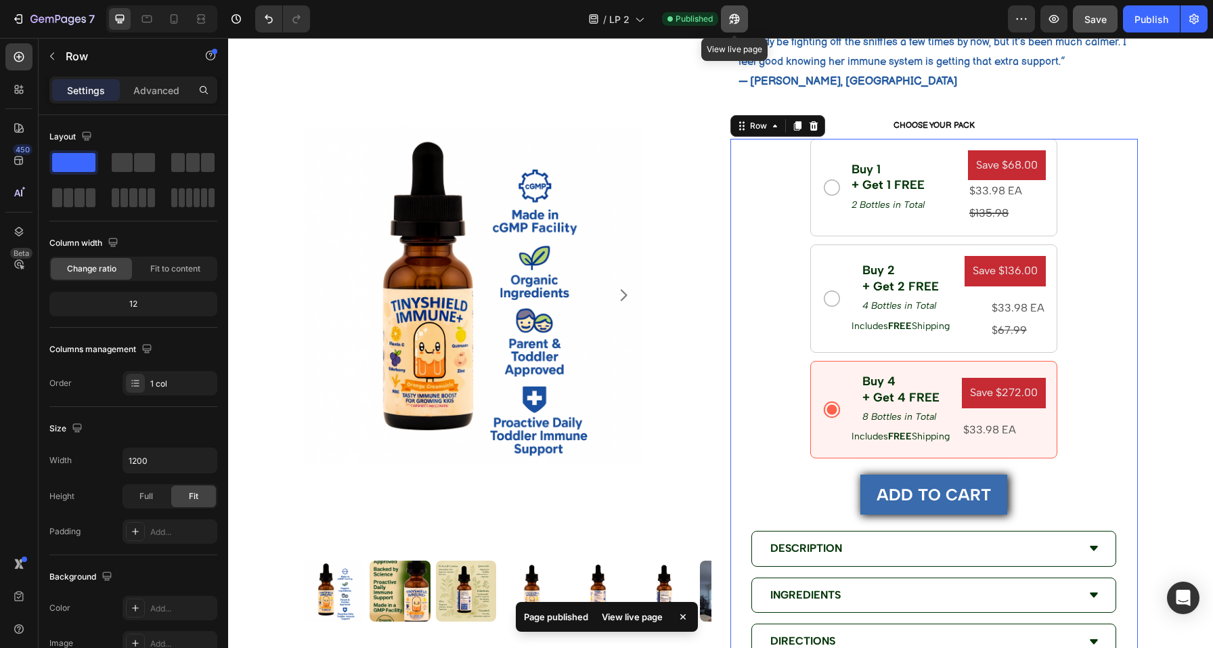
click at [732, 16] on icon "button" at bounding box center [735, 19] width 14 height 14
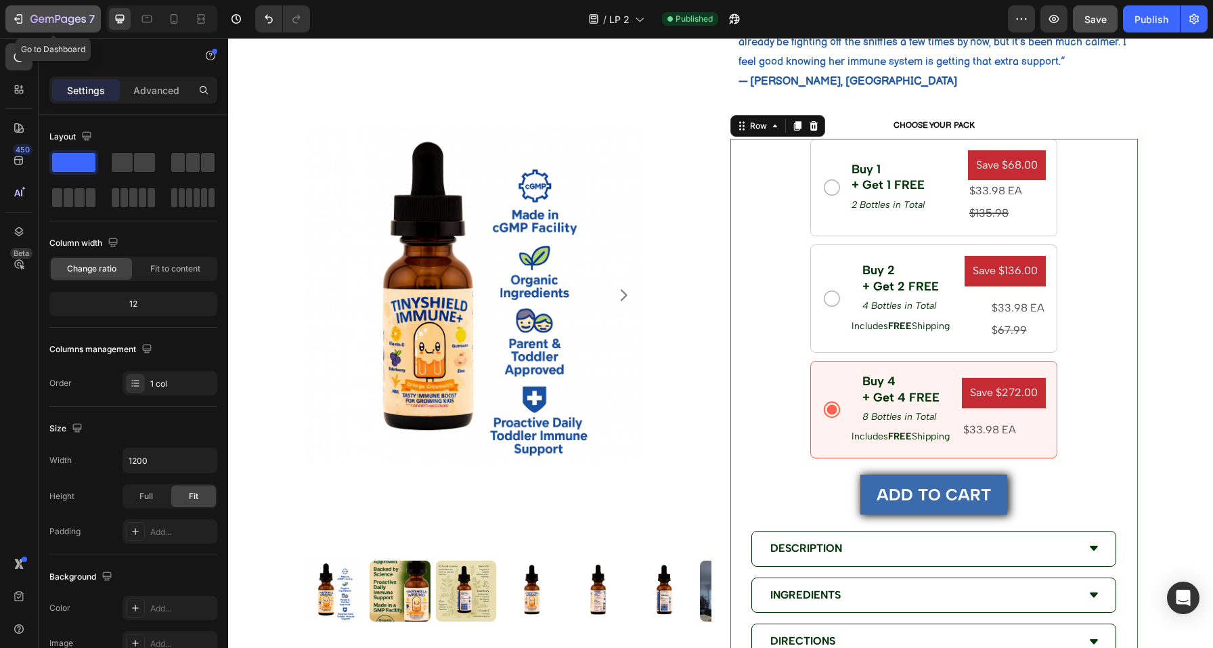
click at [51, 15] on icon "button" at bounding box center [58, 20] width 56 height 12
